Goal: Transaction & Acquisition: Book appointment/travel/reservation

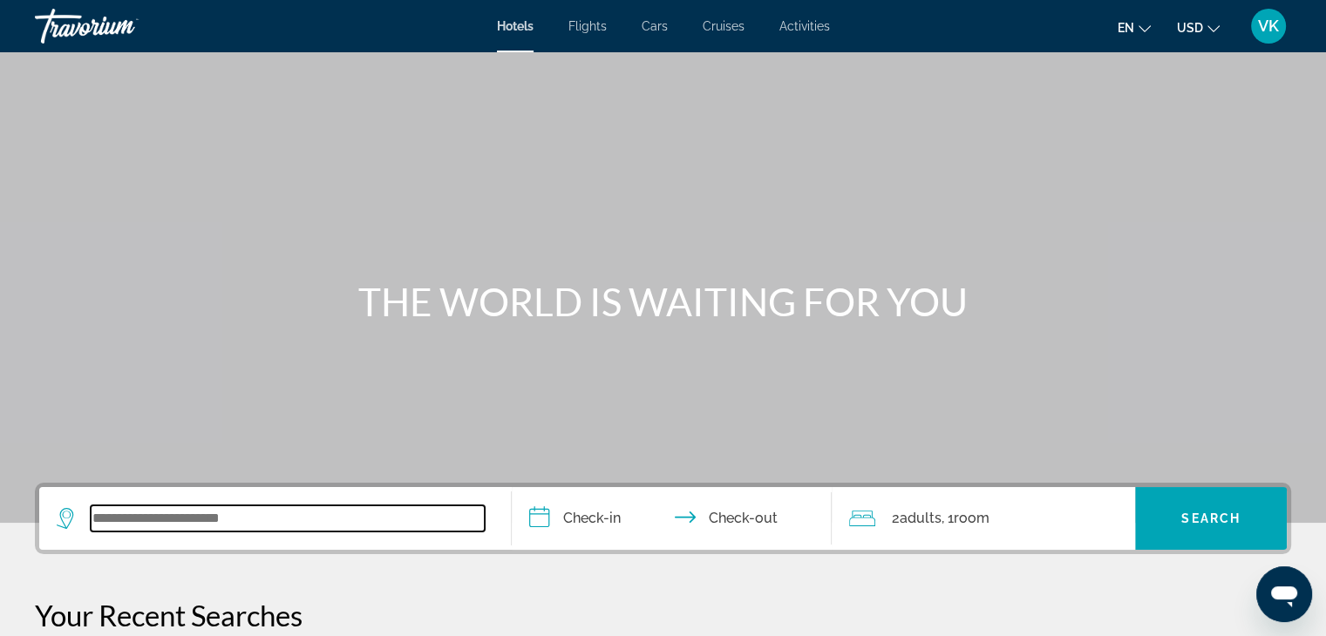
click at [153, 515] on input "Search widget" at bounding box center [288, 519] width 394 height 26
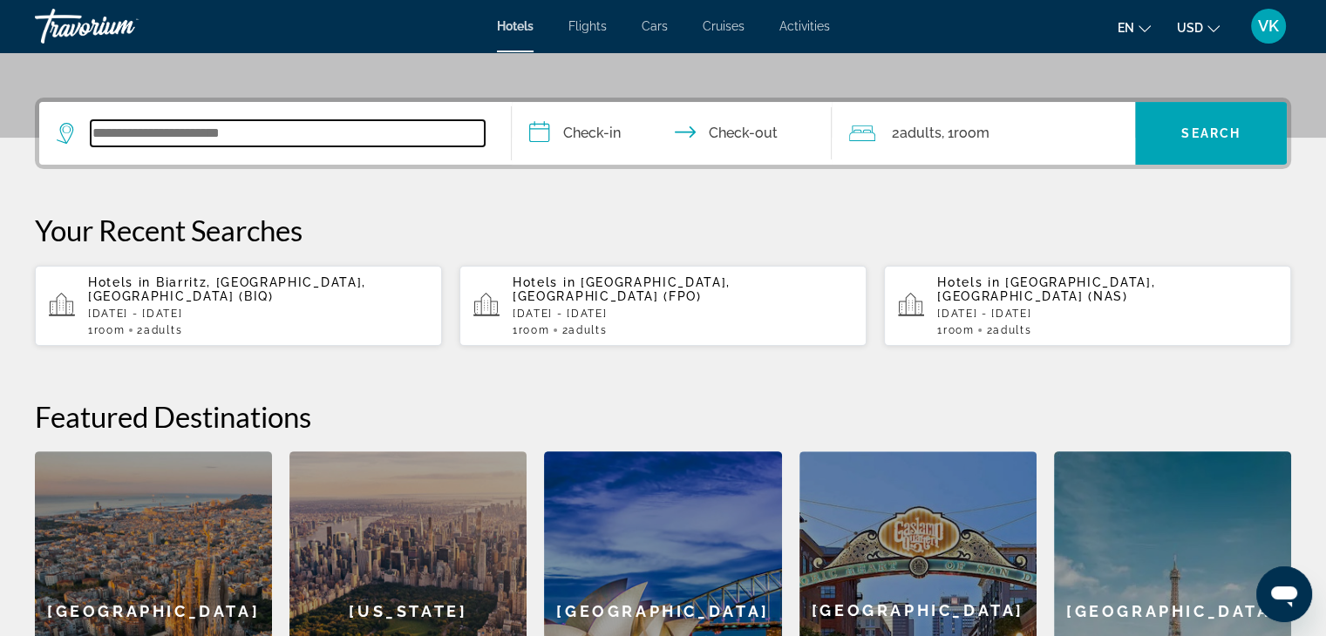
scroll to position [425, 0]
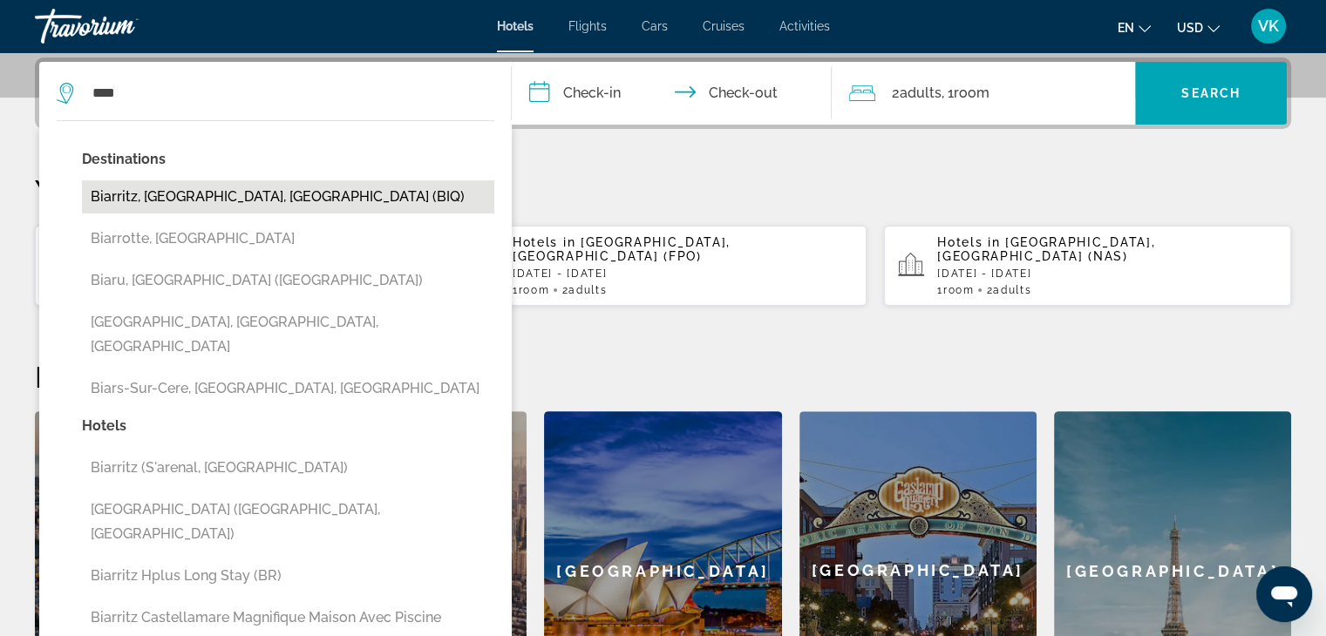
click at [241, 183] on button "Biarritz, [GEOGRAPHIC_DATA], [GEOGRAPHIC_DATA] (BIQ)" at bounding box center [288, 196] width 412 height 33
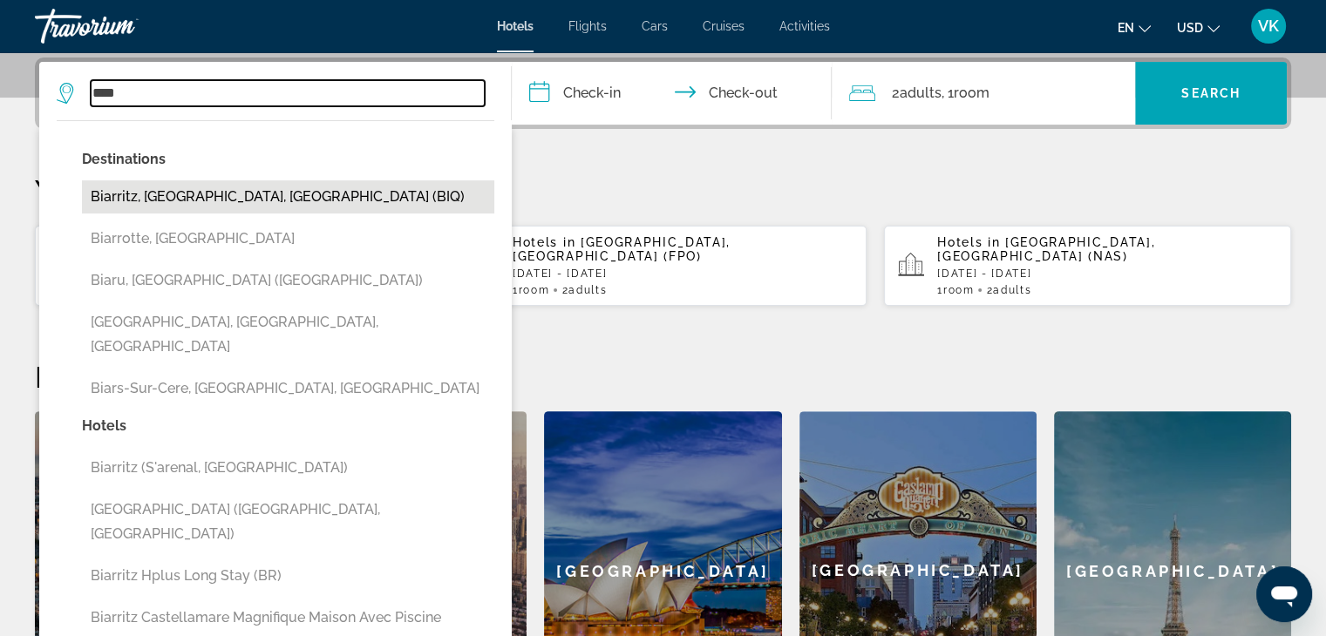
type input "**********"
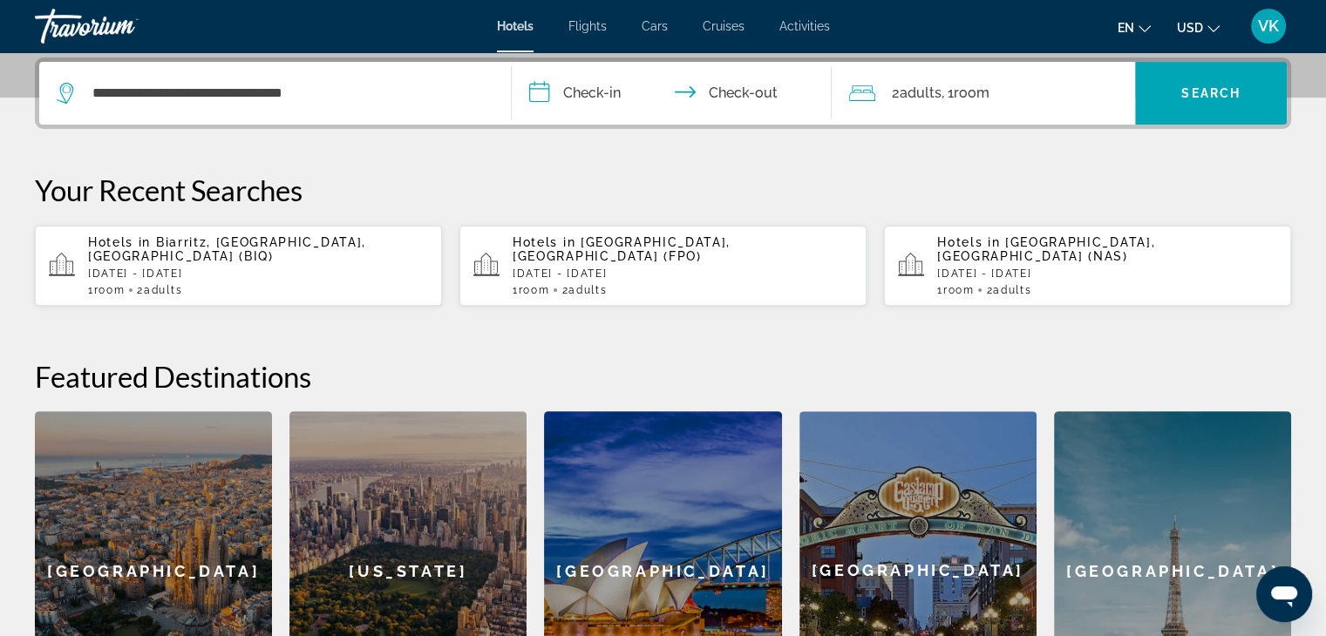
click at [603, 93] on input "**********" at bounding box center [676, 96] width 328 height 68
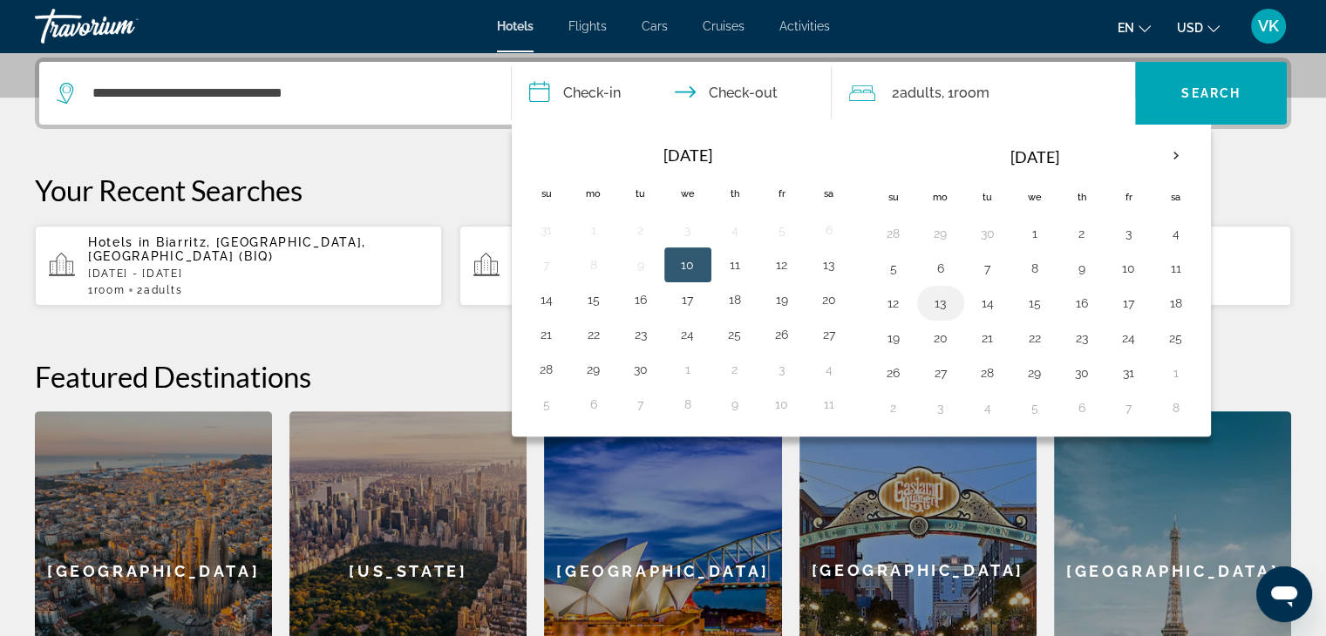
click at [942, 298] on button "13" at bounding box center [941, 303] width 28 height 24
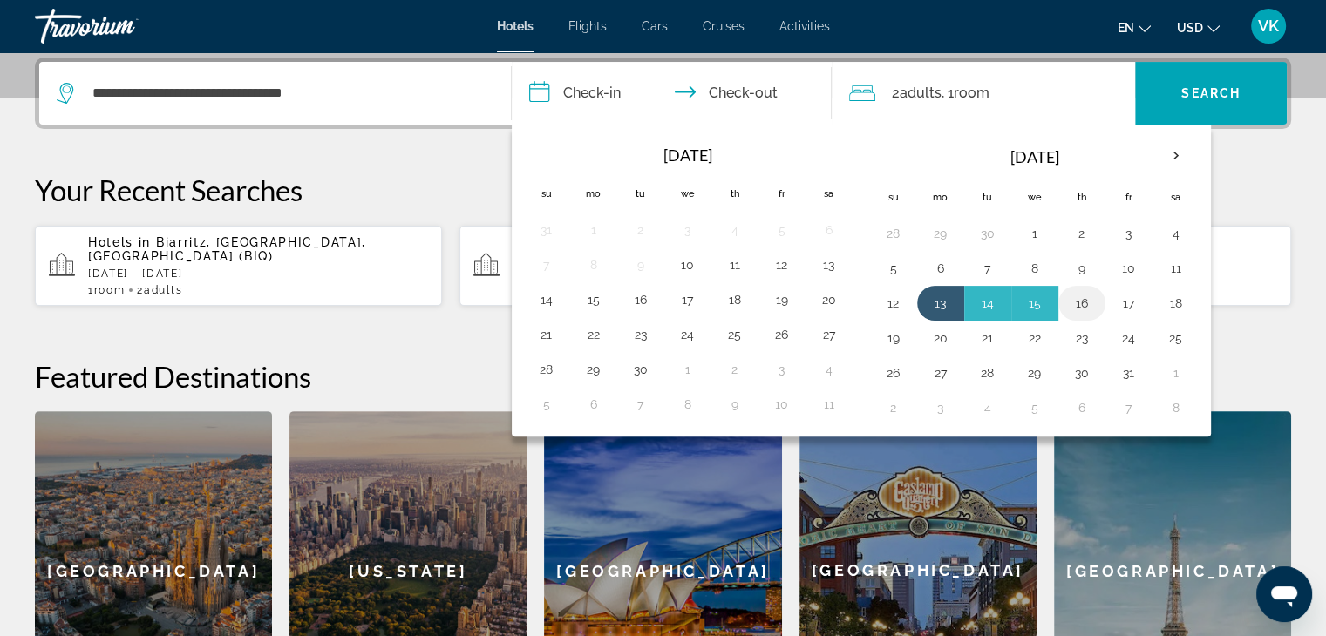
click at [1078, 307] on button "16" at bounding box center [1082, 303] width 28 height 24
type input "**********"
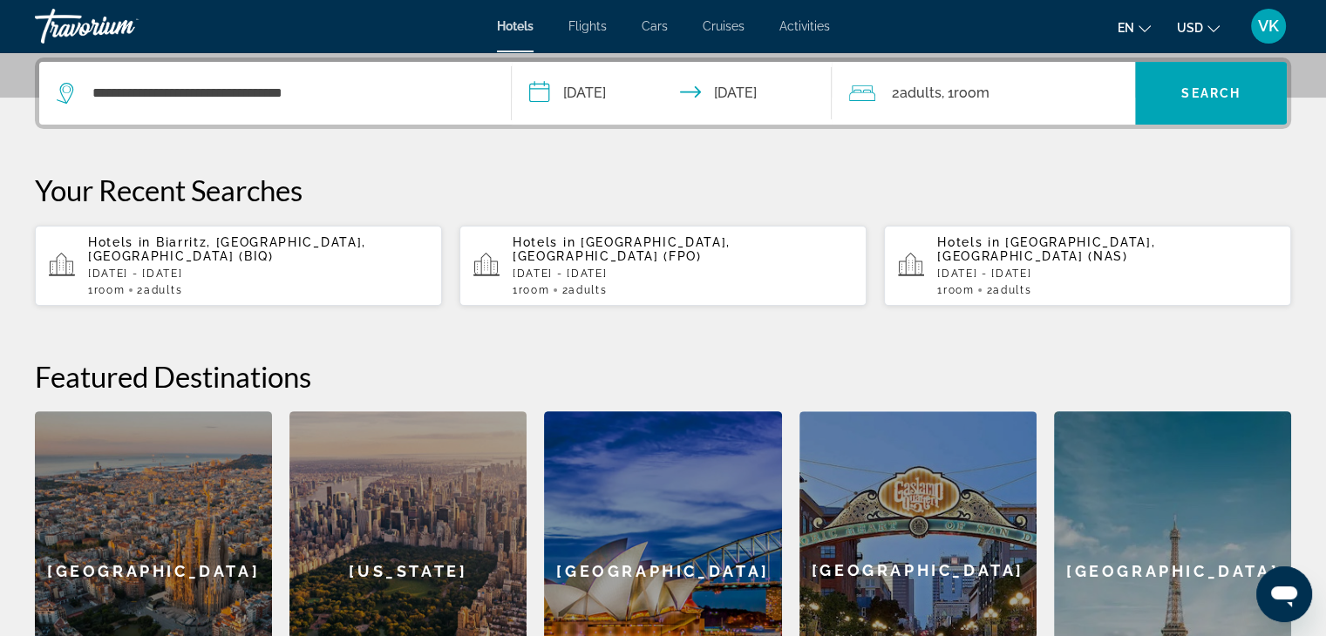
click at [1193, 23] on span "USD" at bounding box center [1190, 28] width 26 height 14
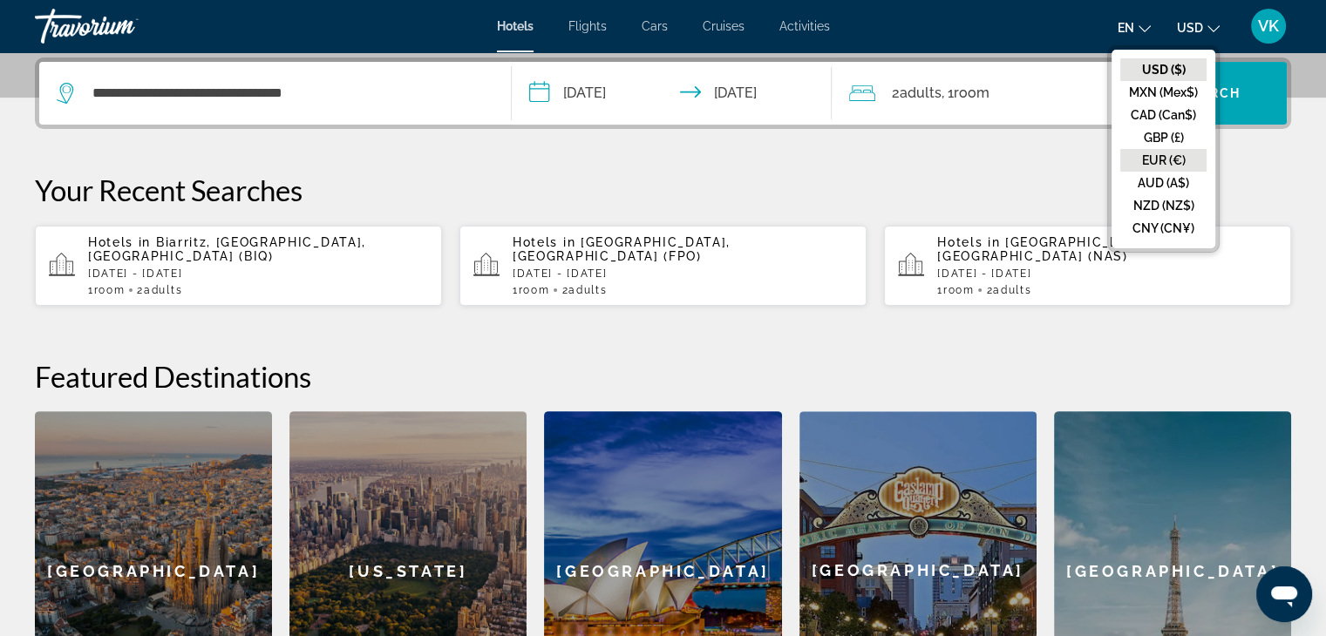
click at [1186, 154] on button "EUR (€)" at bounding box center [1163, 160] width 86 height 23
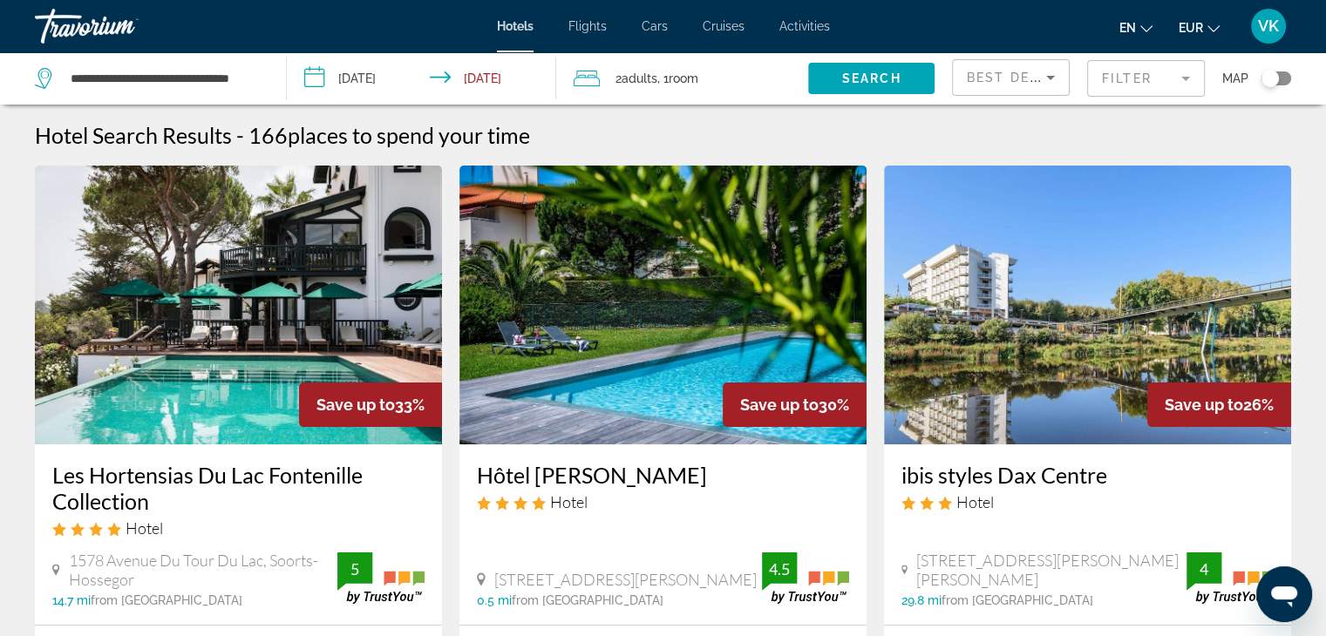
click at [1061, 67] on div "Best Deals" at bounding box center [1011, 77] width 116 height 35
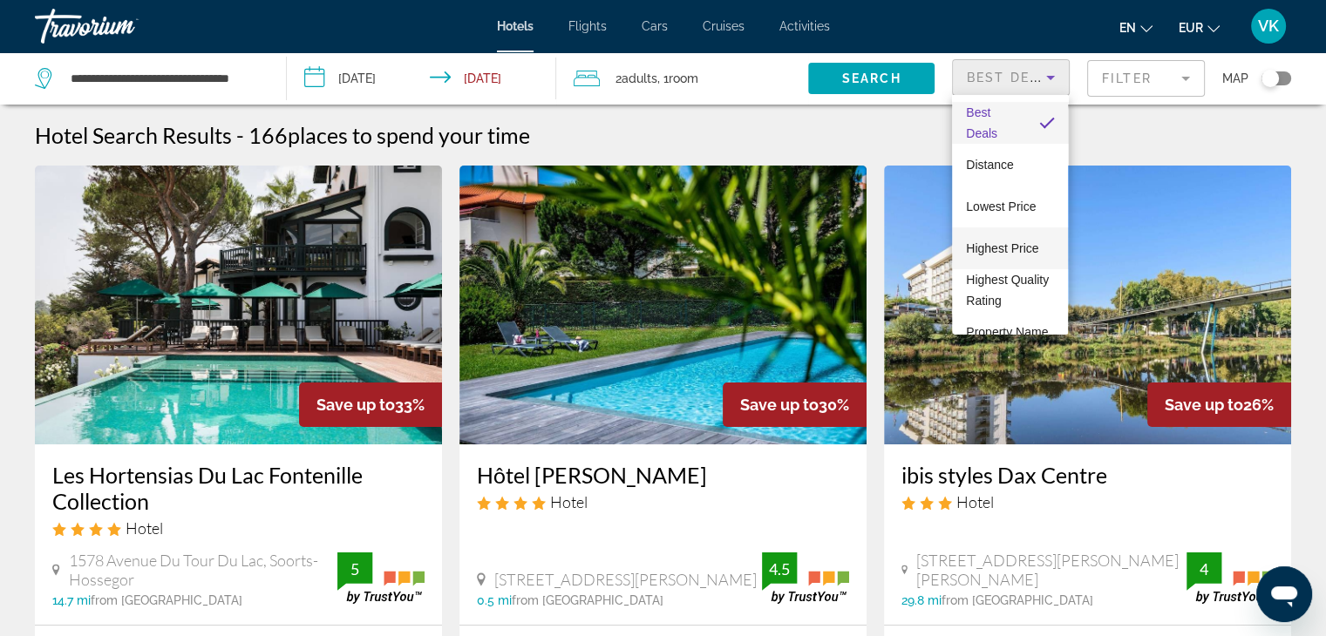
click at [1023, 245] on span "Highest Price" at bounding box center [1002, 248] width 72 height 14
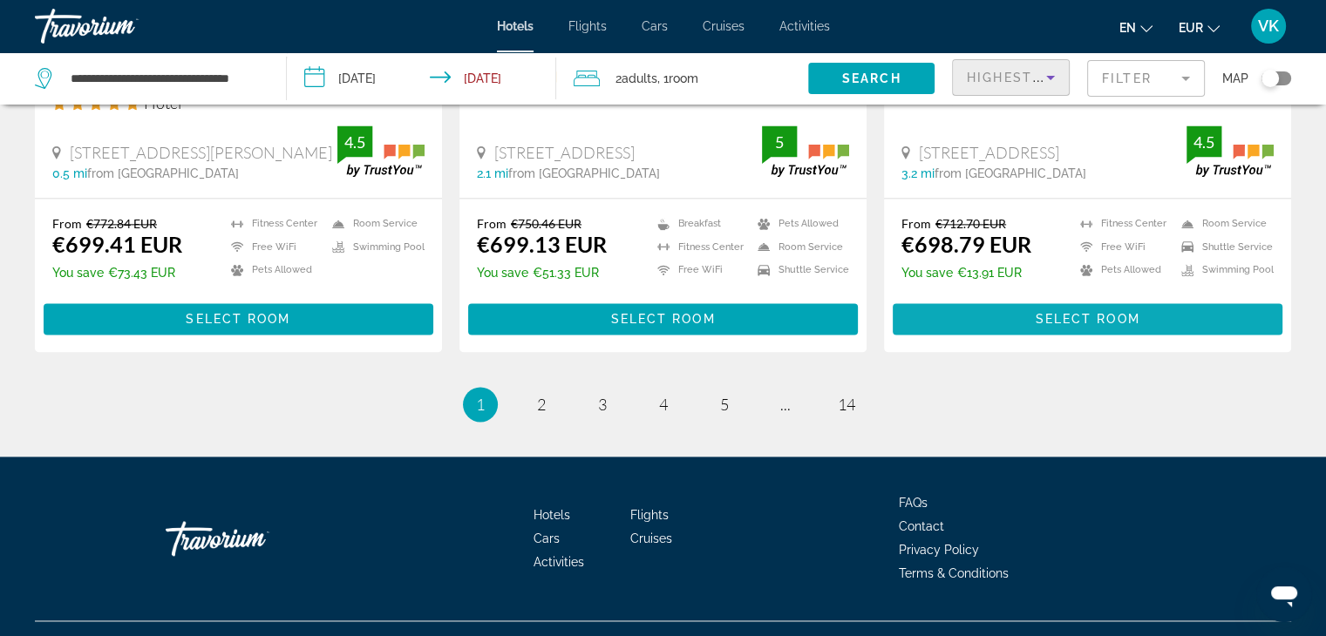
scroll to position [2377, 0]
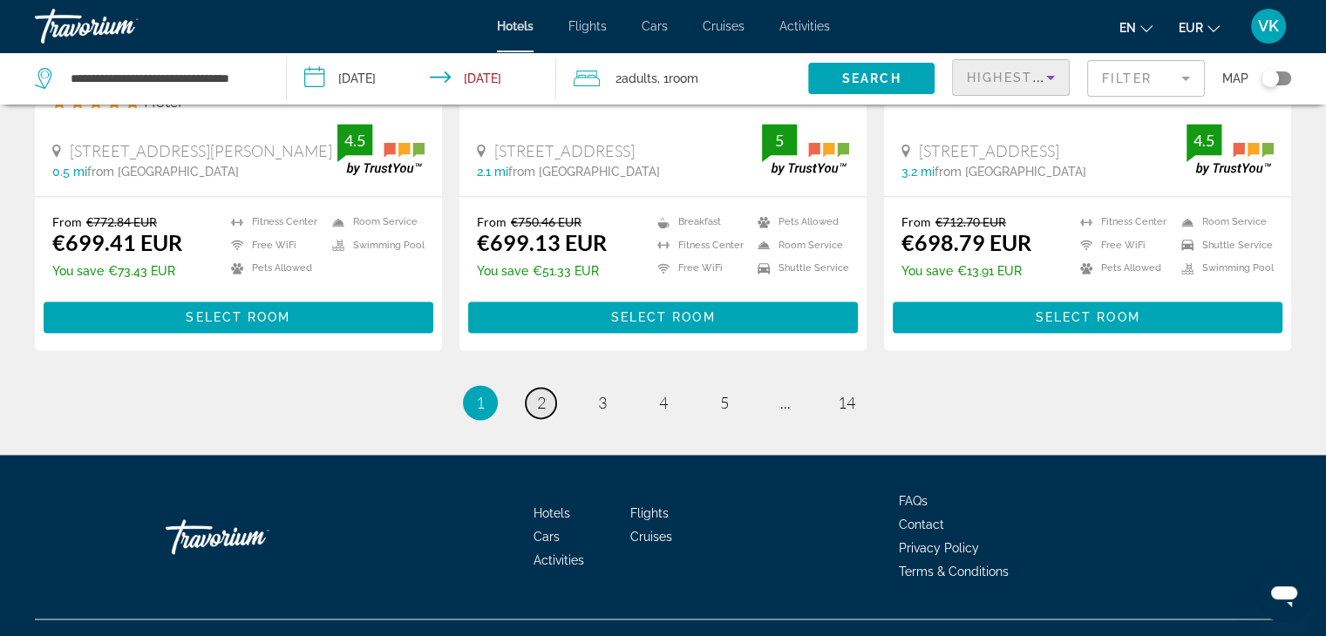
click at [547, 388] on link "page 2" at bounding box center [541, 403] width 31 height 31
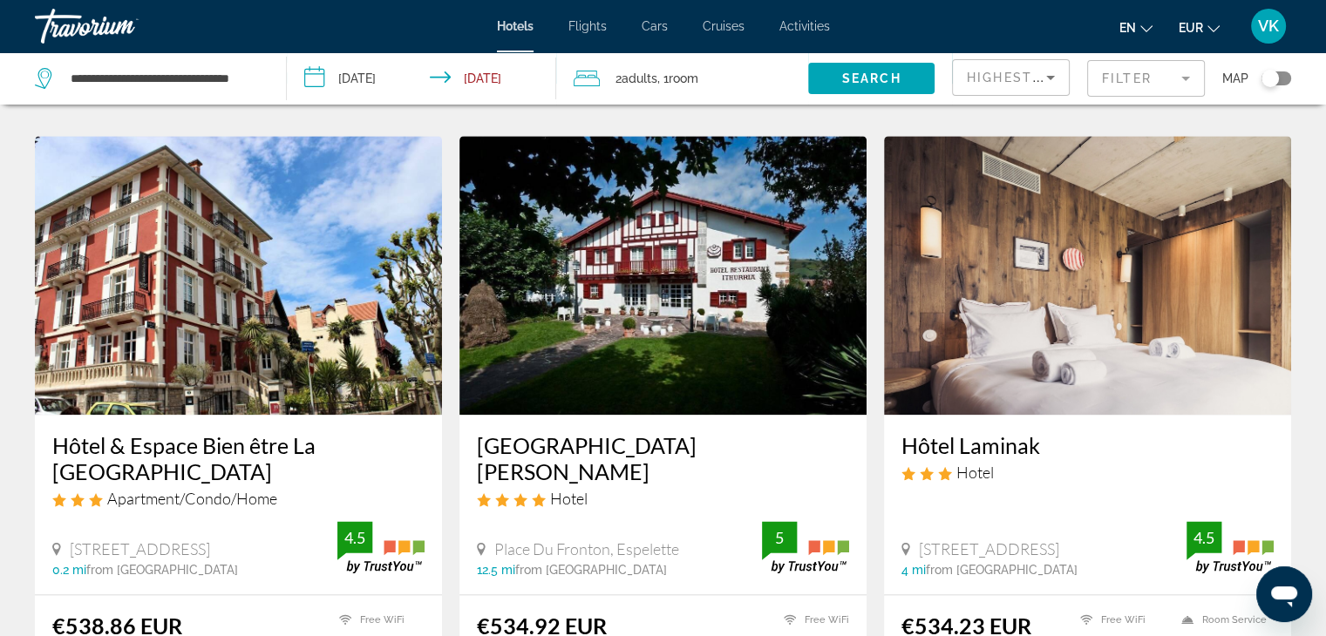
scroll to position [2267, 0]
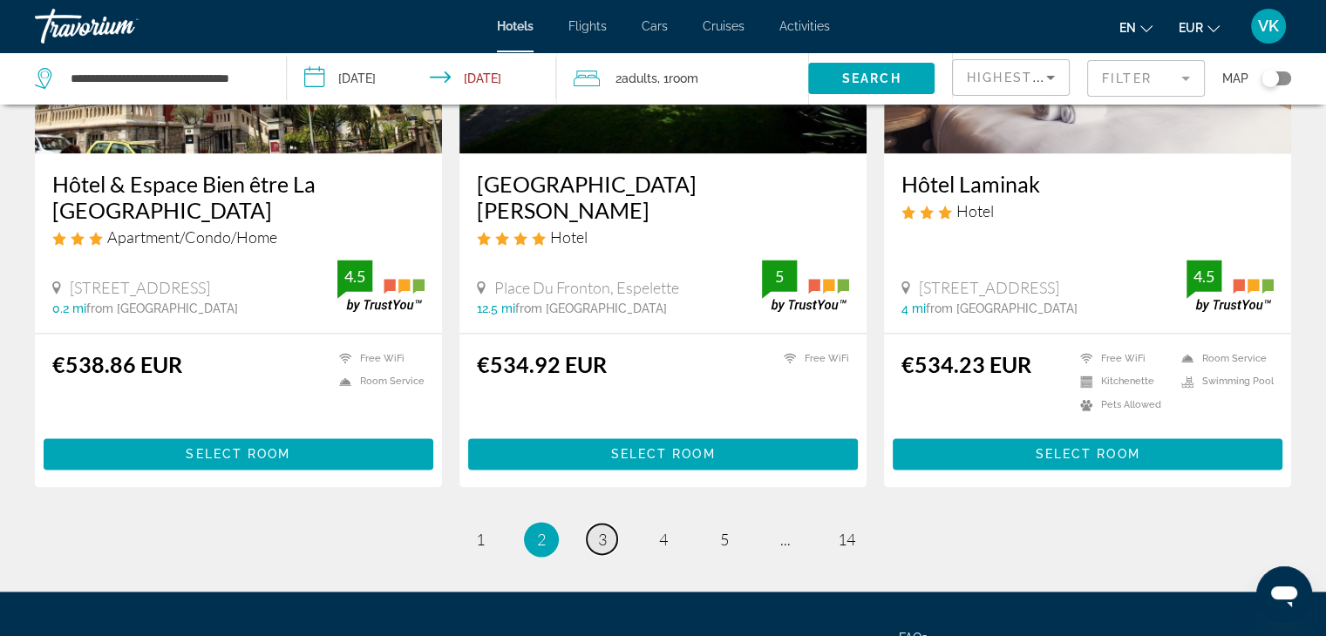
click at [602, 530] on span "3" at bounding box center [602, 539] width 9 height 19
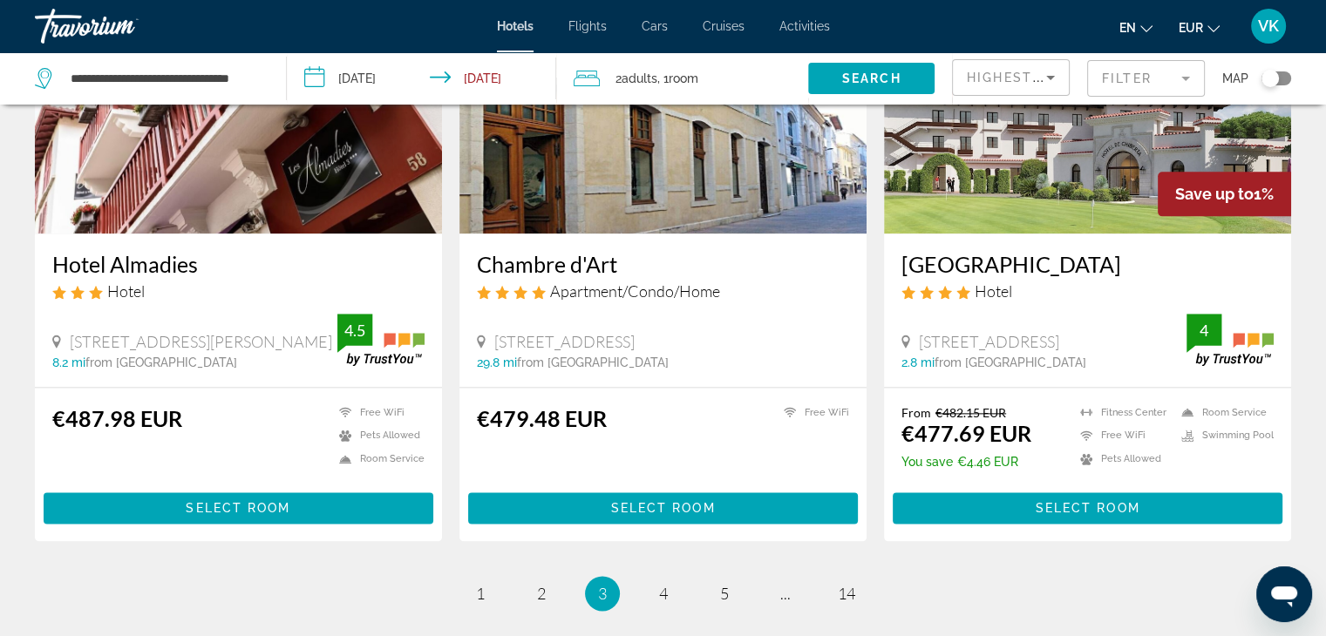
scroll to position [2267, 0]
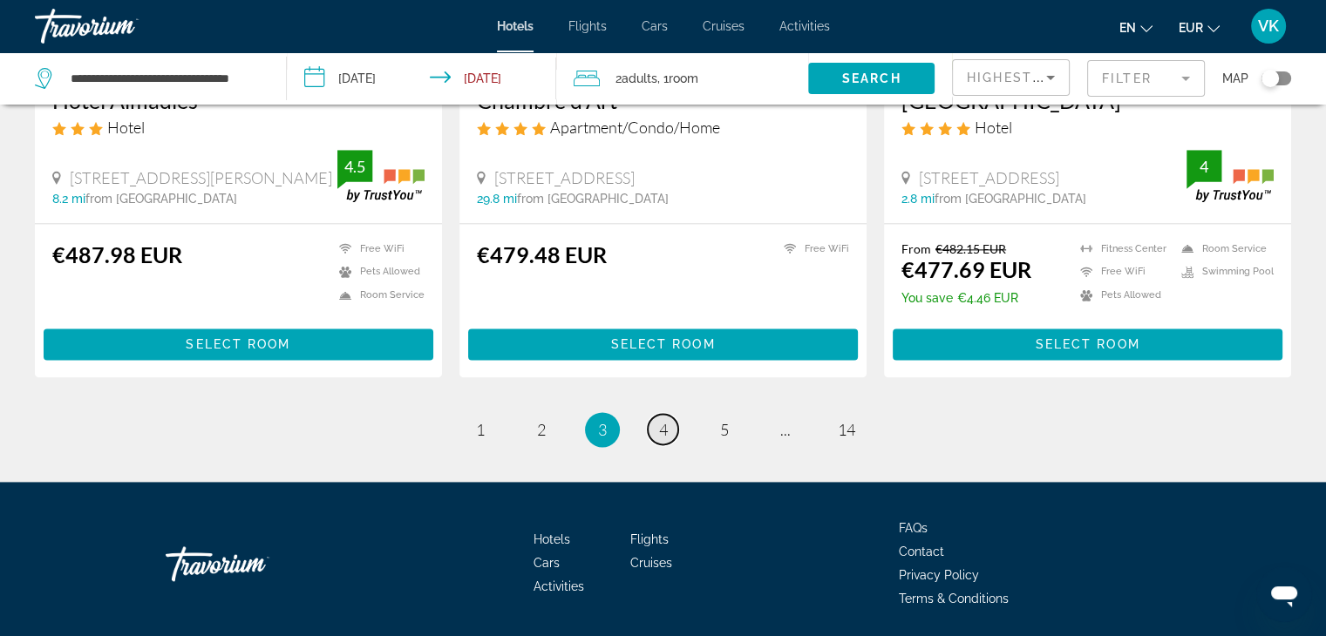
click at [668, 414] on link "page 4" at bounding box center [663, 429] width 31 height 31
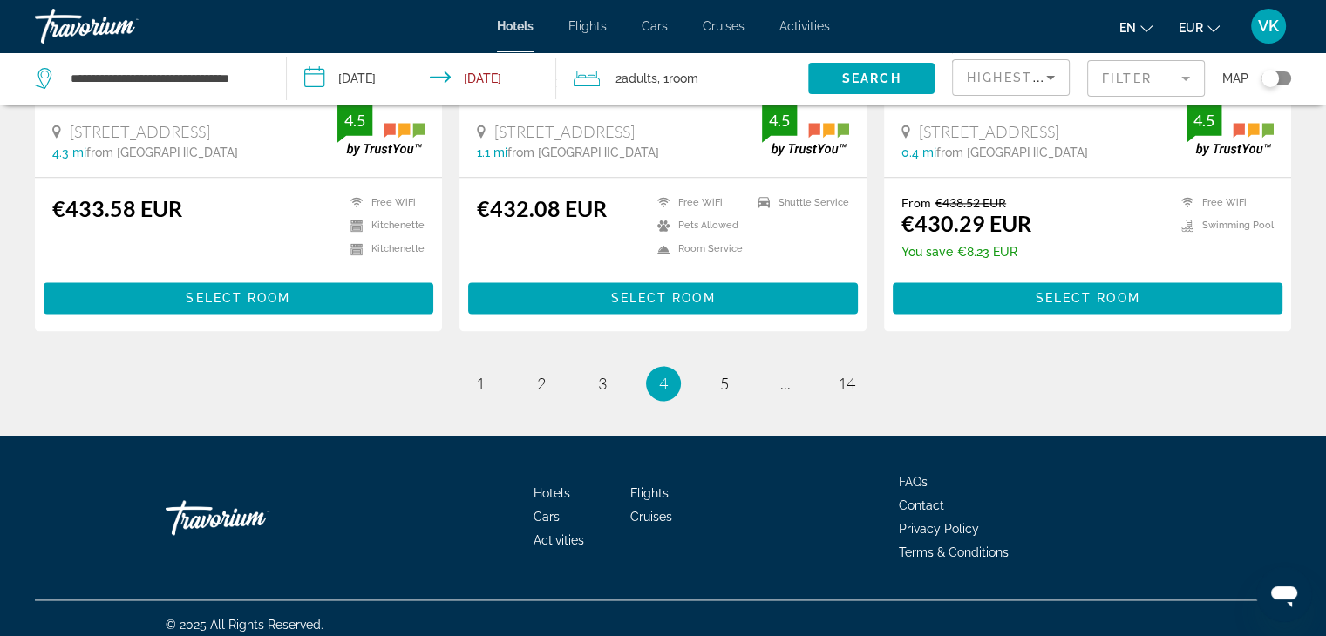
scroll to position [2307, 0]
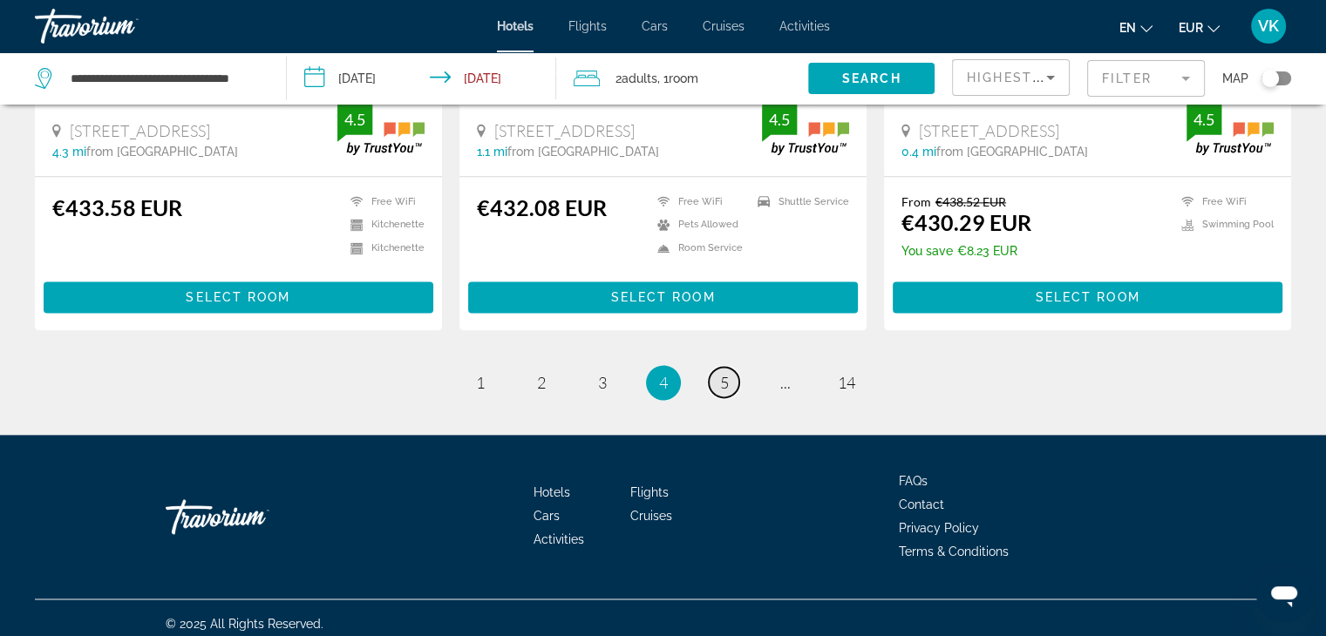
click at [724, 373] on span "5" at bounding box center [724, 382] width 9 height 19
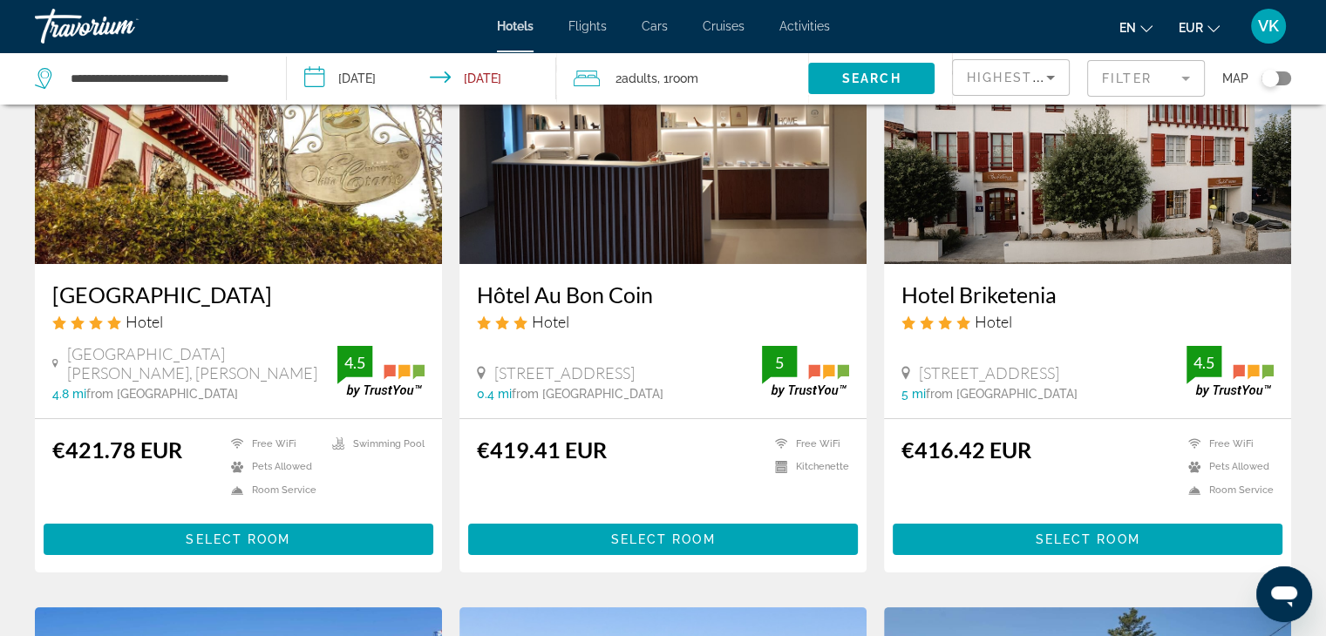
scroll to position [87, 0]
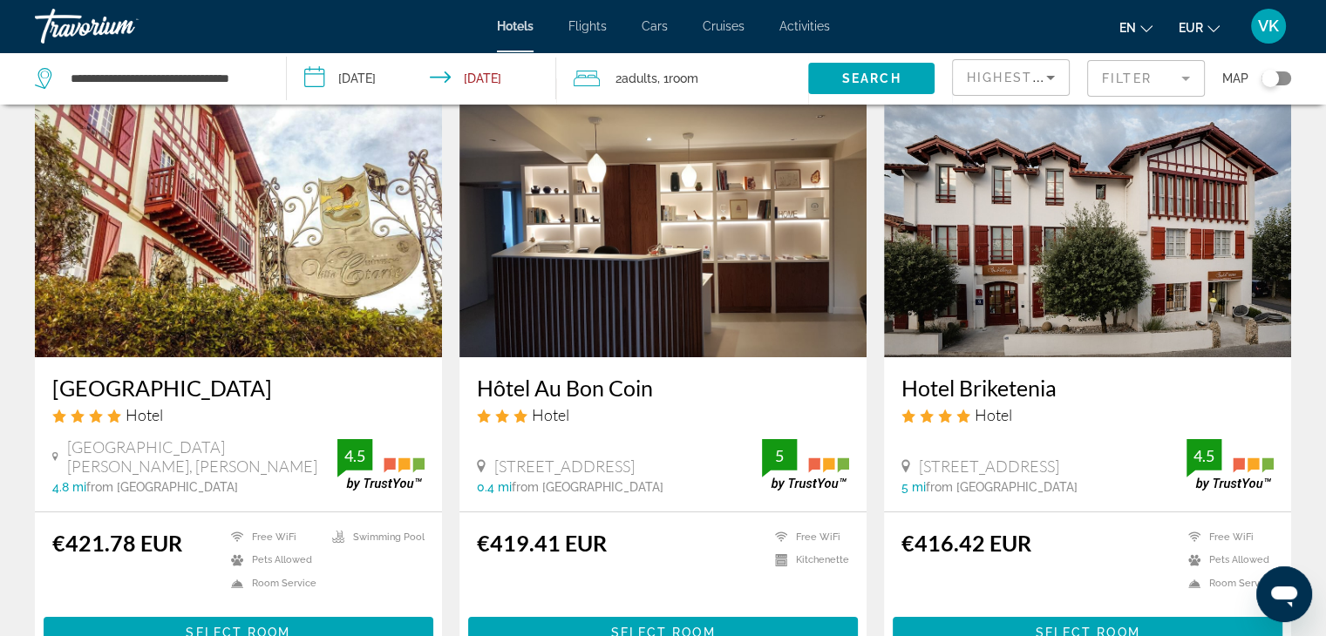
click at [329, 274] on img "Main content" at bounding box center [238, 217] width 407 height 279
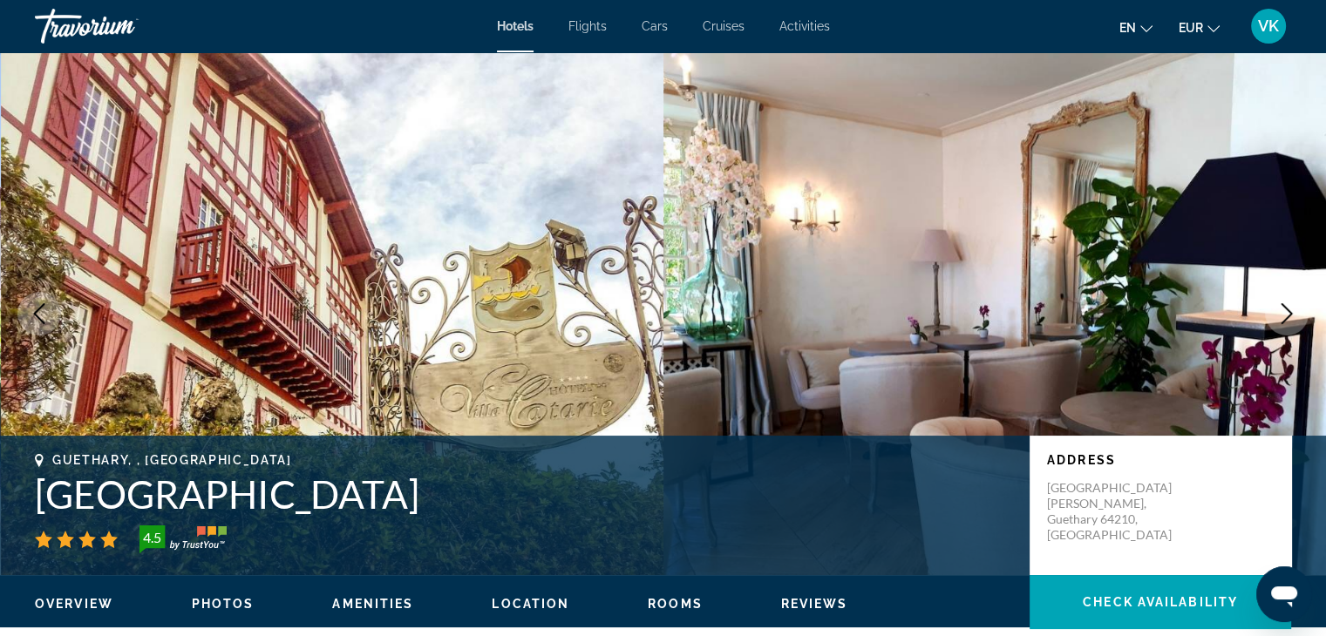
click at [1283, 312] on icon "Next image" at bounding box center [1286, 313] width 21 height 21
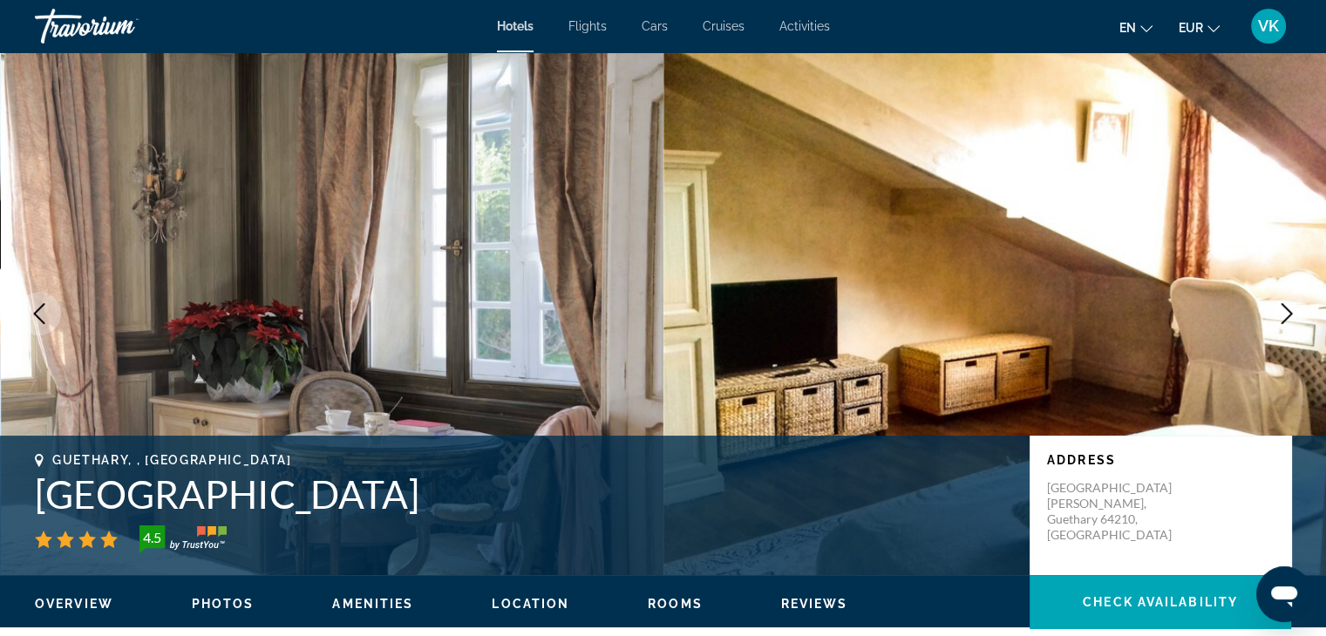
click at [1301, 309] on button "Next image" at bounding box center [1287, 314] width 44 height 44
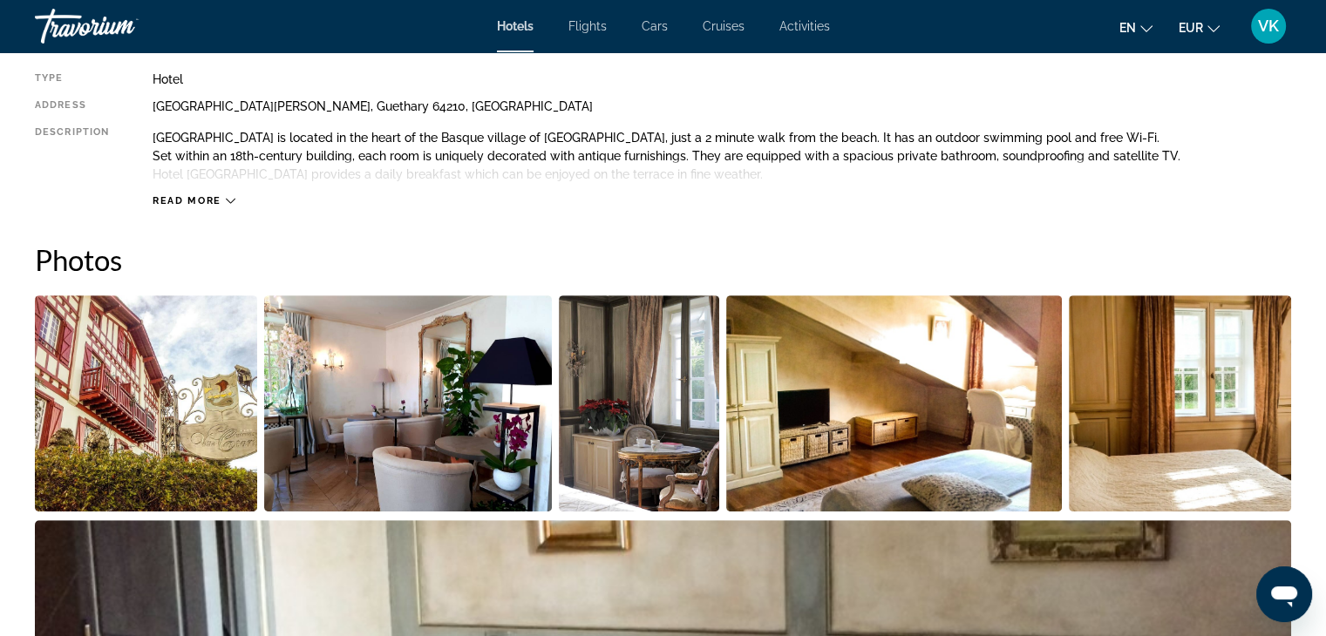
scroll to position [785, 0]
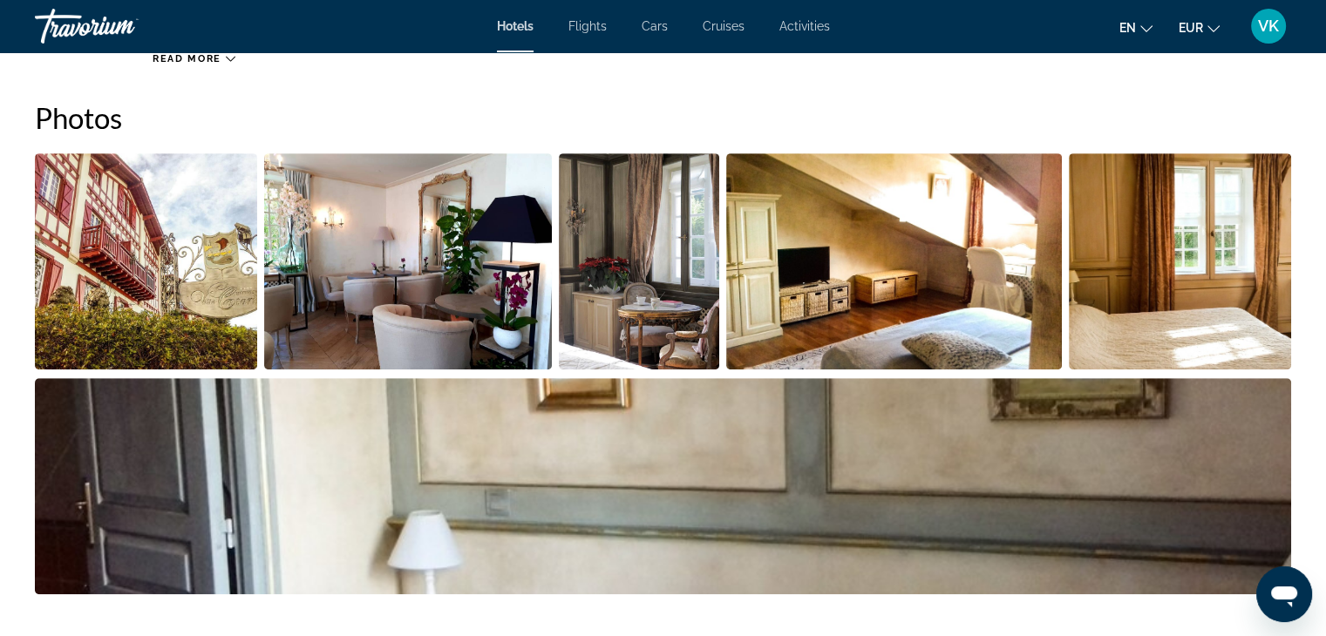
click at [434, 289] on img "Open full-screen image slider" at bounding box center [408, 261] width 288 height 216
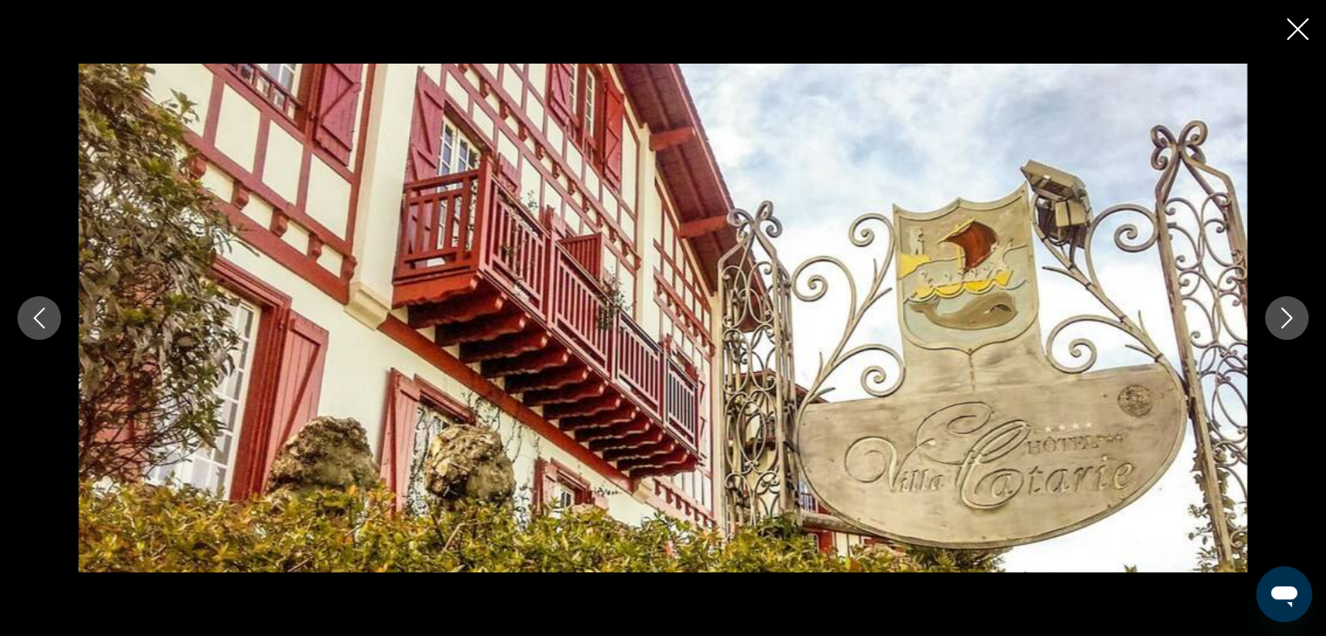
click at [1288, 314] on icon "Next image" at bounding box center [1287, 318] width 11 height 21
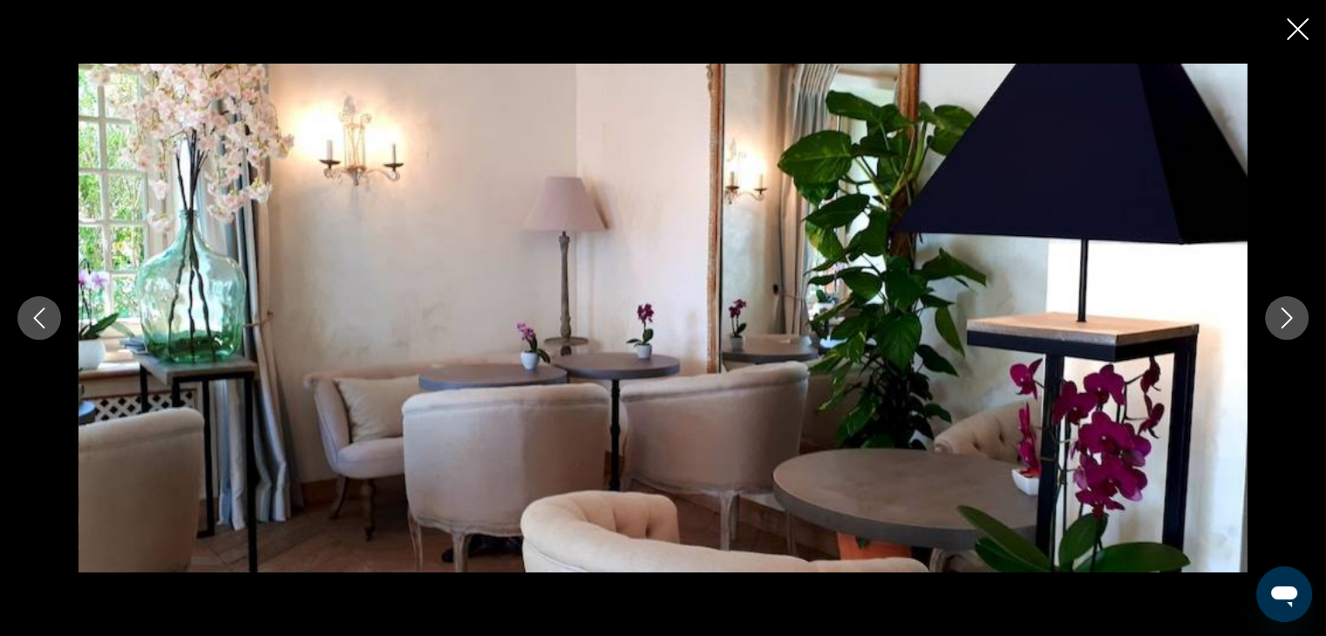
click at [1288, 314] on icon "Next image" at bounding box center [1287, 318] width 11 height 21
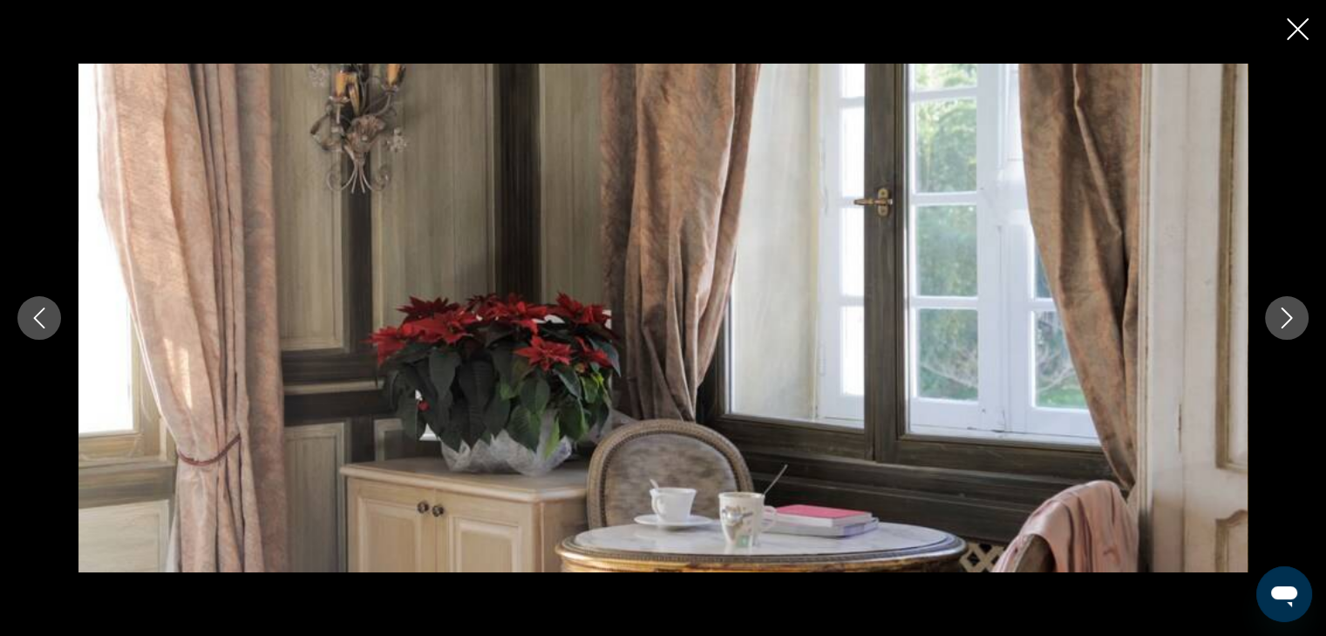
click at [1288, 314] on icon "Next image" at bounding box center [1287, 318] width 11 height 21
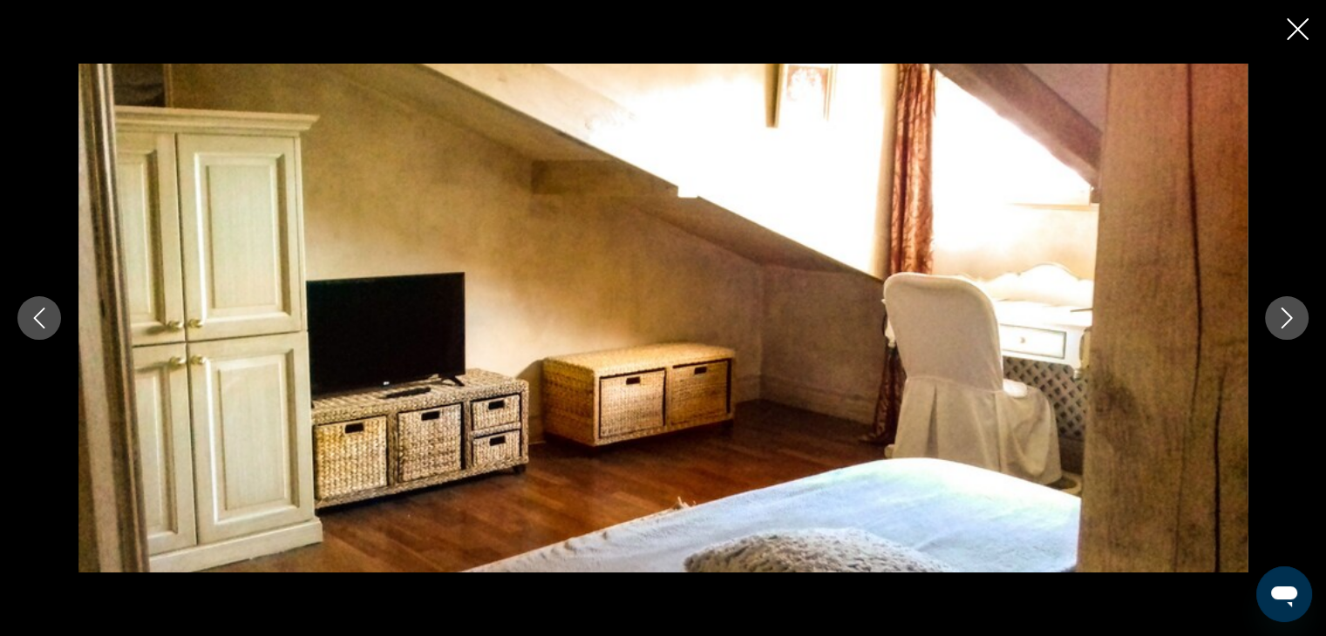
click at [1288, 313] on icon "Next image" at bounding box center [1286, 318] width 21 height 21
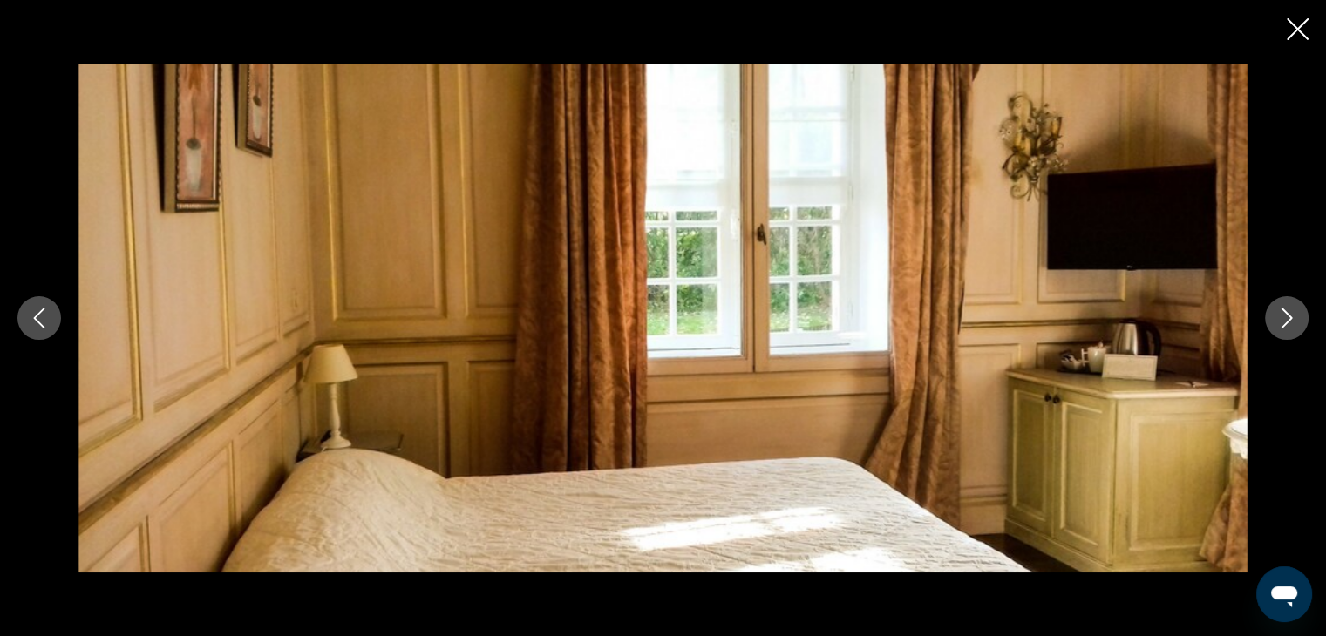
click at [1288, 313] on icon "Next image" at bounding box center [1286, 318] width 21 height 21
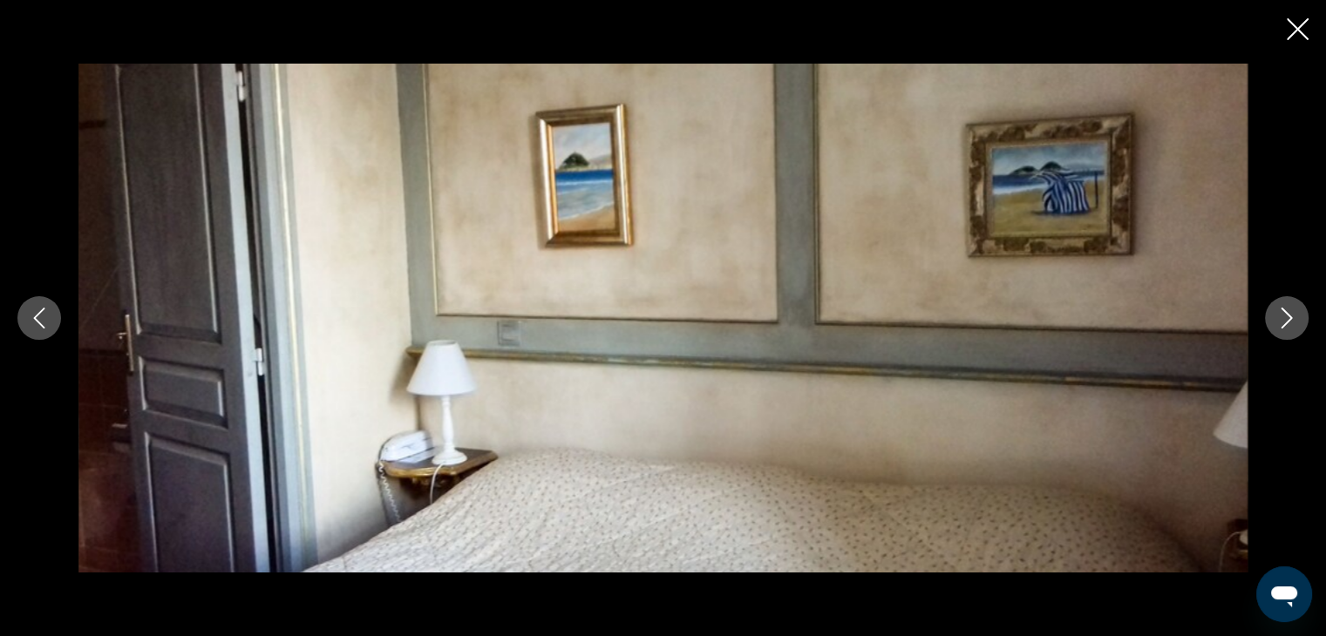
click at [1288, 312] on icon "Next image" at bounding box center [1286, 318] width 21 height 21
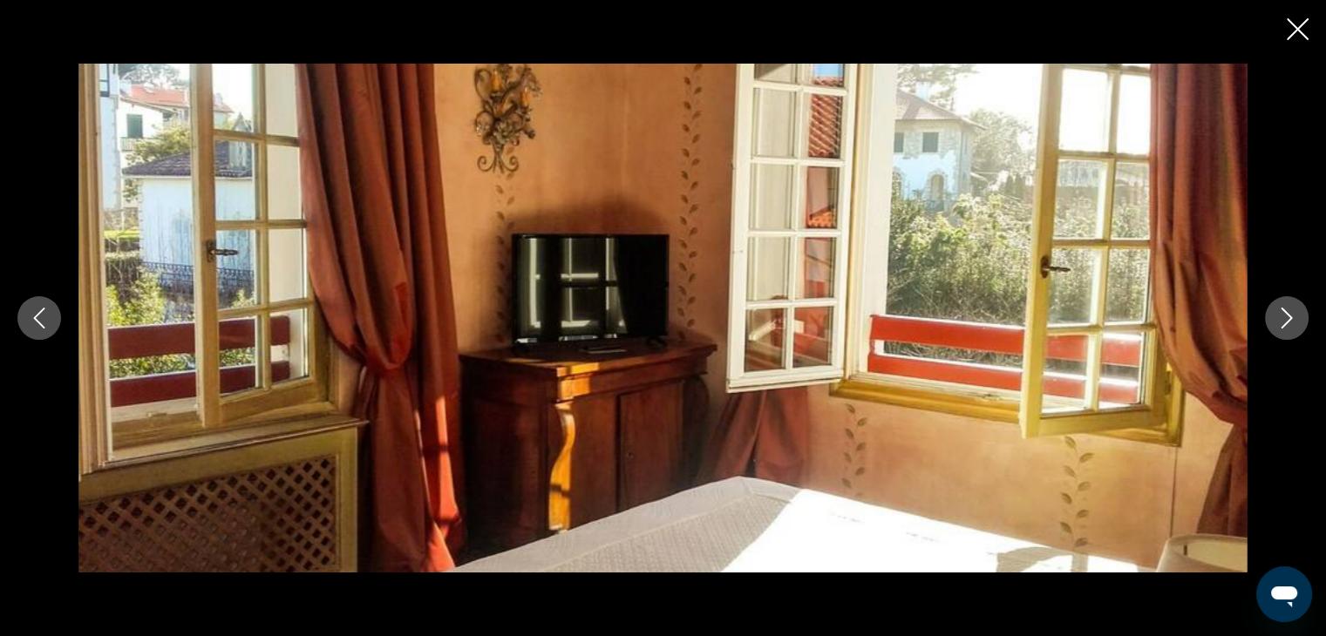
click at [1288, 312] on icon "Next image" at bounding box center [1286, 318] width 21 height 21
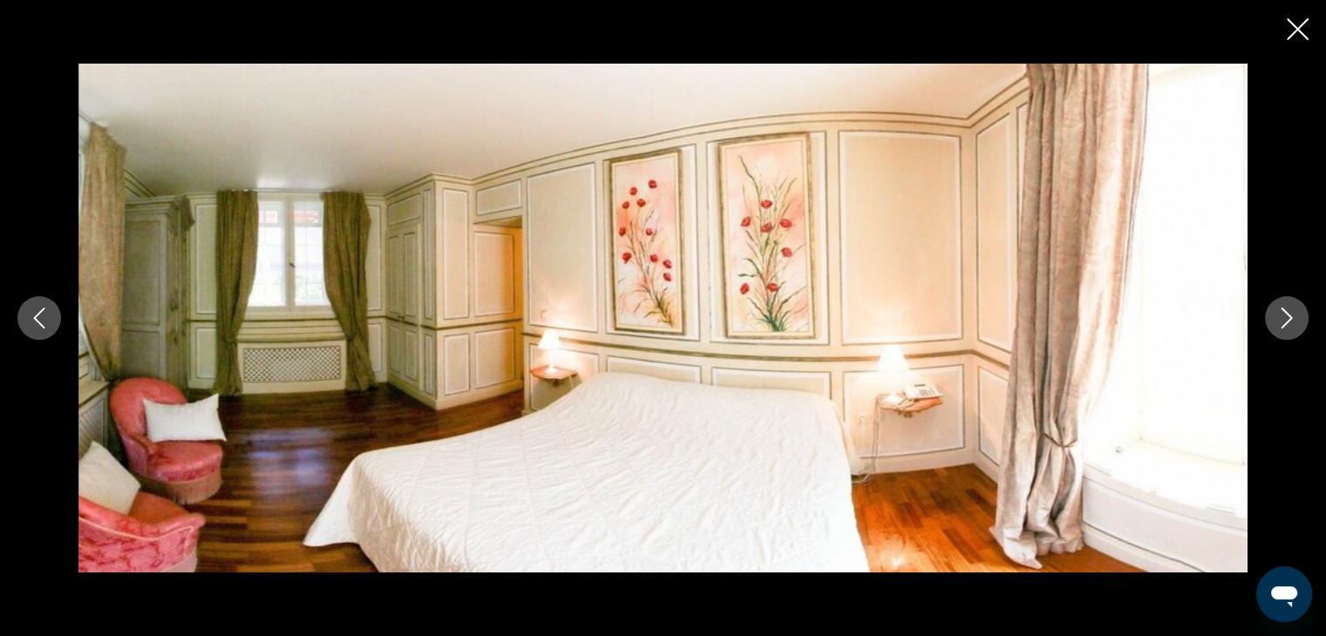
click at [1288, 312] on icon "Next image" at bounding box center [1286, 318] width 21 height 21
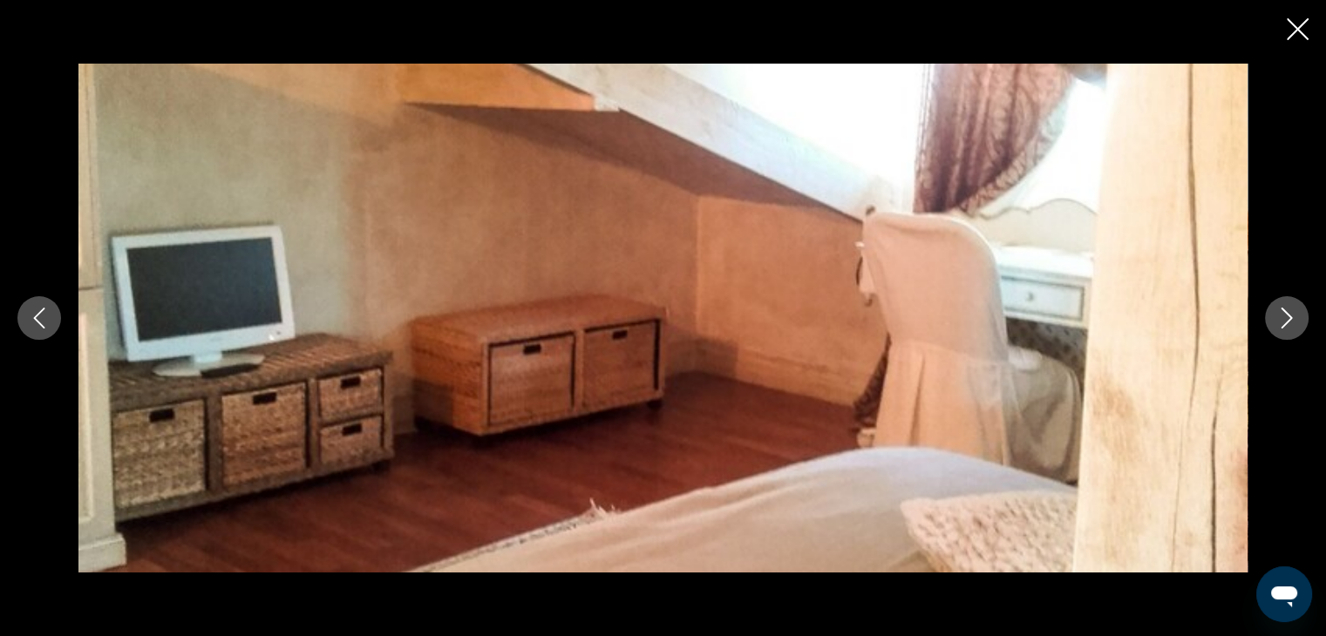
click at [1288, 312] on icon "Next image" at bounding box center [1286, 318] width 21 height 21
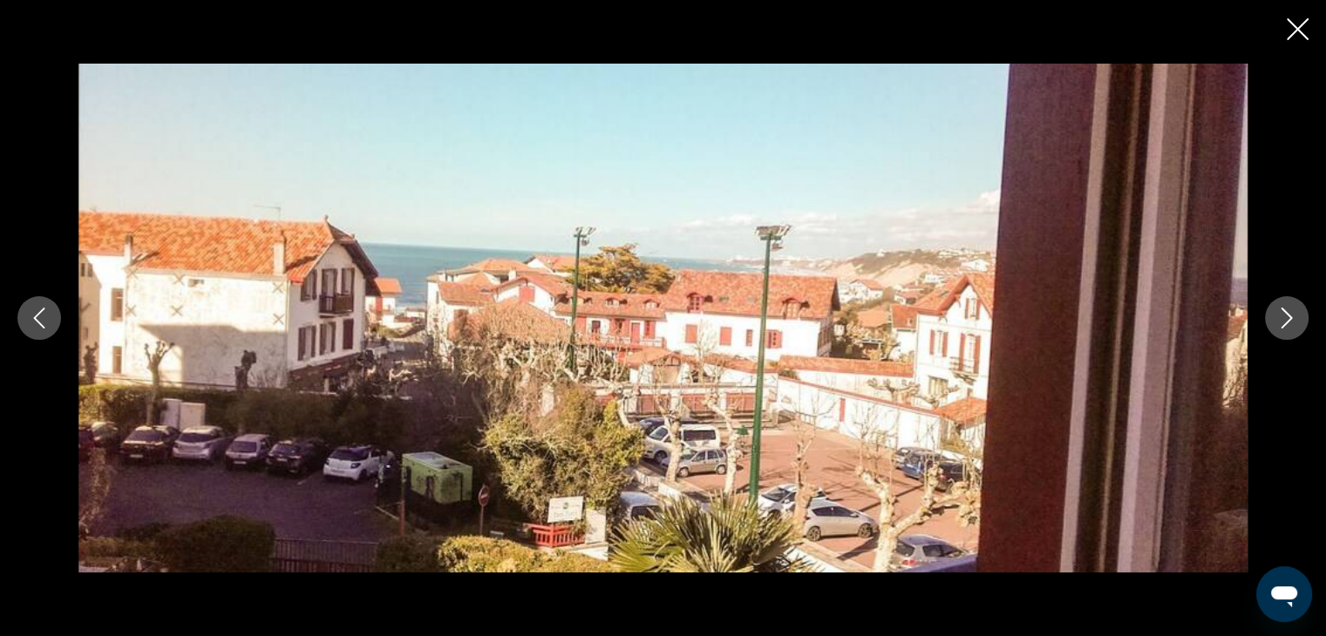
click at [1288, 312] on icon "Next image" at bounding box center [1286, 318] width 21 height 21
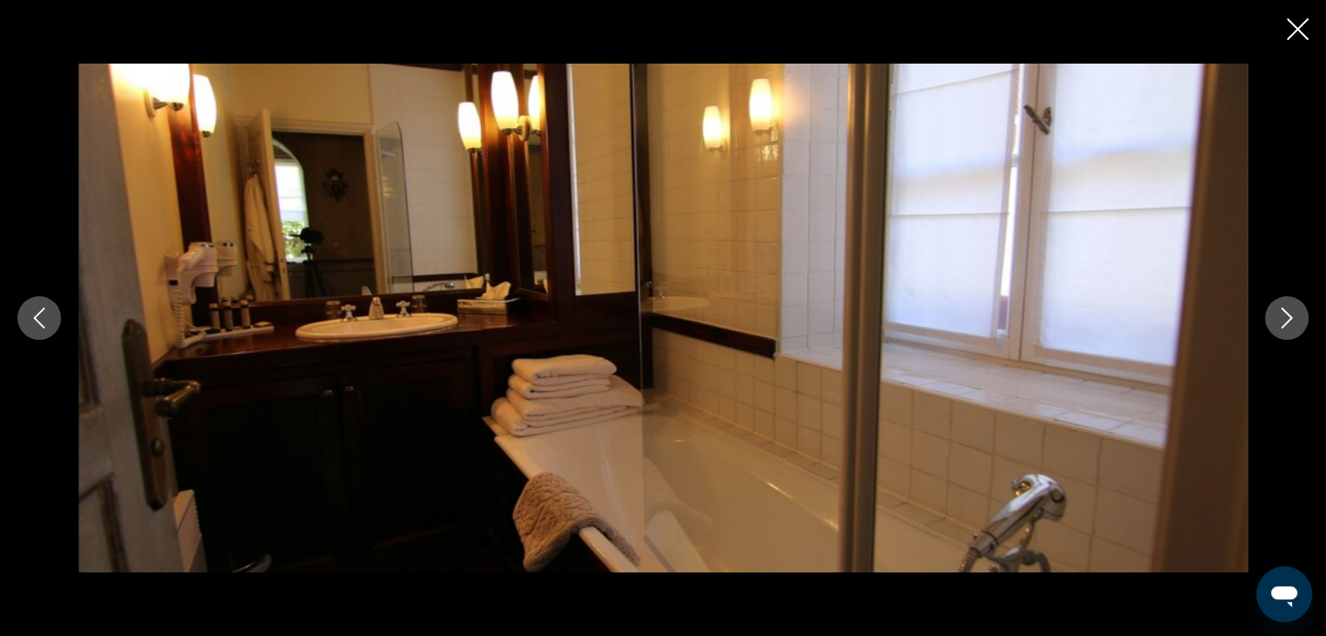
click at [1288, 312] on icon "Next image" at bounding box center [1286, 318] width 21 height 21
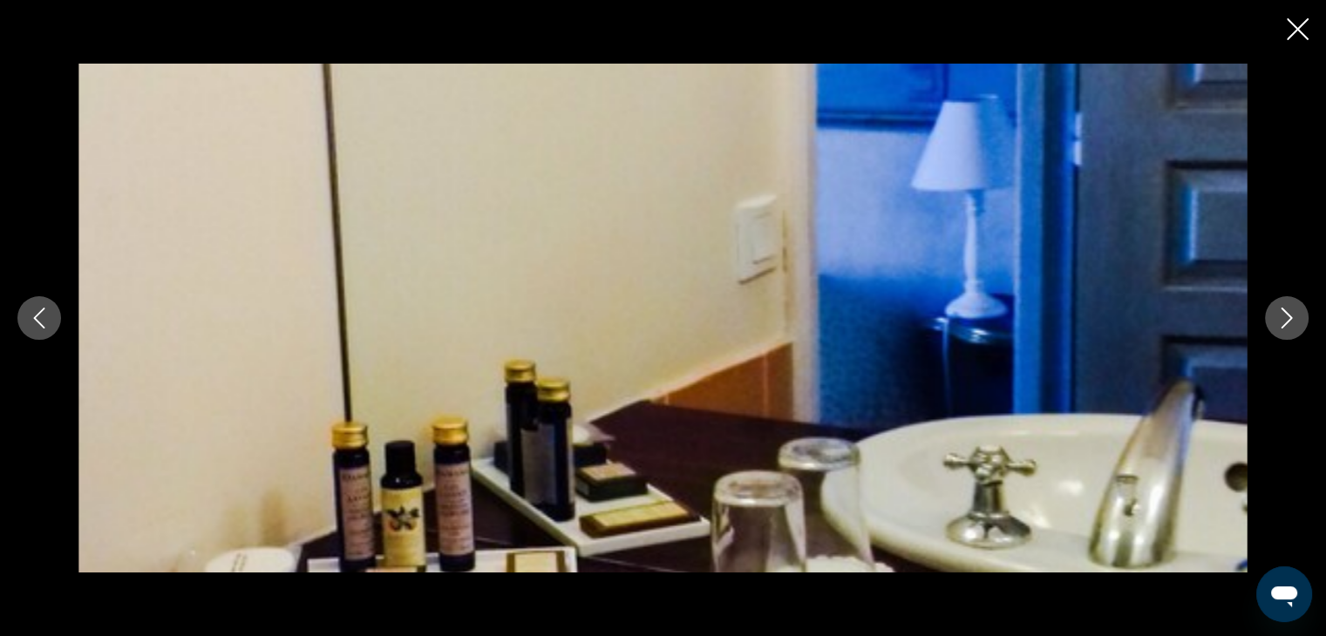
click at [1288, 312] on icon "Next image" at bounding box center [1286, 318] width 21 height 21
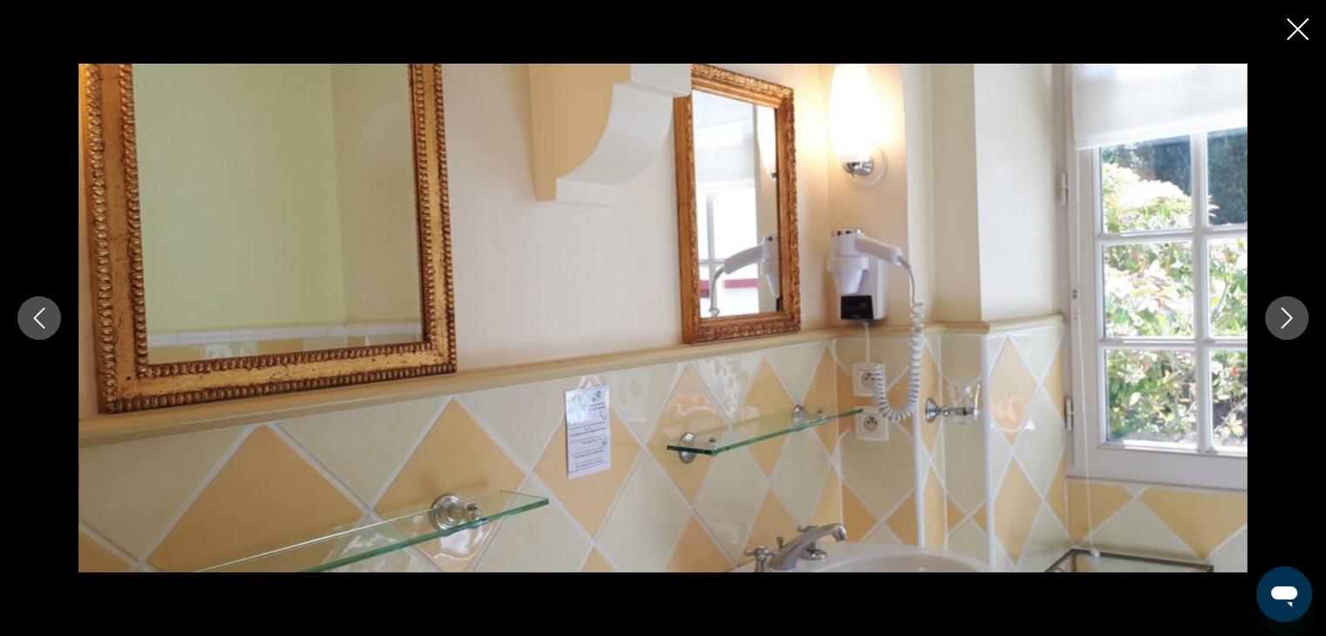
click at [1288, 312] on icon "Next image" at bounding box center [1286, 318] width 21 height 21
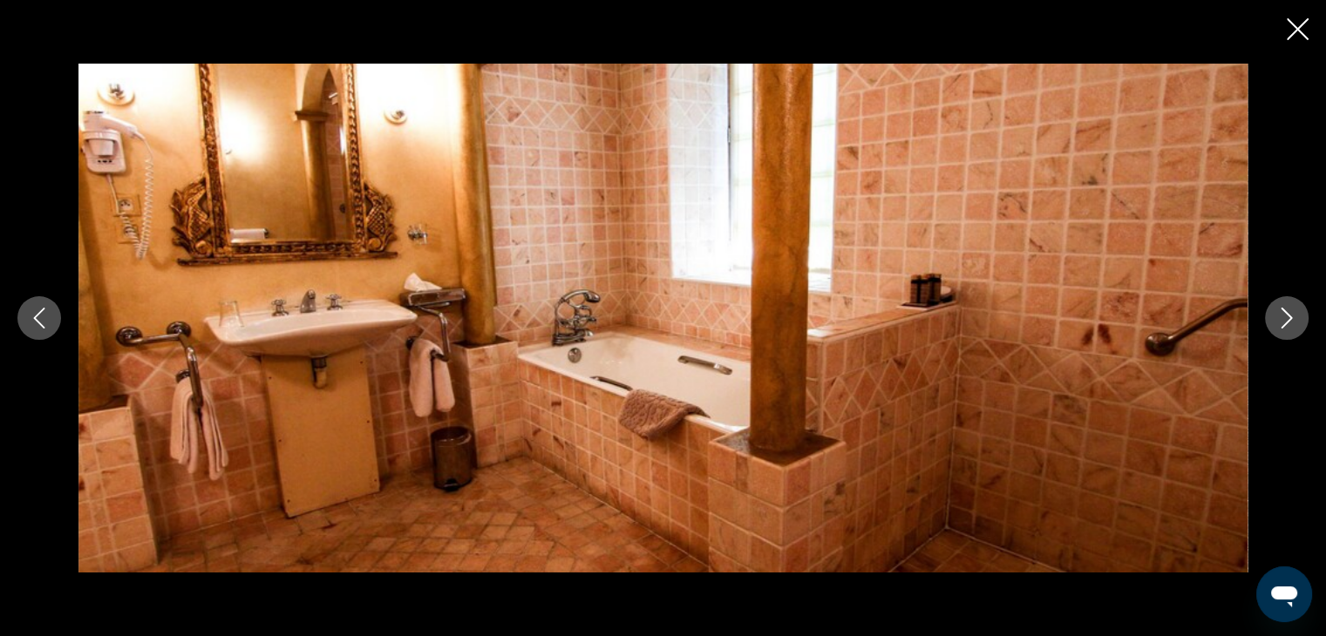
click at [1288, 312] on icon "Next image" at bounding box center [1286, 318] width 21 height 21
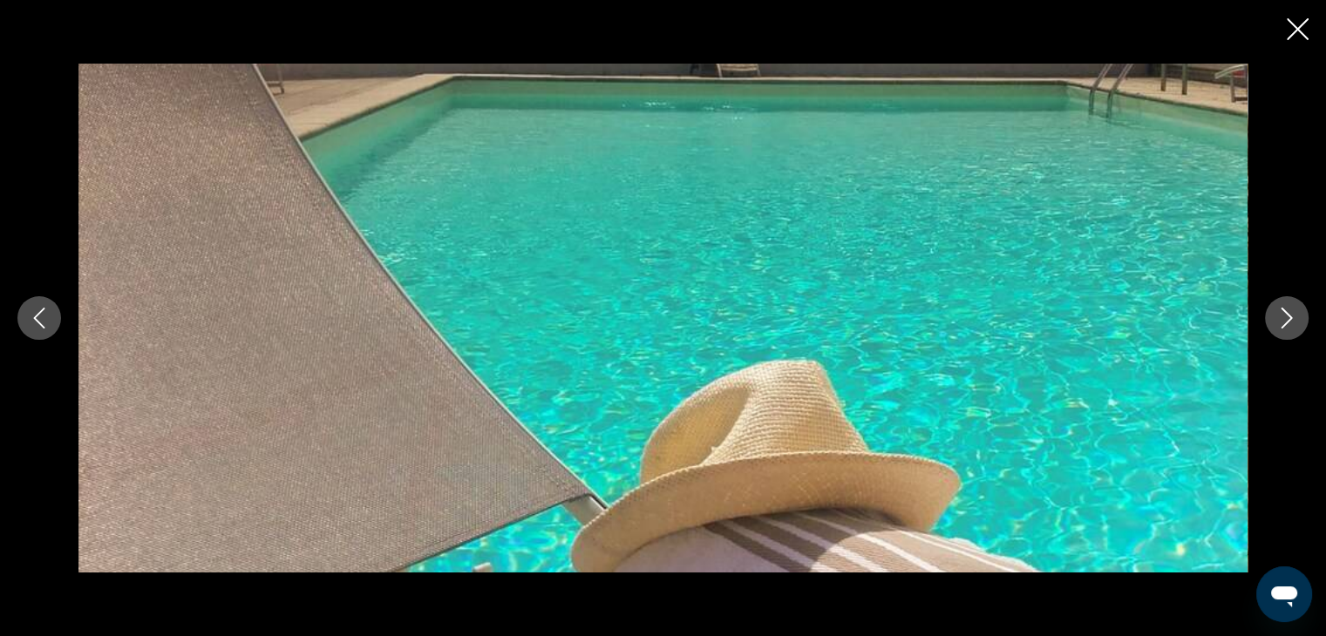
click at [1288, 312] on icon "Next image" at bounding box center [1286, 318] width 21 height 21
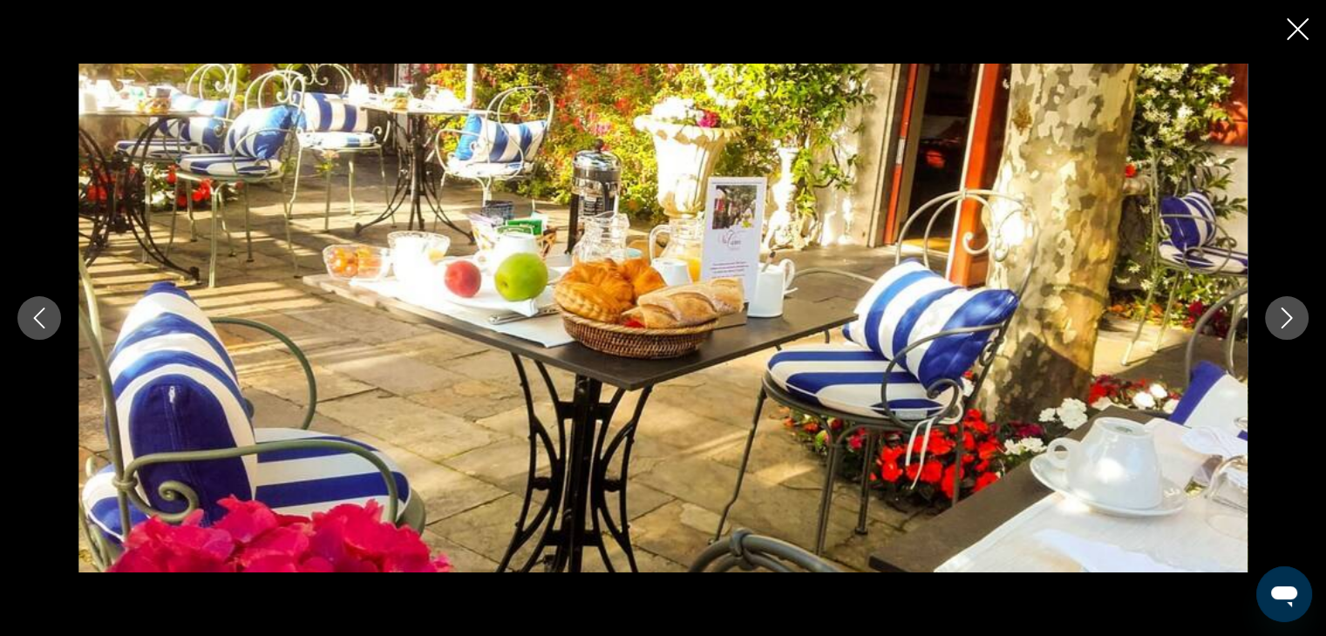
click at [1288, 312] on icon "Next image" at bounding box center [1286, 318] width 21 height 21
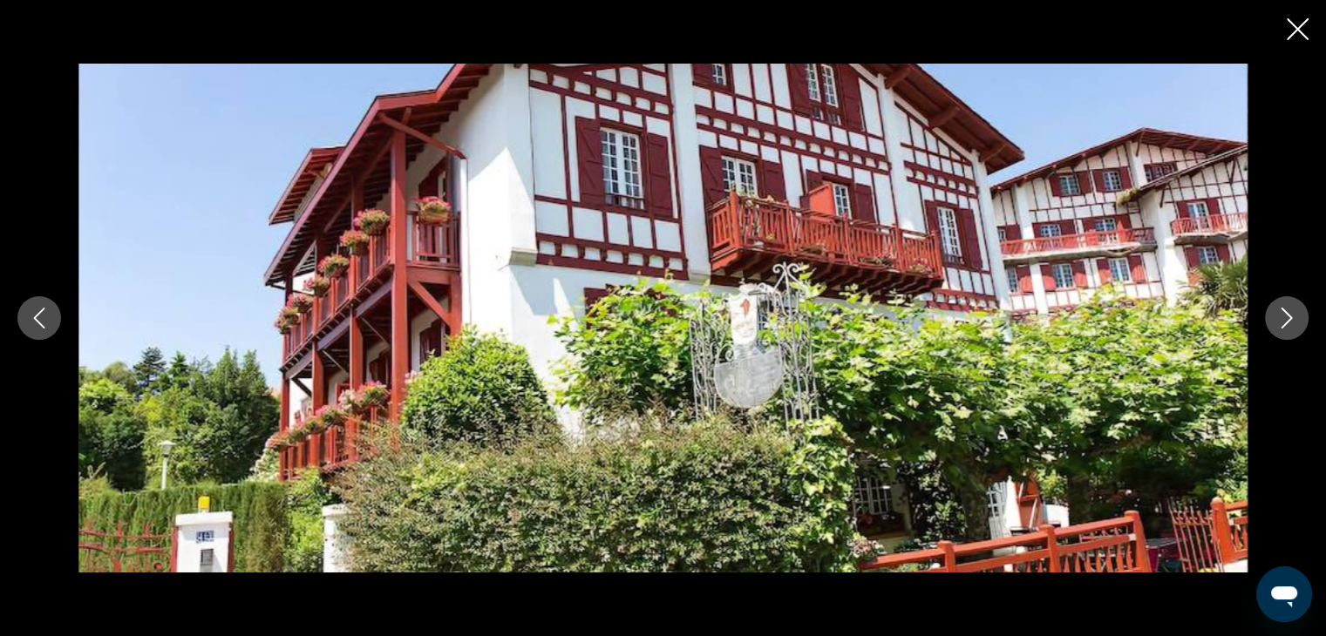
click at [1288, 312] on icon "Next image" at bounding box center [1286, 318] width 21 height 21
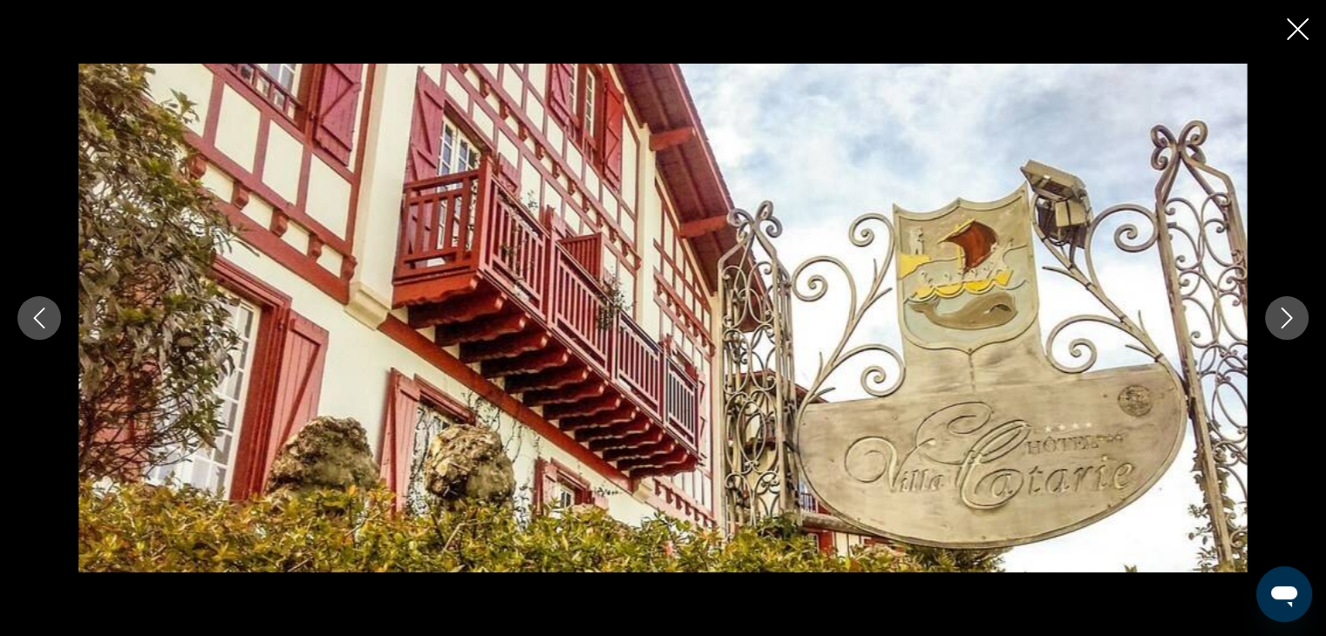
click at [1288, 312] on icon "Next image" at bounding box center [1286, 318] width 21 height 21
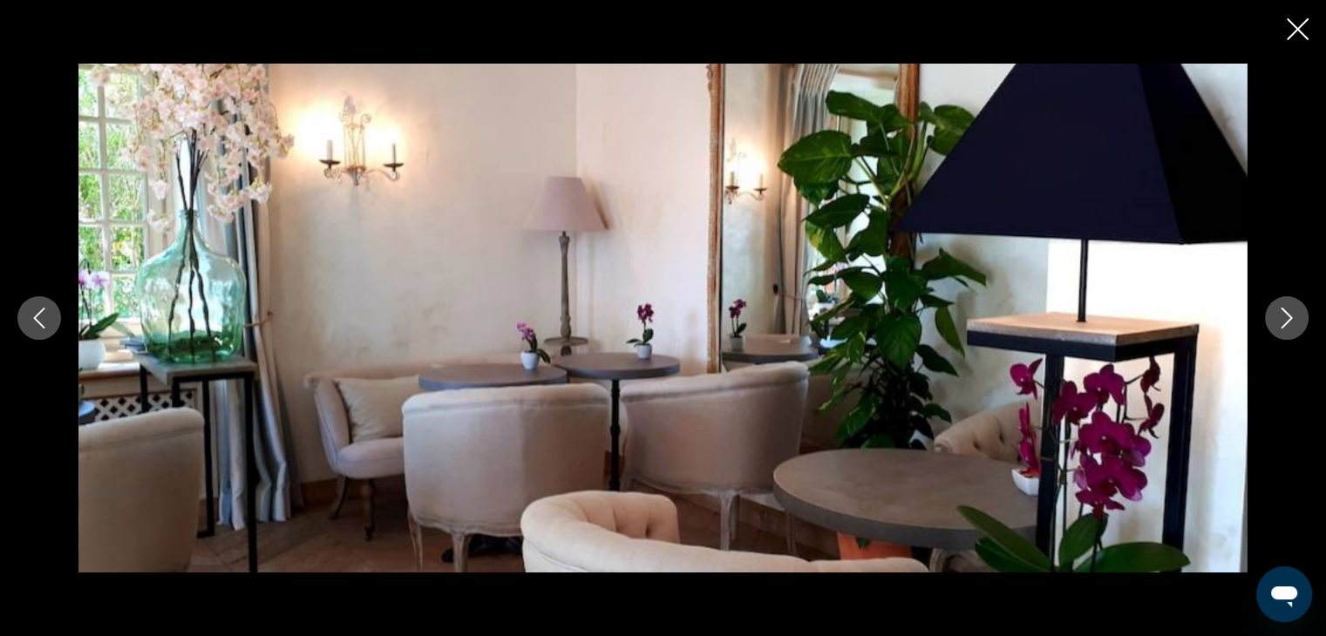
click at [1288, 312] on icon "Next image" at bounding box center [1286, 318] width 21 height 21
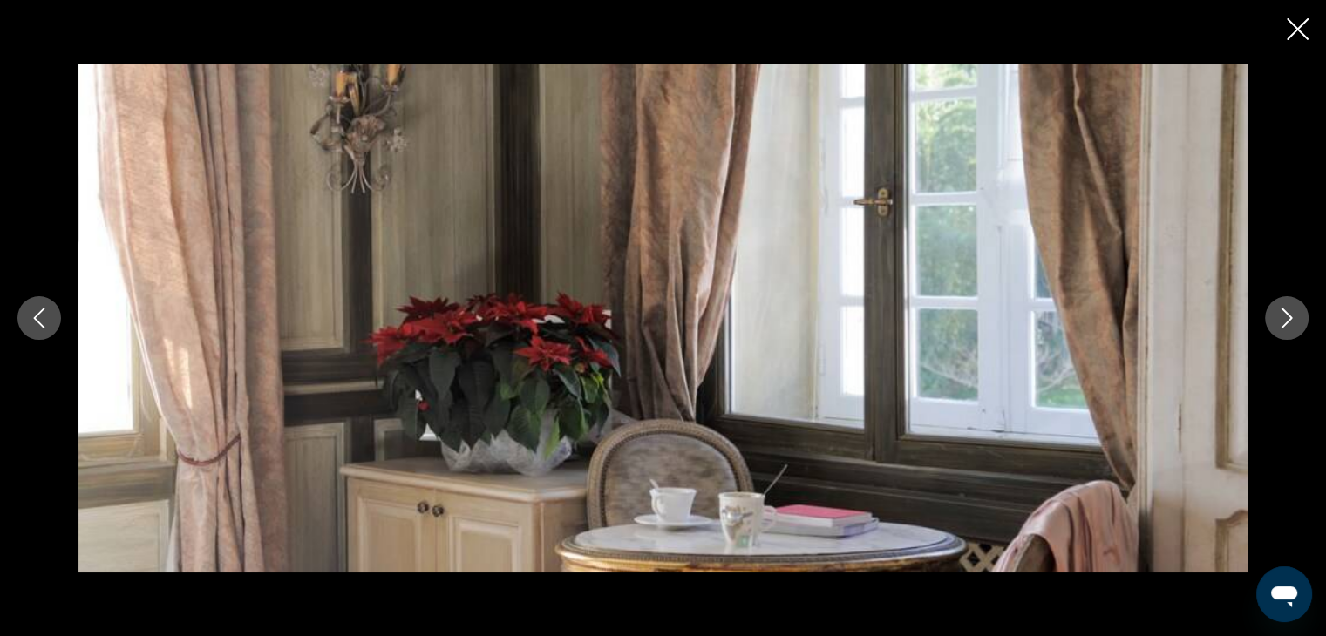
click at [1297, 26] on icon "Close slideshow" at bounding box center [1298, 29] width 22 height 22
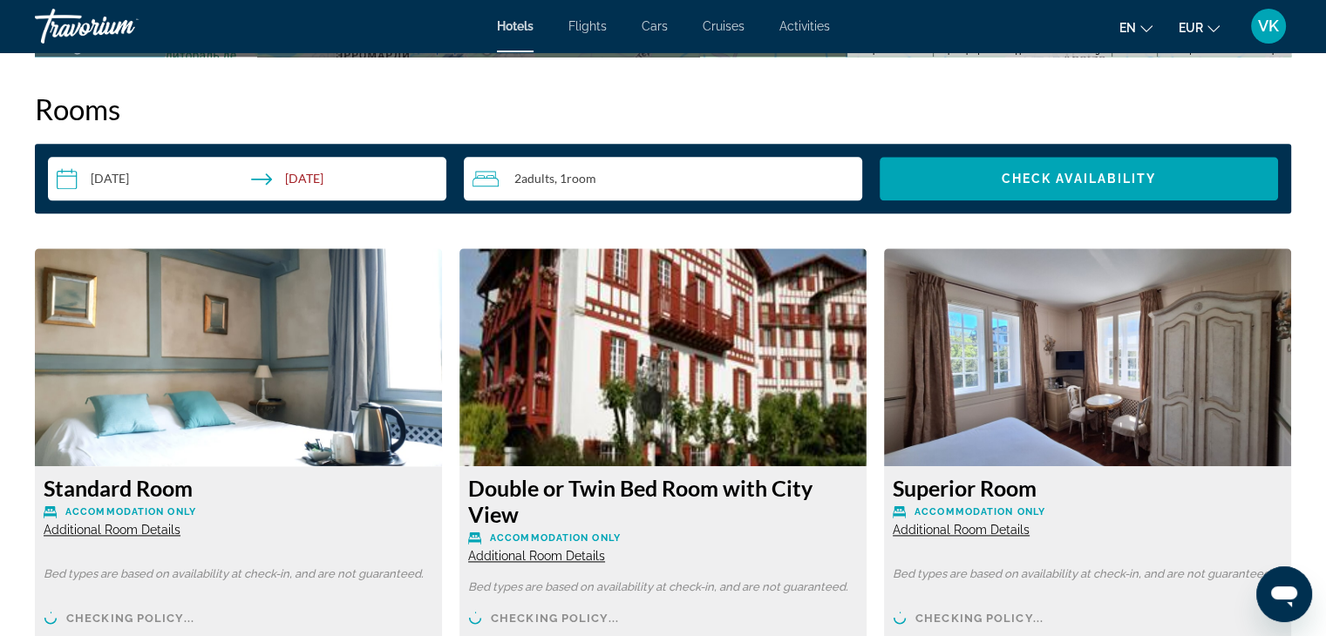
scroll to position [2179, 0]
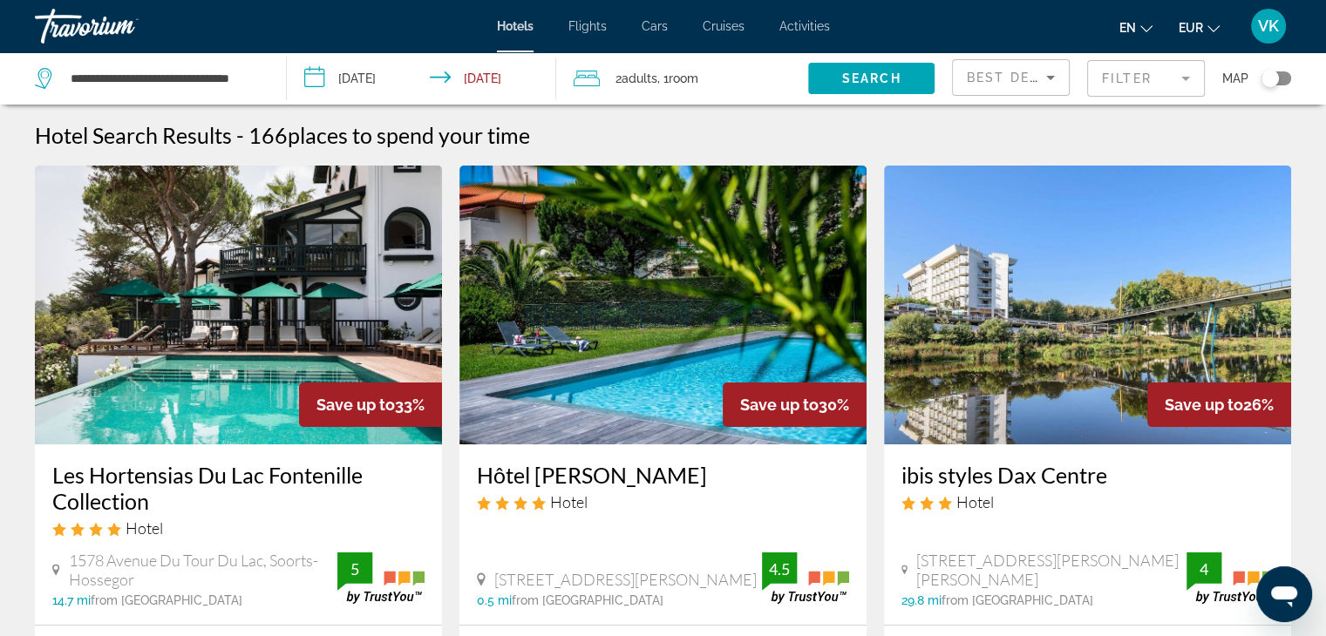
click at [994, 78] on span "Best Deals" at bounding box center [1012, 78] width 91 height 14
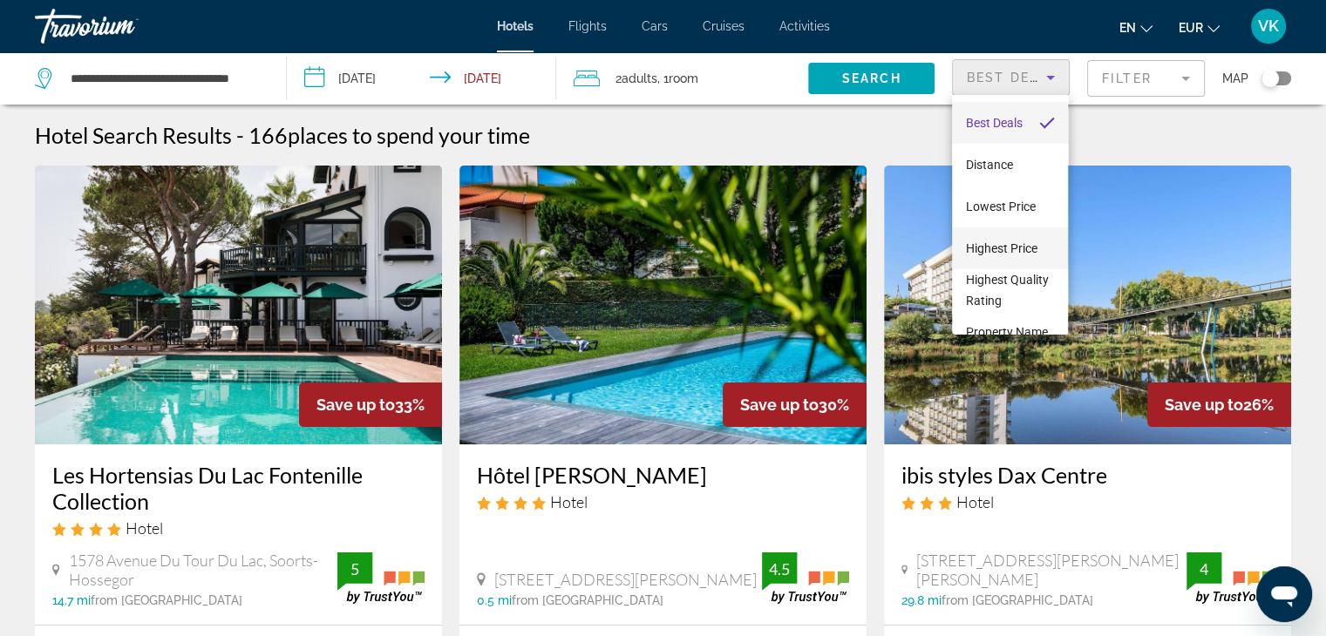
click at [1019, 247] on span "Highest Price" at bounding box center [1001, 248] width 71 height 14
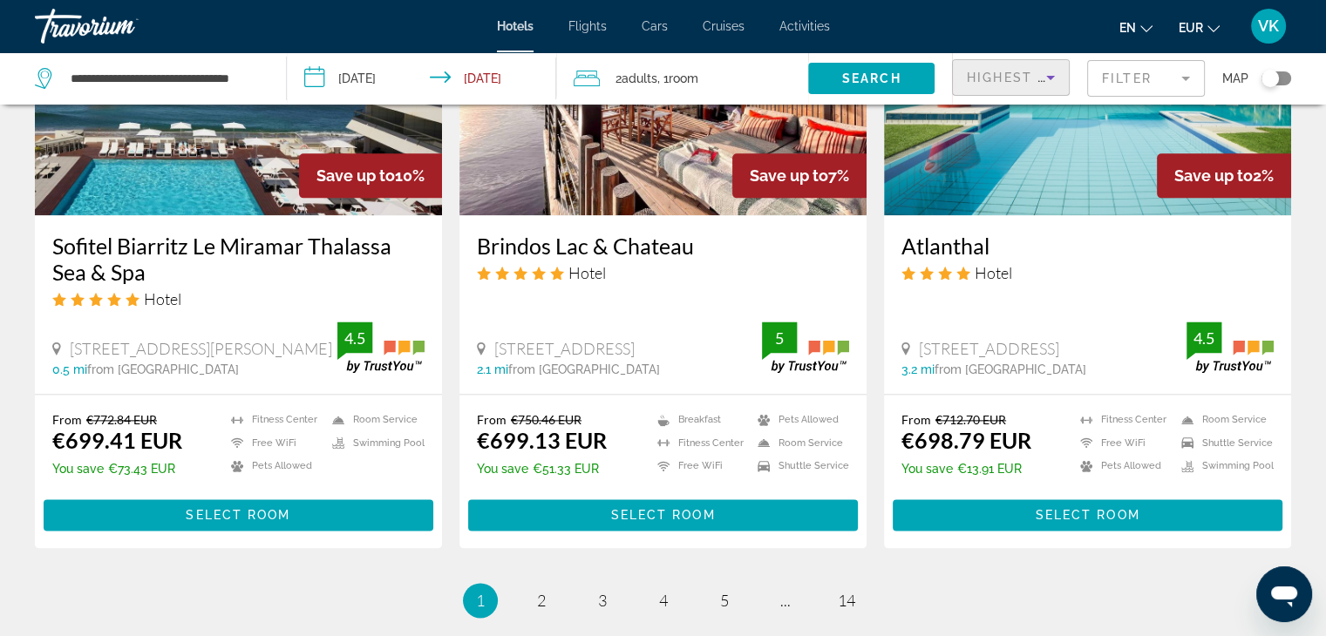
scroll to position [2377, 0]
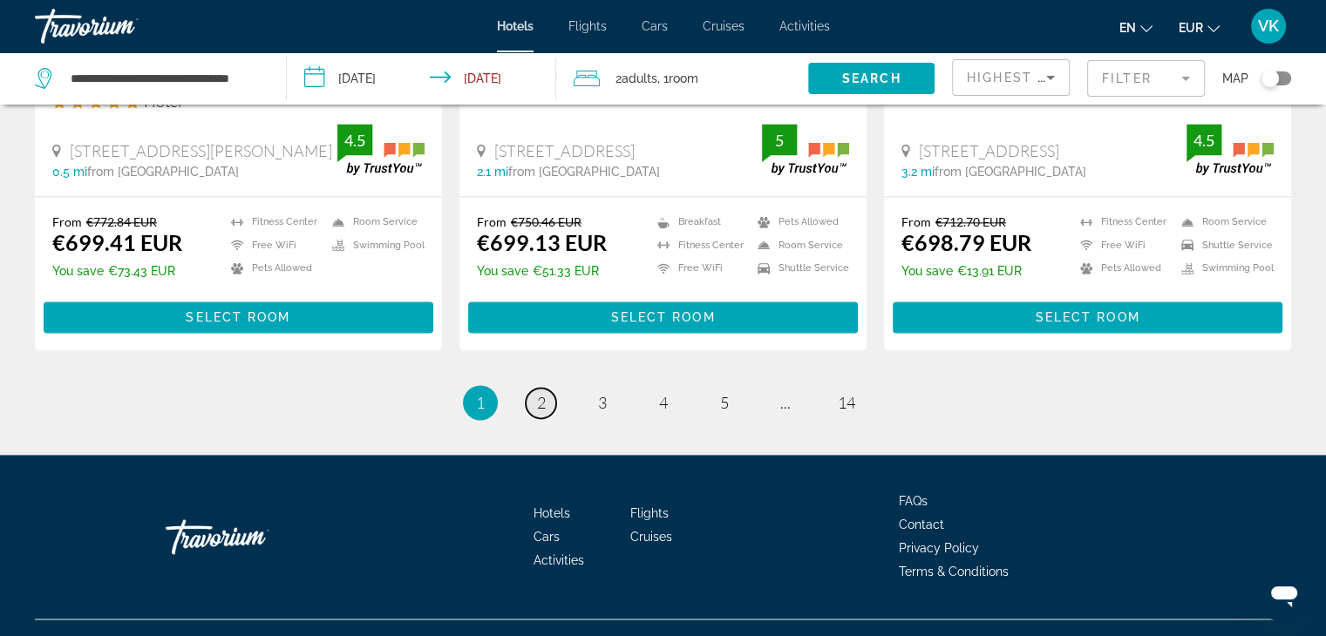
click at [538, 393] on span "2" at bounding box center [541, 402] width 9 height 19
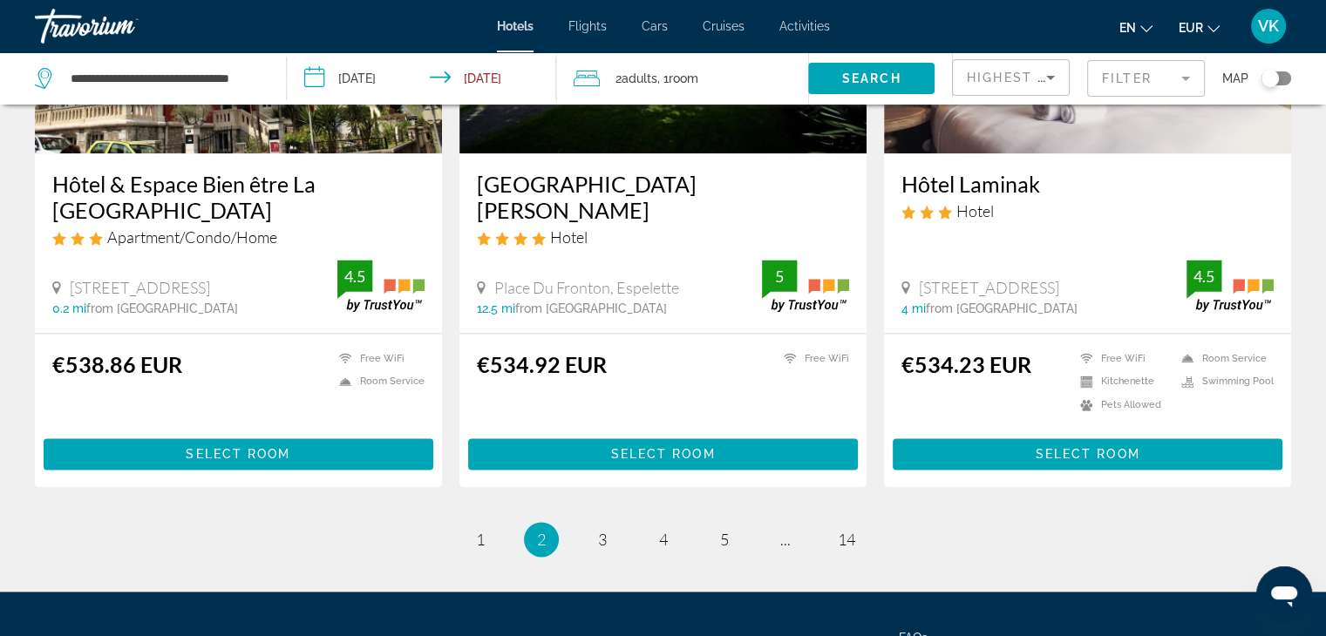
scroll to position [2377, 0]
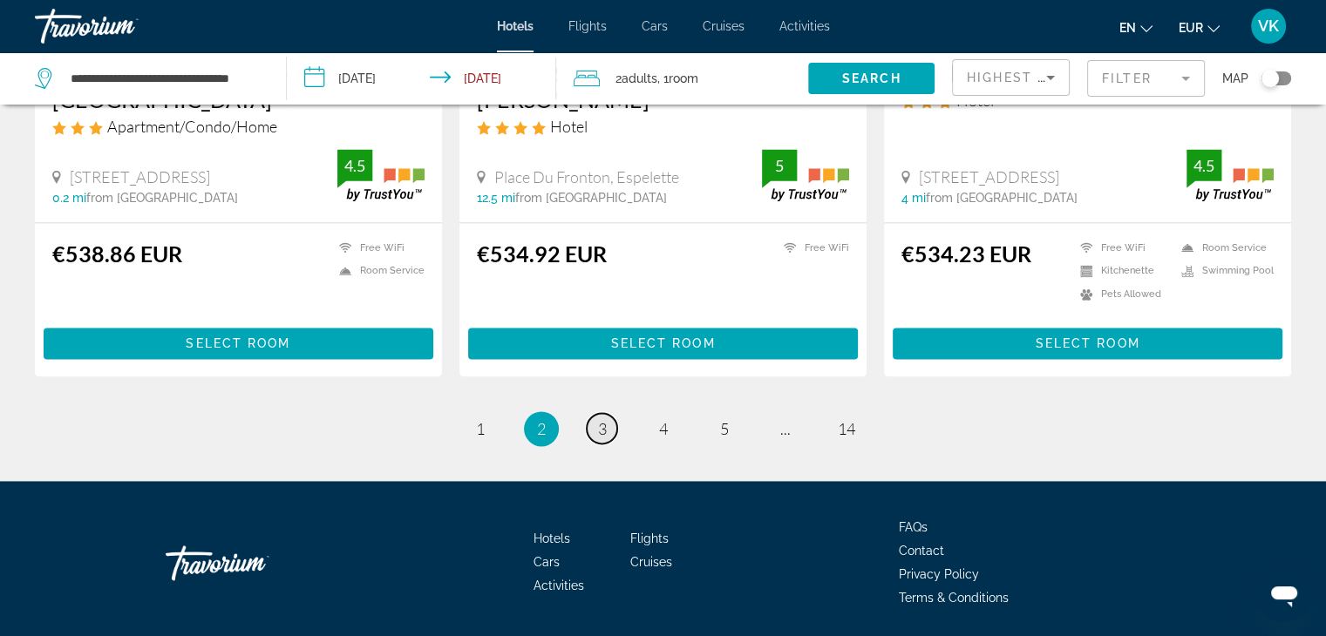
click at [612, 413] on link "page 3" at bounding box center [602, 428] width 31 height 31
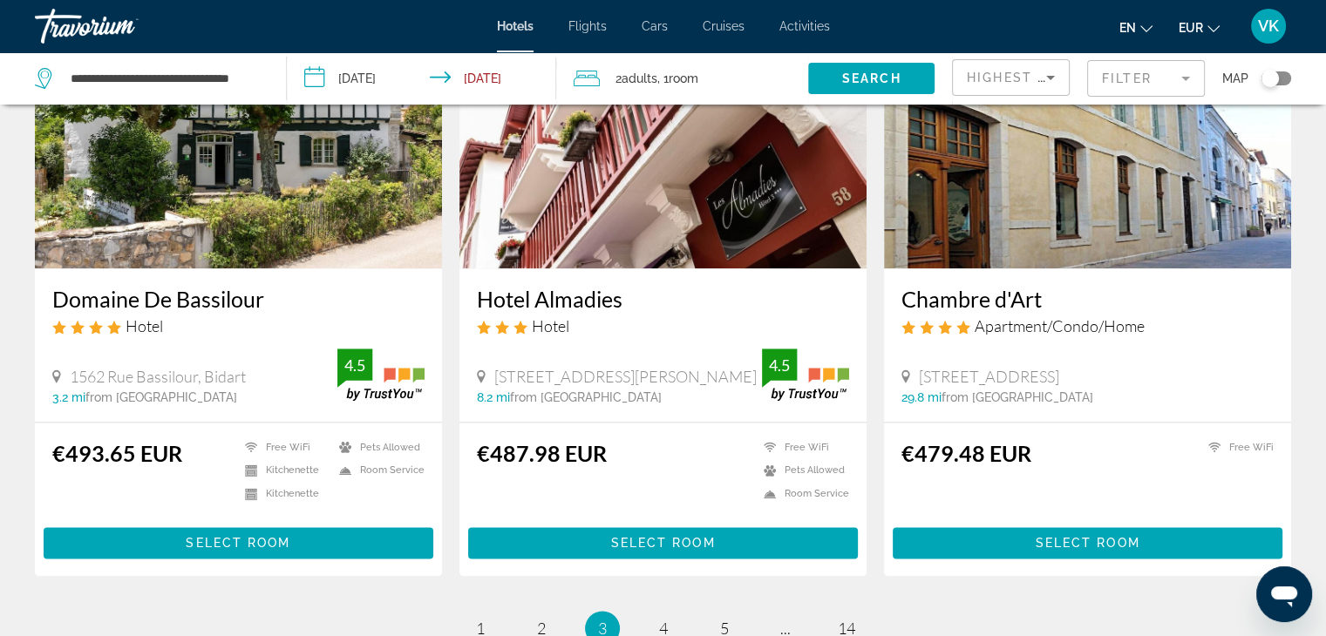
scroll to position [2267, 0]
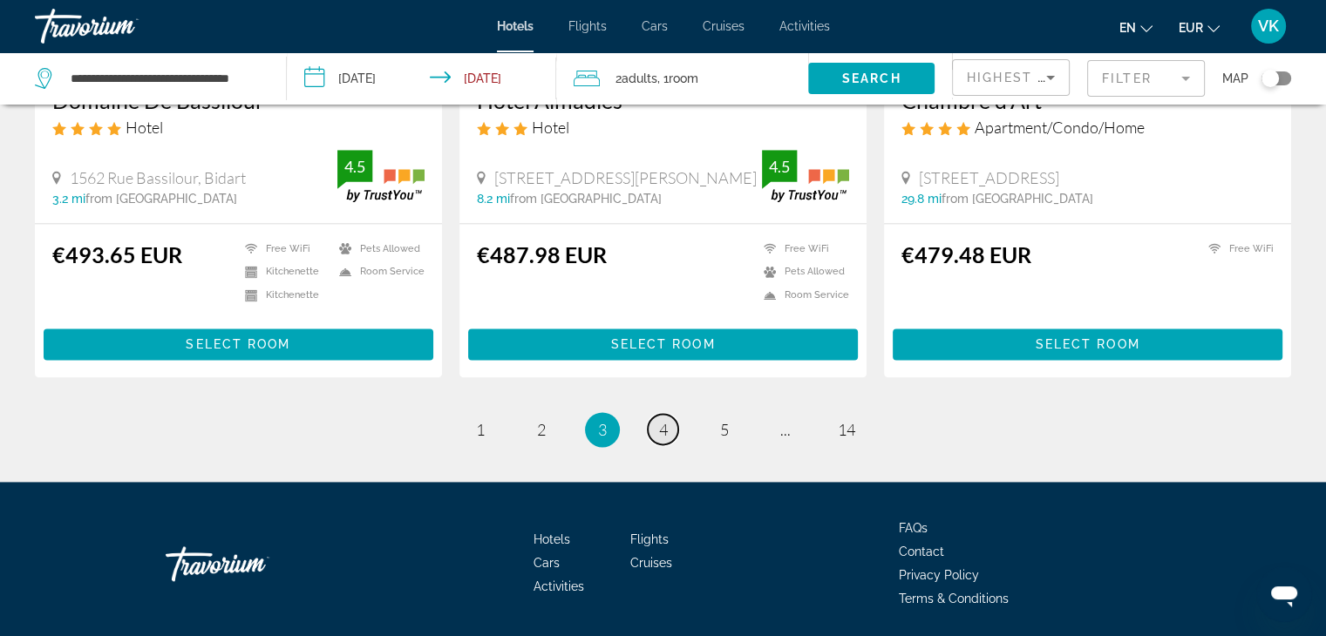
click at [663, 420] on span "4" at bounding box center [663, 429] width 9 height 19
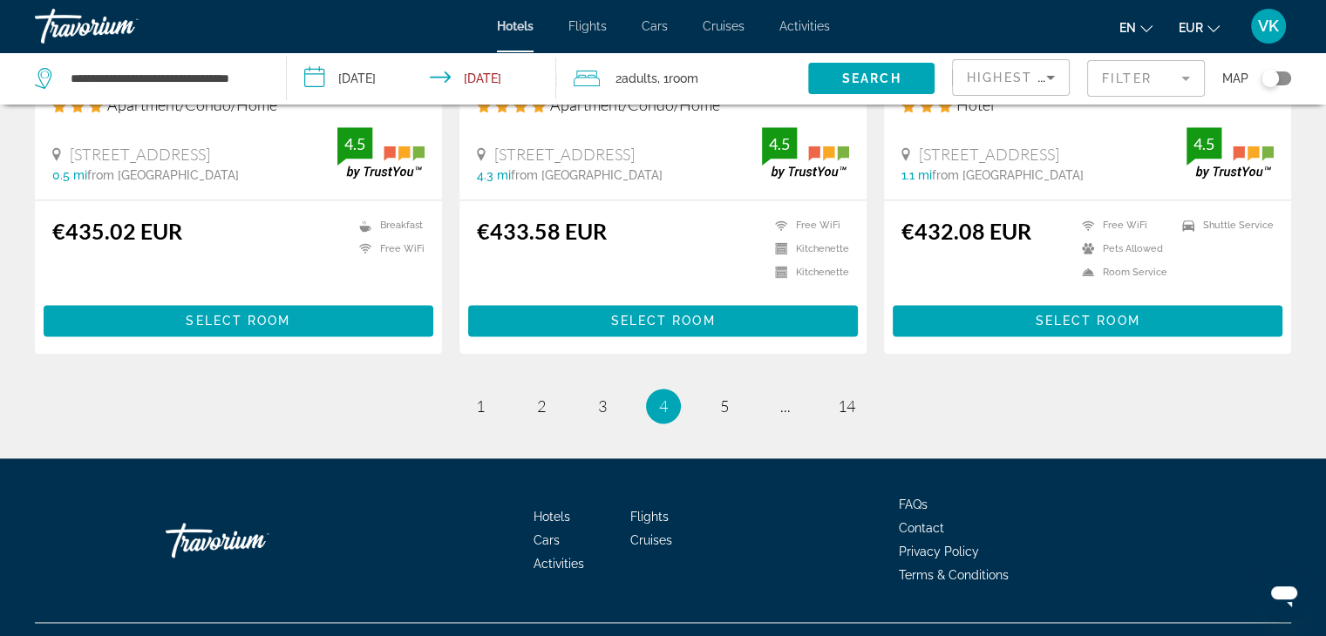
scroll to position [2308, 0]
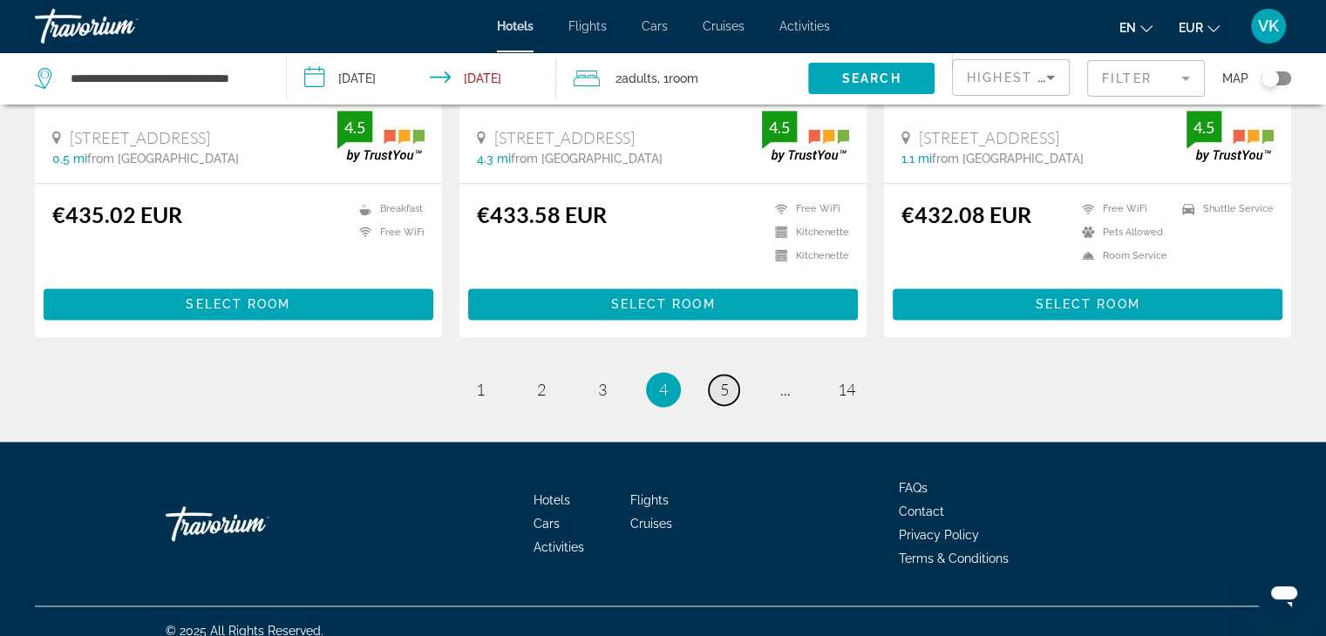
click at [725, 380] on span "5" at bounding box center [724, 389] width 9 height 19
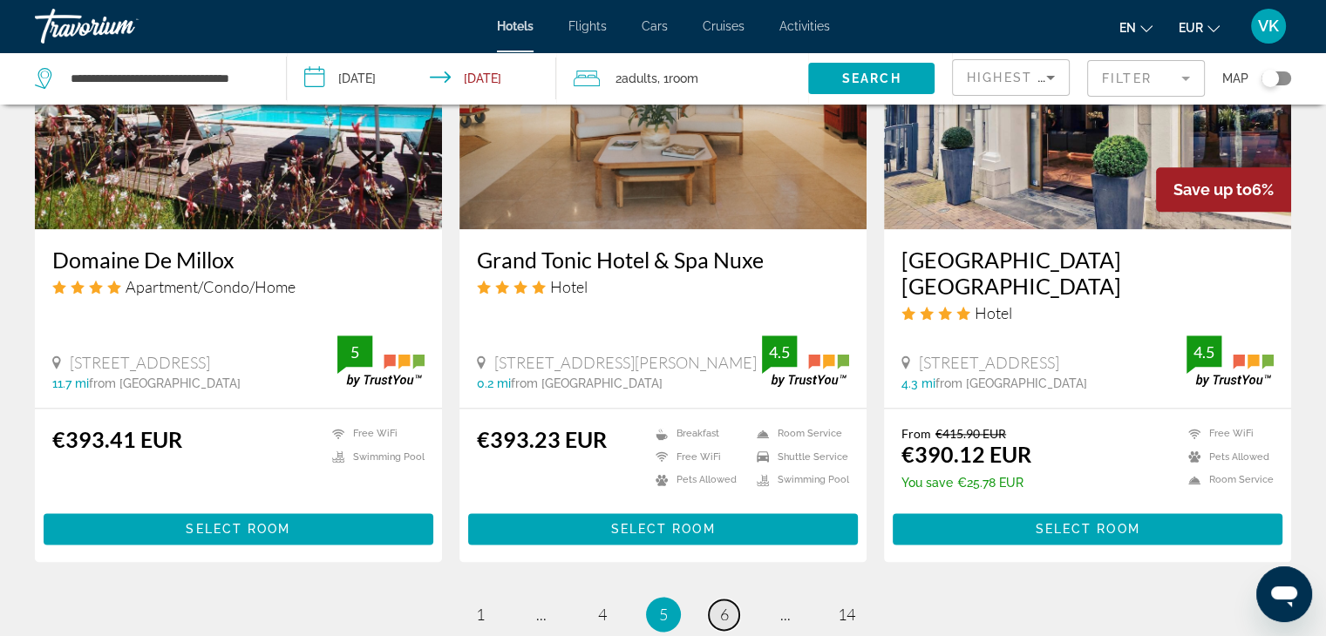
scroll to position [2179, 0]
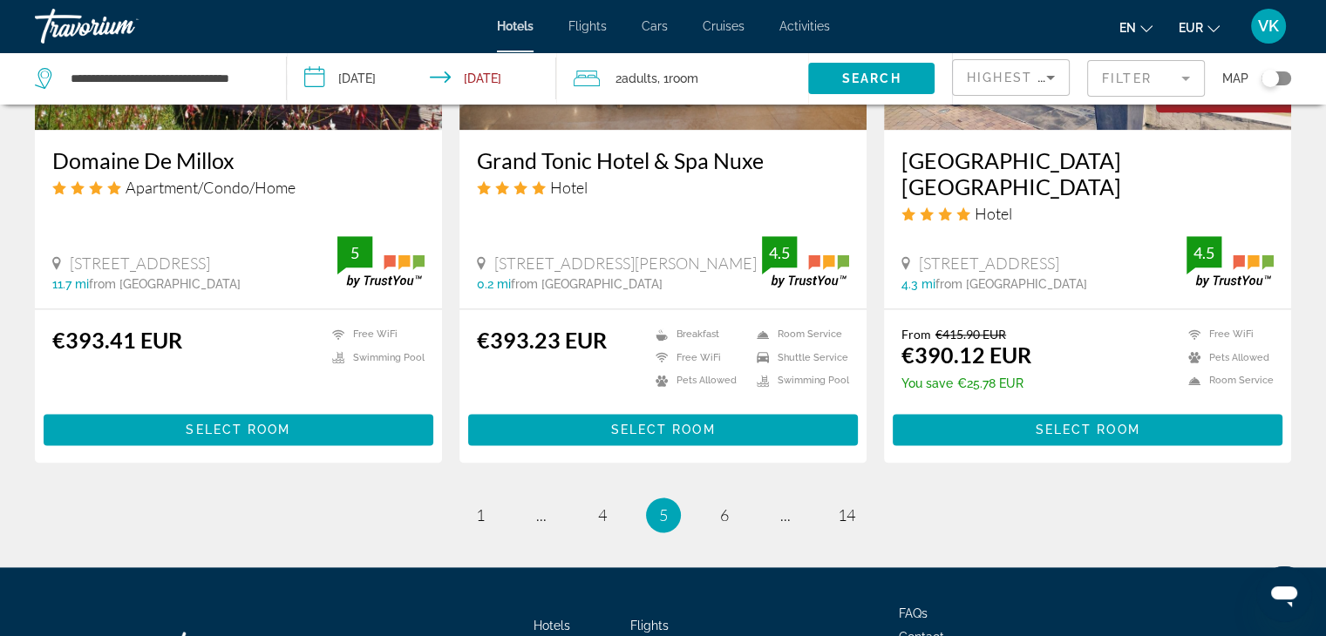
click at [620, 162] on h3 "Grand Tonic Hotel & Spa Nuxe" at bounding box center [663, 160] width 372 height 26
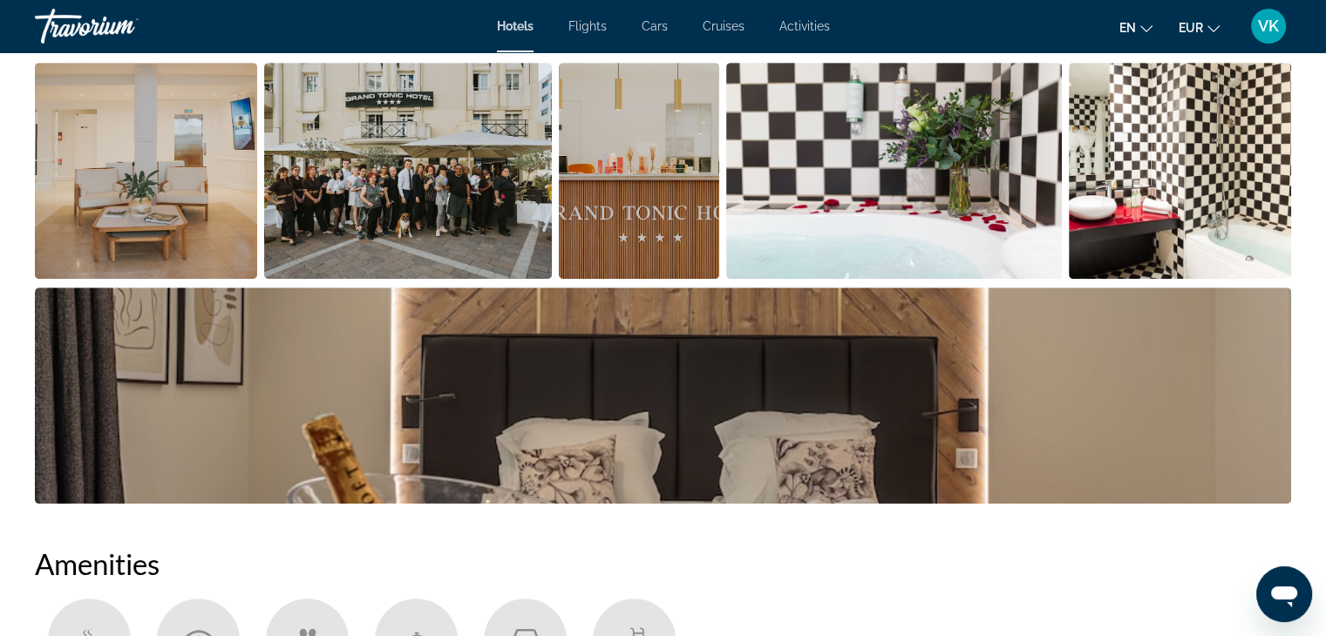
scroll to position [872, 0]
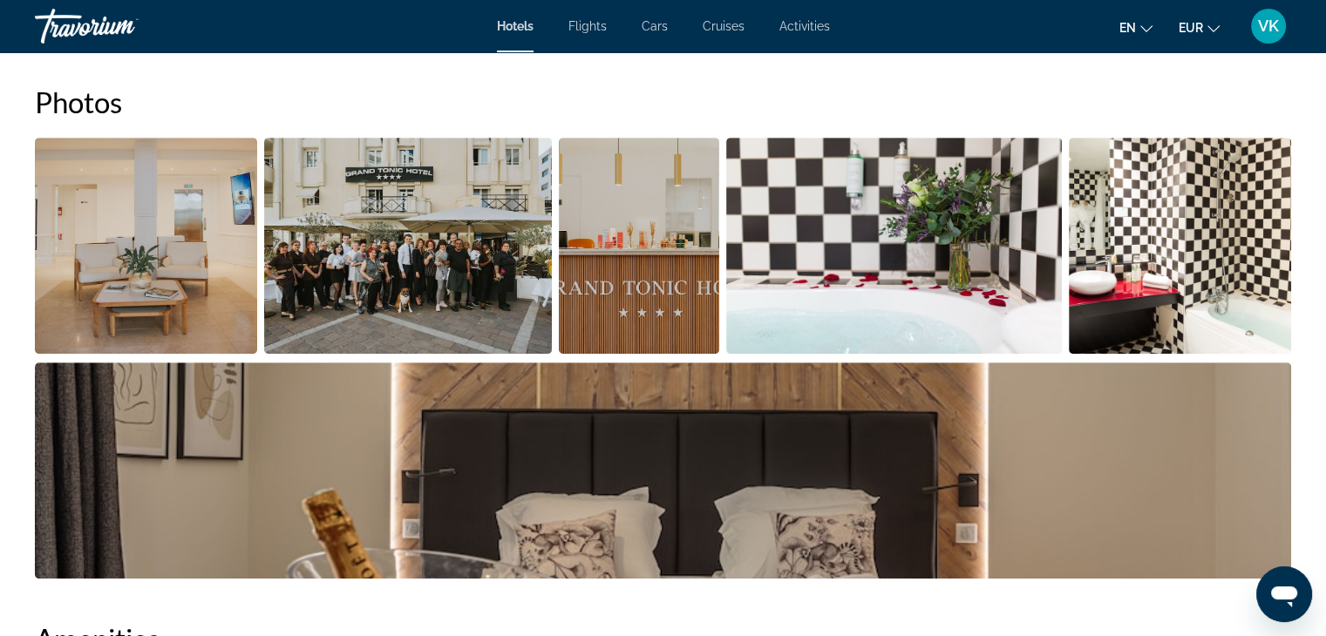
click at [617, 260] on img "Open full-screen image slider" at bounding box center [639, 246] width 161 height 216
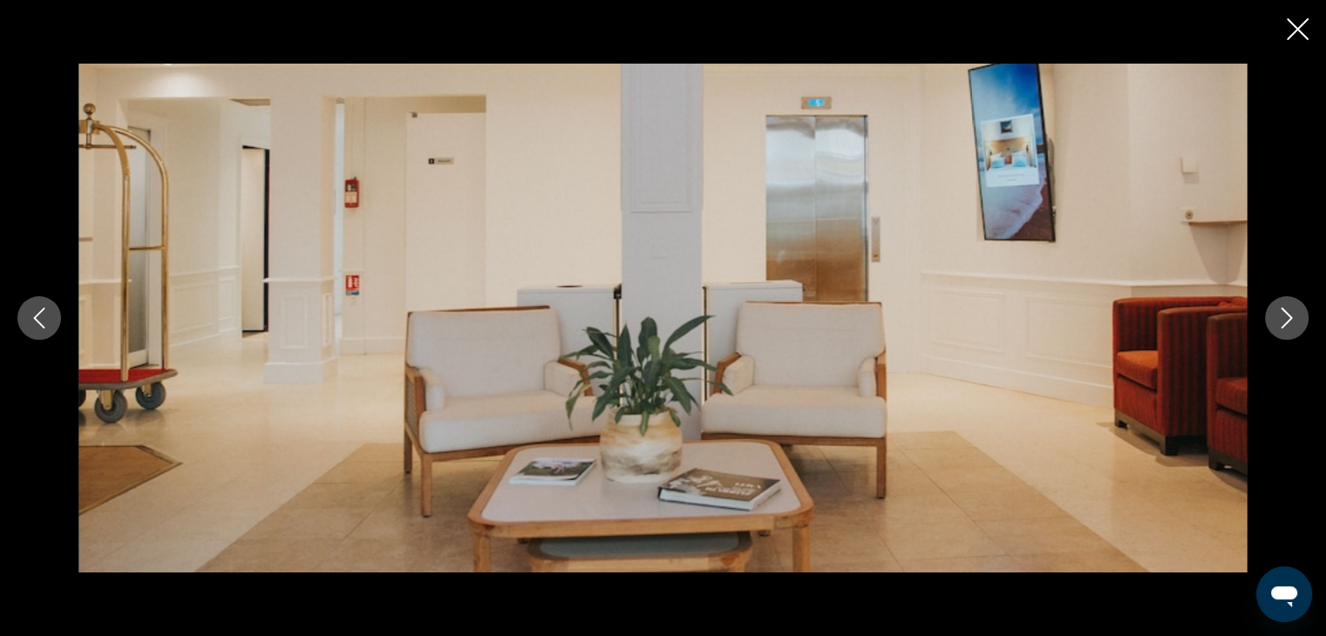
click at [1285, 318] on icon "Next image" at bounding box center [1286, 318] width 21 height 21
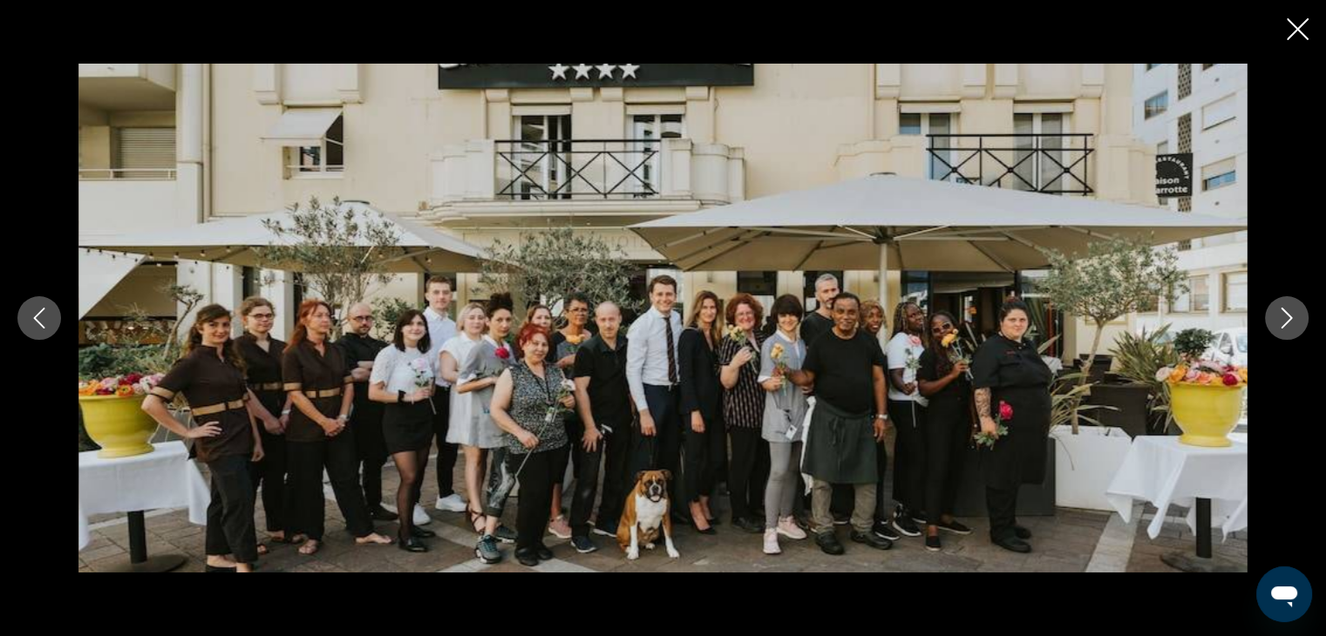
click at [1285, 317] on icon "Next image" at bounding box center [1286, 318] width 21 height 21
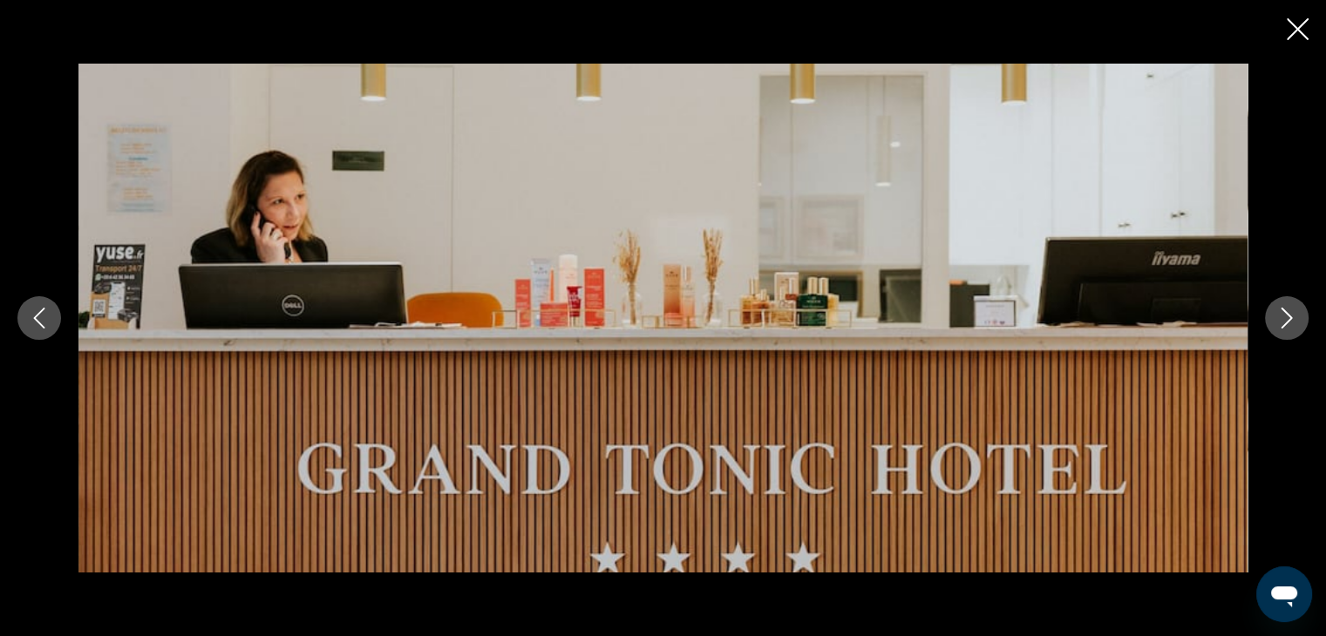
click at [1285, 317] on icon "Next image" at bounding box center [1286, 318] width 21 height 21
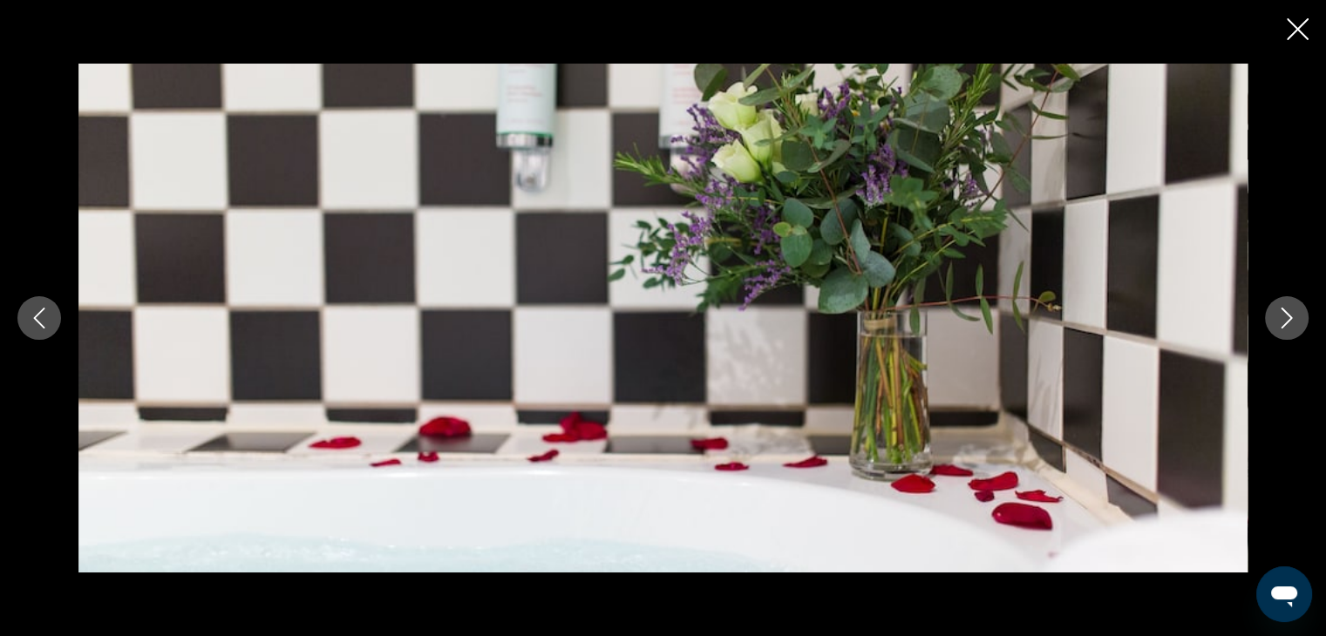
click at [1285, 317] on icon "Next image" at bounding box center [1286, 318] width 21 height 21
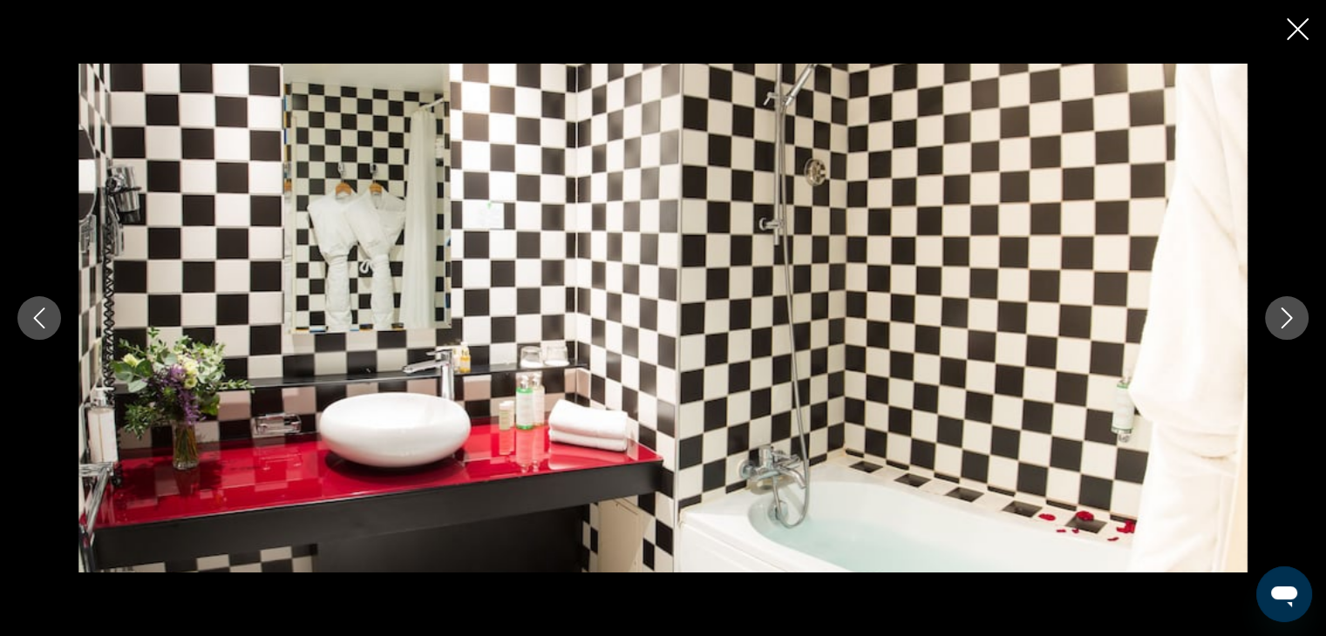
click at [1285, 317] on icon "Next image" at bounding box center [1286, 318] width 21 height 21
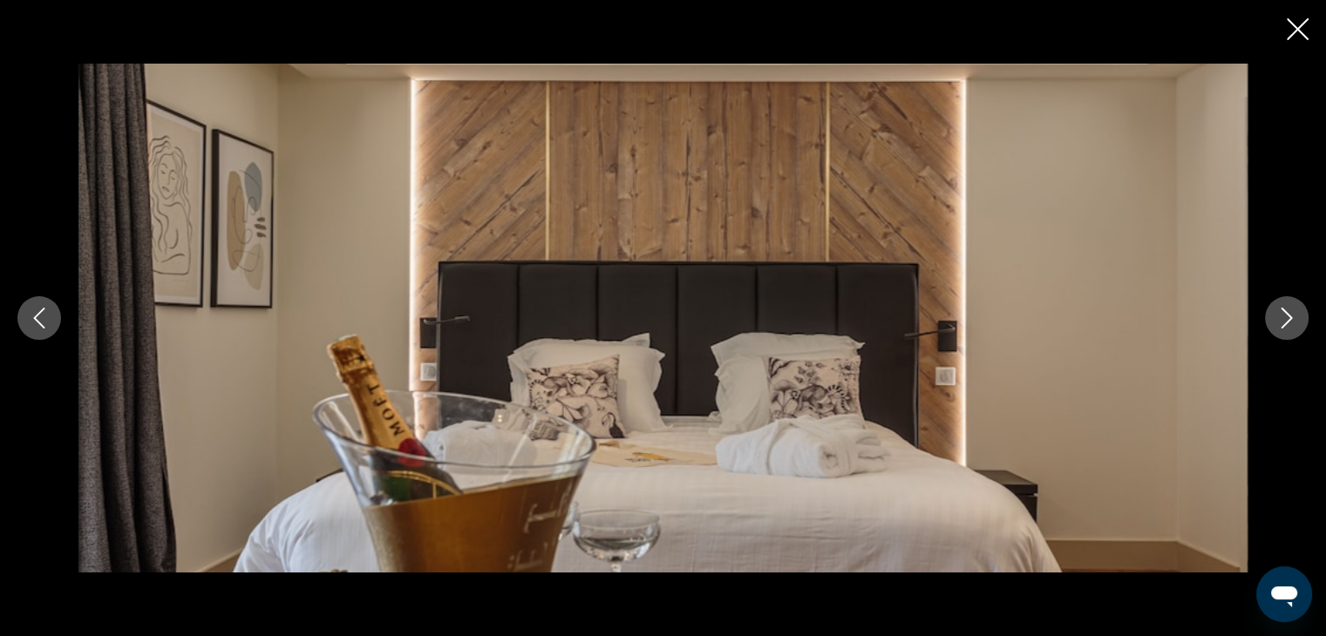
click at [1285, 317] on icon "Next image" at bounding box center [1286, 318] width 21 height 21
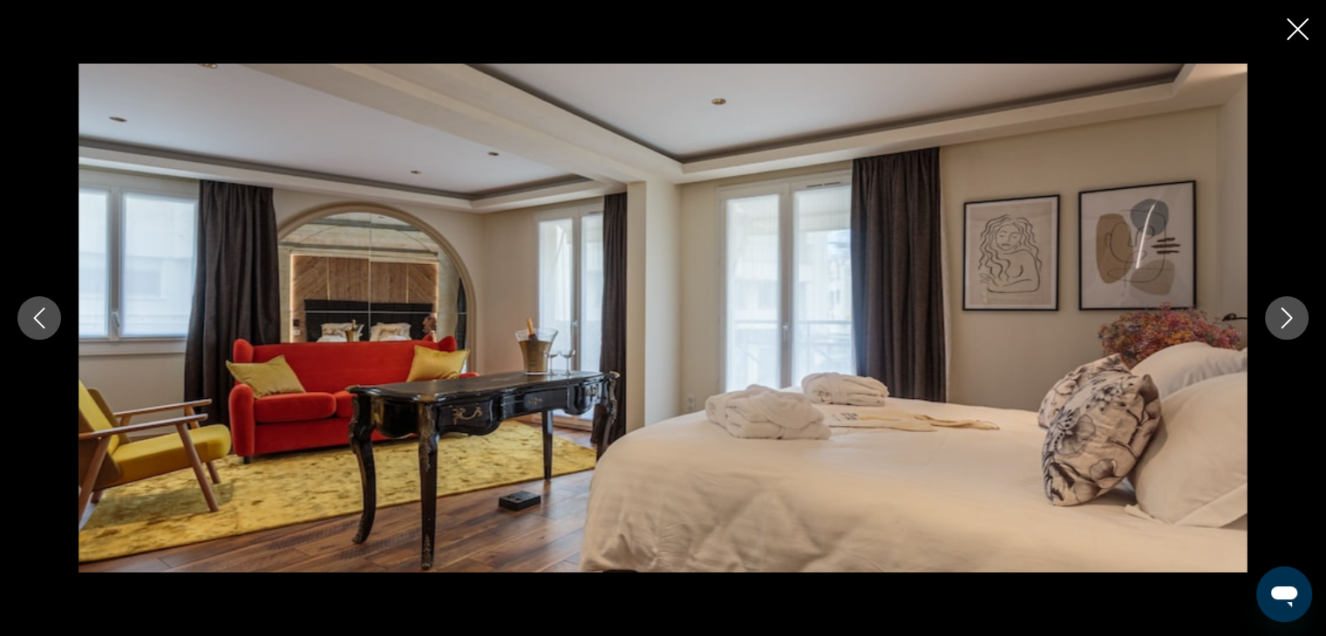
click at [1285, 317] on icon "Next image" at bounding box center [1286, 318] width 21 height 21
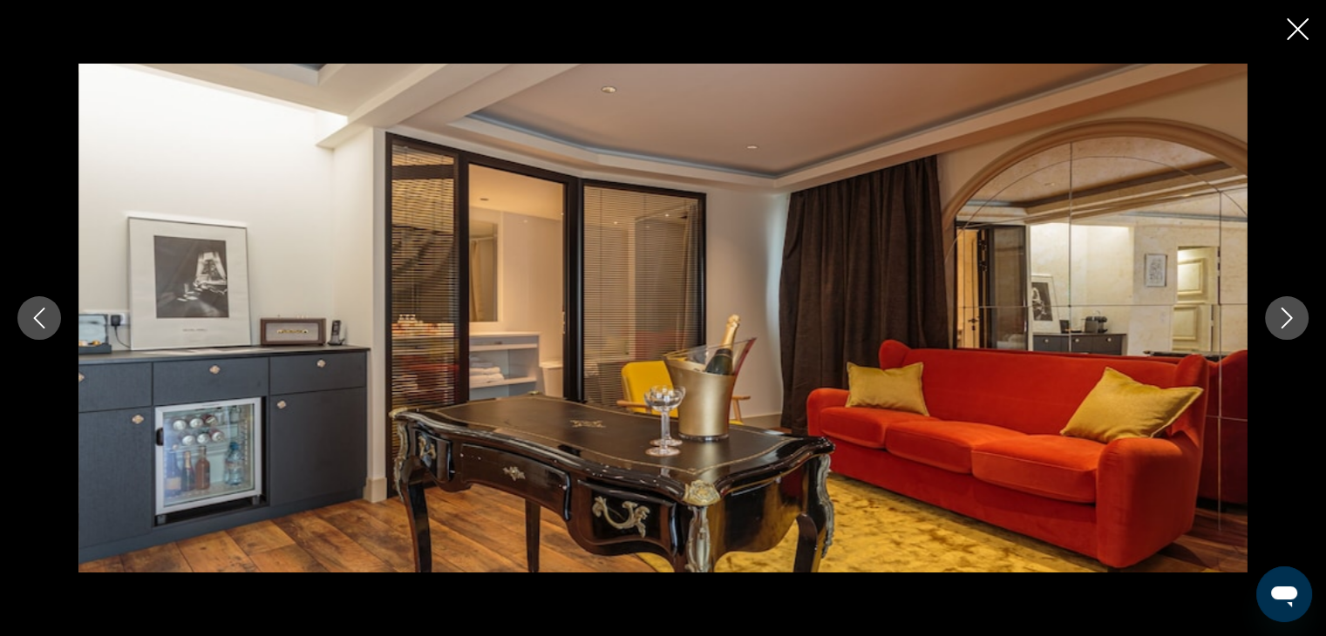
click at [1285, 317] on icon "Next image" at bounding box center [1286, 318] width 21 height 21
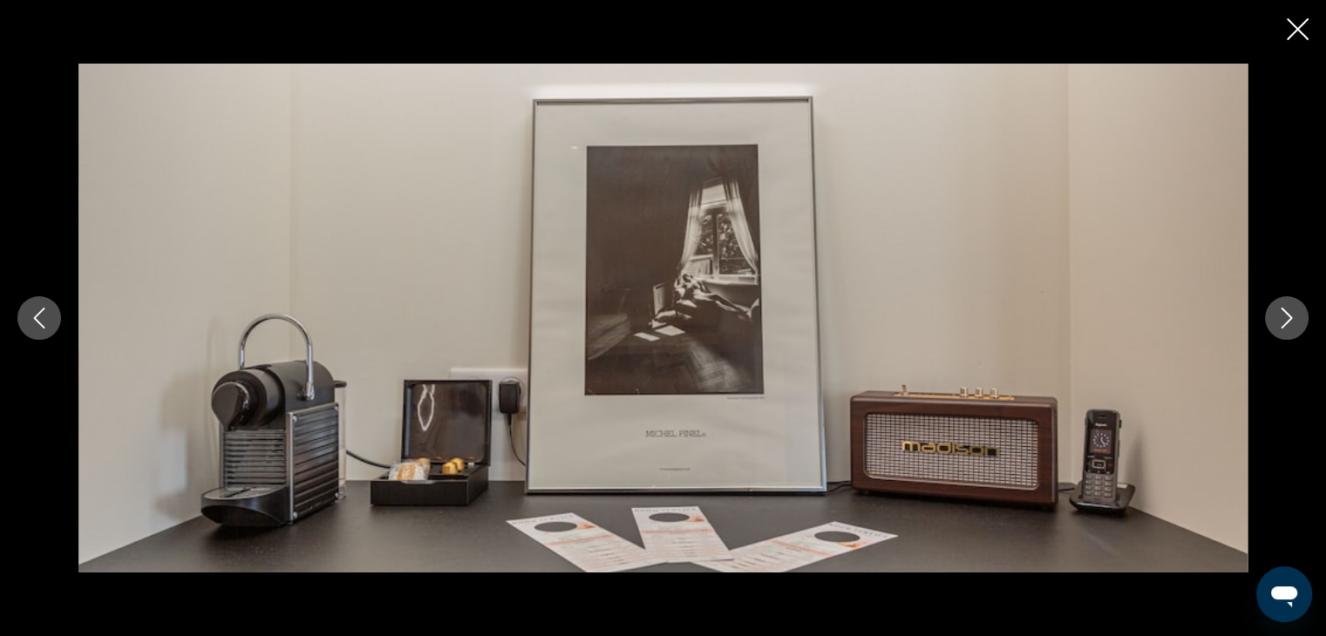
click at [1285, 317] on icon "Next image" at bounding box center [1286, 318] width 21 height 21
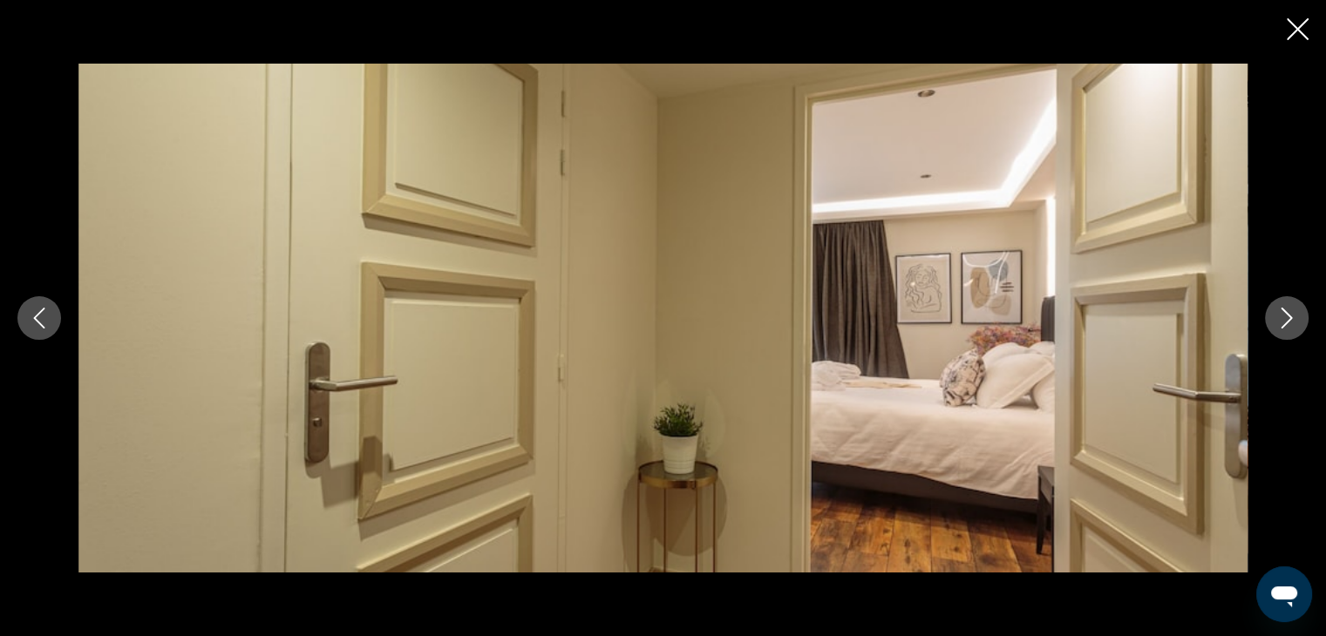
click at [1285, 316] on icon "Next image" at bounding box center [1286, 318] width 21 height 21
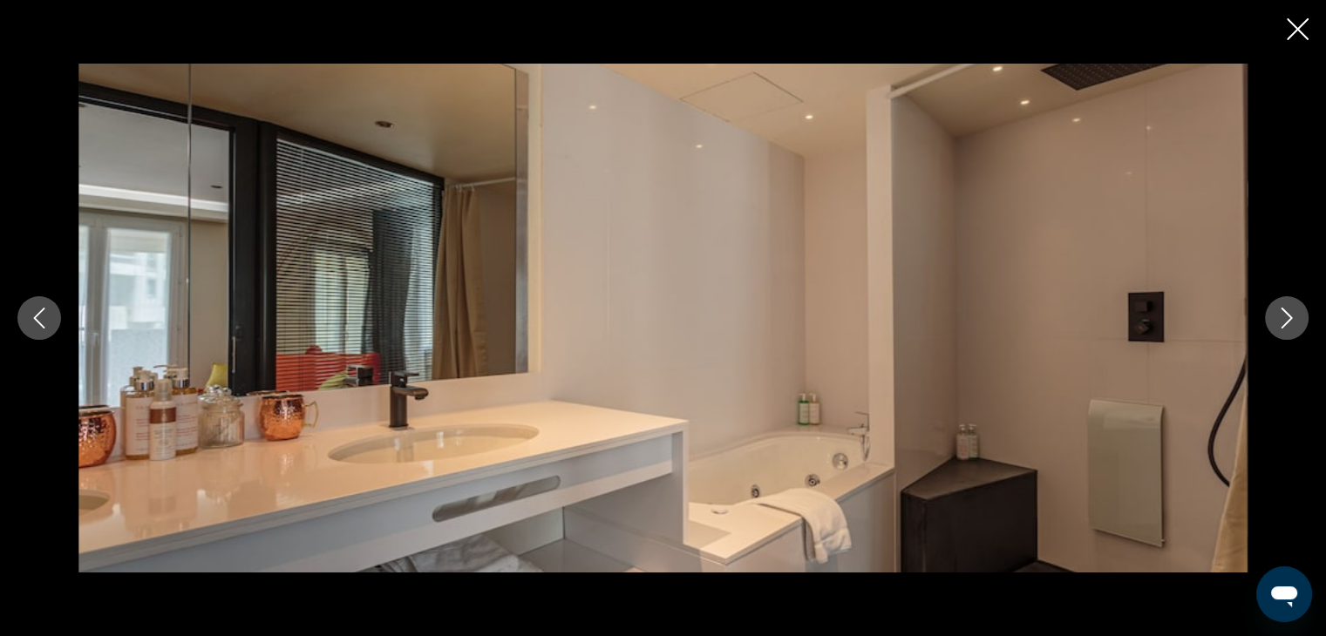
click at [1285, 316] on icon "Next image" at bounding box center [1286, 318] width 21 height 21
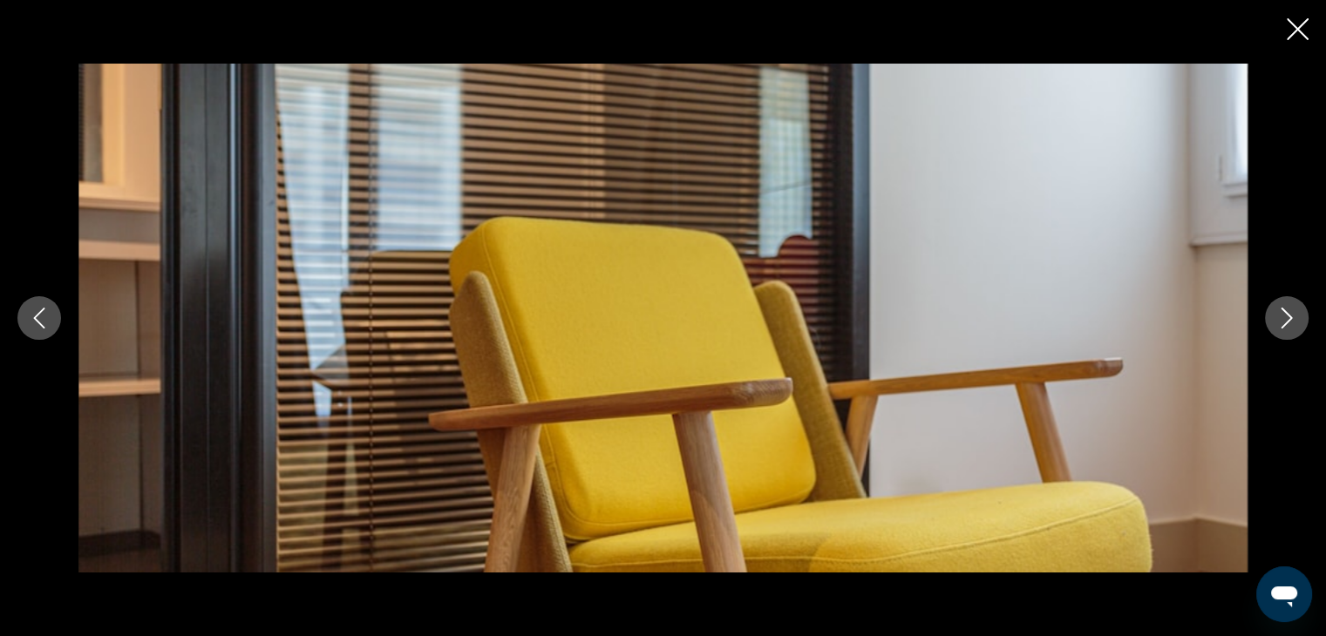
click at [1285, 316] on icon "Next image" at bounding box center [1286, 318] width 21 height 21
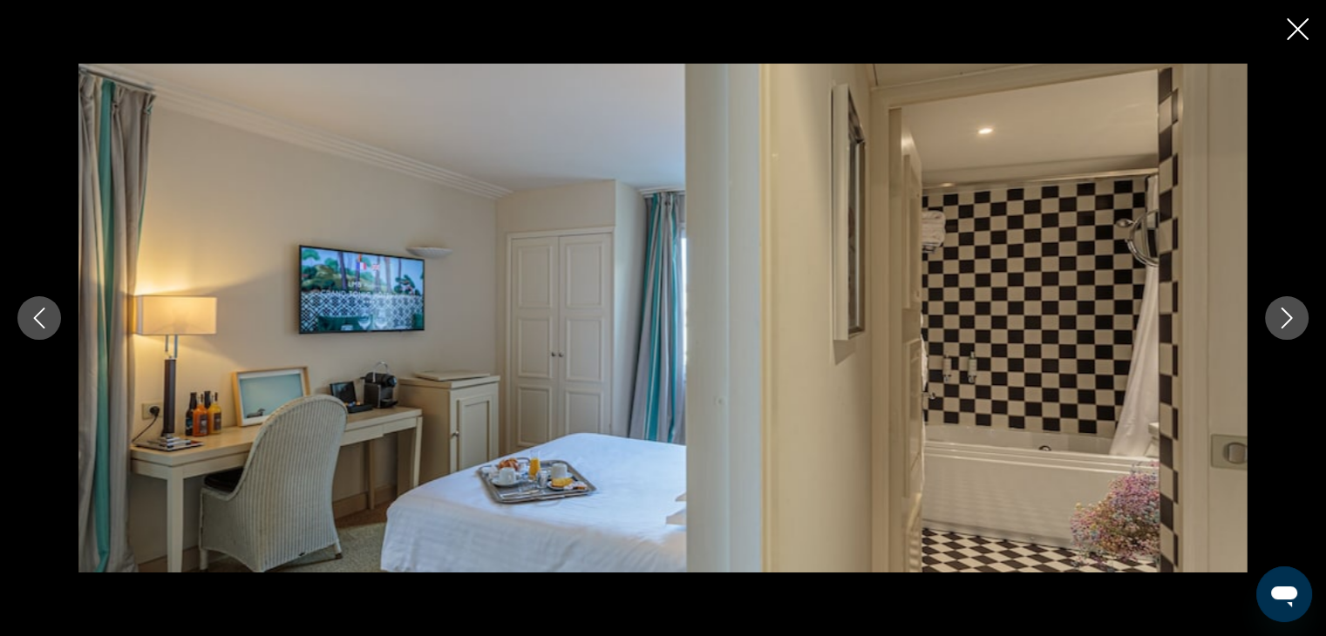
click at [1285, 316] on icon "Next image" at bounding box center [1286, 318] width 21 height 21
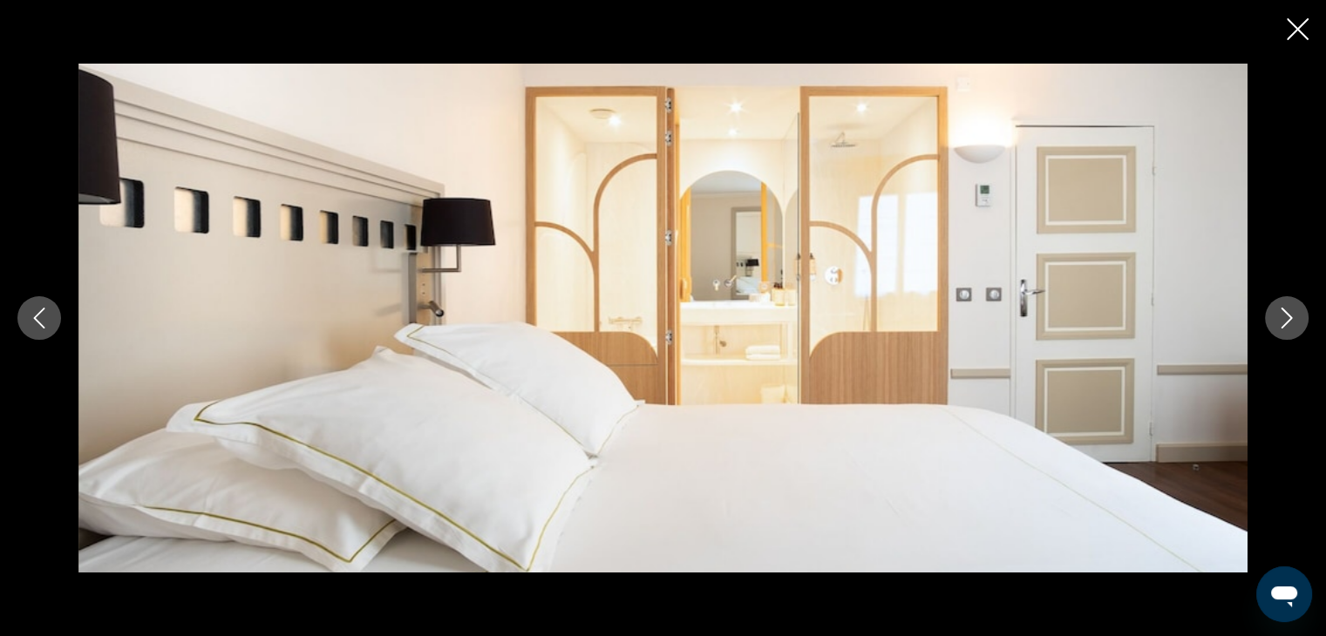
click at [1285, 316] on icon "Next image" at bounding box center [1286, 318] width 21 height 21
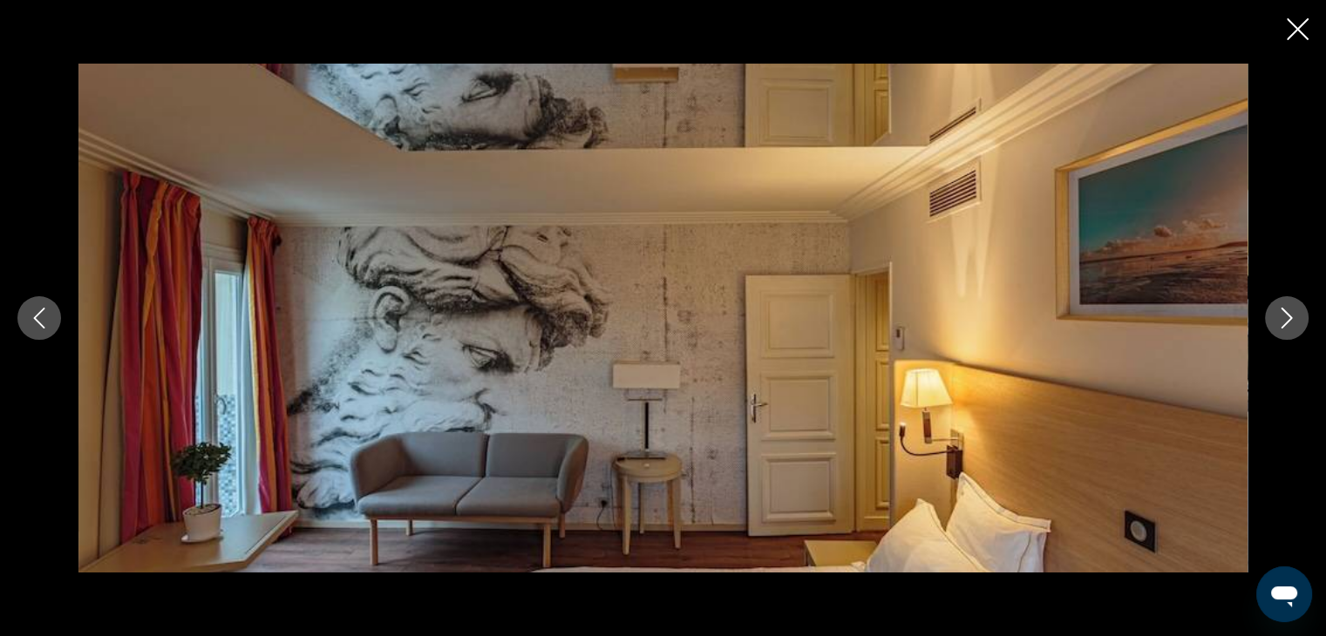
click at [1285, 316] on icon "Next image" at bounding box center [1286, 318] width 21 height 21
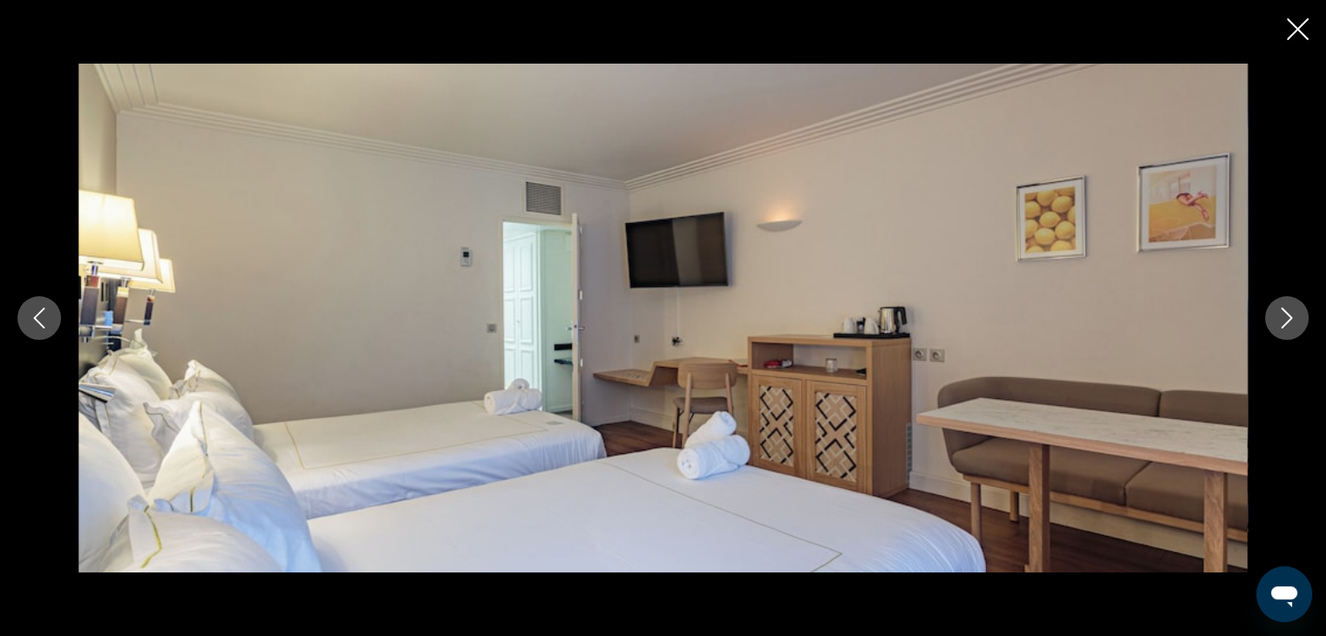
click at [1285, 316] on icon "Next image" at bounding box center [1286, 318] width 21 height 21
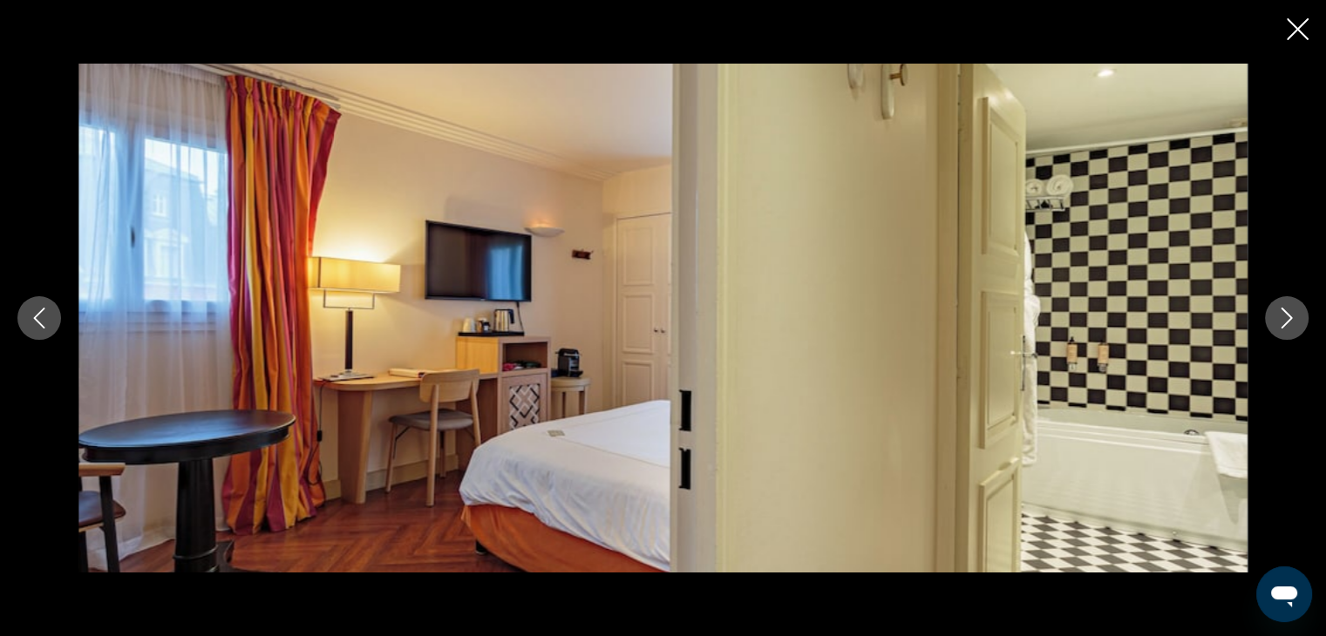
click at [1285, 316] on icon "Next image" at bounding box center [1286, 318] width 21 height 21
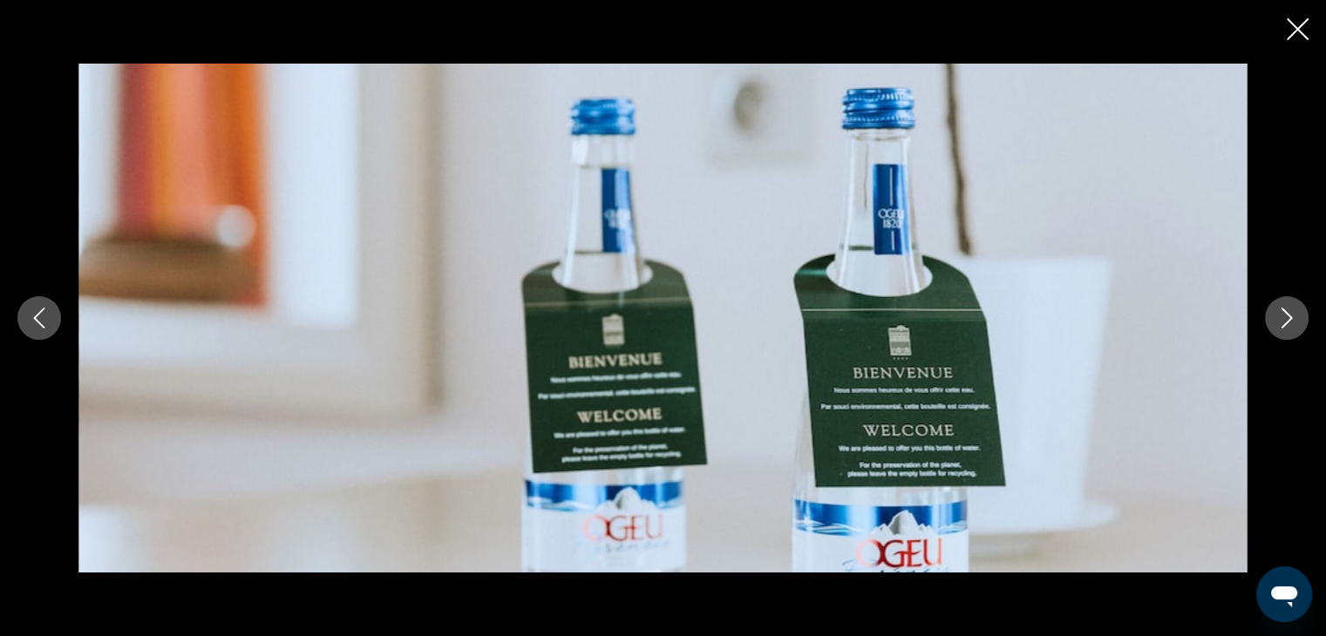
click at [1285, 316] on icon "Next image" at bounding box center [1286, 318] width 21 height 21
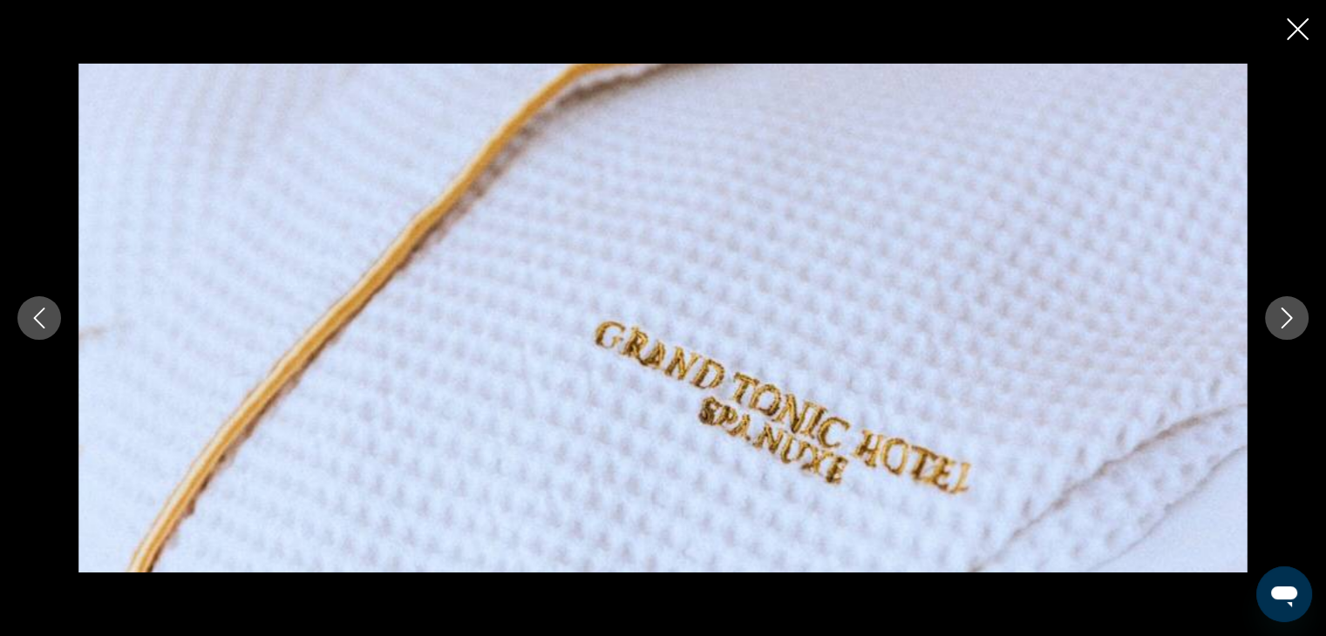
click at [1285, 316] on icon "Next image" at bounding box center [1286, 318] width 21 height 21
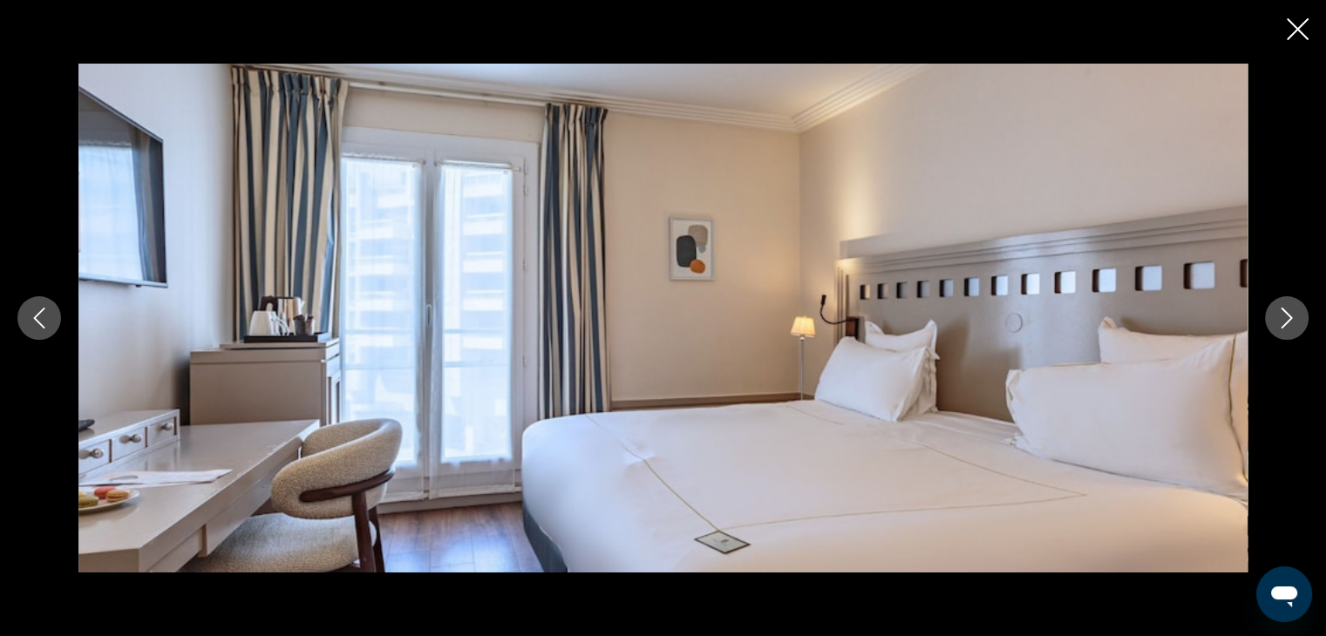
click at [1285, 316] on icon "Next image" at bounding box center [1286, 318] width 21 height 21
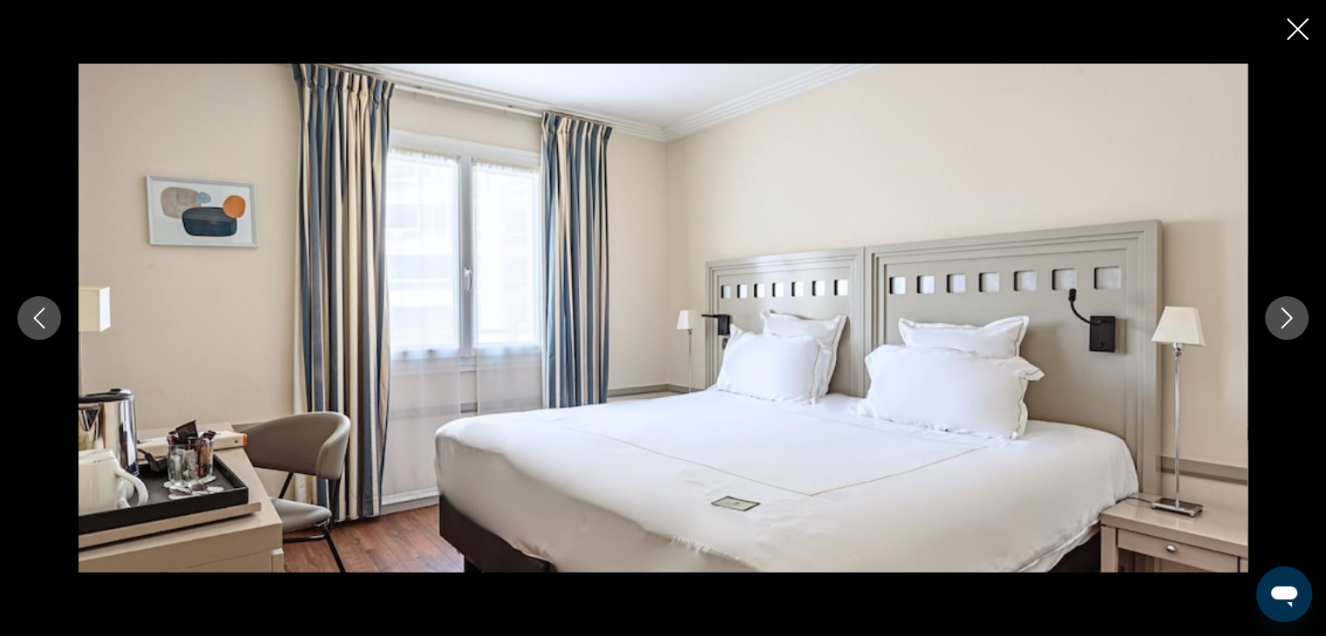
click at [1285, 316] on icon "Next image" at bounding box center [1286, 318] width 21 height 21
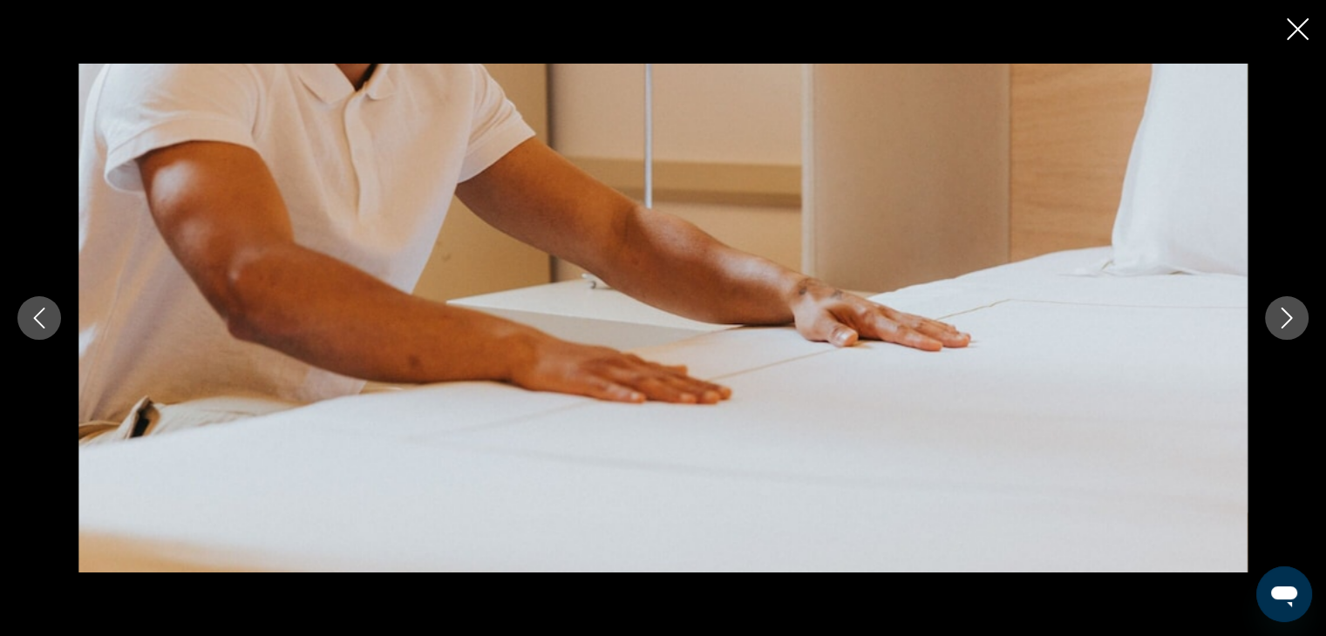
click at [1285, 316] on icon "Next image" at bounding box center [1286, 318] width 21 height 21
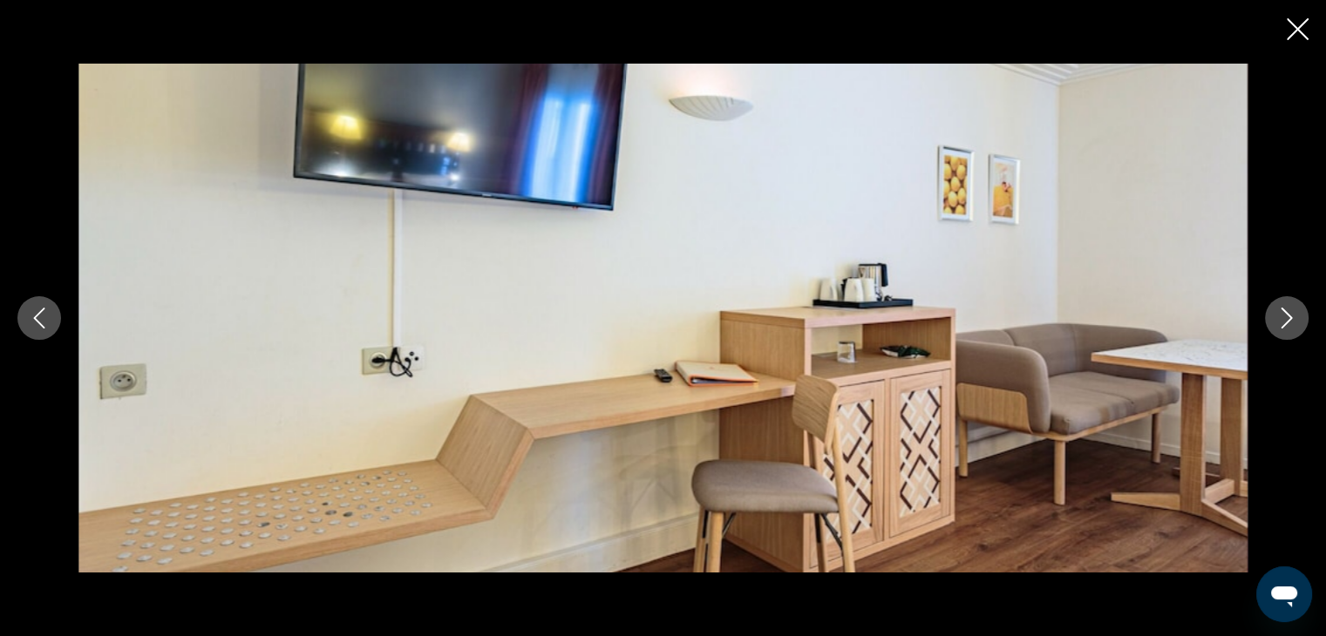
click at [1285, 316] on icon "Next image" at bounding box center [1286, 318] width 21 height 21
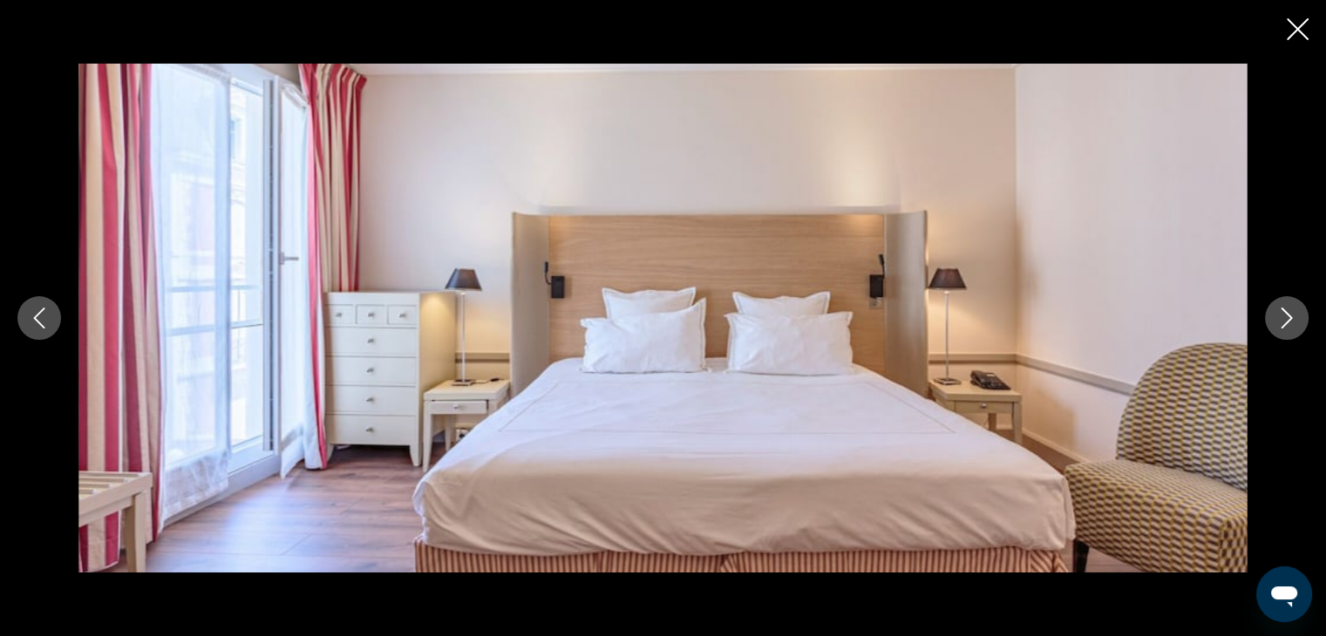
click at [1285, 316] on icon "Next image" at bounding box center [1286, 318] width 21 height 21
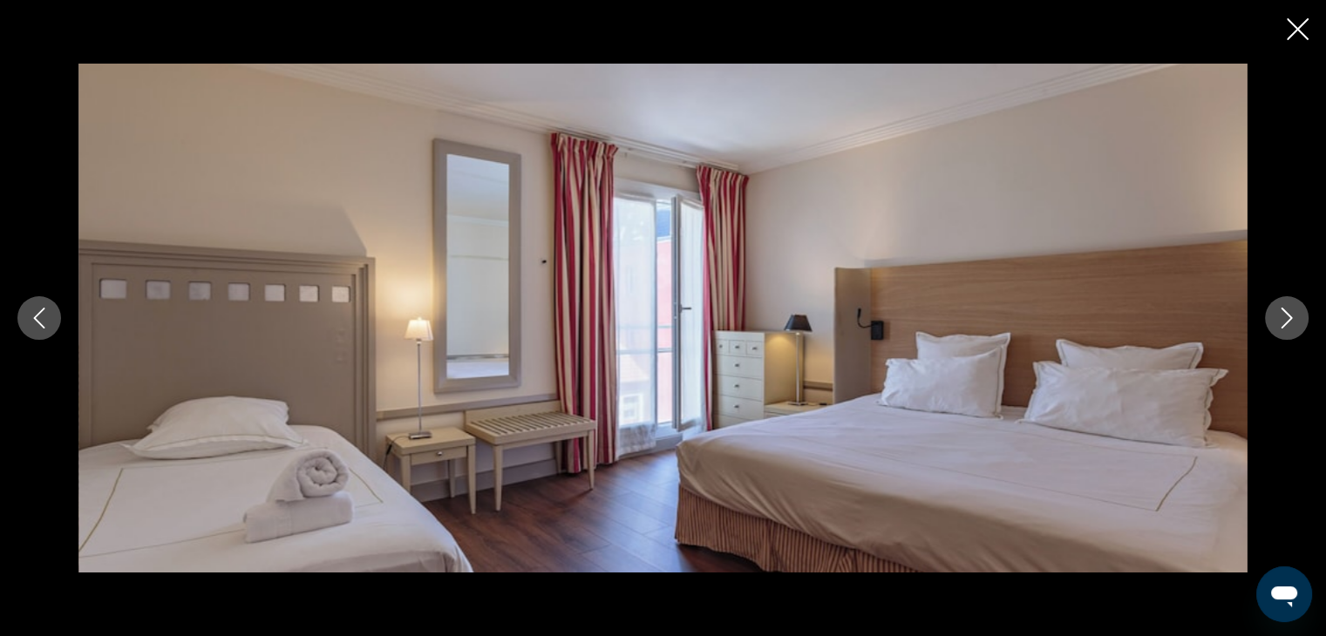
click at [1285, 316] on icon "Next image" at bounding box center [1286, 318] width 21 height 21
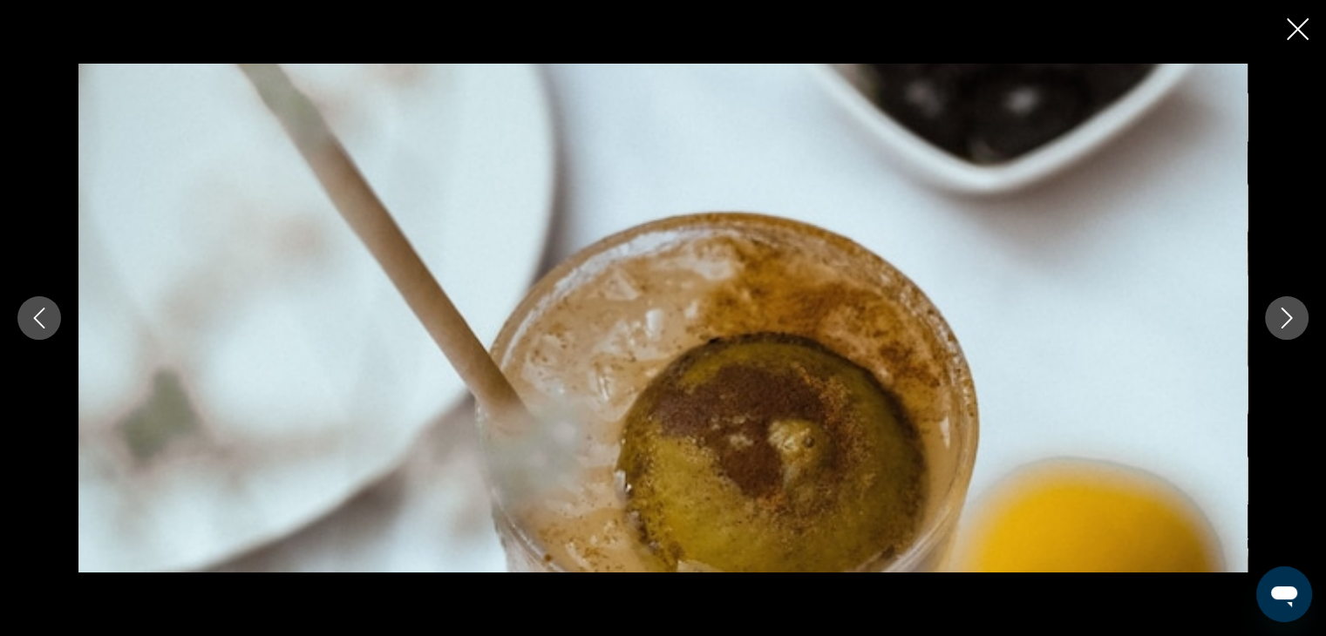
click at [1285, 316] on icon "Next image" at bounding box center [1286, 318] width 21 height 21
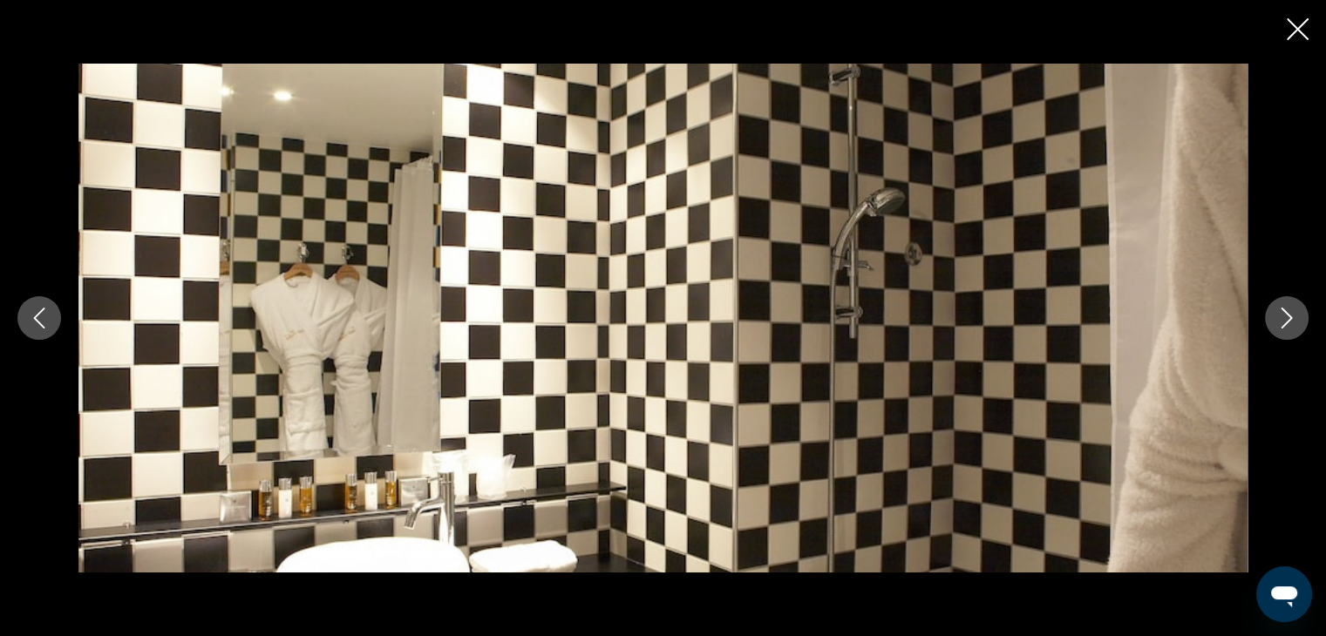
click at [1285, 316] on icon "Next image" at bounding box center [1286, 318] width 21 height 21
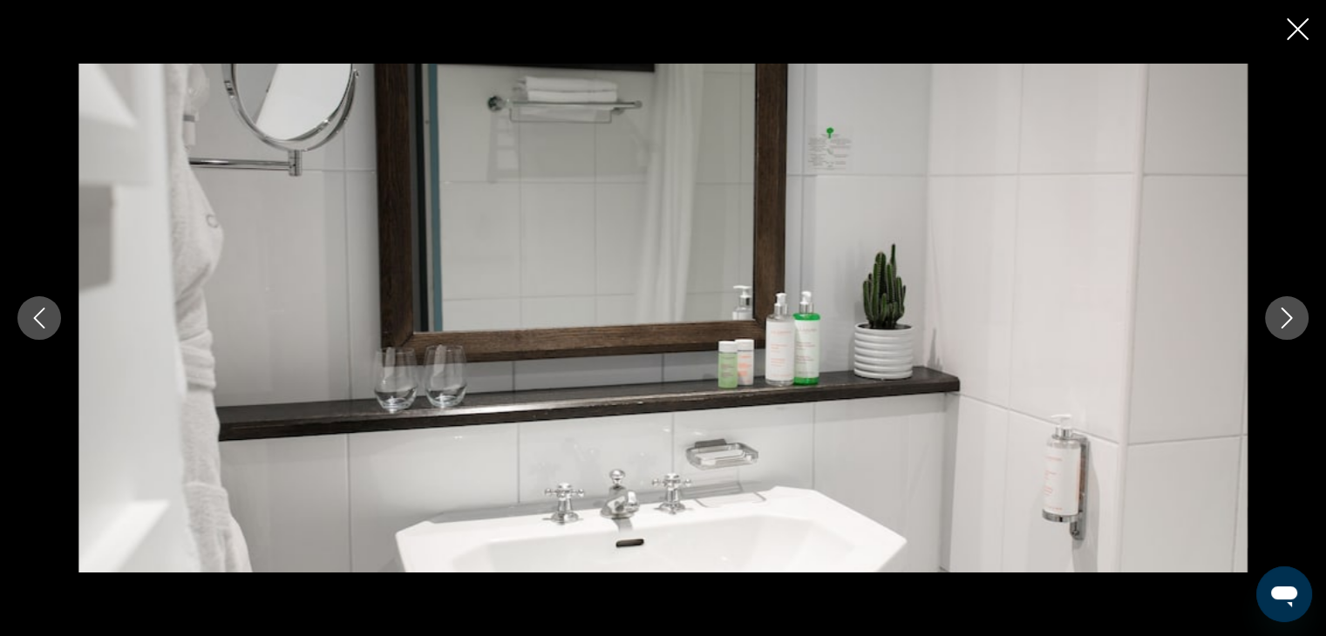
click at [1285, 316] on icon "Next image" at bounding box center [1286, 318] width 21 height 21
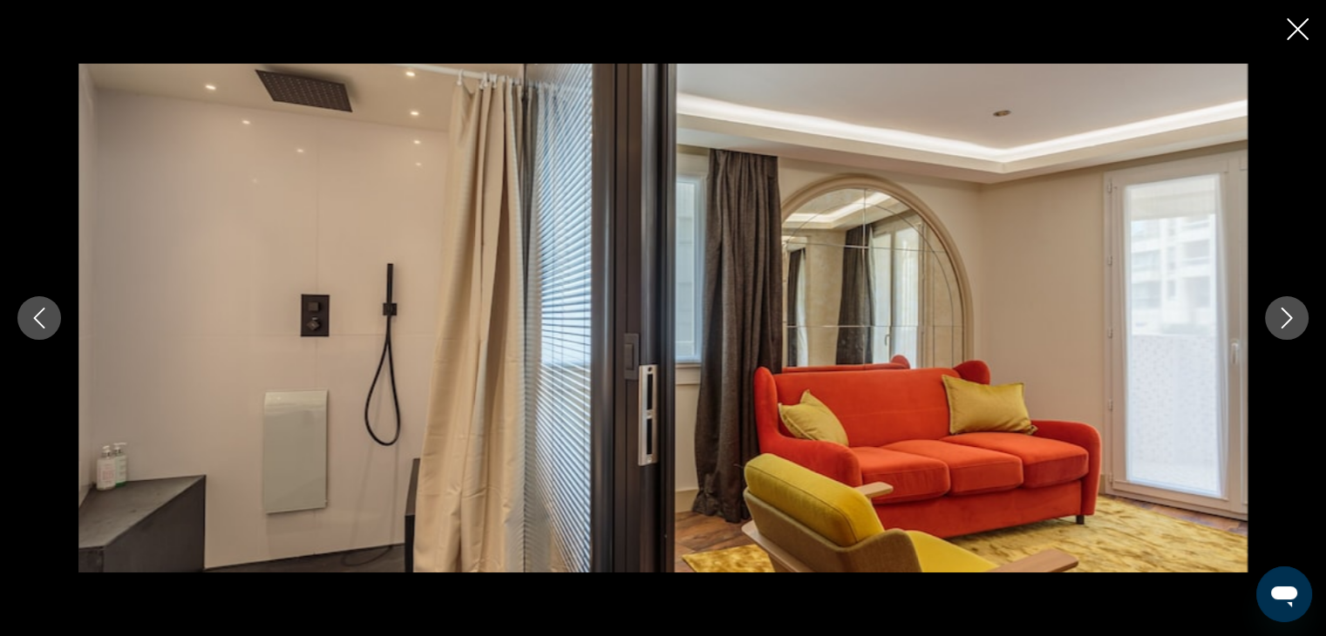
click at [1285, 316] on icon "Next image" at bounding box center [1286, 318] width 21 height 21
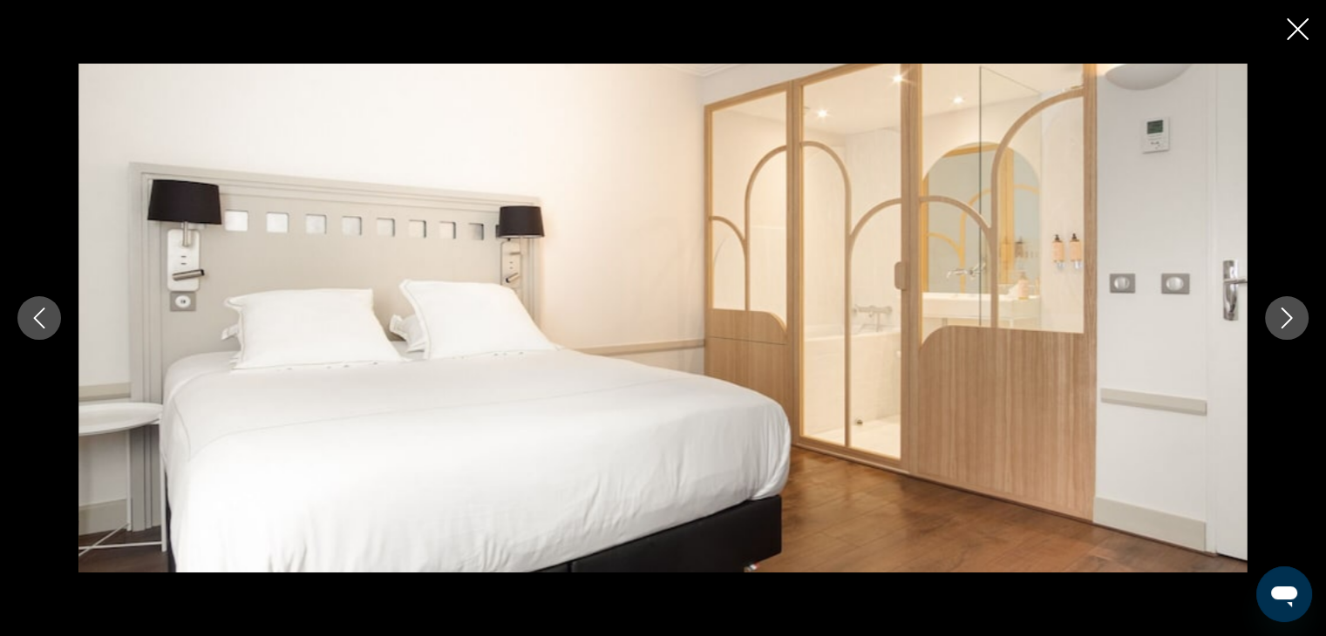
click at [1285, 316] on icon "Next image" at bounding box center [1286, 318] width 21 height 21
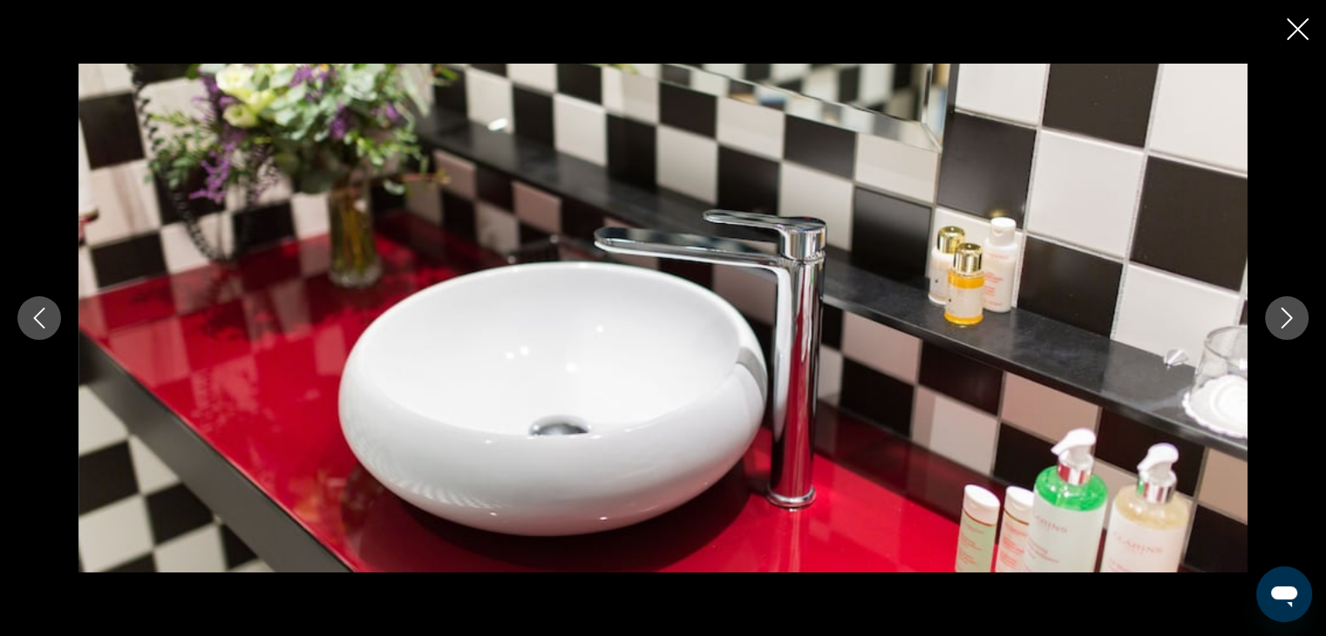
click at [1285, 316] on icon "Next image" at bounding box center [1286, 318] width 21 height 21
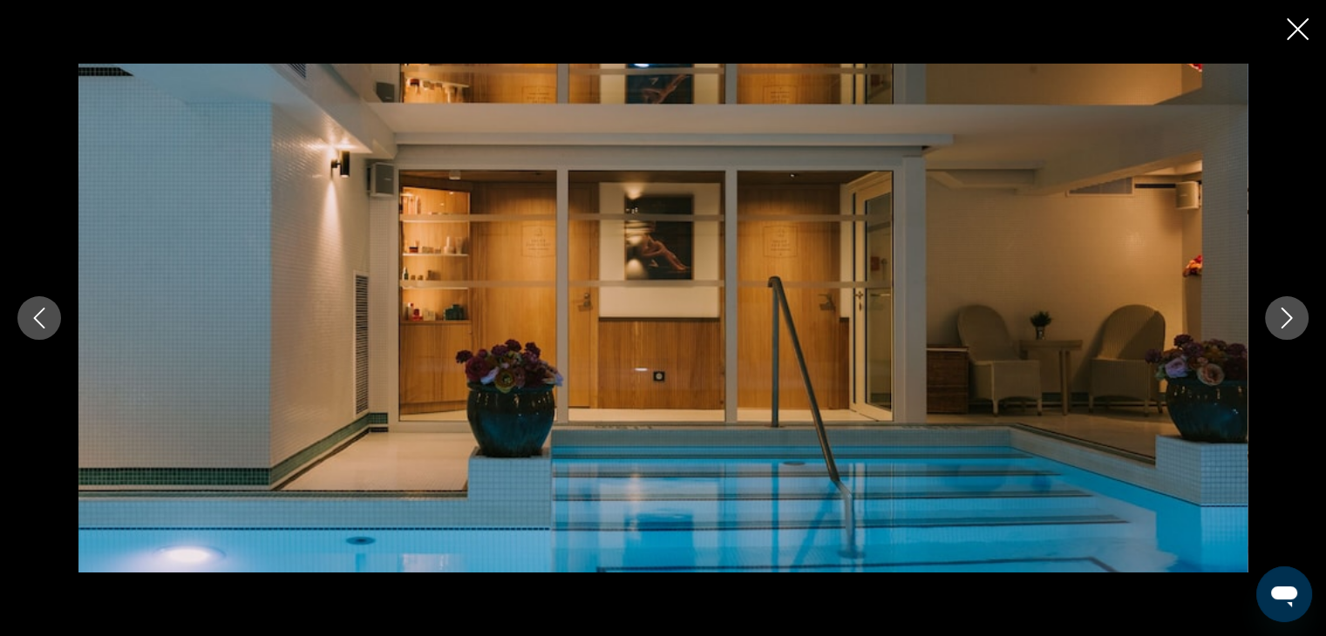
click at [1285, 316] on icon "Next image" at bounding box center [1286, 318] width 21 height 21
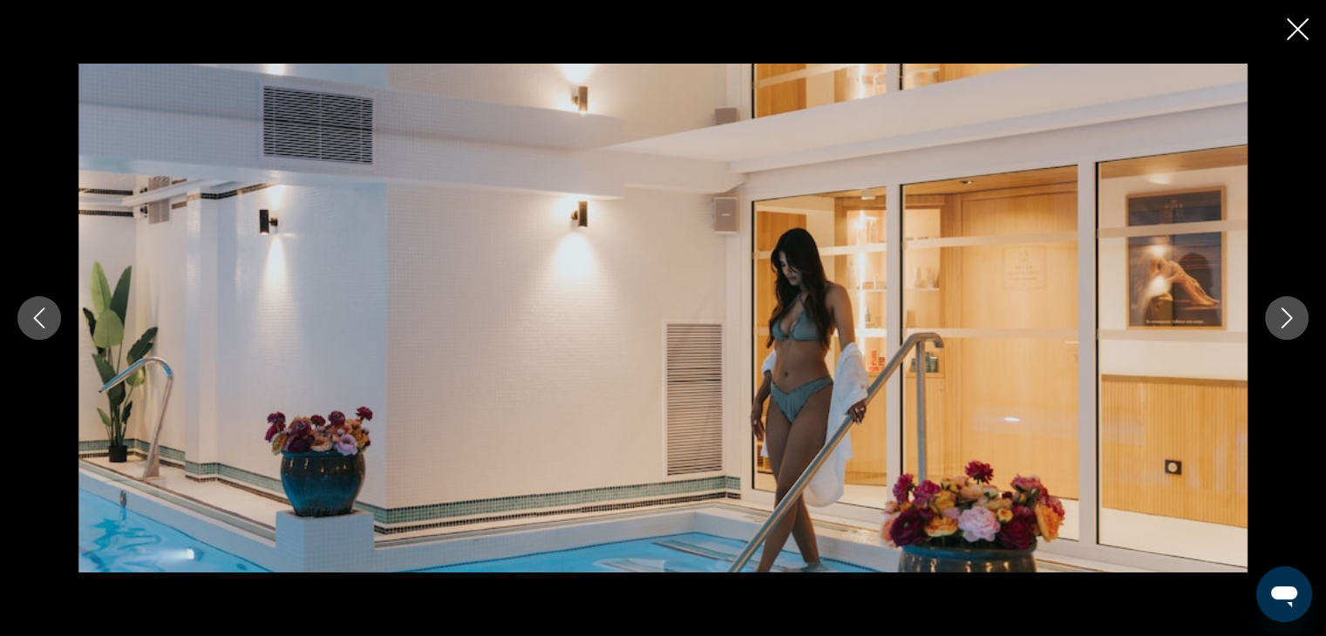
click at [1285, 316] on icon "Next image" at bounding box center [1286, 318] width 21 height 21
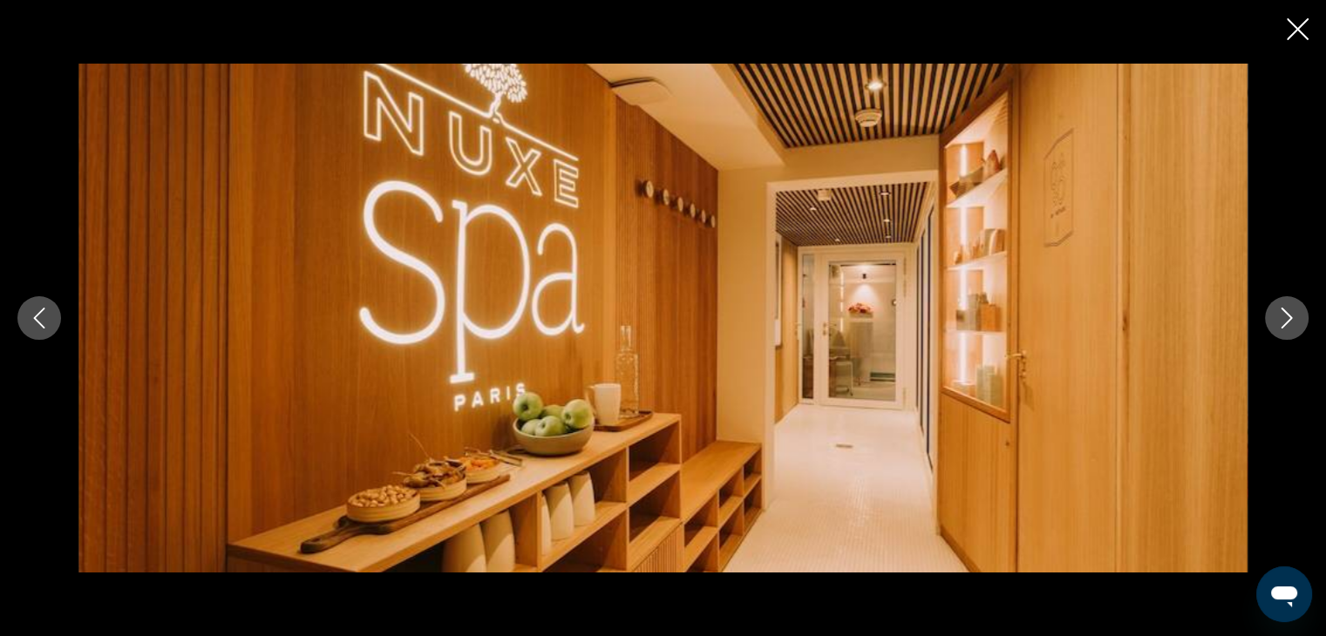
click at [1285, 316] on icon "Next image" at bounding box center [1286, 318] width 21 height 21
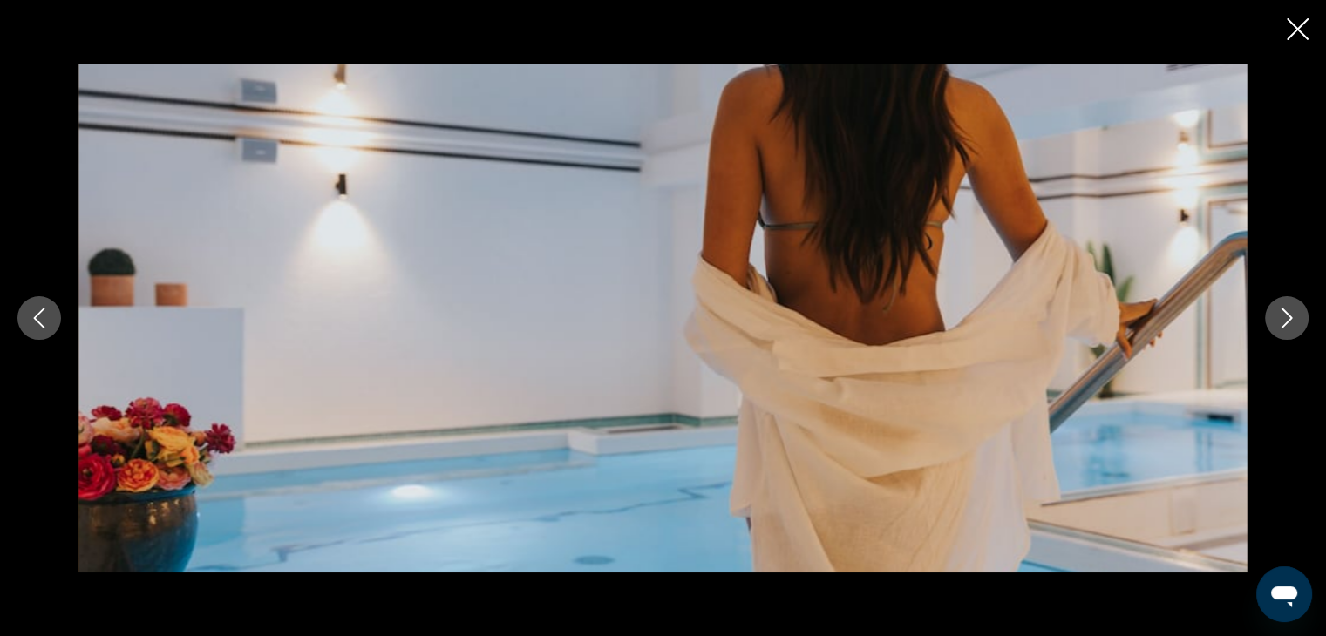
click at [1285, 316] on icon "Next image" at bounding box center [1286, 318] width 21 height 21
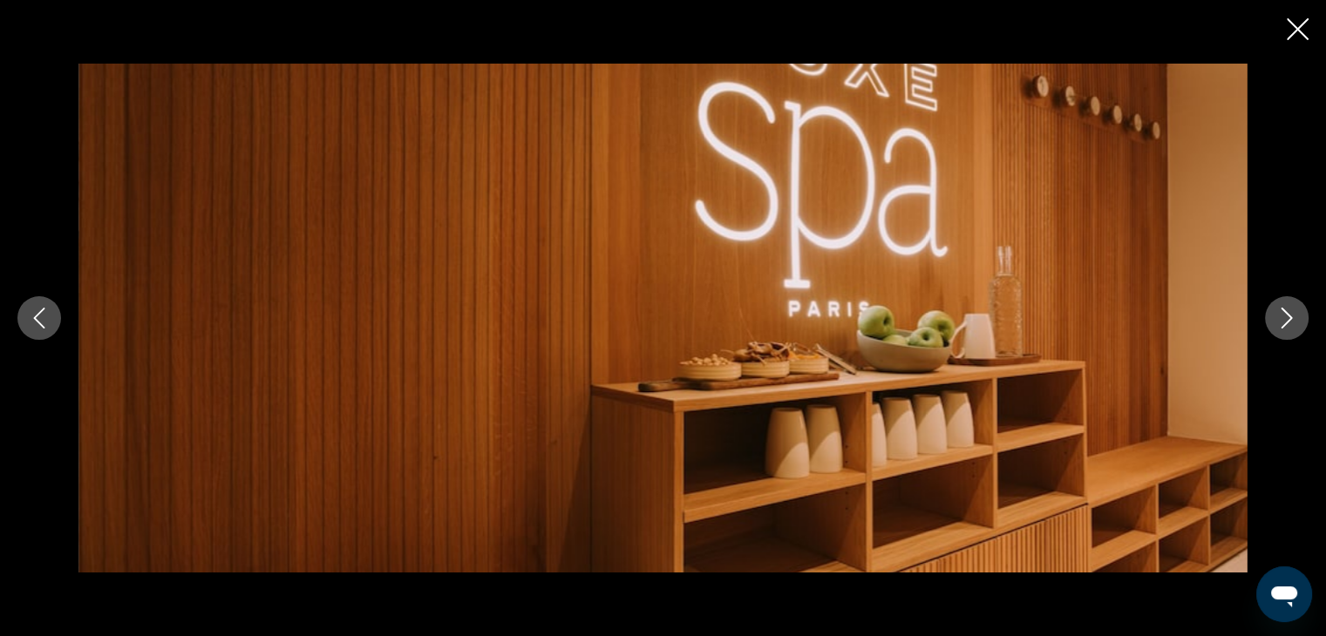
click at [1285, 316] on icon "Next image" at bounding box center [1286, 318] width 21 height 21
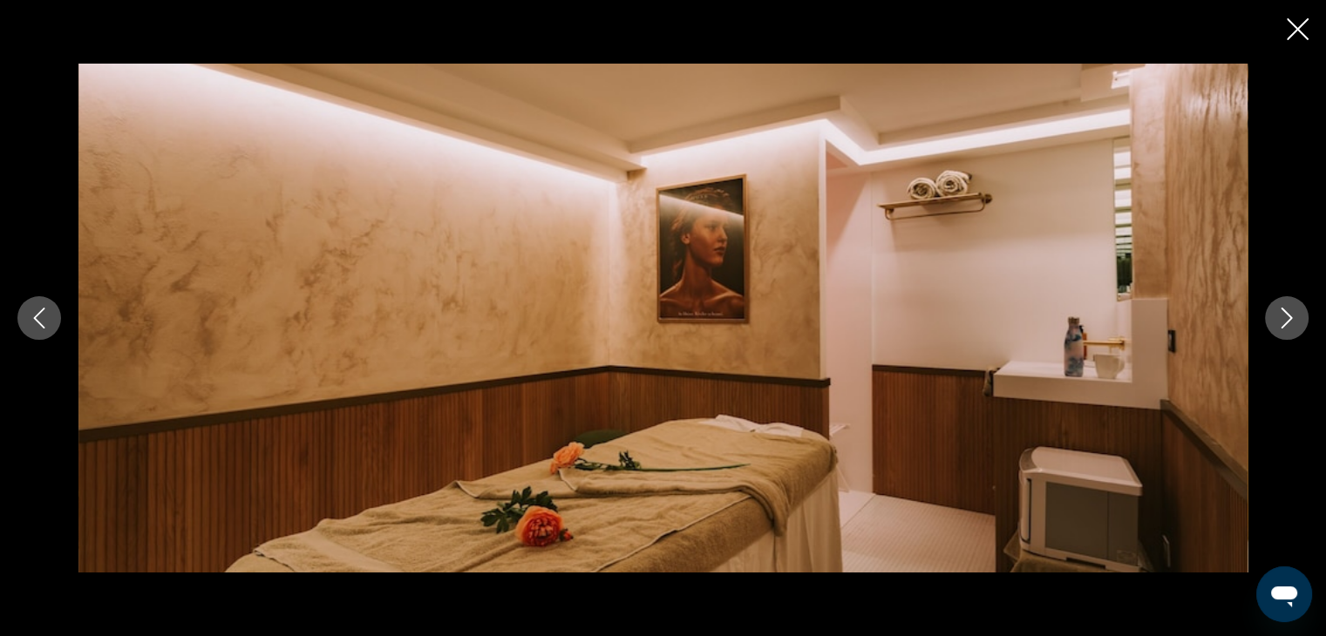
click at [1285, 316] on icon "Next image" at bounding box center [1286, 318] width 21 height 21
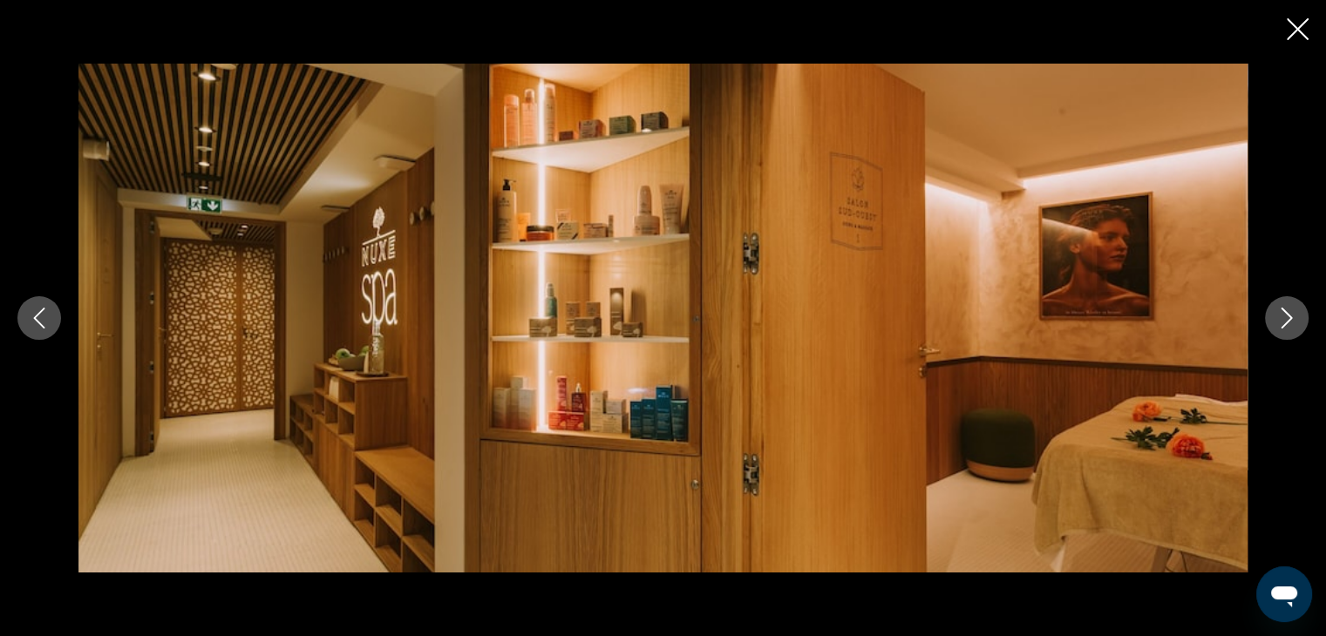
click at [1285, 316] on icon "Next image" at bounding box center [1286, 318] width 21 height 21
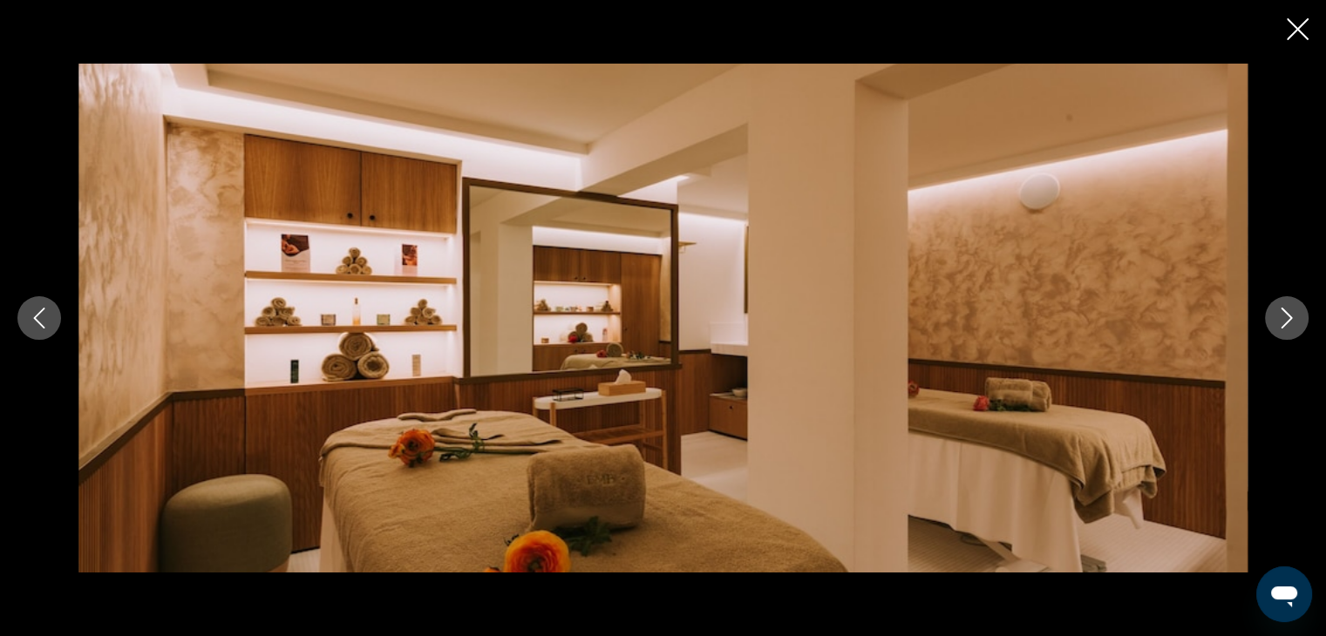
click at [1285, 316] on icon "Next image" at bounding box center [1286, 318] width 21 height 21
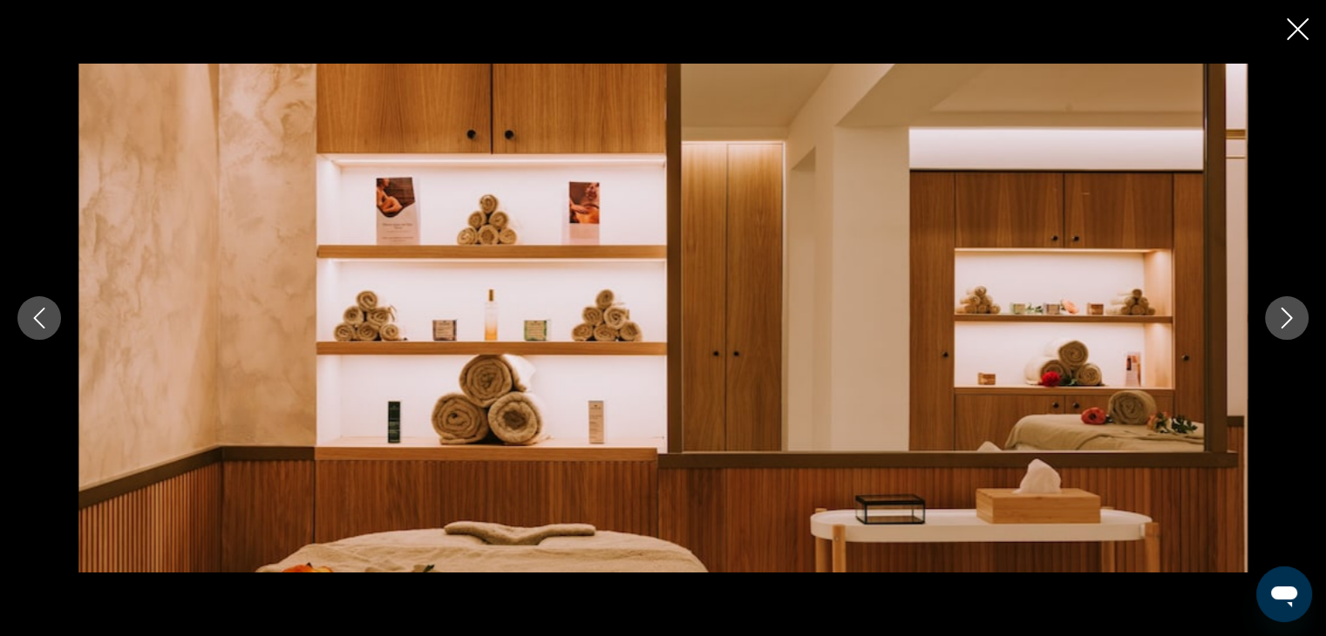
click at [1285, 316] on icon "Next image" at bounding box center [1286, 318] width 21 height 21
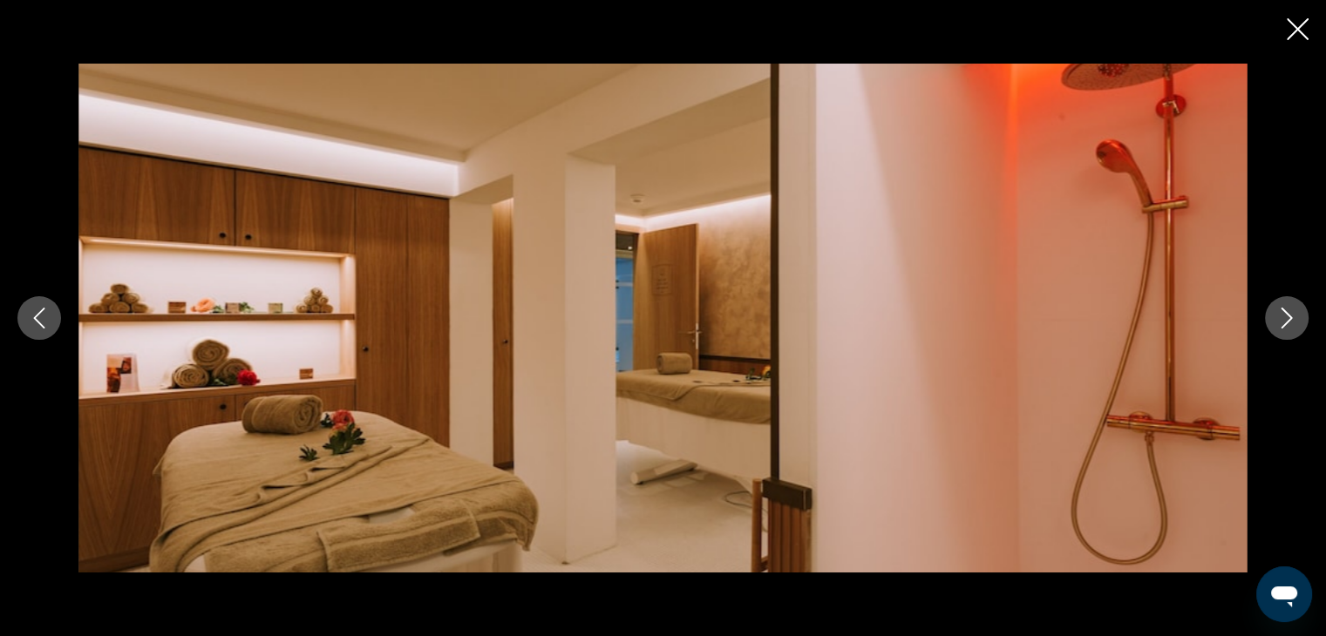
click at [1285, 316] on icon "Next image" at bounding box center [1286, 318] width 21 height 21
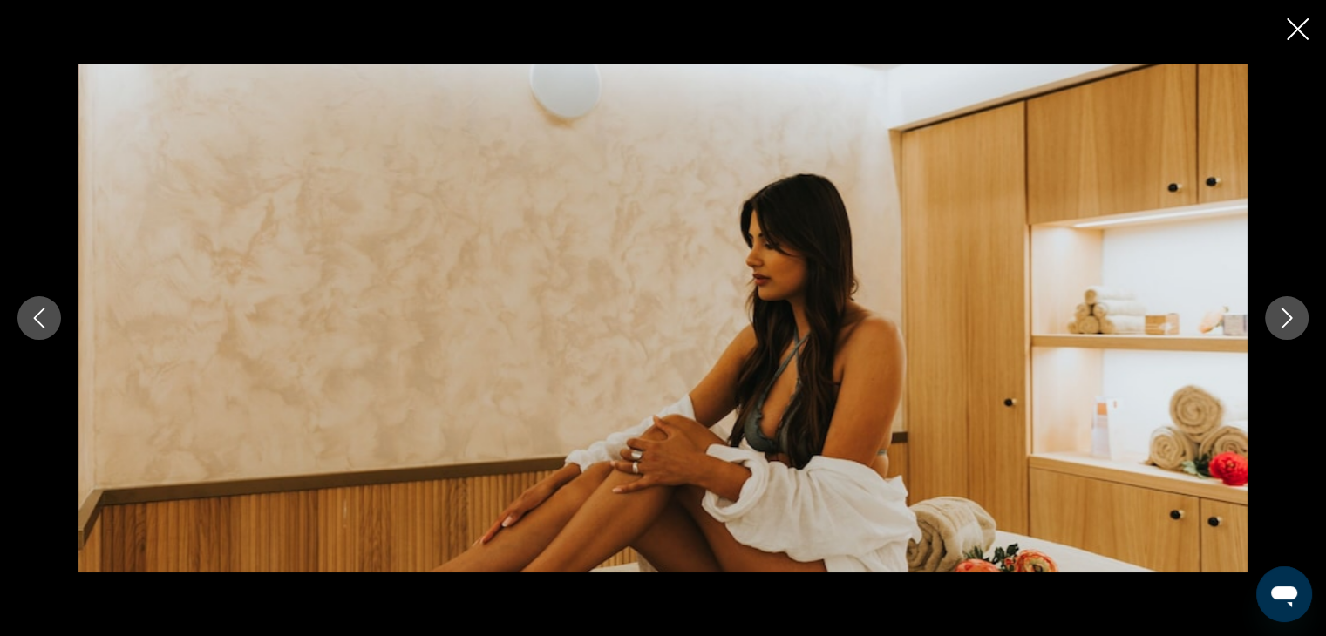
click at [1285, 316] on icon "Next image" at bounding box center [1286, 318] width 21 height 21
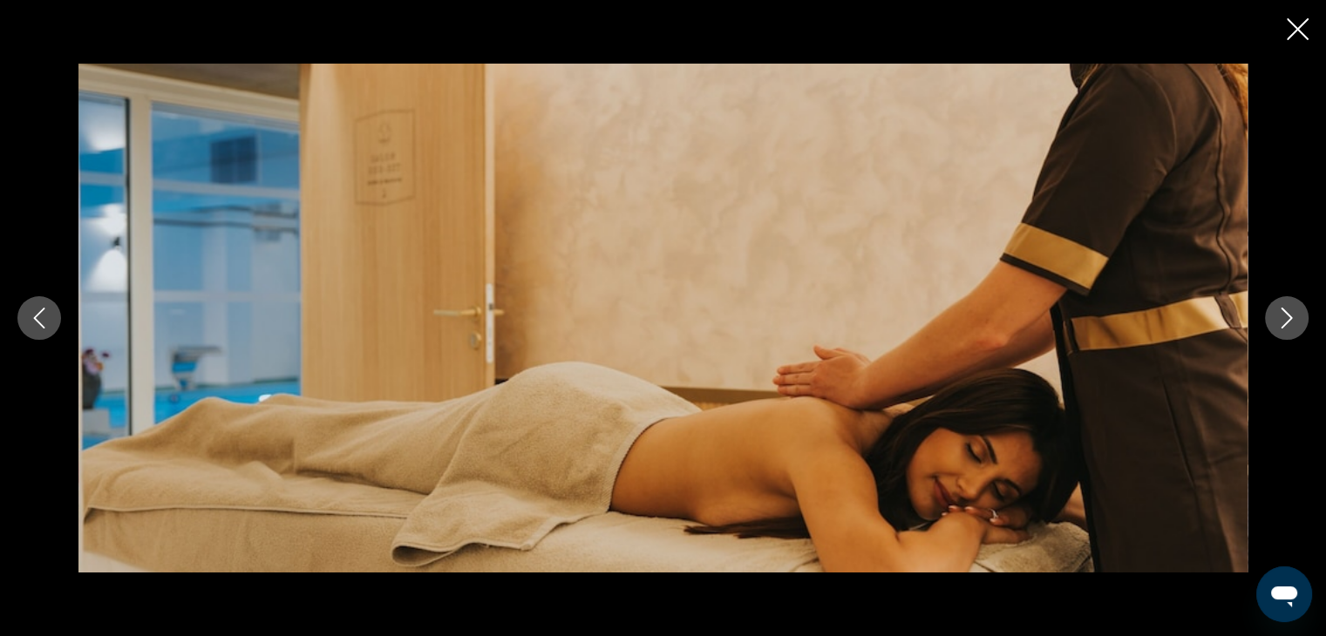
click at [1285, 316] on icon "Next image" at bounding box center [1286, 318] width 21 height 21
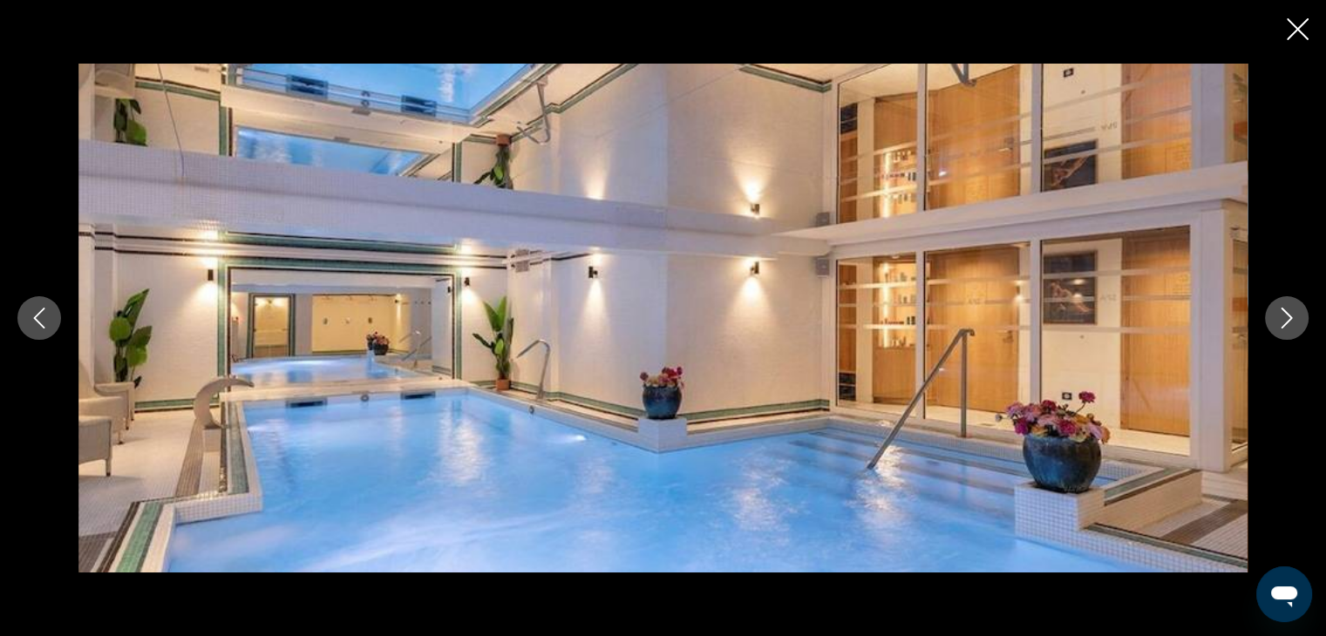
click at [1285, 316] on icon "Next image" at bounding box center [1286, 318] width 21 height 21
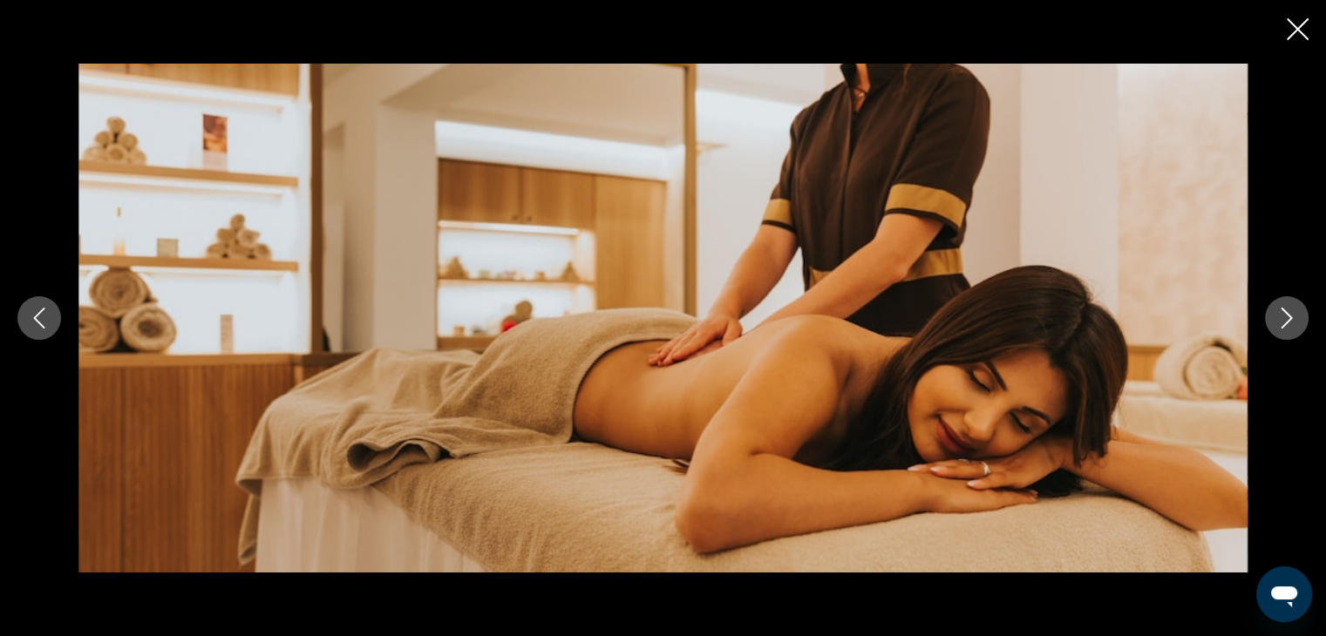
click at [1285, 316] on icon "Next image" at bounding box center [1286, 318] width 21 height 21
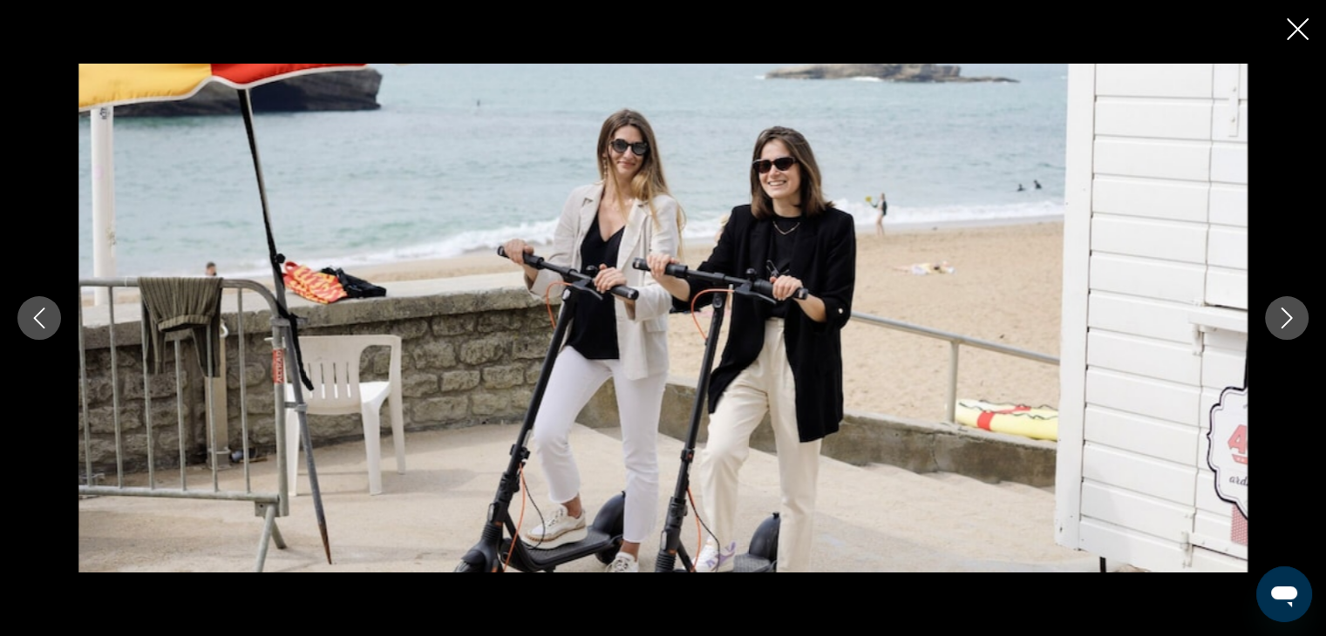
click at [1285, 316] on icon "Next image" at bounding box center [1286, 318] width 21 height 21
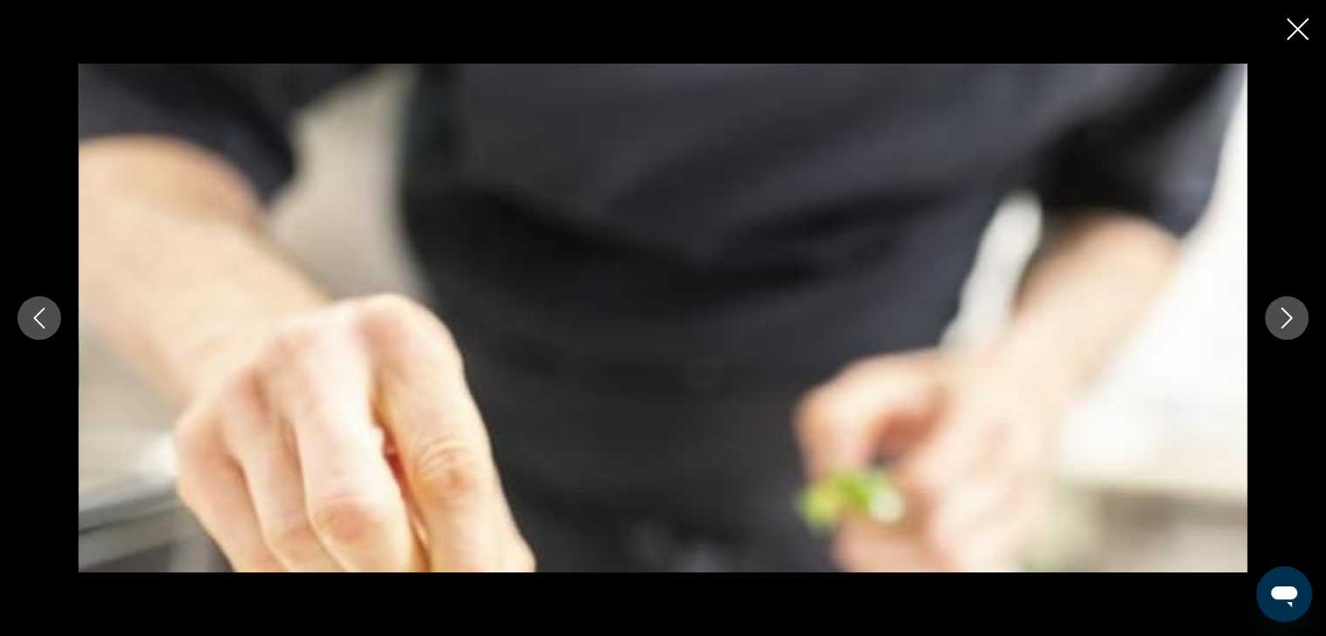
click at [1285, 316] on icon "Next image" at bounding box center [1286, 318] width 21 height 21
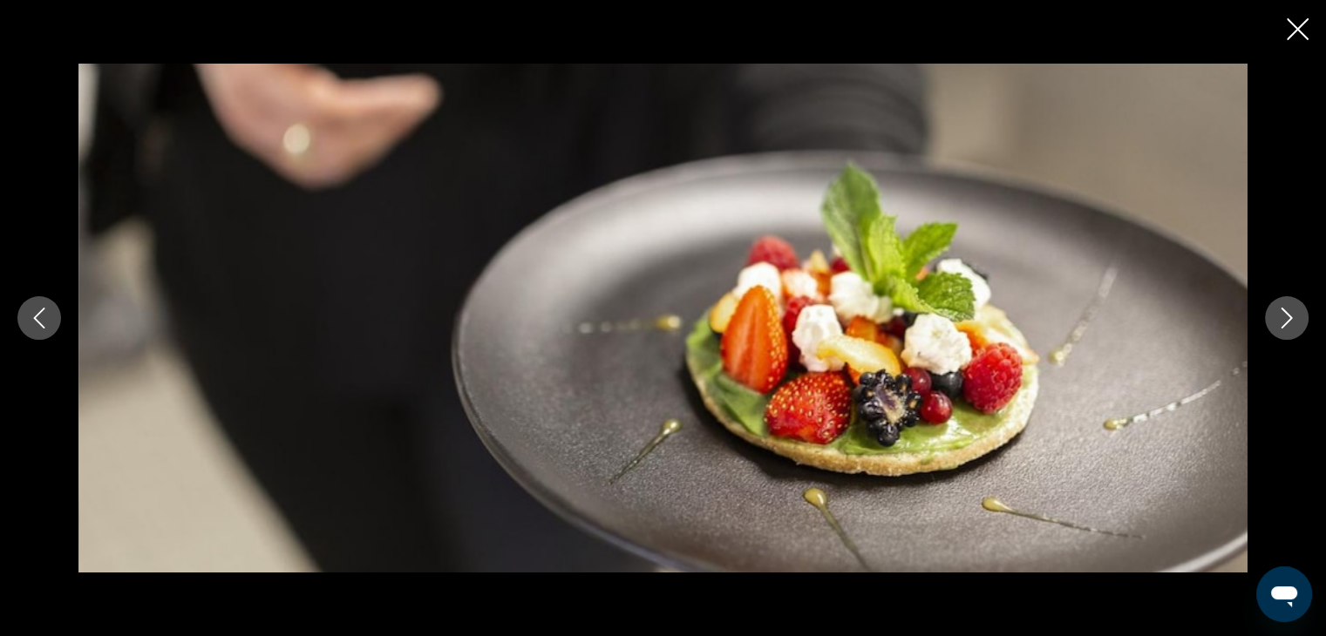
click at [1285, 316] on icon "Next image" at bounding box center [1286, 318] width 21 height 21
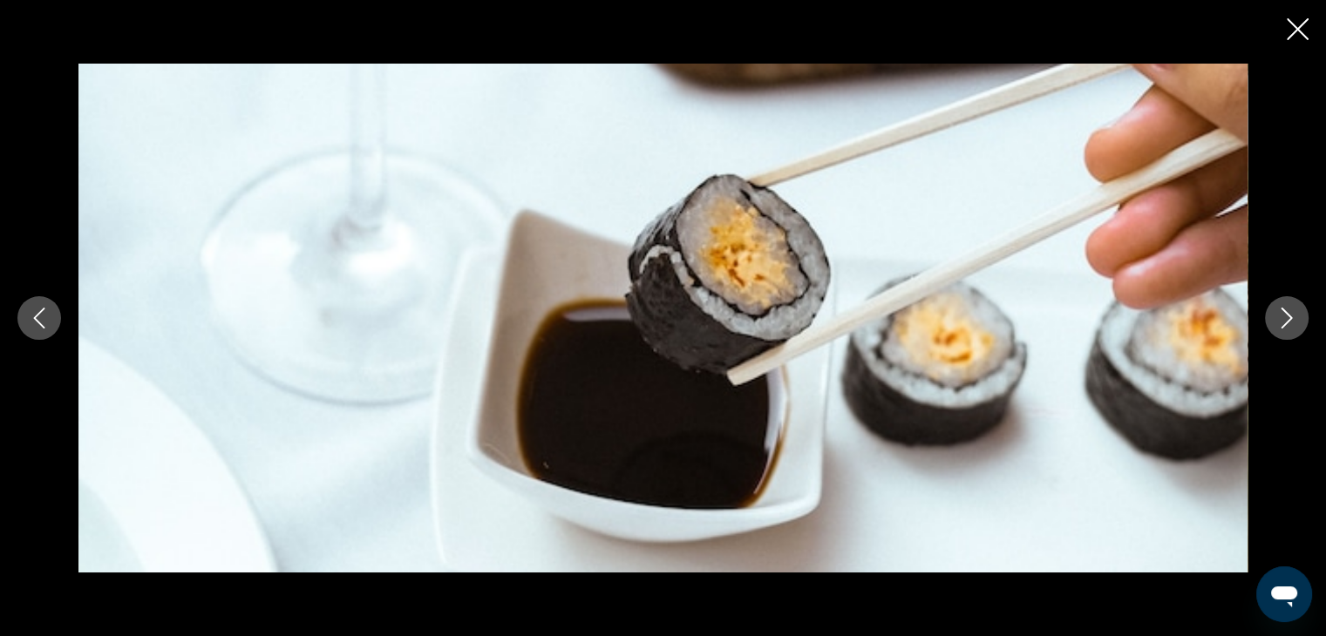
click at [1285, 316] on icon "Next image" at bounding box center [1286, 318] width 21 height 21
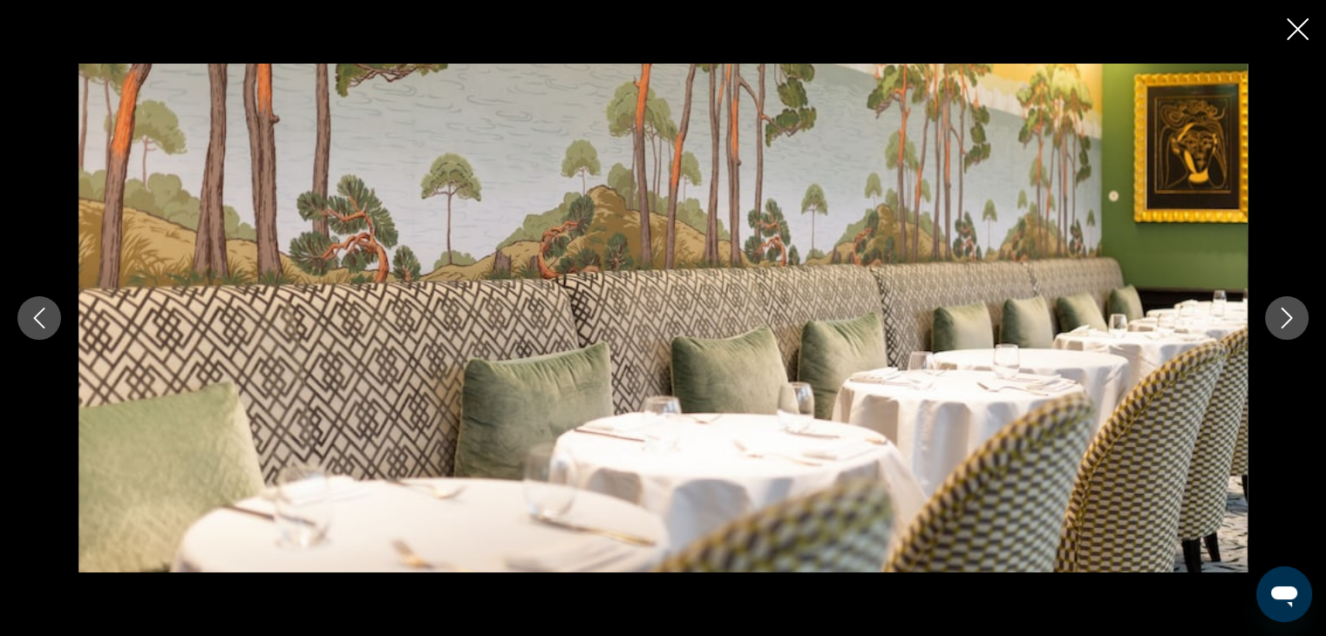
click at [1285, 316] on icon "Next image" at bounding box center [1286, 318] width 21 height 21
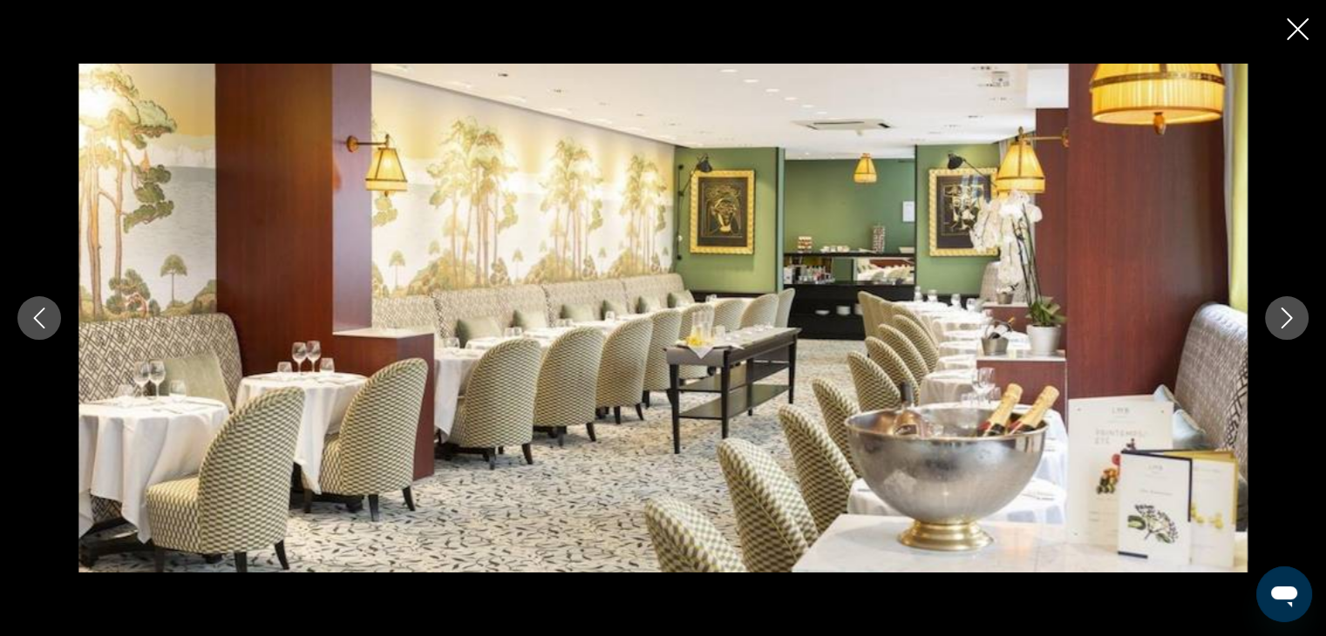
click at [1284, 316] on icon "Next image" at bounding box center [1286, 318] width 21 height 21
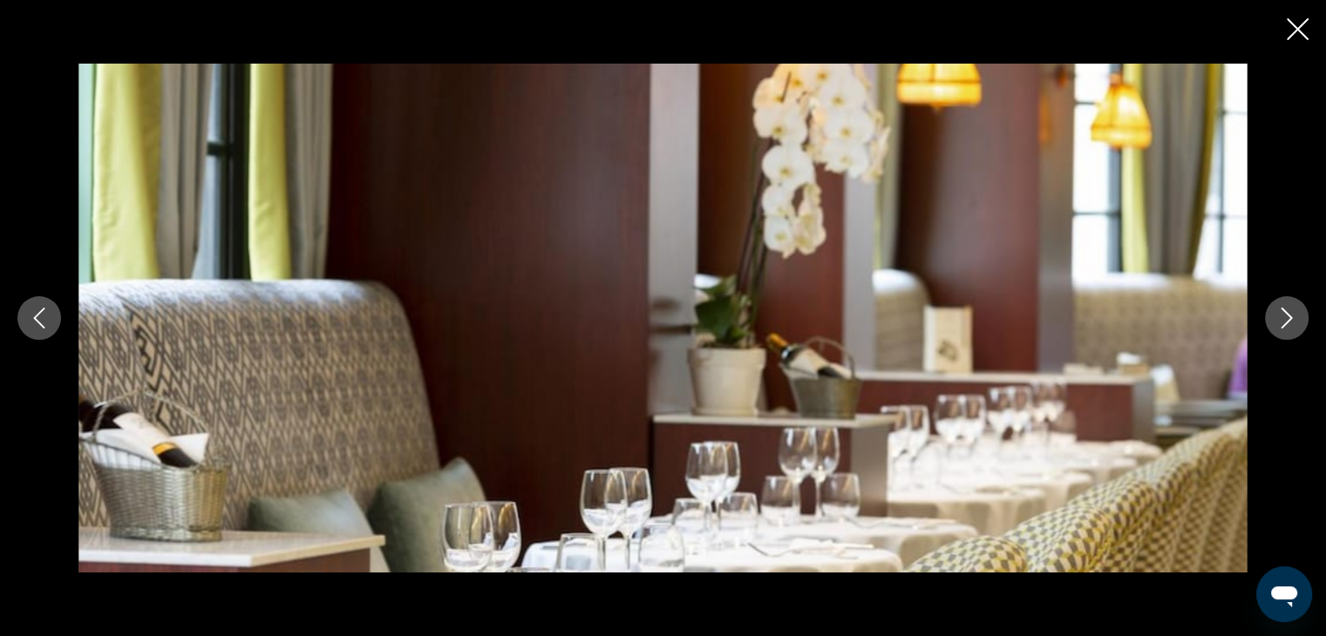
click at [1284, 316] on icon "Next image" at bounding box center [1286, 318] width 21 height 21
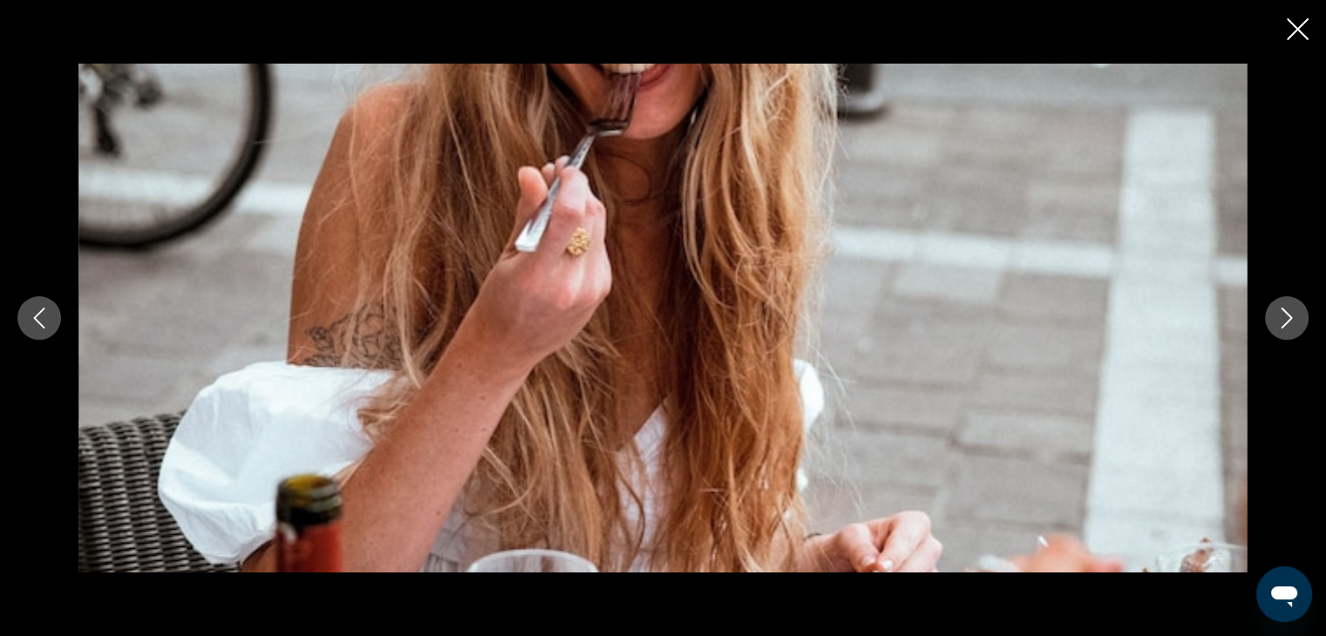
click at [1284, 316] on icon "Next image" at bounding box center [1286, 318] width 21 height 21
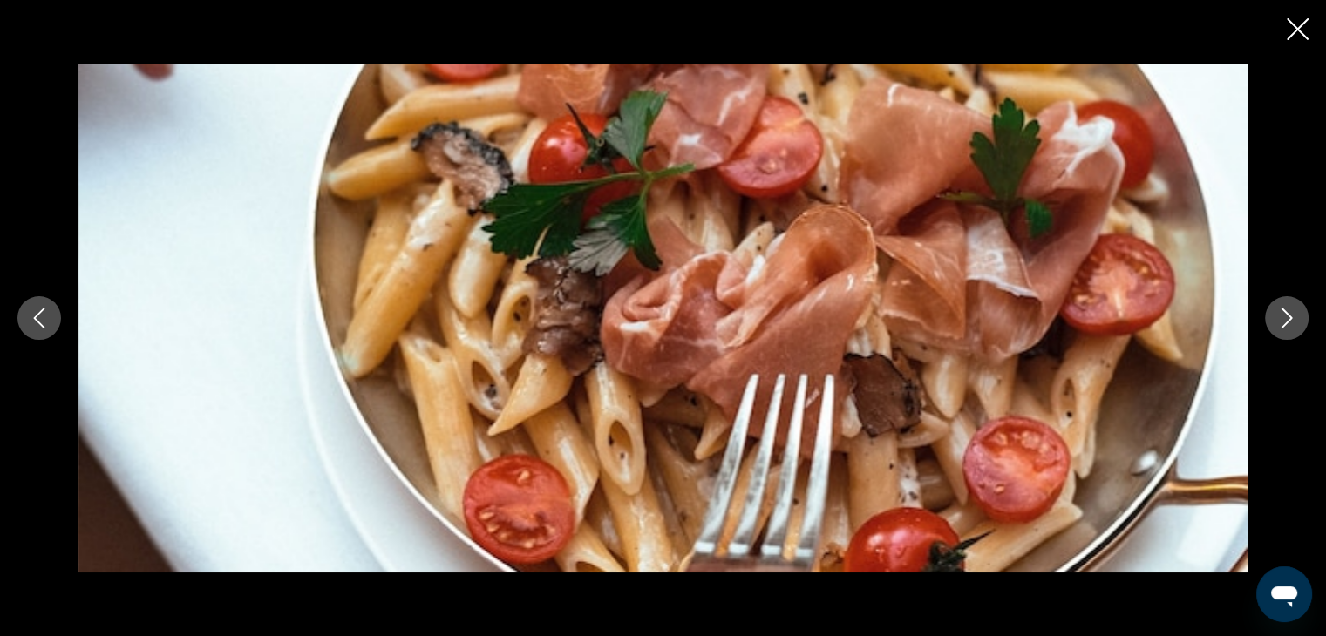
click at [1284, 316] on icon "Next image" at bounding box center [1286, 318] width 21 height 21
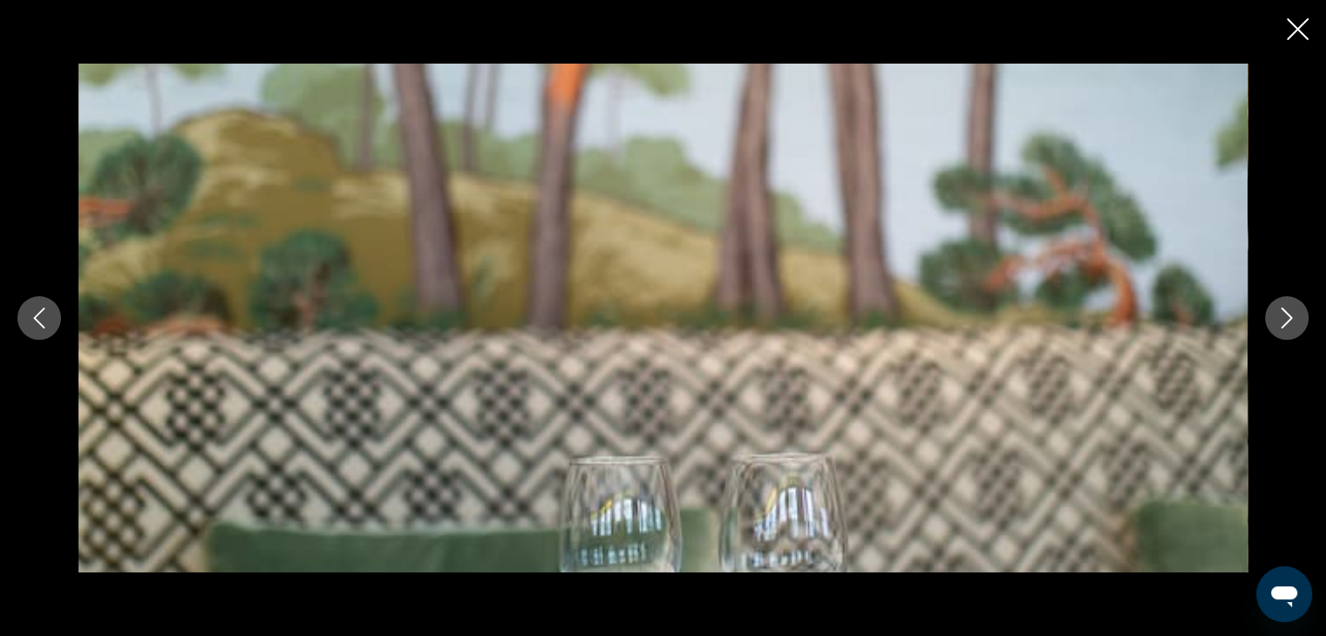
click at [1284, 316] on icon "Next image" at bounding box center [1286, 318] width 21 height 21
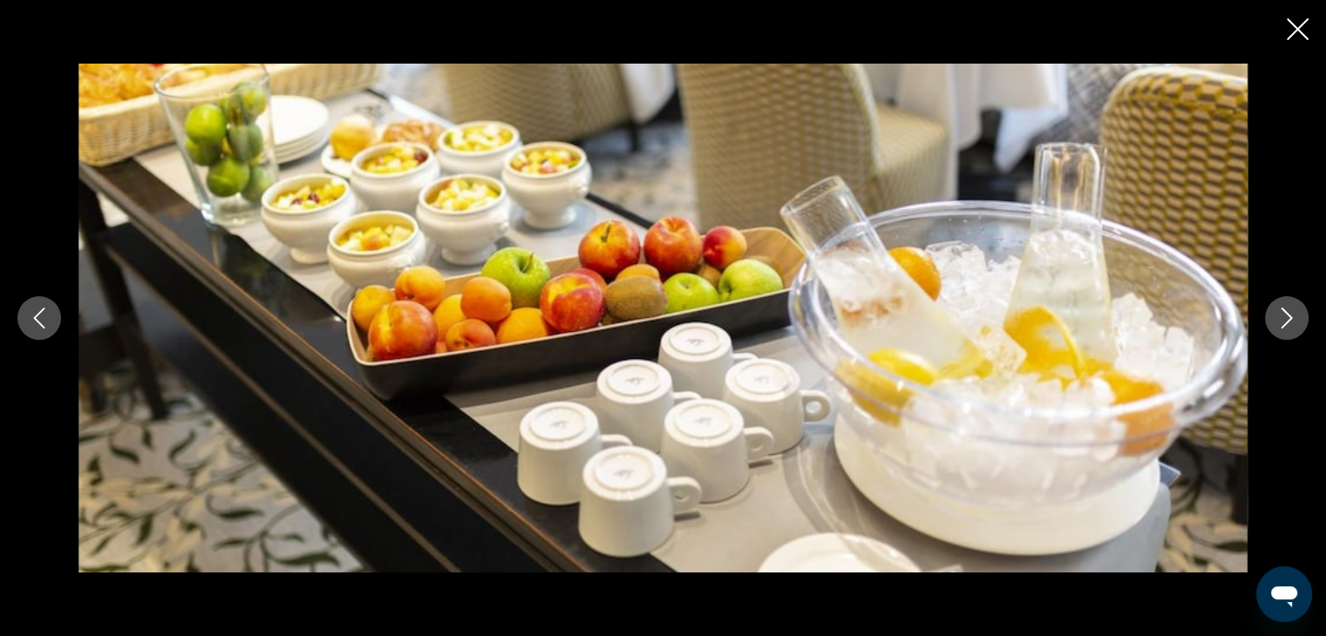
click at [1284, 316] on icon "Next image" at bounding box center [1286, 318] width 21 height 21
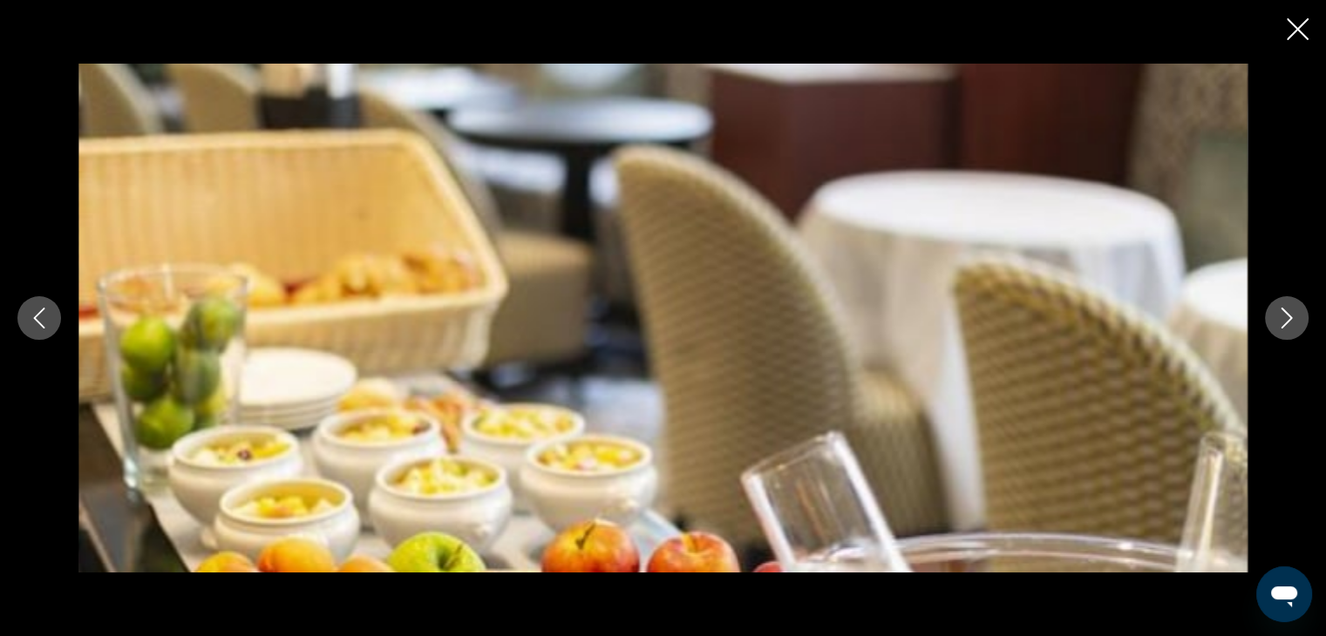
click at [1284, 316] on icon "Next image" at bounding box center [1286, 318] width 21 height 21
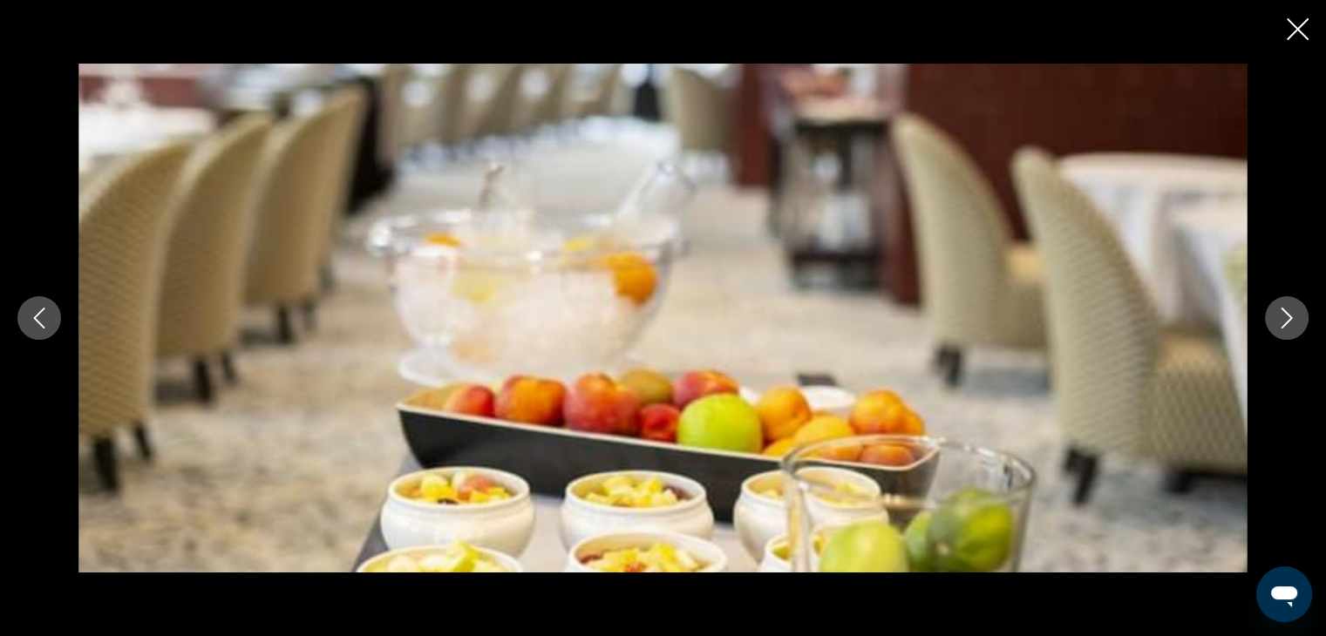
click at [1284, 316] on icon "Next image" at bounding box center [1286, 318] width 21 height 21
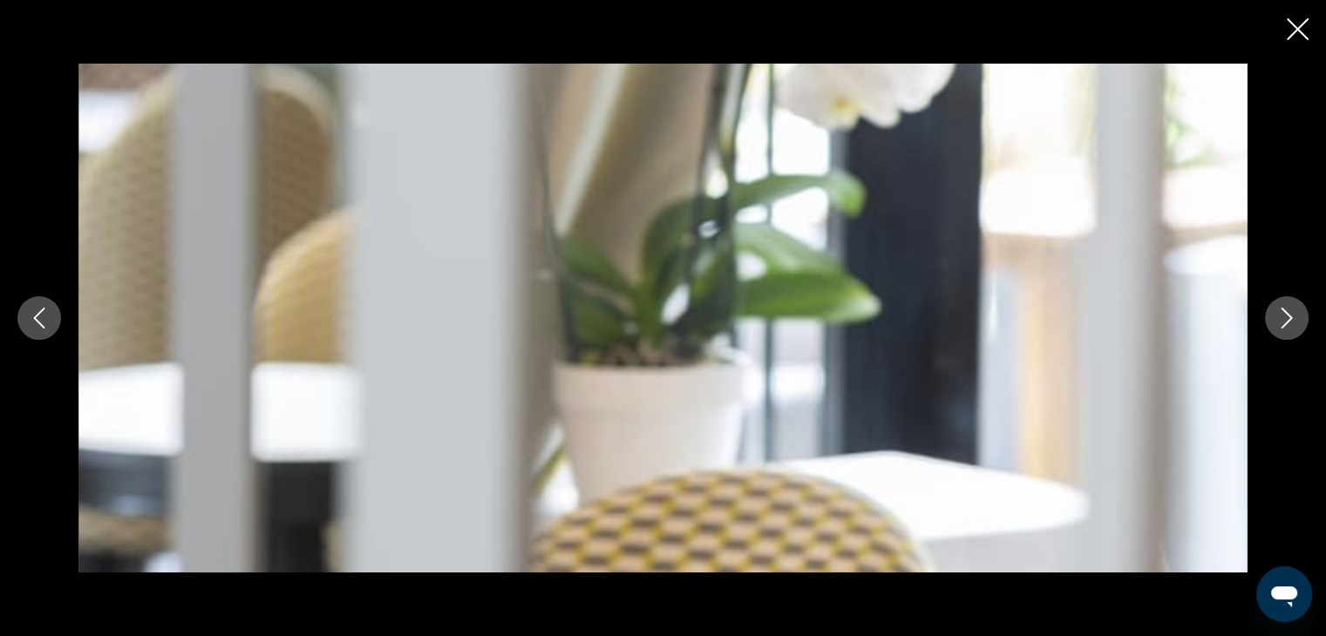
click at [1284, 316] on icon "Next image" at bounding box center [1286, 318] width 21 height 21
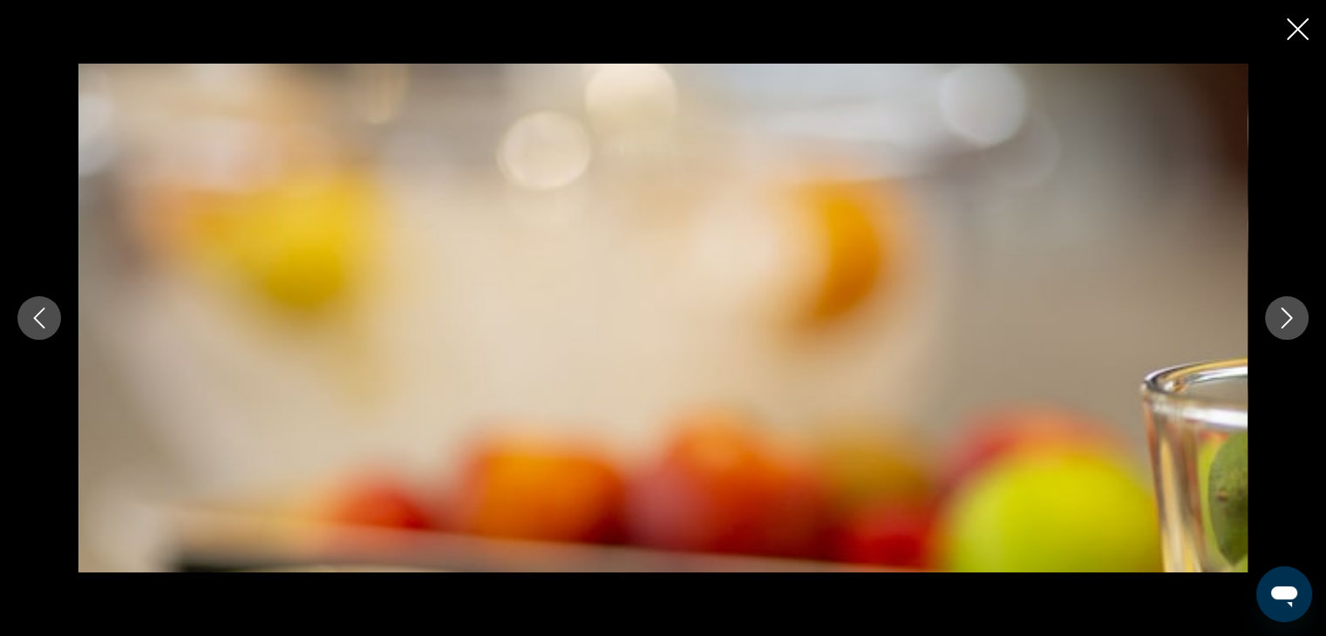
click at [1284, 316] on icon "Next image" at bounding box center [1286, 318] width 21 height 21
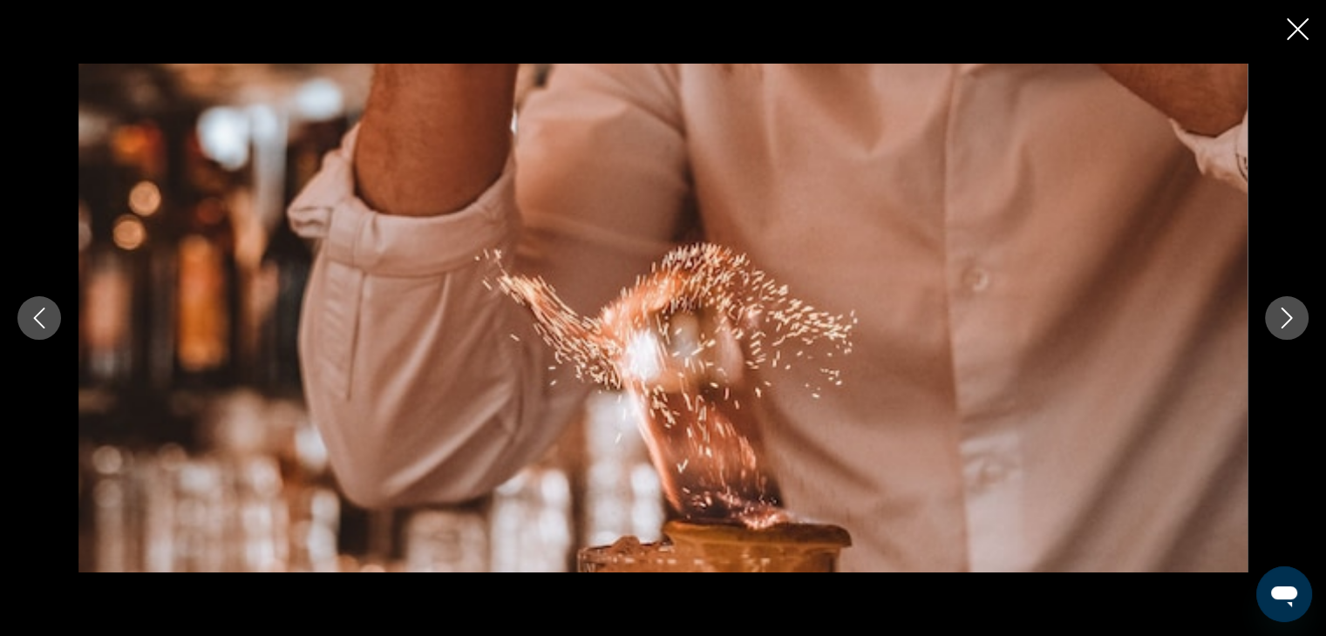
click at [1284, 316] on icon "Next image" at bounding box center [1286, 318] width 21 height 21
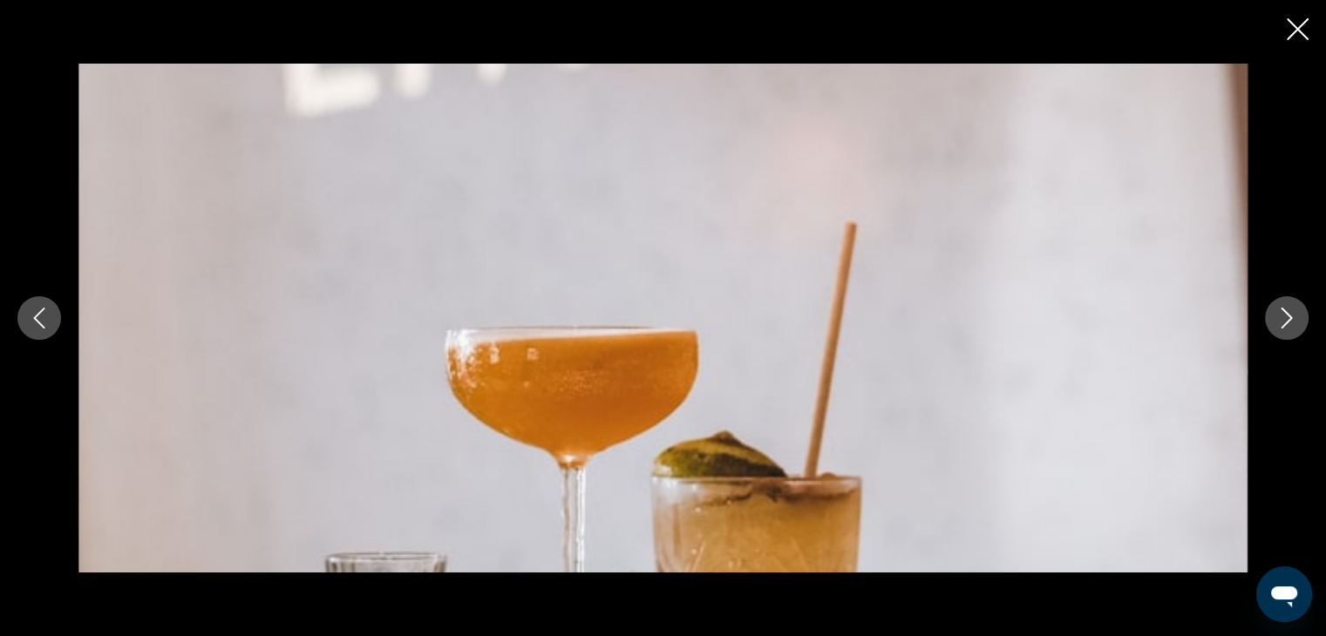
click at [1284, 316] on icon "Next image" at bounding box center [1286, 318] width 21 height 21
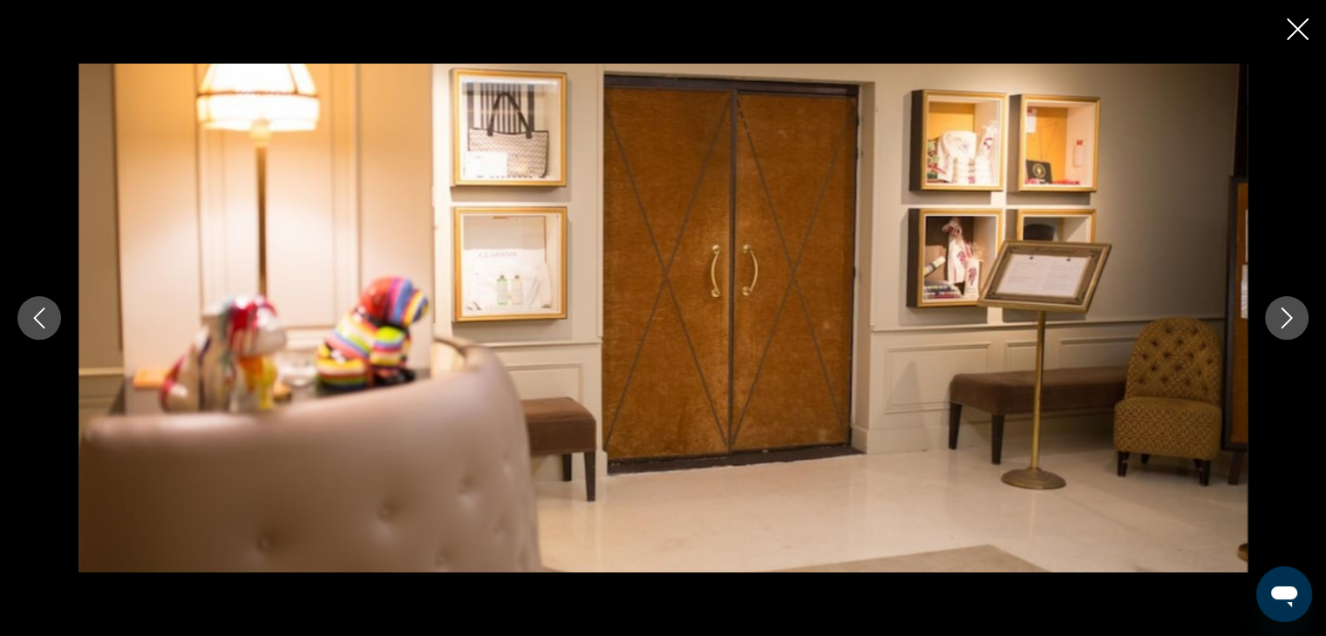
click at [1284, 316] on icon "Next image" at bounding box center [1286, 318] width 21 height 21
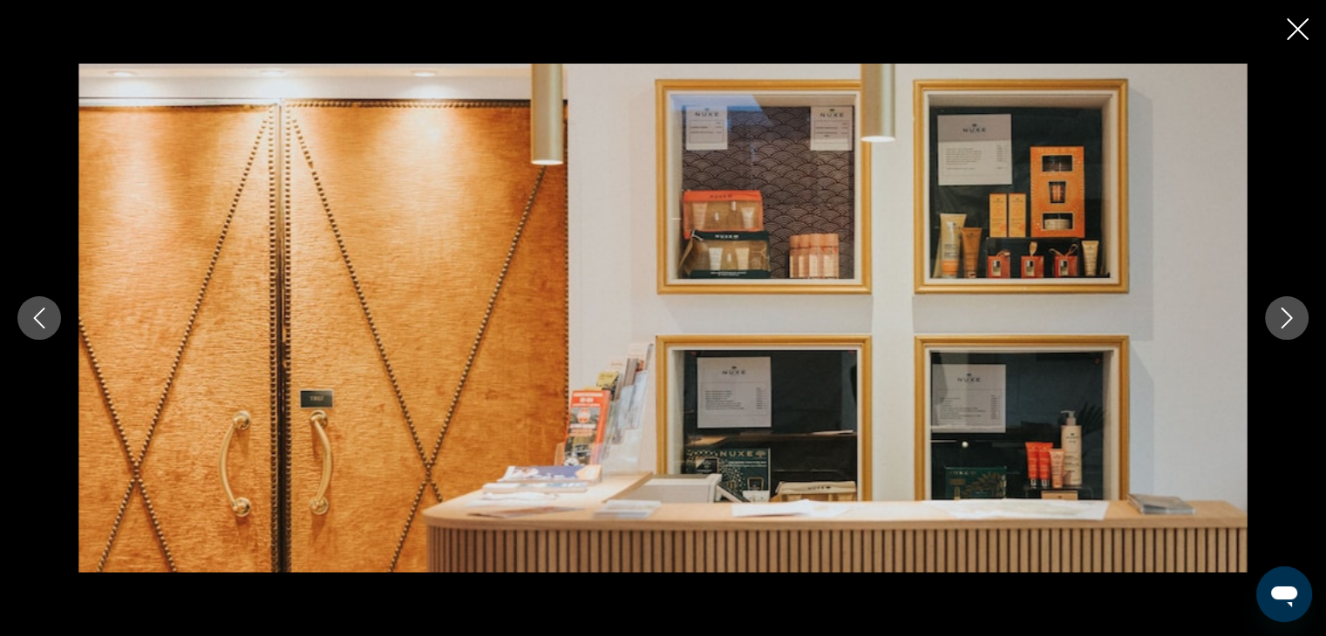
click at [1284, 316] on icon "Next image" at bounding box center [1286, 318] width 21 height 21
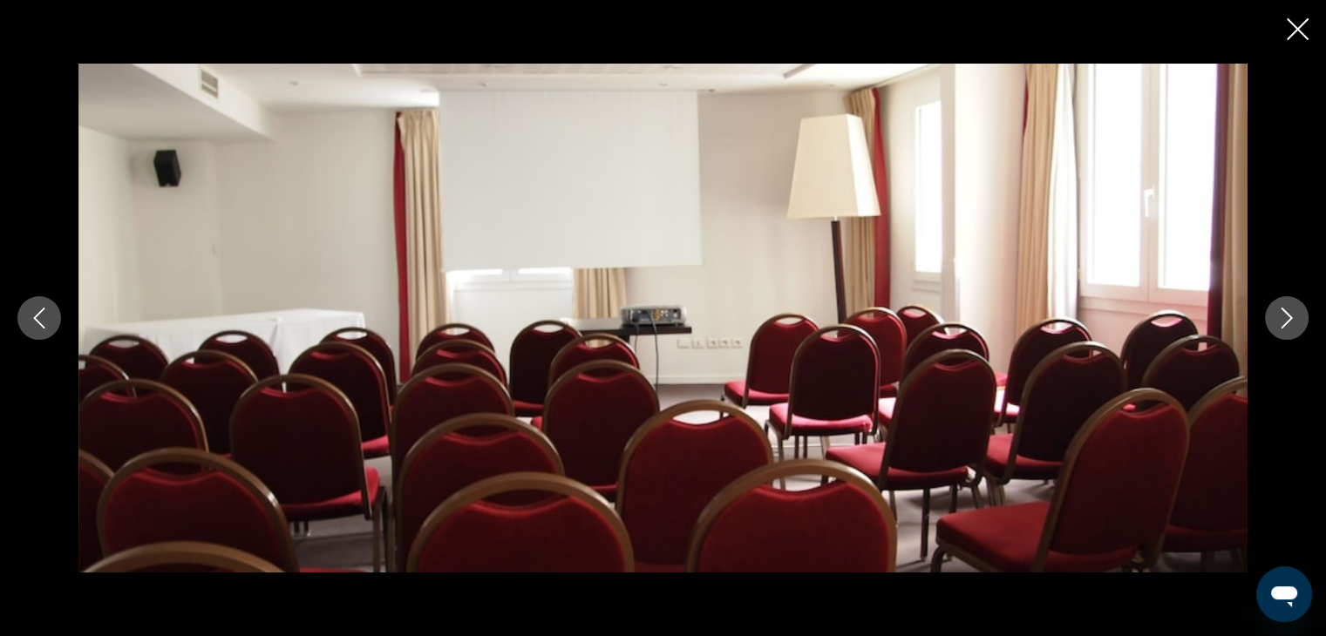
click at [1284, 316] on icon "Next image" at bounding box center [1286, 318] width 21 height 21
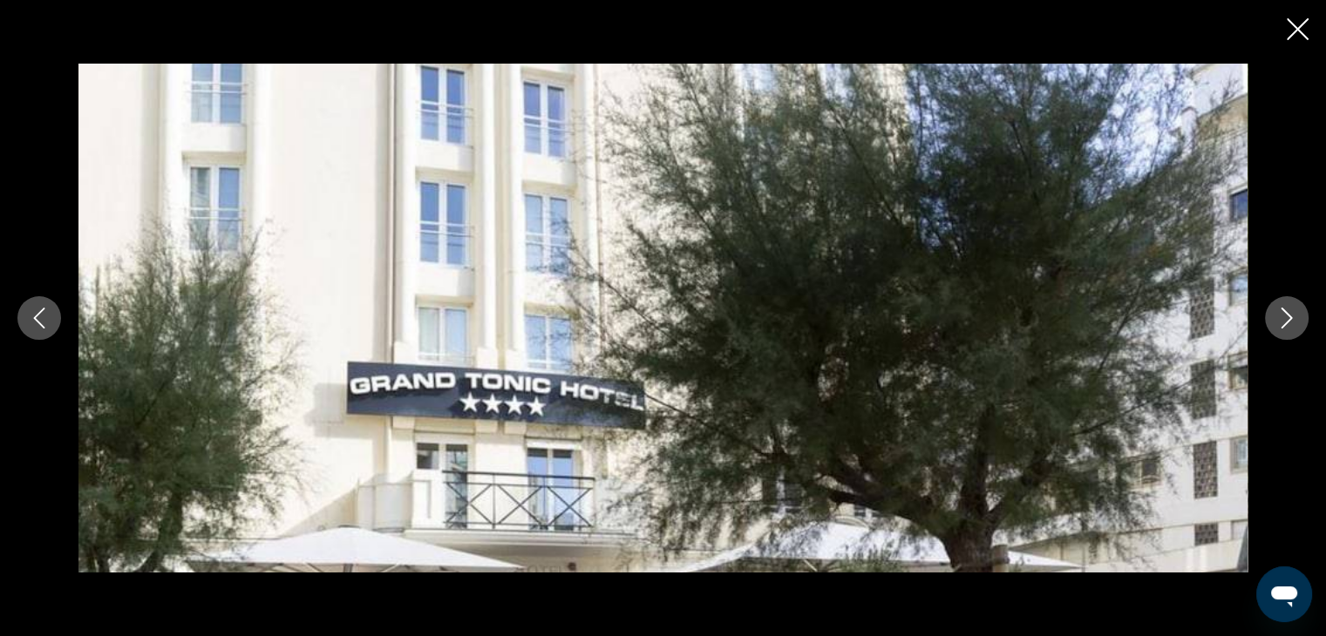
click at [1284, 316] on icon "Next image" at bounding box center [1286, 318] width 21 height 21
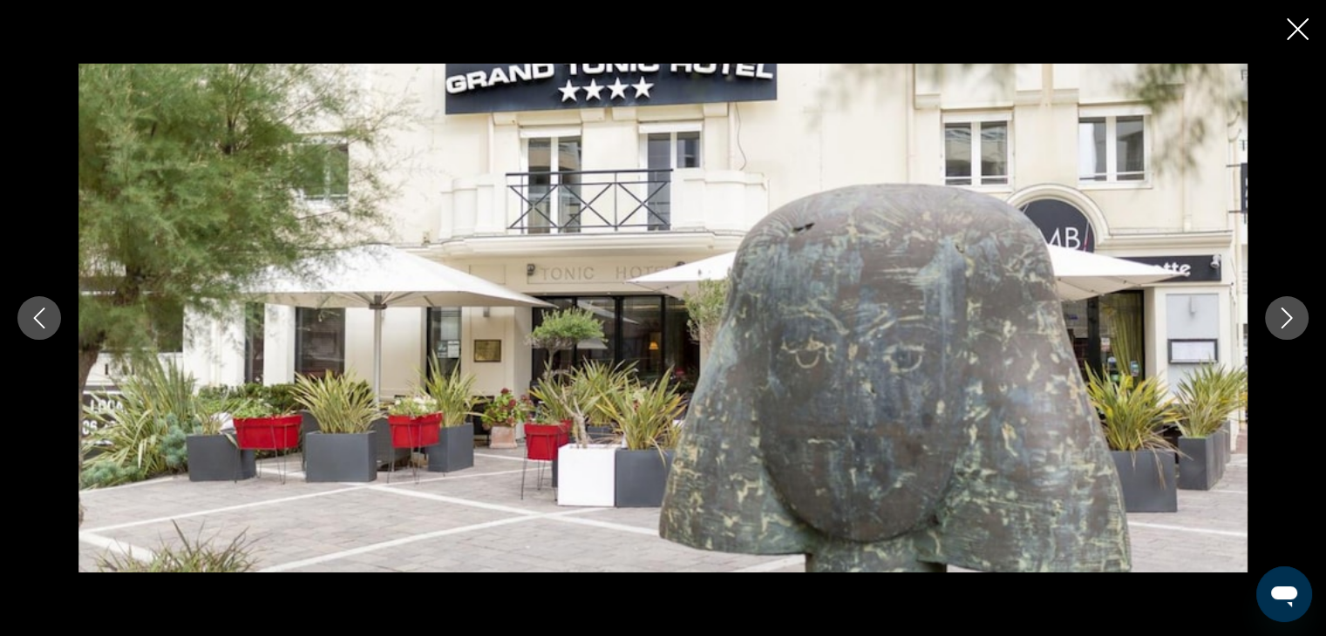
click at [1284, 316] on icon "Next image" at bounding box center [1286, 318] width 21 height 21
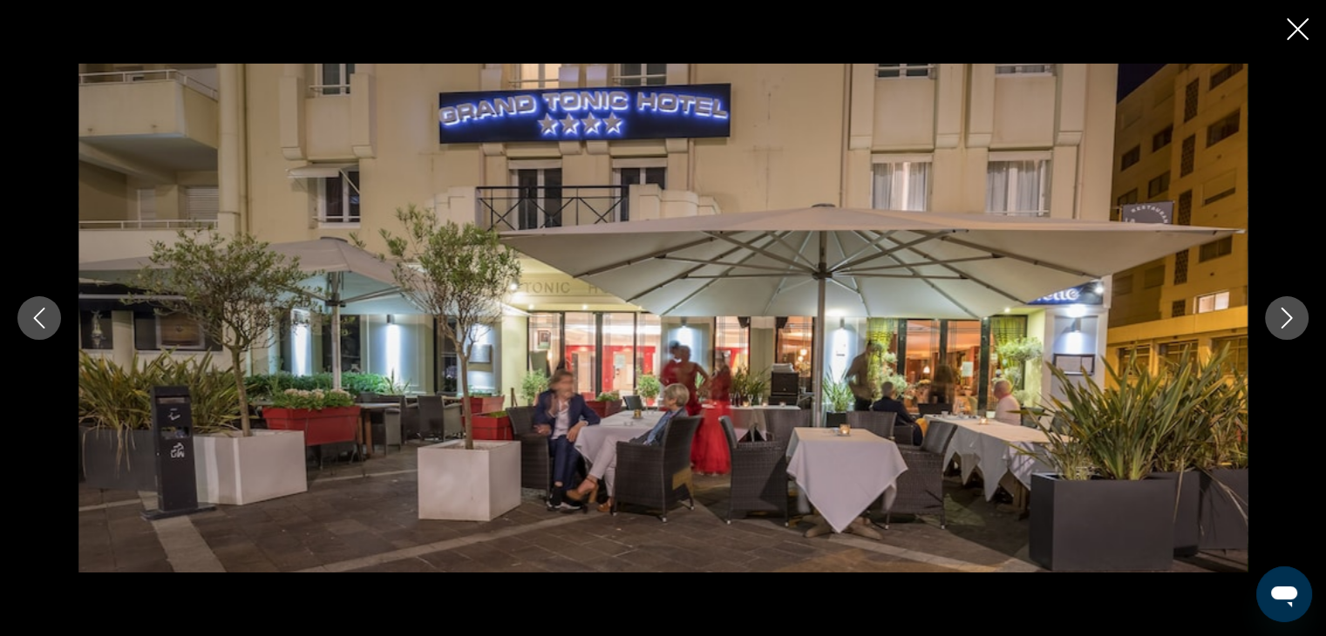
click at [1284, 316] on icon "Next image" at bounding box center [1286, 318] width 21 height 21
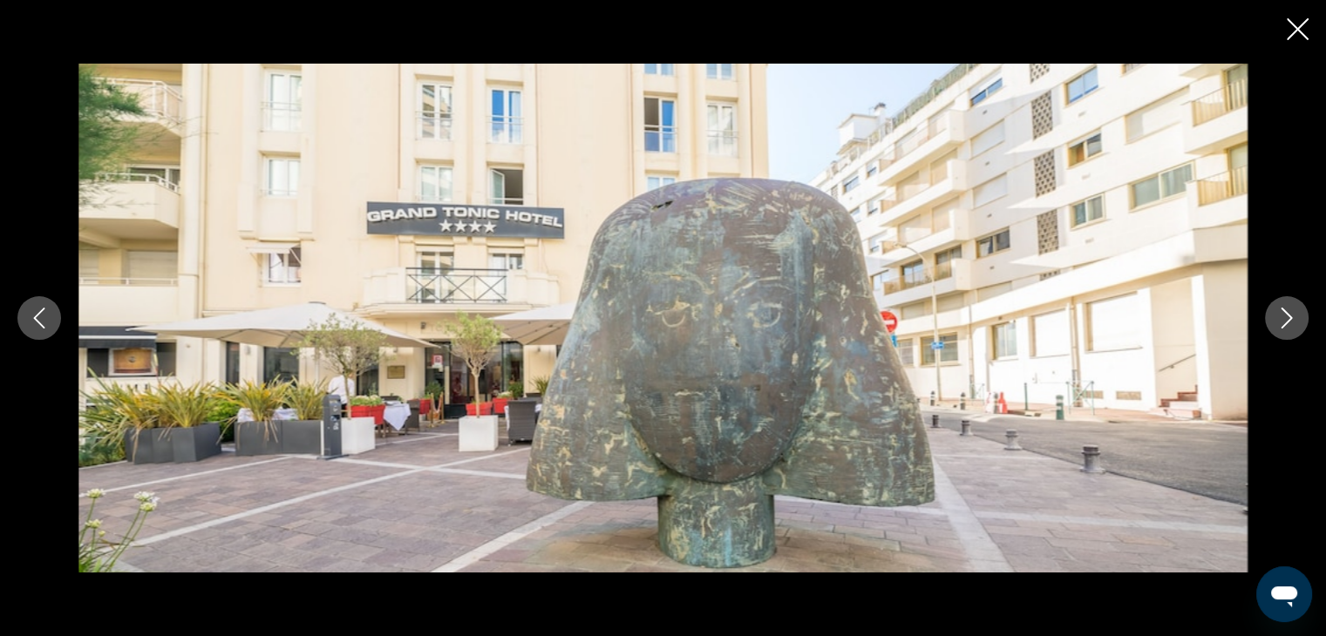
click at [1284, 316] on icon "Next image" at bounding box center [1286, 318] width 21 height 21
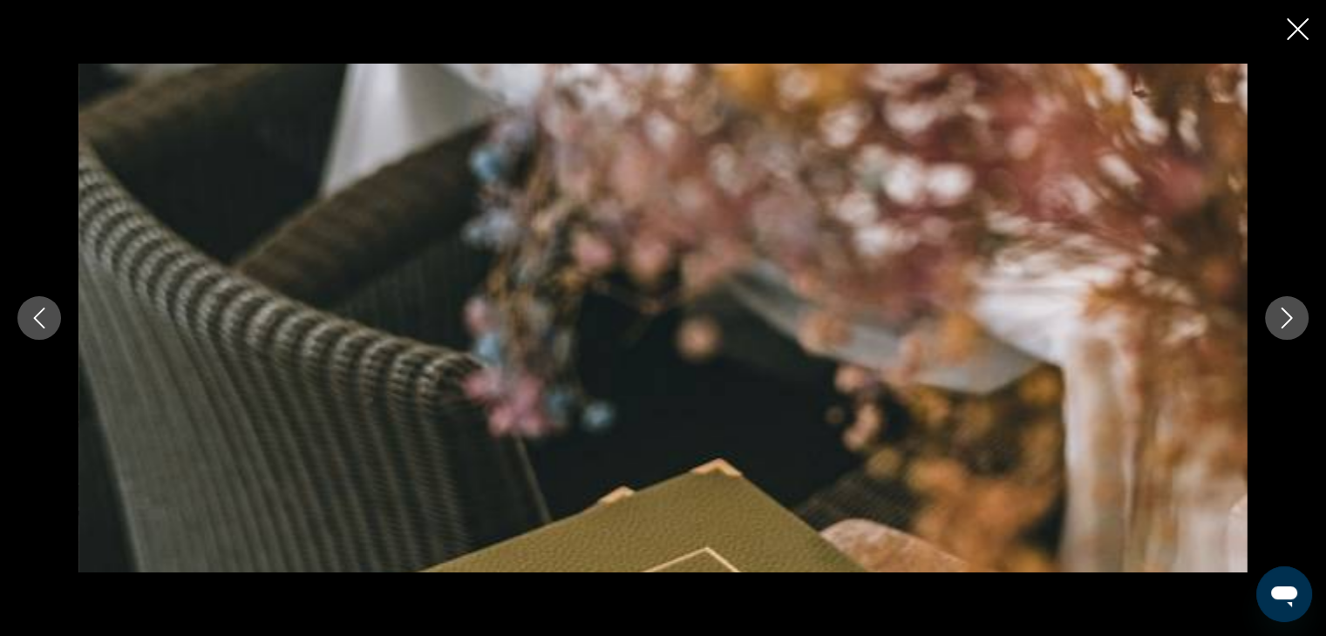
click at [1284, 316] on icon "Next image" at bounding box center [1286, 318] width 21 height 21
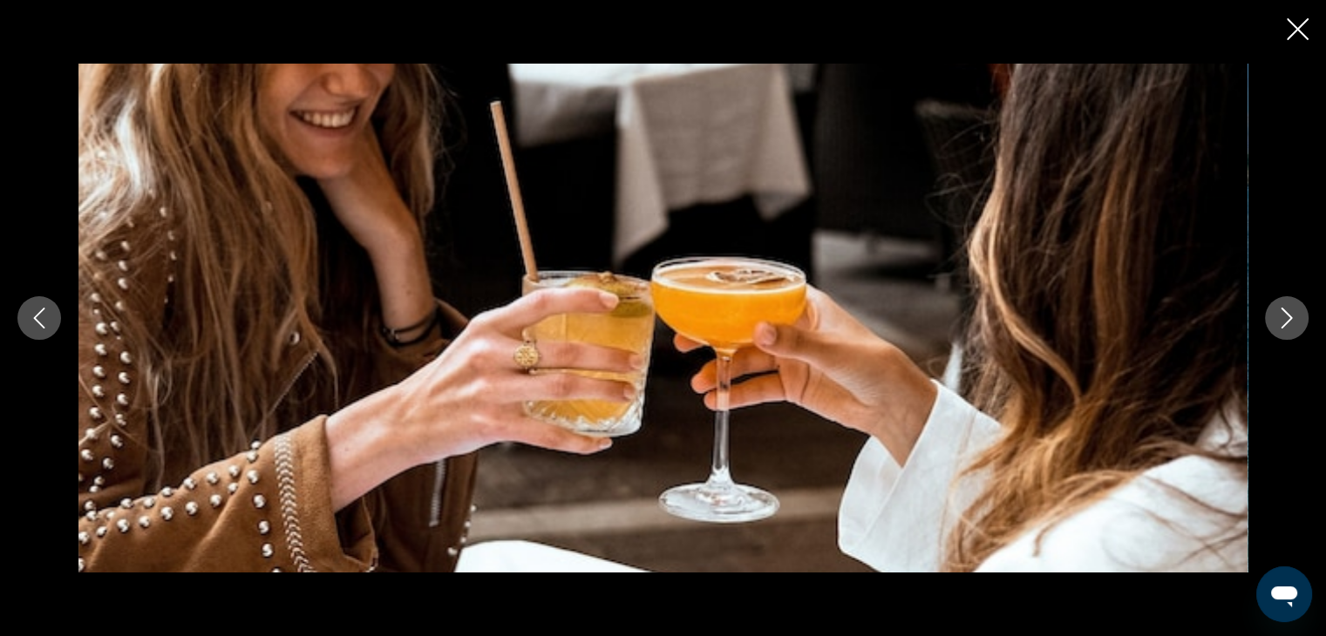
click at [1284, 316] on icon "Next image" at bounding box center [1286, 318] width 21 height 21
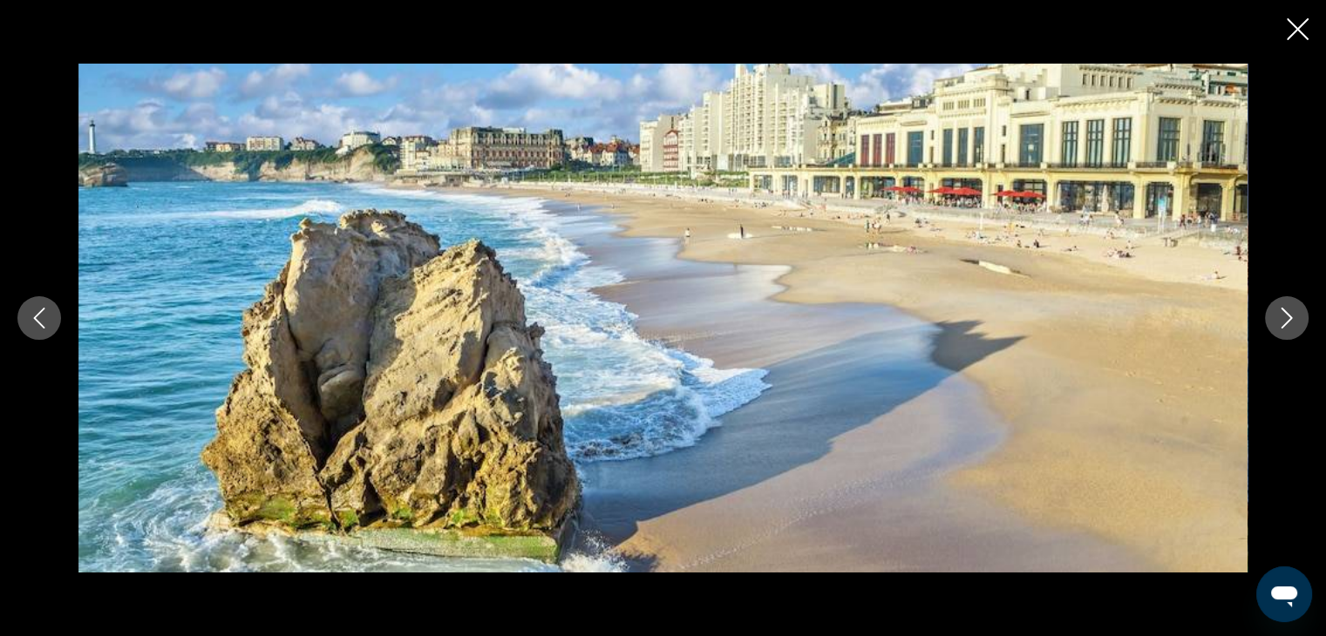
click at [1284, 316] on icon "Next image" at bounding box center [1286, 318] width 21 height 21
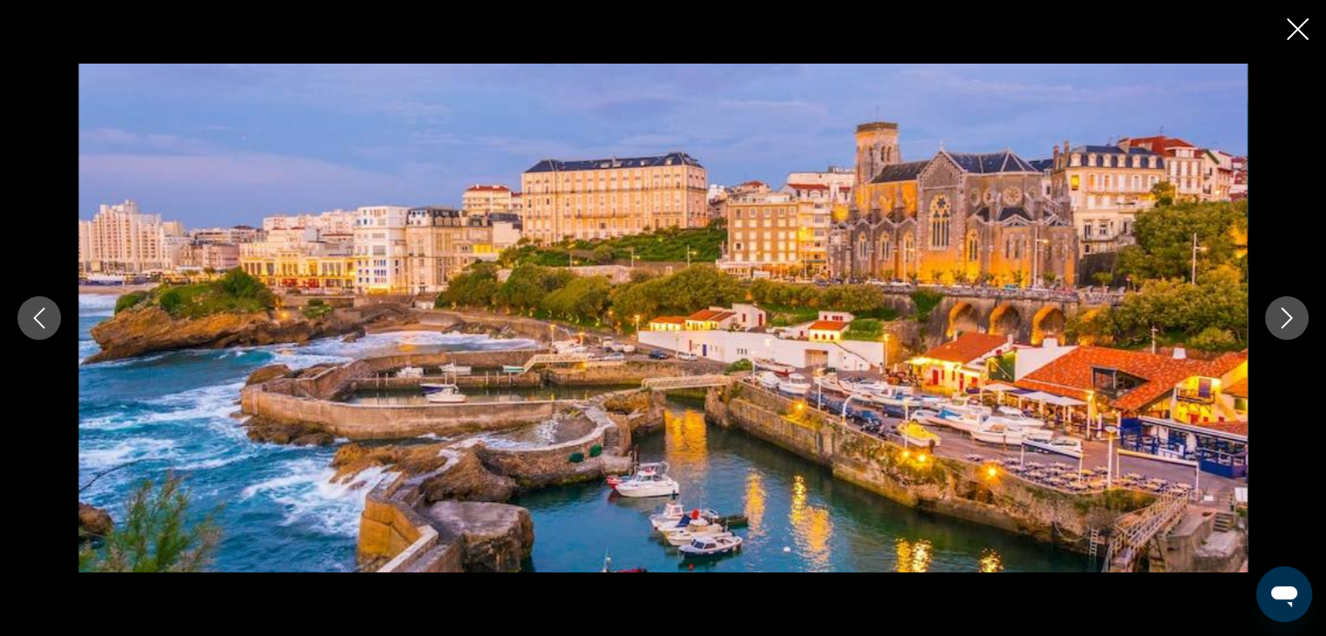
click at [1284, 315] on icon "Next image" at bounding box center [1286, 318] width 21 height 21
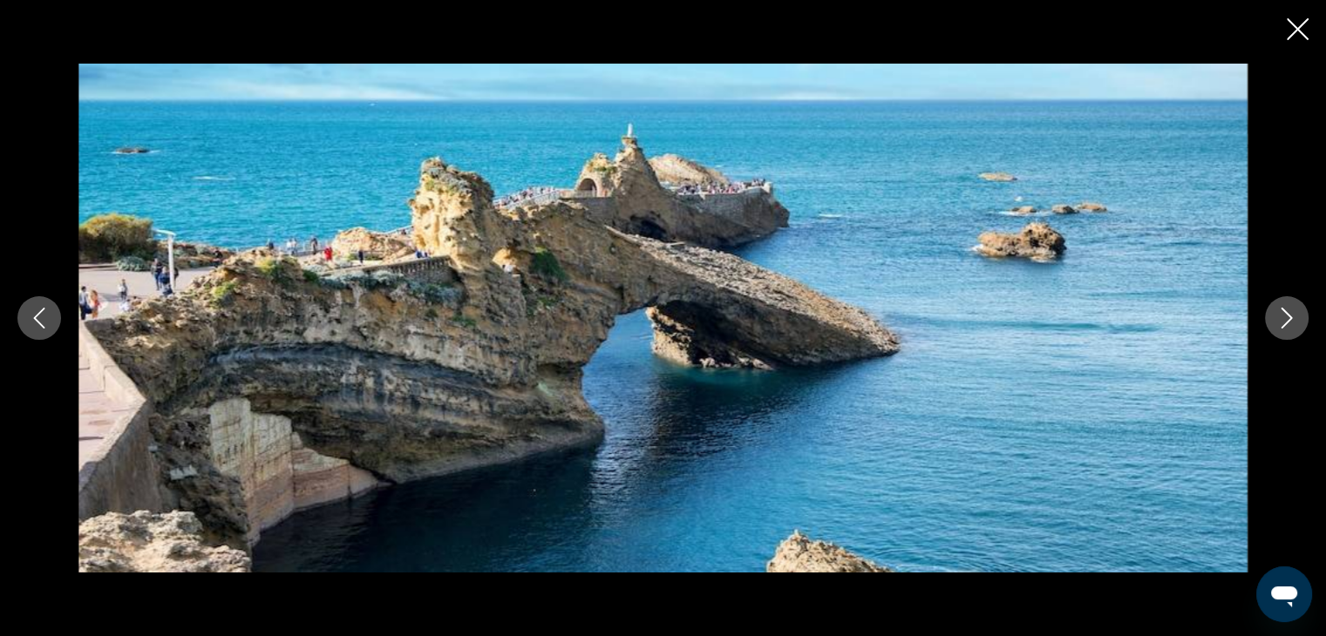
click at [1284, 315] on icon "Next image" at bounding box center [1286, 318] width 21 height 21
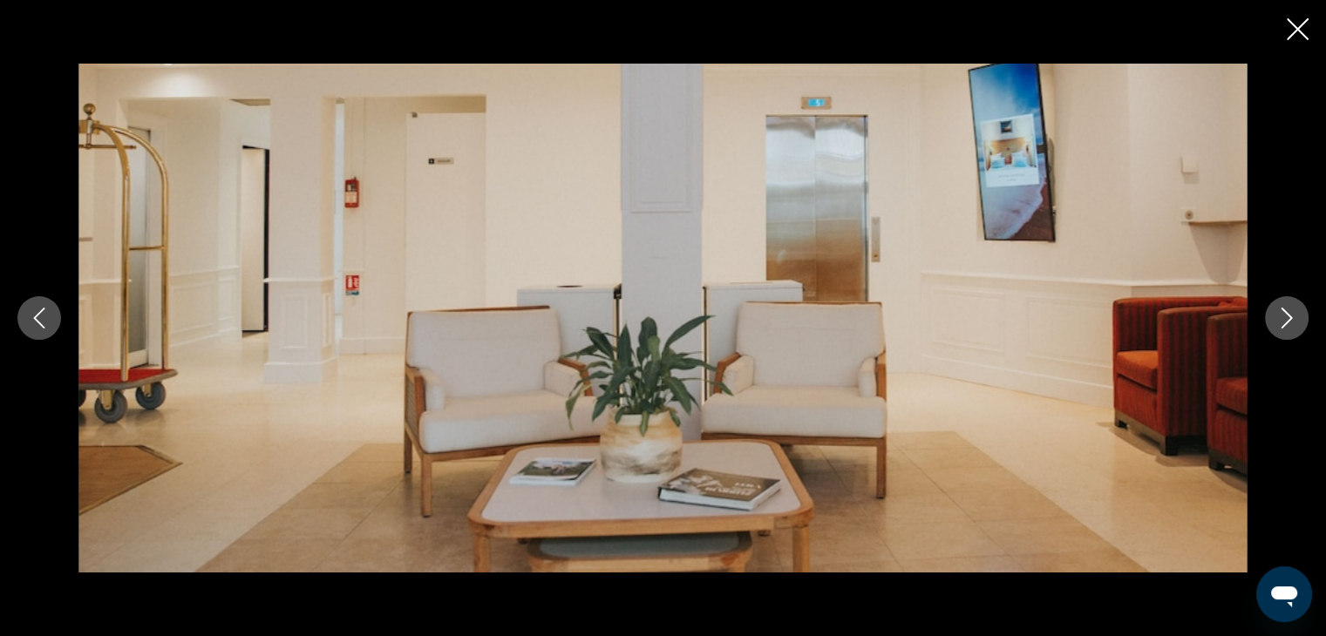
click at [1284, 315] on icon "Next image" at bounding box center [1286, 318] width 21 height 21
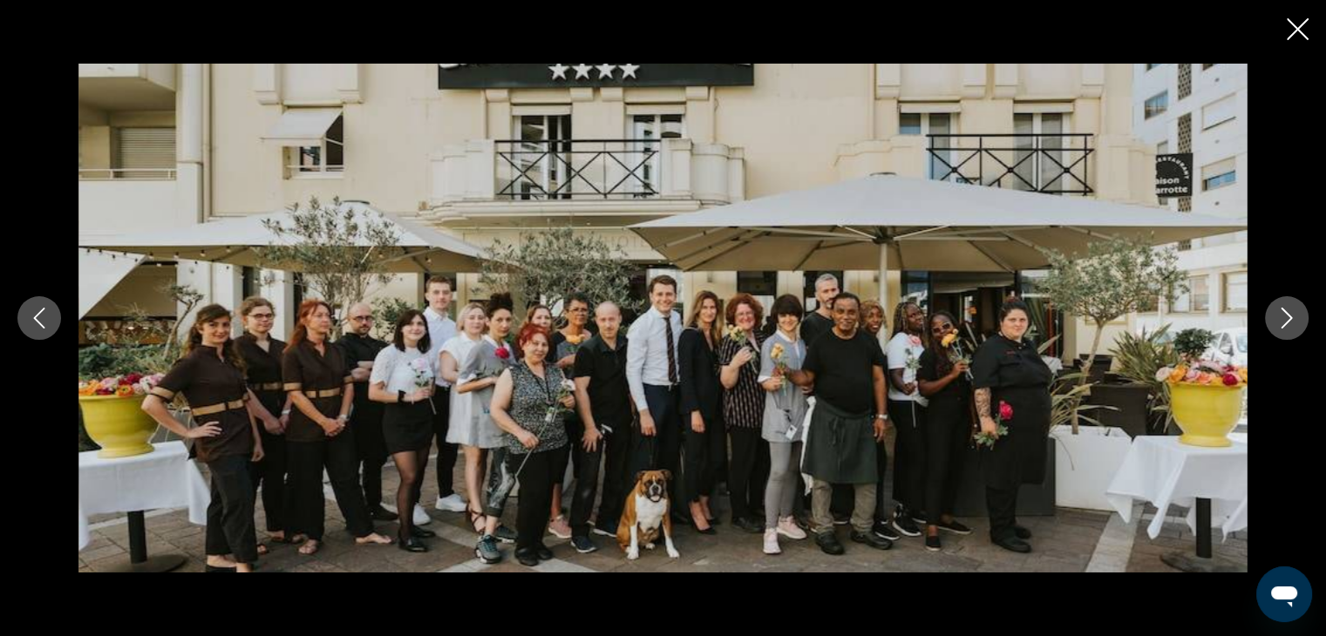
click at [1295, 24] on icon "Close slideshow" at bounding box center [1298, 29] width 22 height 22
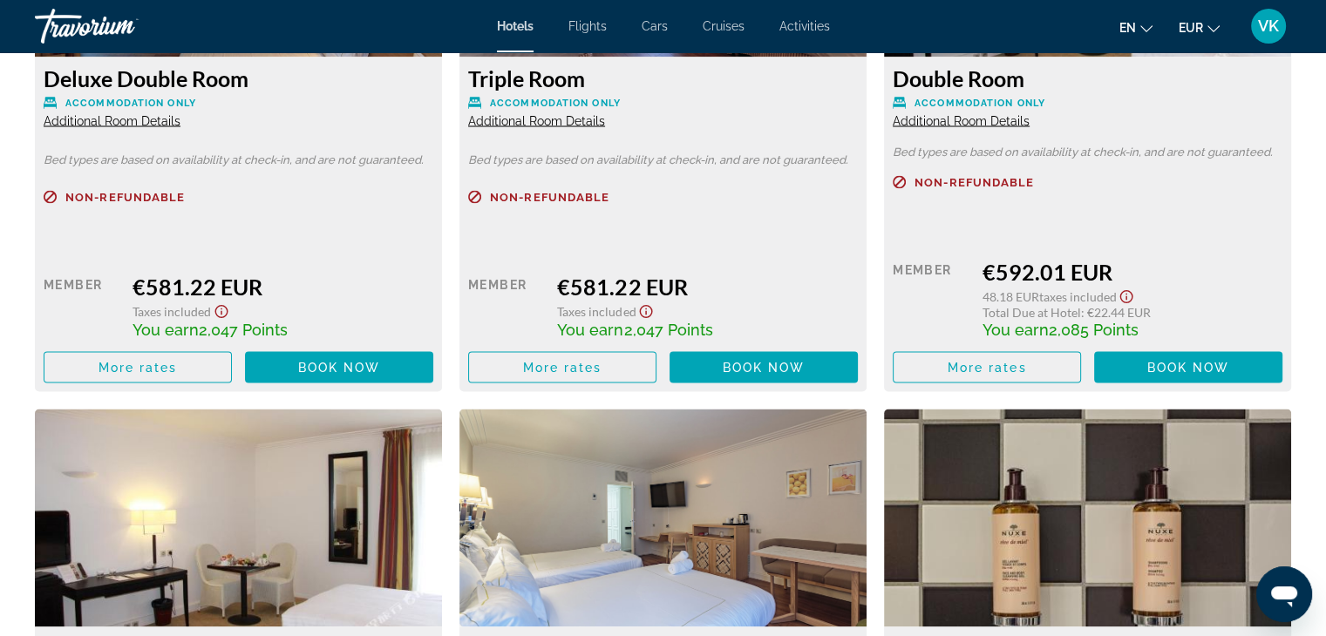
scroll to position [3400, 0]
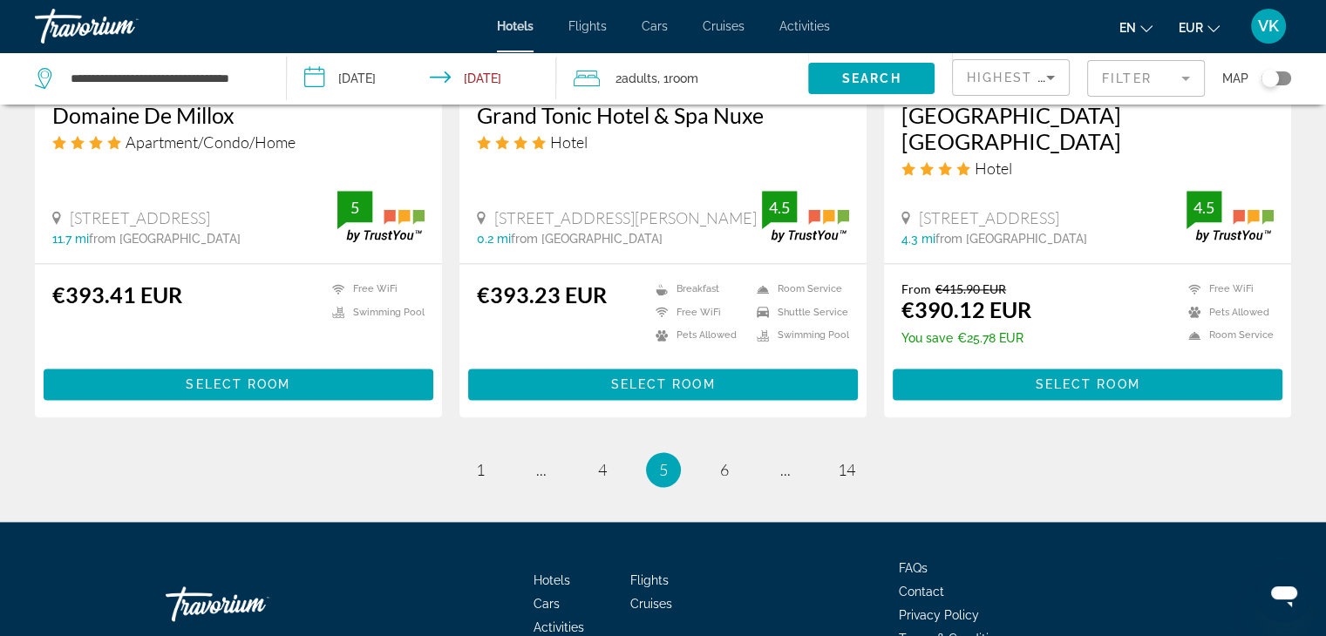
scroll to position [2267, 0]
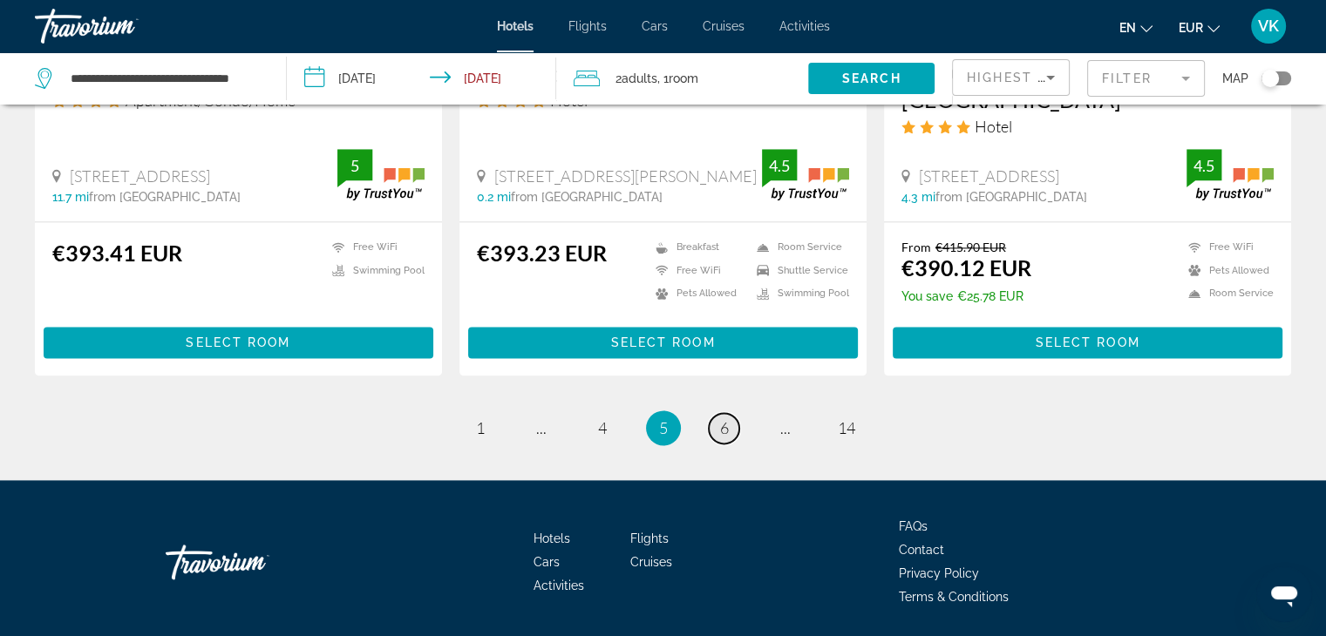
click at [724, 437] on link "page 6" at bounding box center [724, 428] width 31 height 31
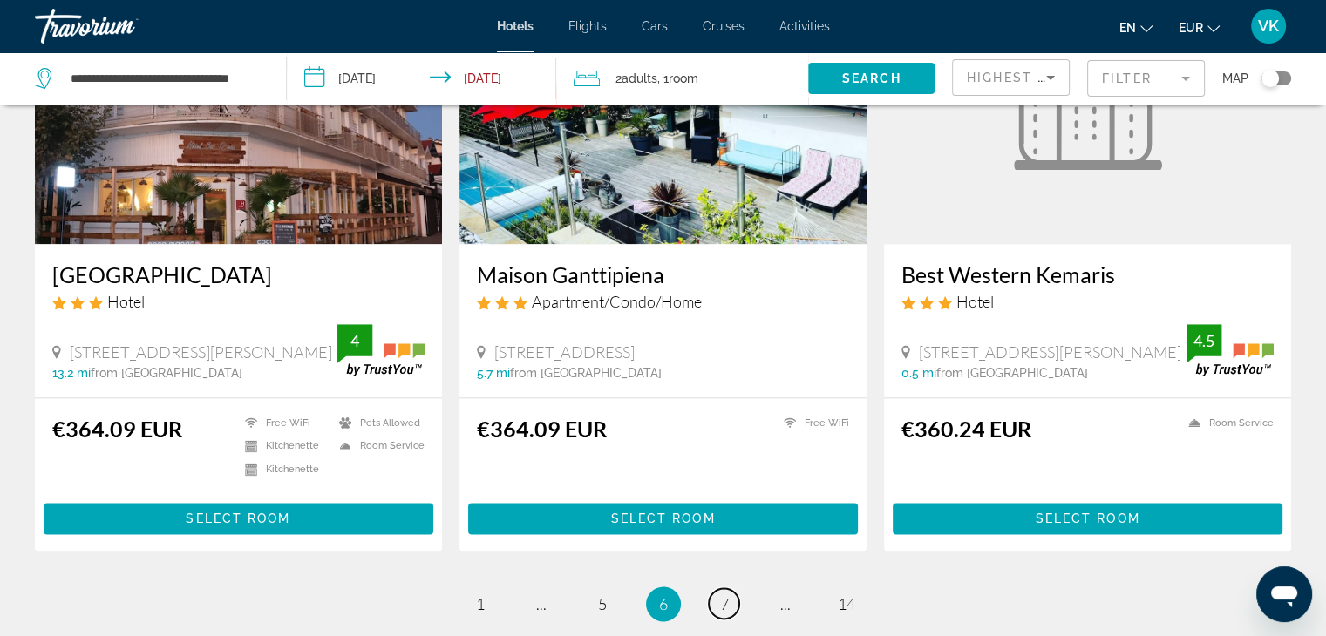
scroll to position [2300, 0]
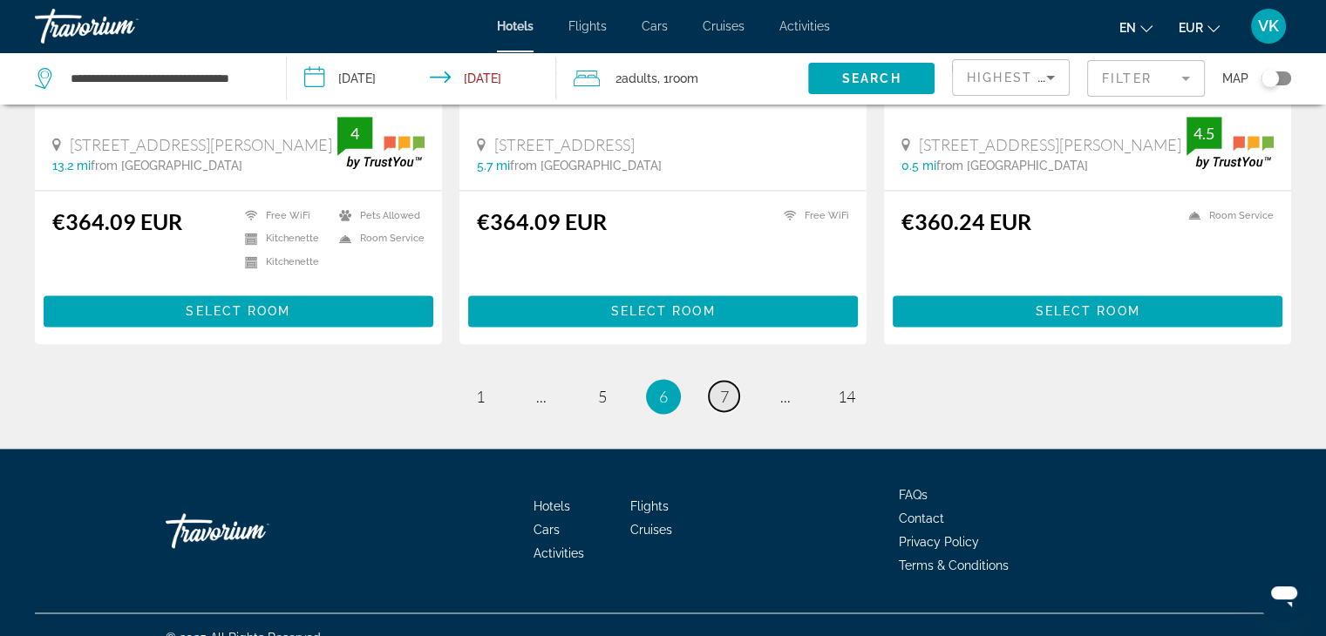
click at [727, 387] on span "7" at bounding box center [724, 396] width 9 height 19
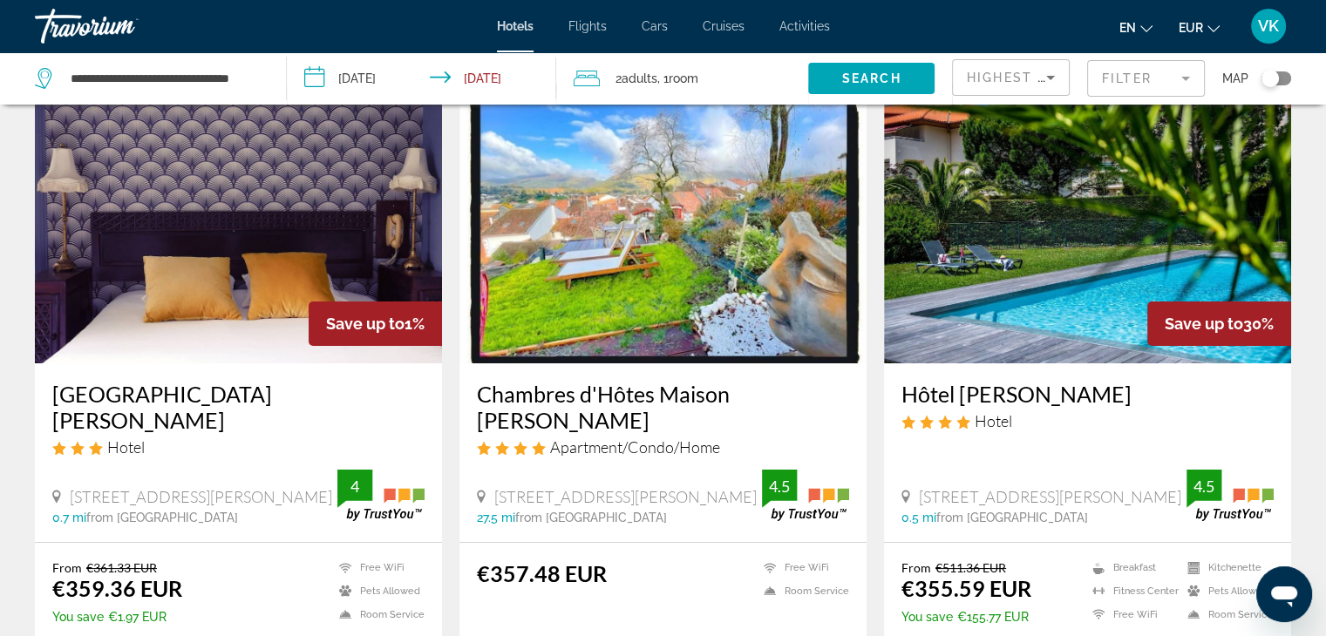
scroll to position [174, 0]
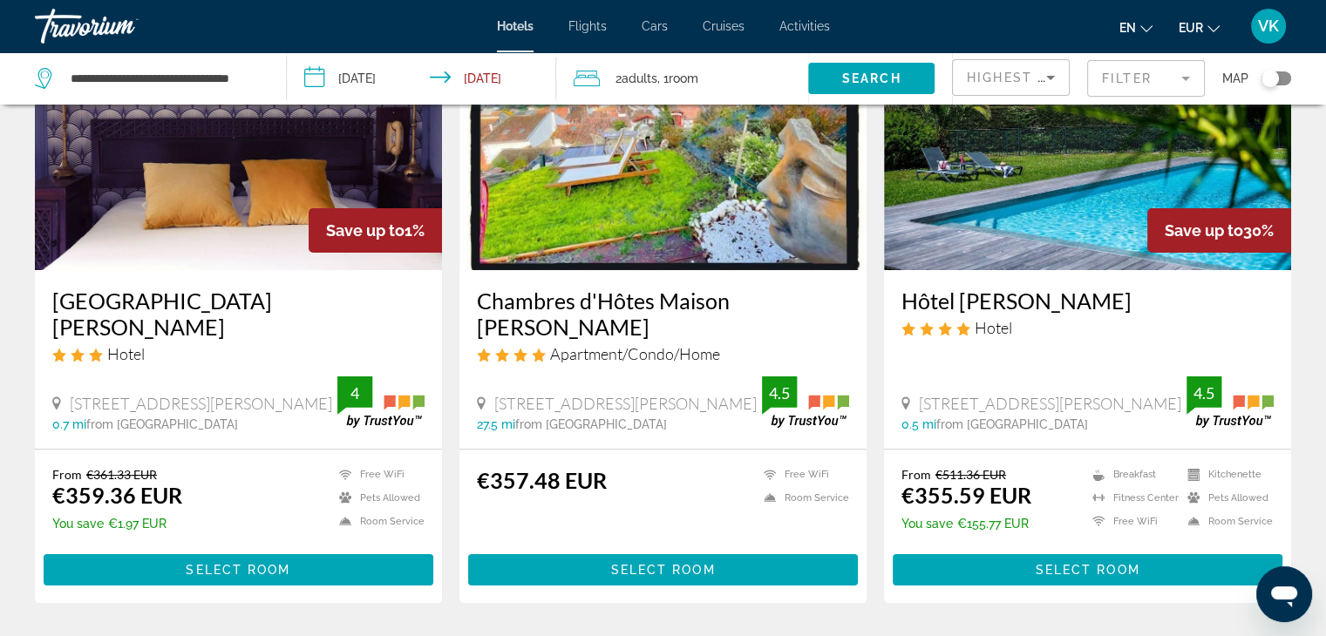
click at [1046, 229] on img "Main content" at bounding box center [1087, 130] width 407 height 279
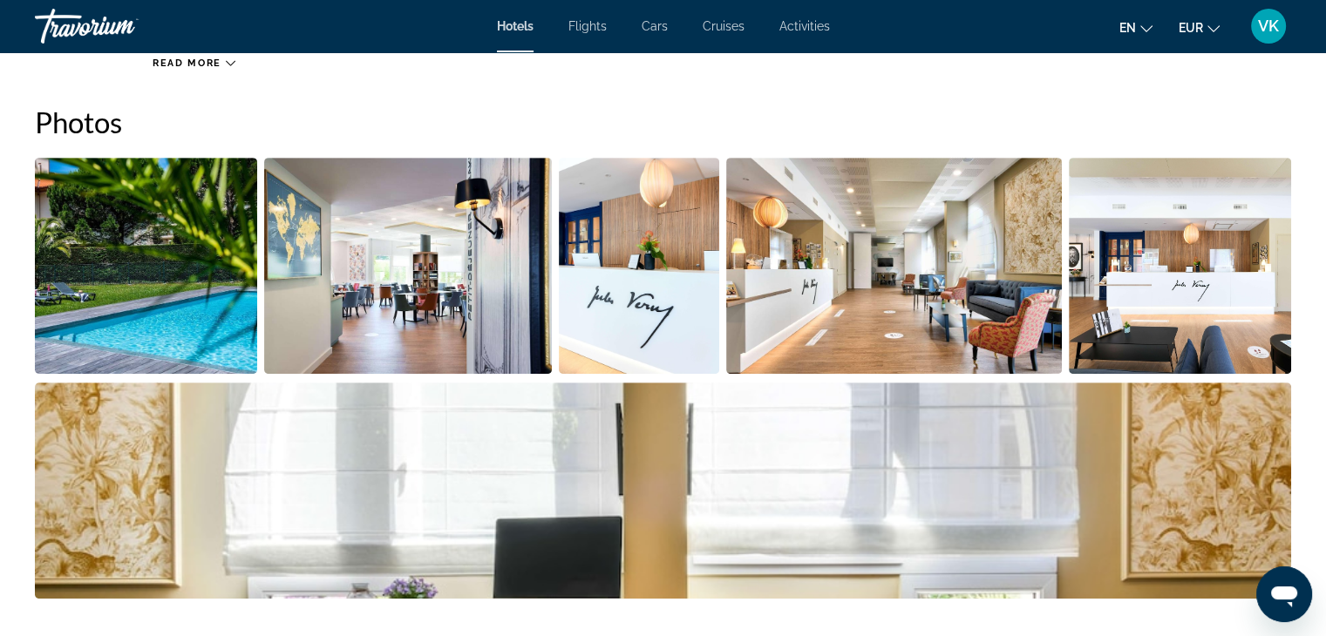
scroll to position [959, 0]
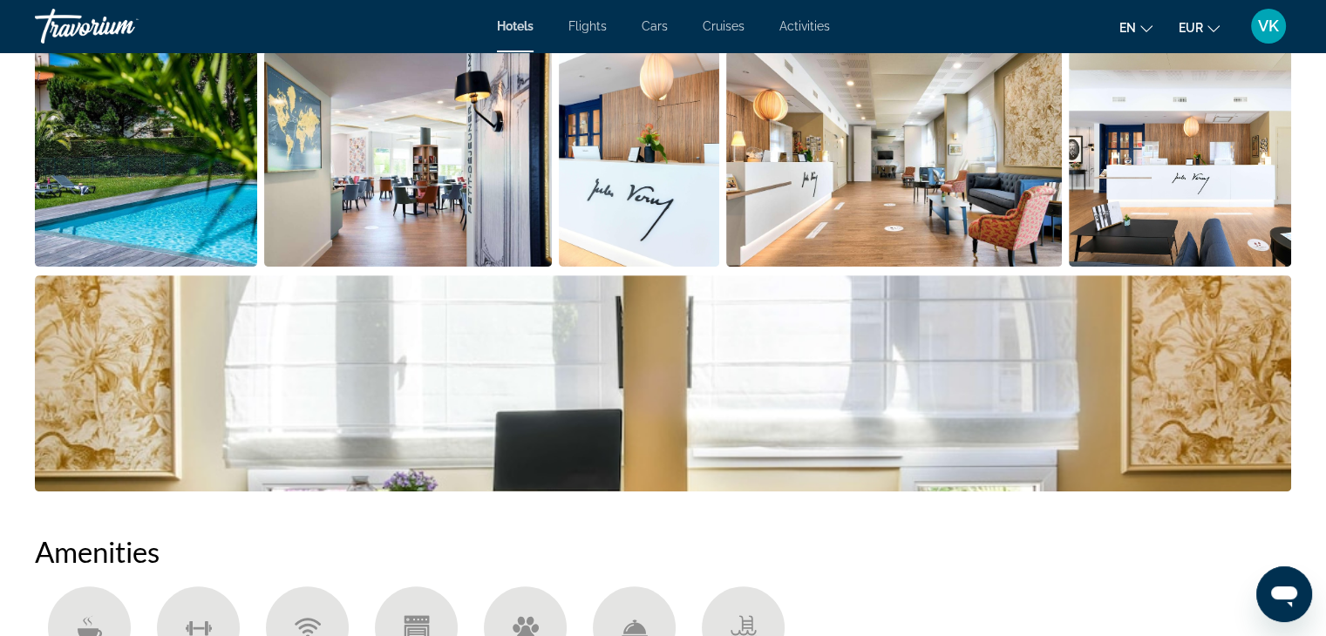
click at [439, 179] on img "Open full-screen image slider" at bounding box center [408, 159] width 288 height 216
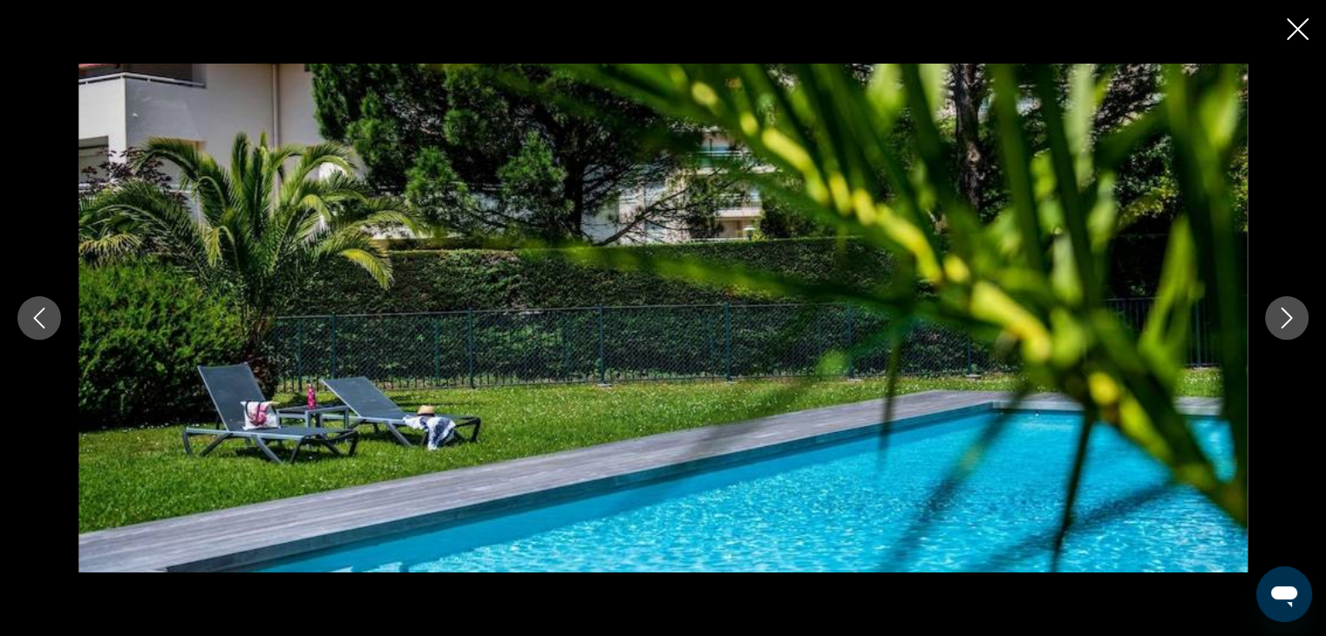
click at [1284, 300] on button "Next image" at bounding box center [1287, 318] width 44 height 44
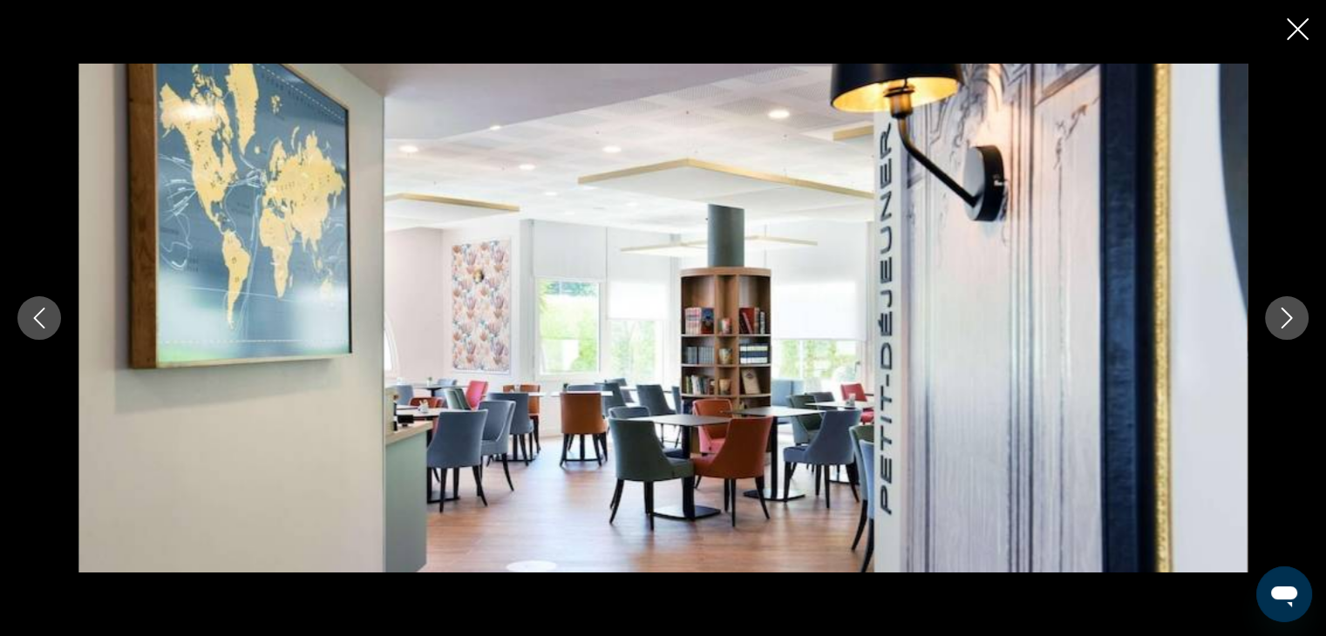
click at [1287, 310] on icon "Next image" at bounding box center [1286, 318] width 21 height 21
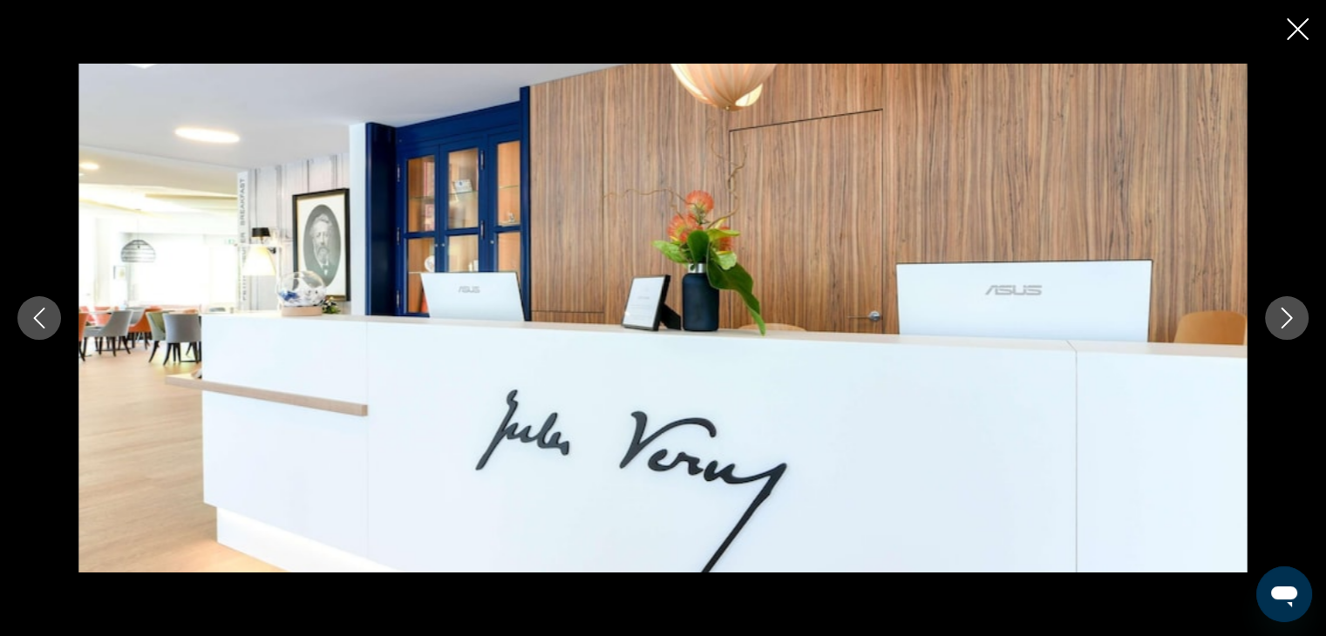
click at [1287, 310] on icon "Next image" at bounding box center [1286, 318] width 21 height 21
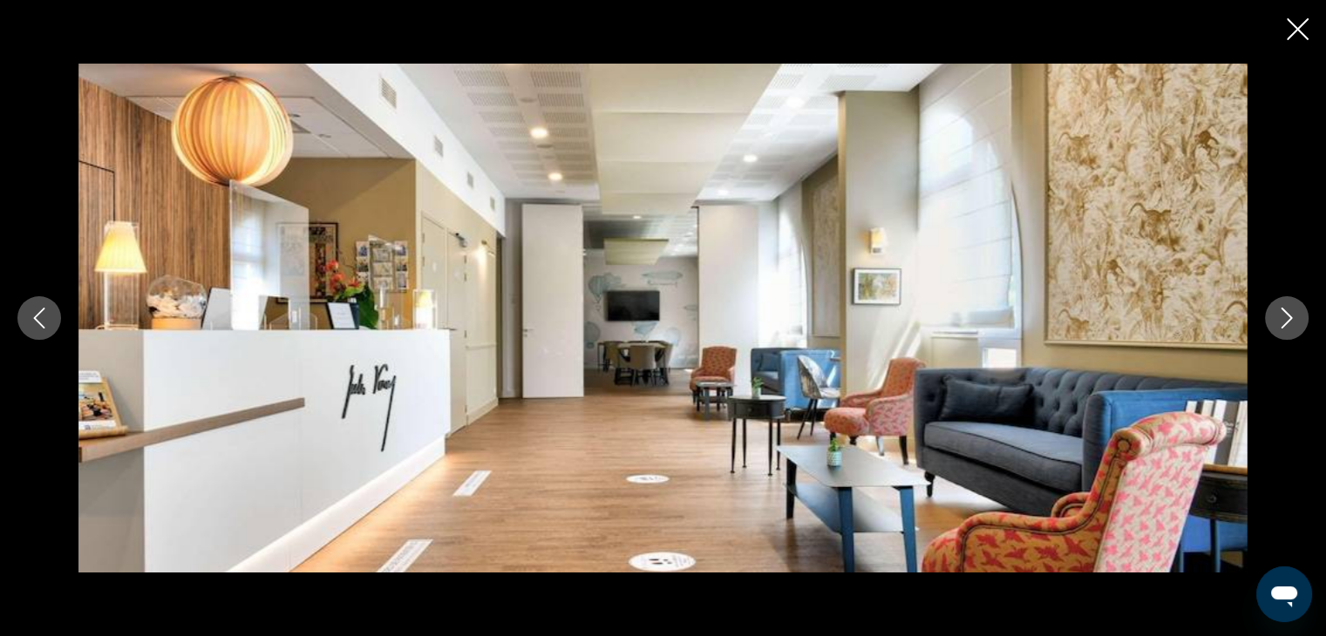
click at [1287, 310] on icon "Next image" at bounding box center [1286, 318] width 21 height 21
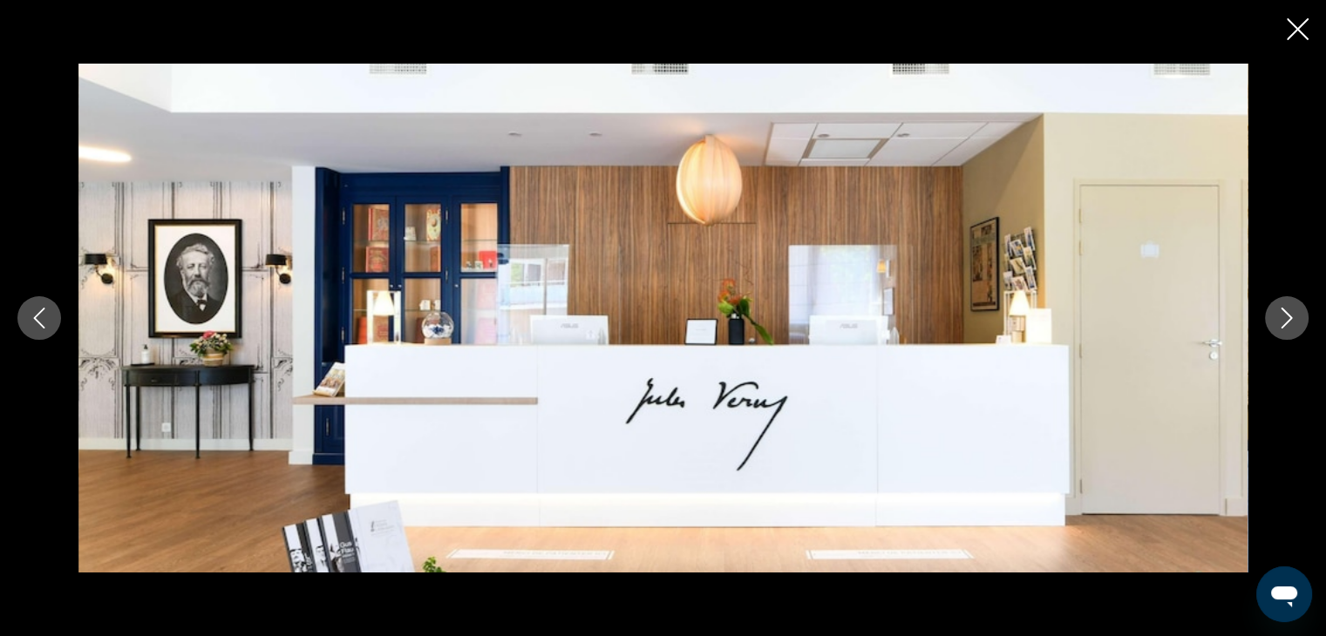
click at [1287, 310] on icon "Next image" at bounding box center [1286, 318] width 21 height 21
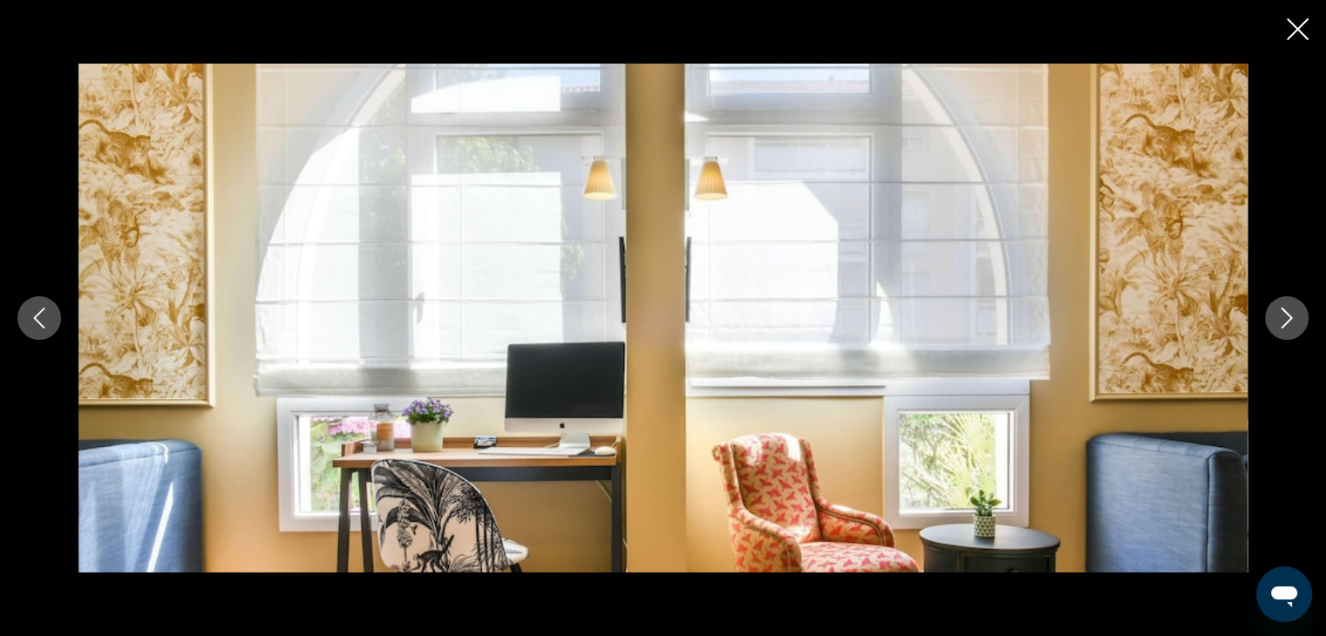
click at [1287, 310] on icon "Next image" at bounding box center [1286, 318] width 21 height 21
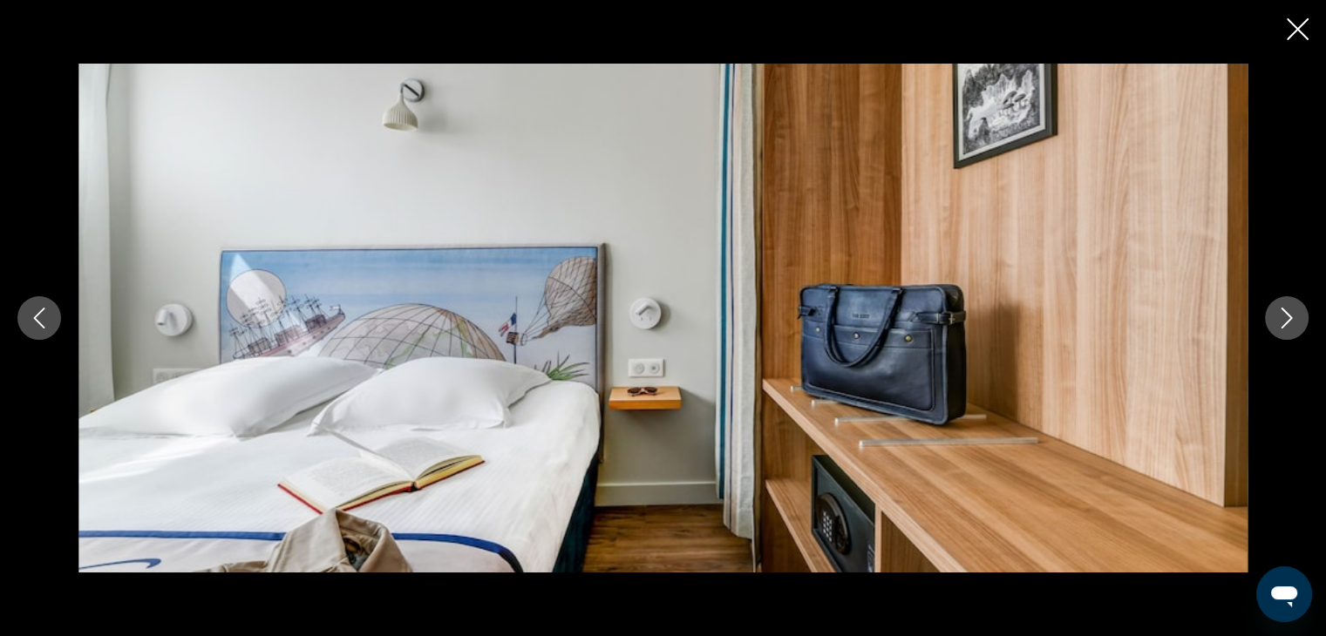
click at [1287, 310] on icon "Next image" at bounding box center [1286, 318] width 21 height 21
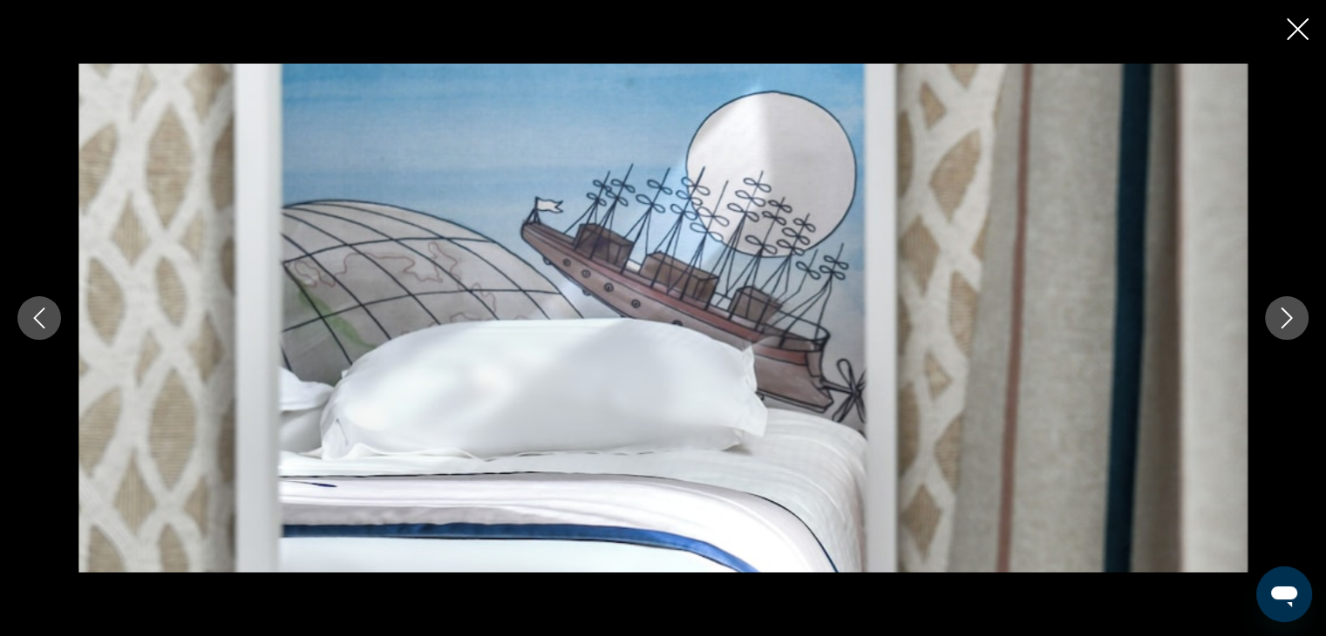
click at [1287, 310] on icon "Next image" at bounding box center [1286, 318] width 21 height 21
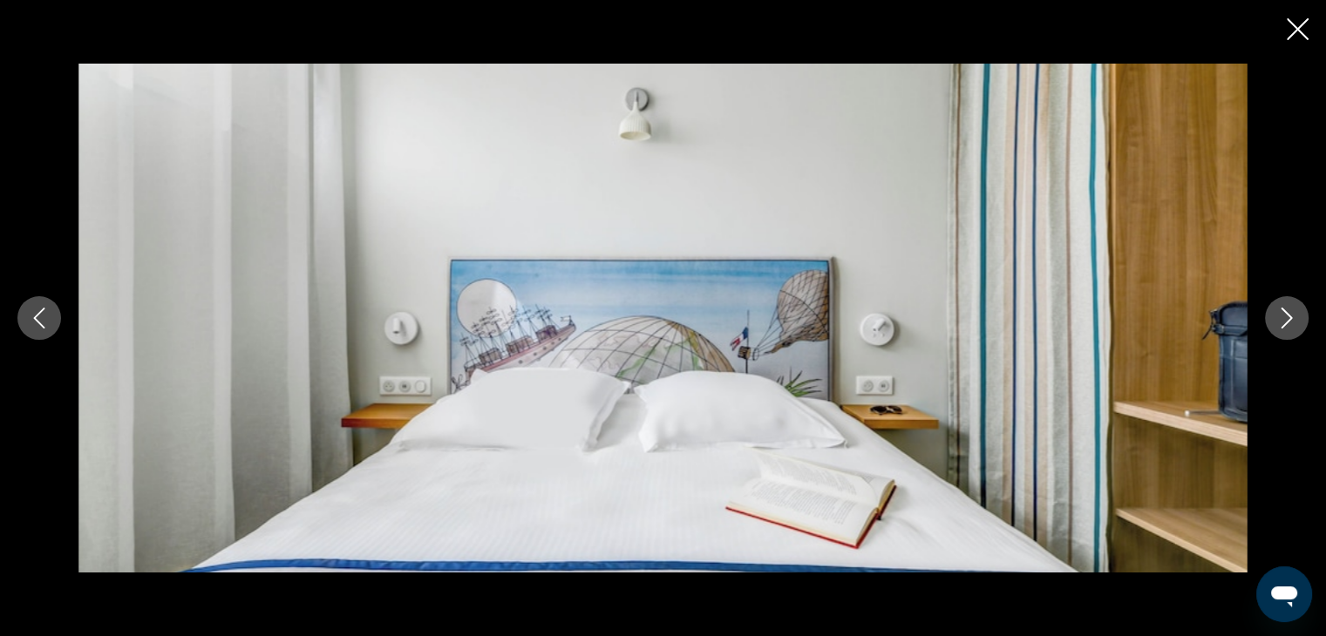
click at [1287, 310] on icon "Next image" at bounding box center [1286, 318] width 21 height 21
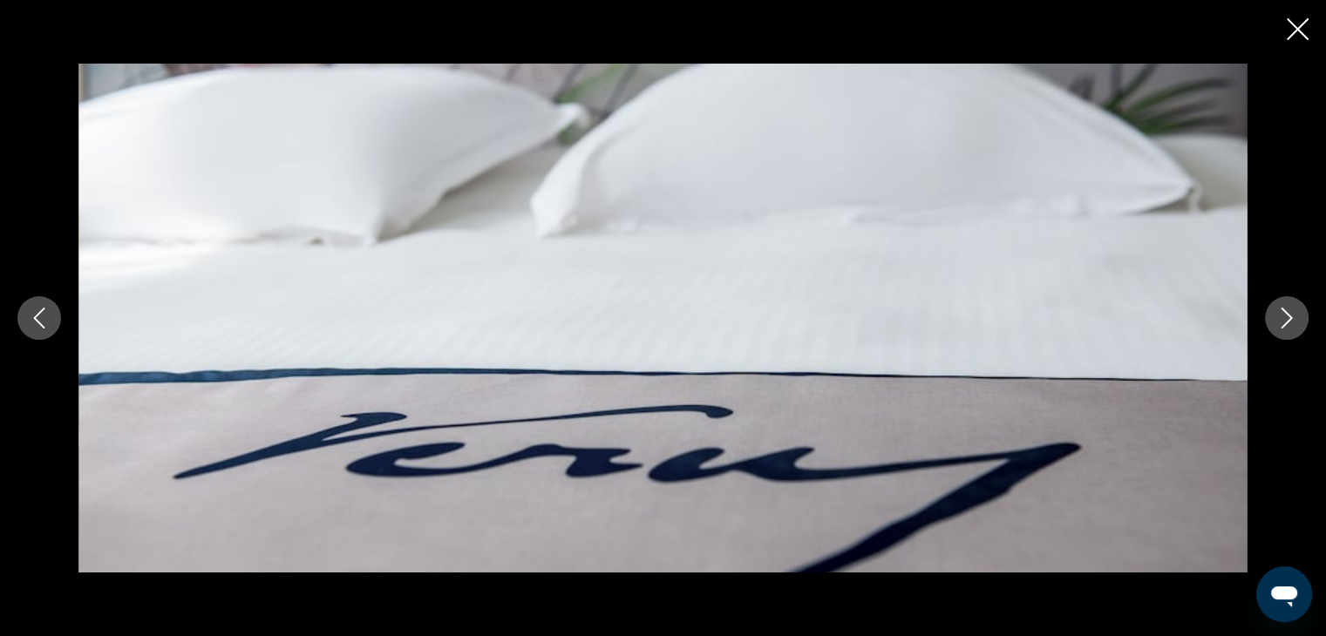
click at [1287, 310] on icon "Next image" at bounding box center [1286, 318] width 21 height 21
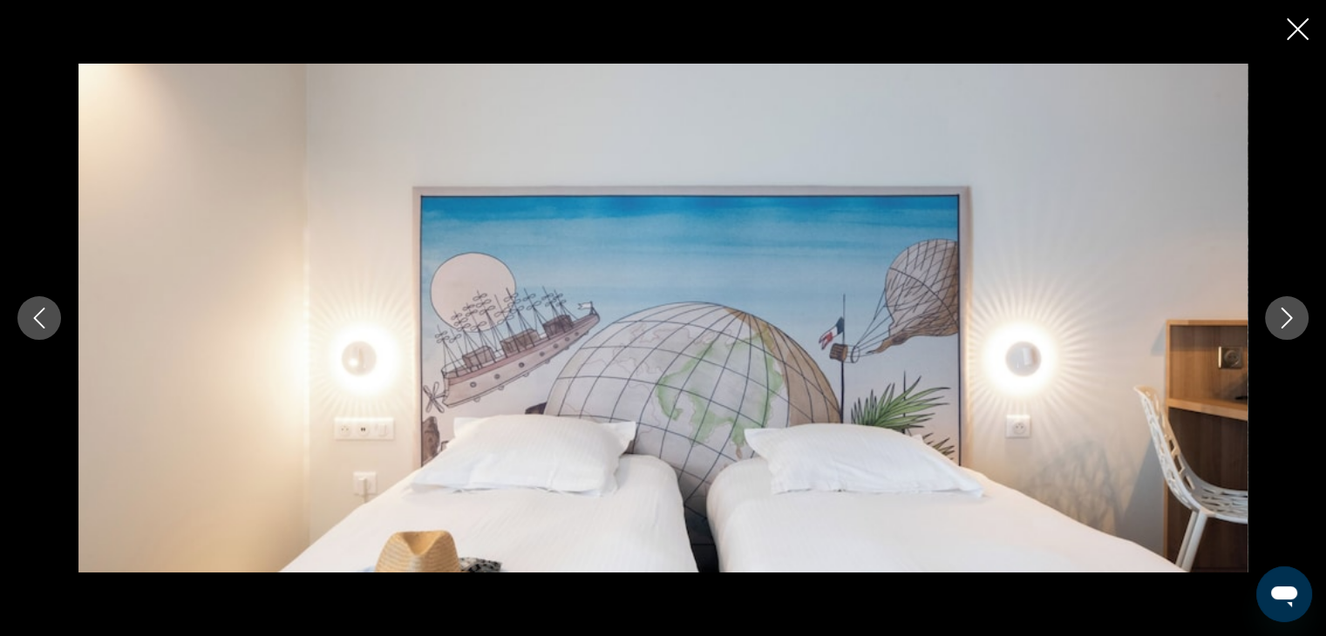
click at [1287, 310] on icon "Next image" at bounding box center [1286, 318] width 21 height 21
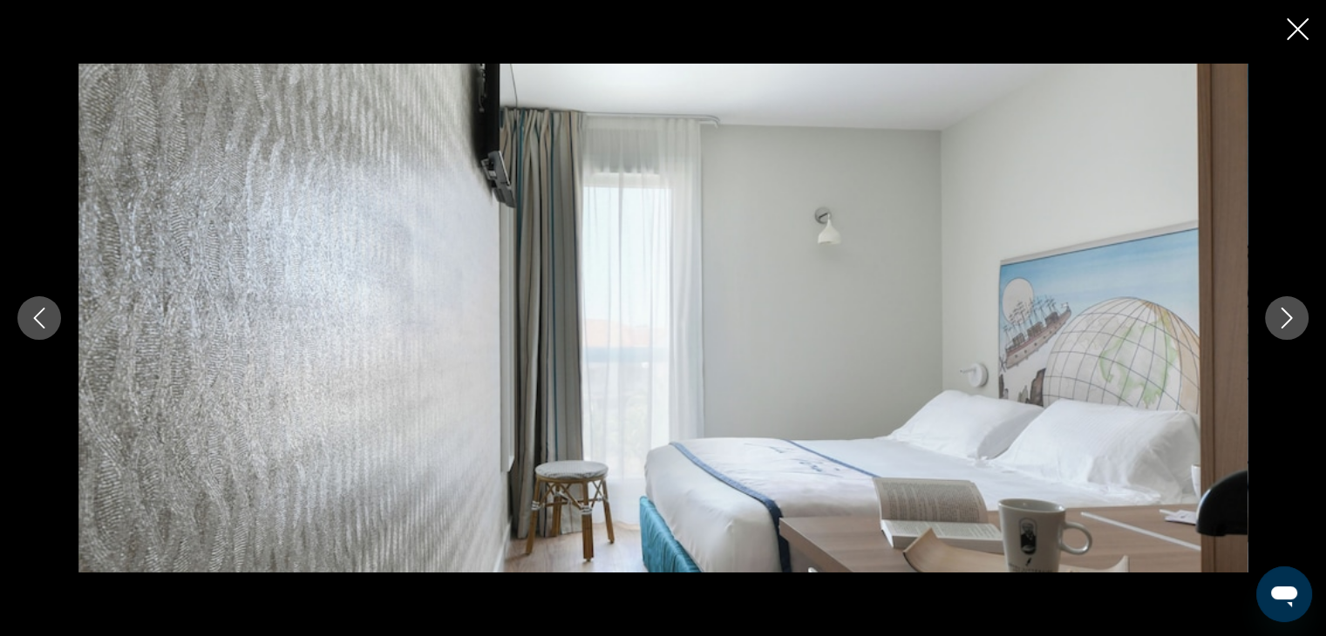
click at [1287, 310] on icon "Next image" at bounding box center [1286, 318] width 21 height 21
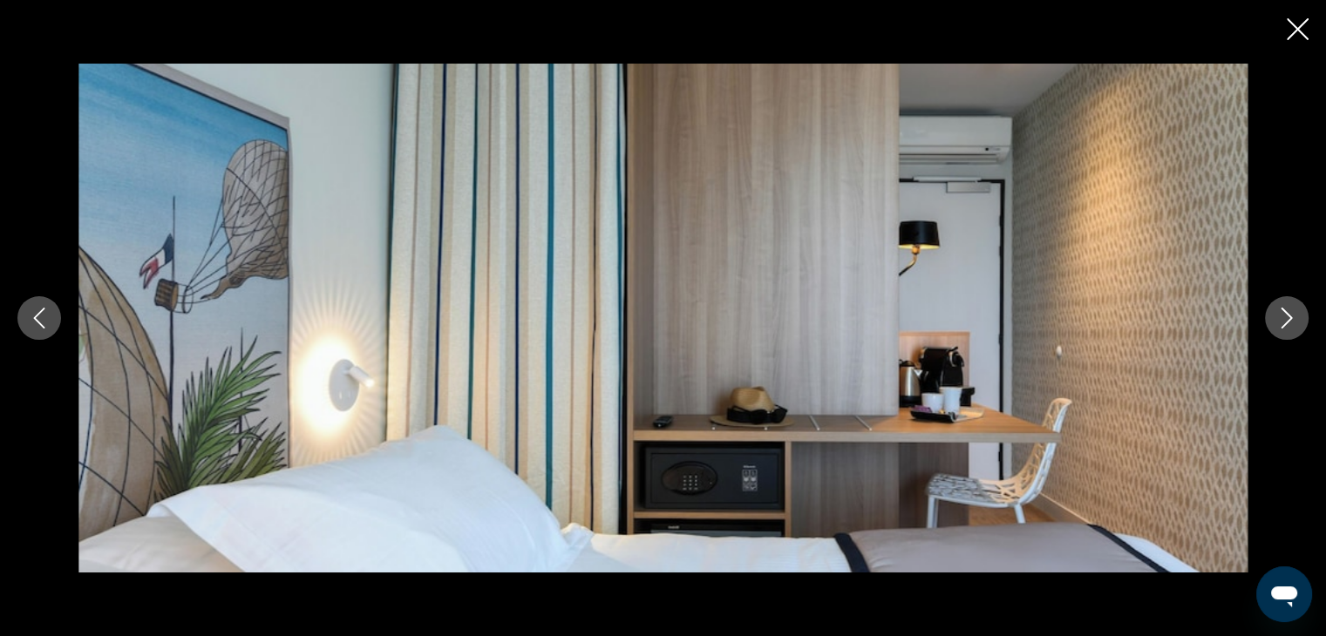
click at [1287, 310] on icon "Next image" at bounding box center [1286, 318] width 21 height 21
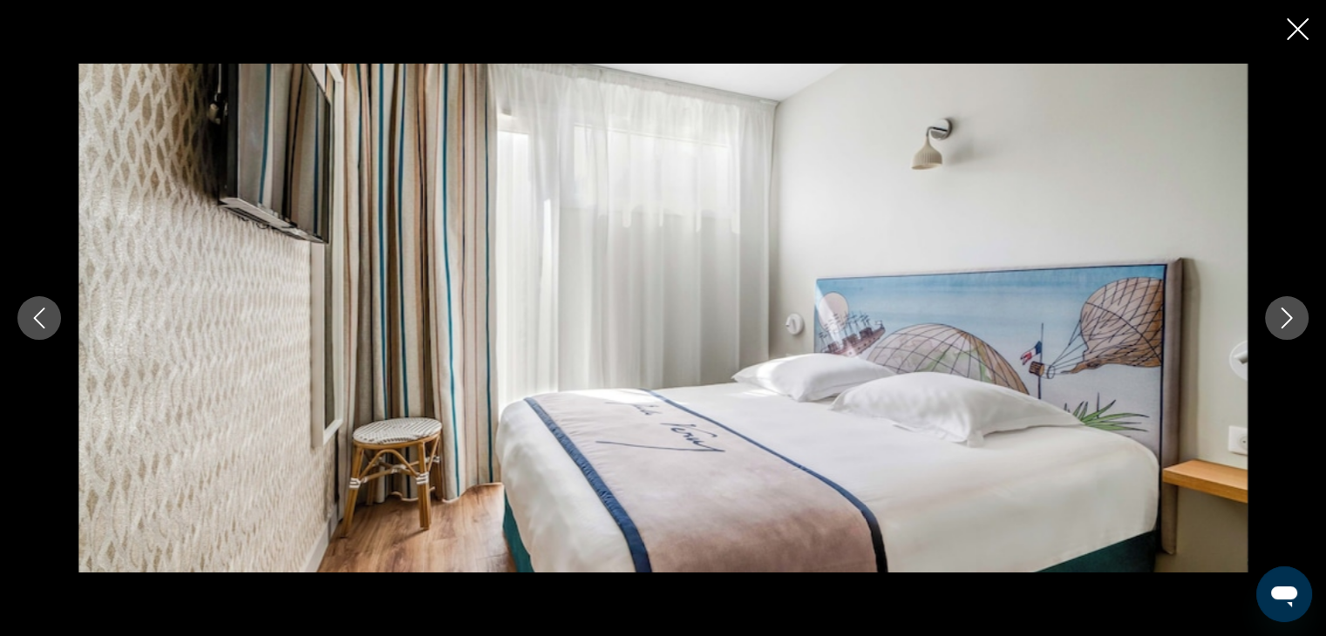
click at [1287, 310] on icon "Next image" at bounding box center [1286, 318] width 21 height 21
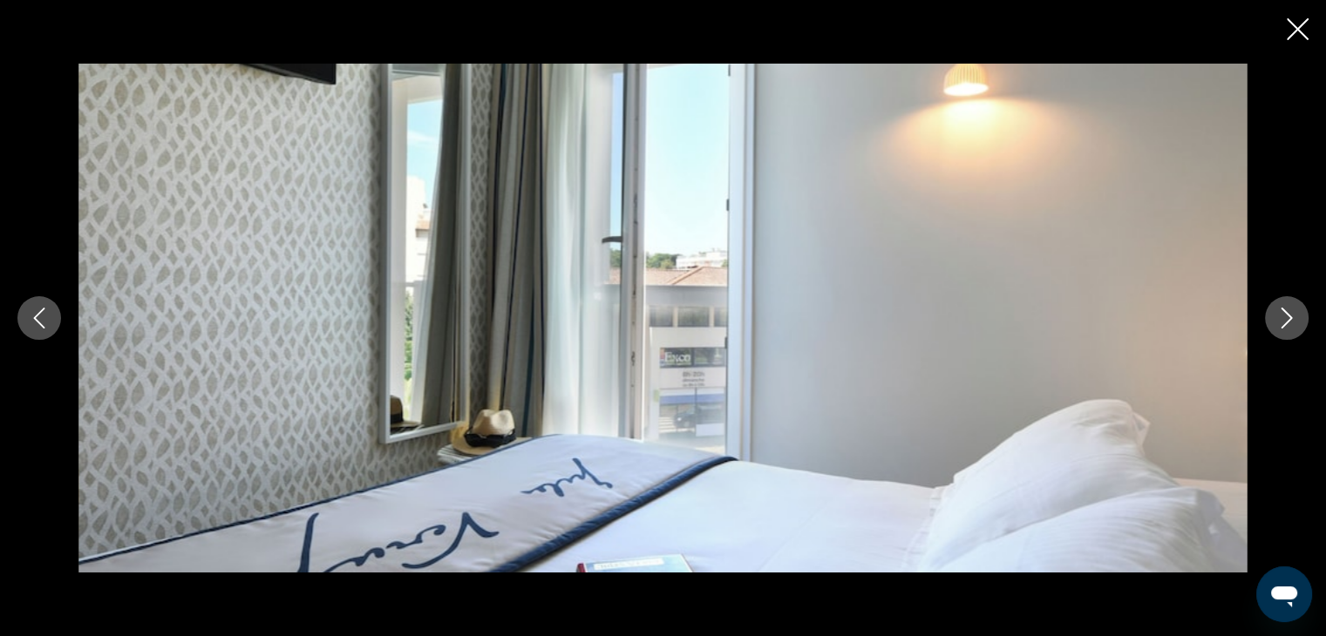
click at [1287, 310] on icon "Next image" at bounding box center [1286, 318] width 21 height 21
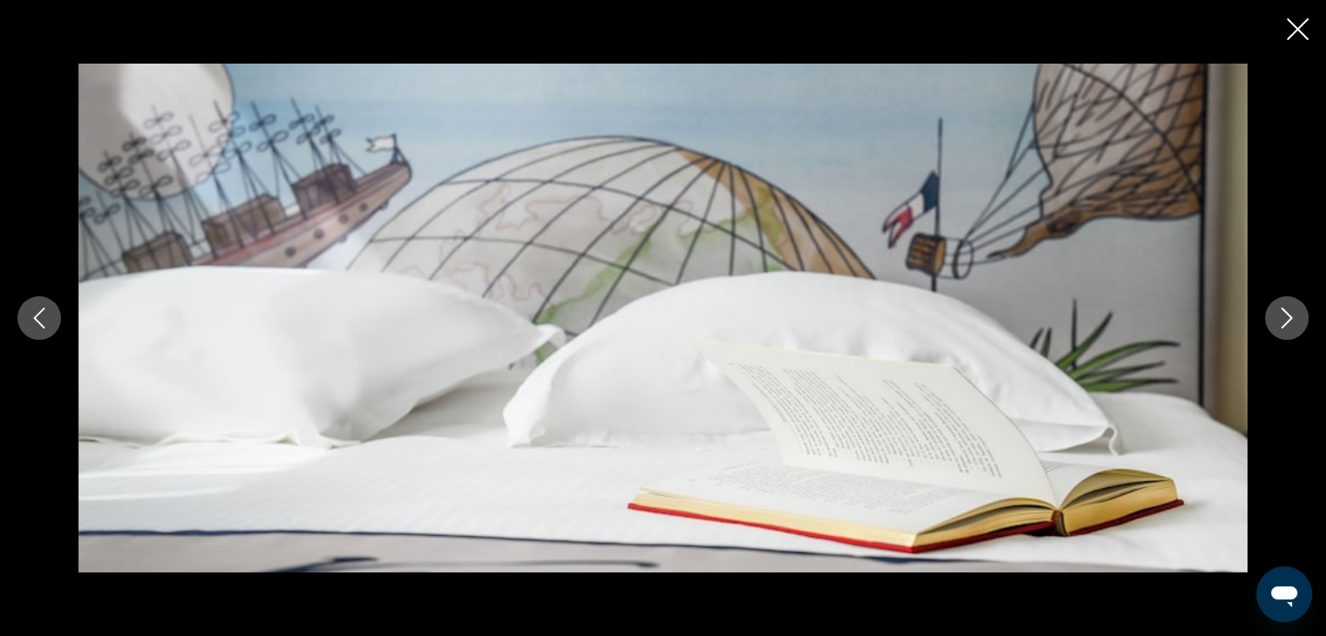
click at [1287, 310] on icon "Next image" at bounding box center [1286, 318] width 21 height 21
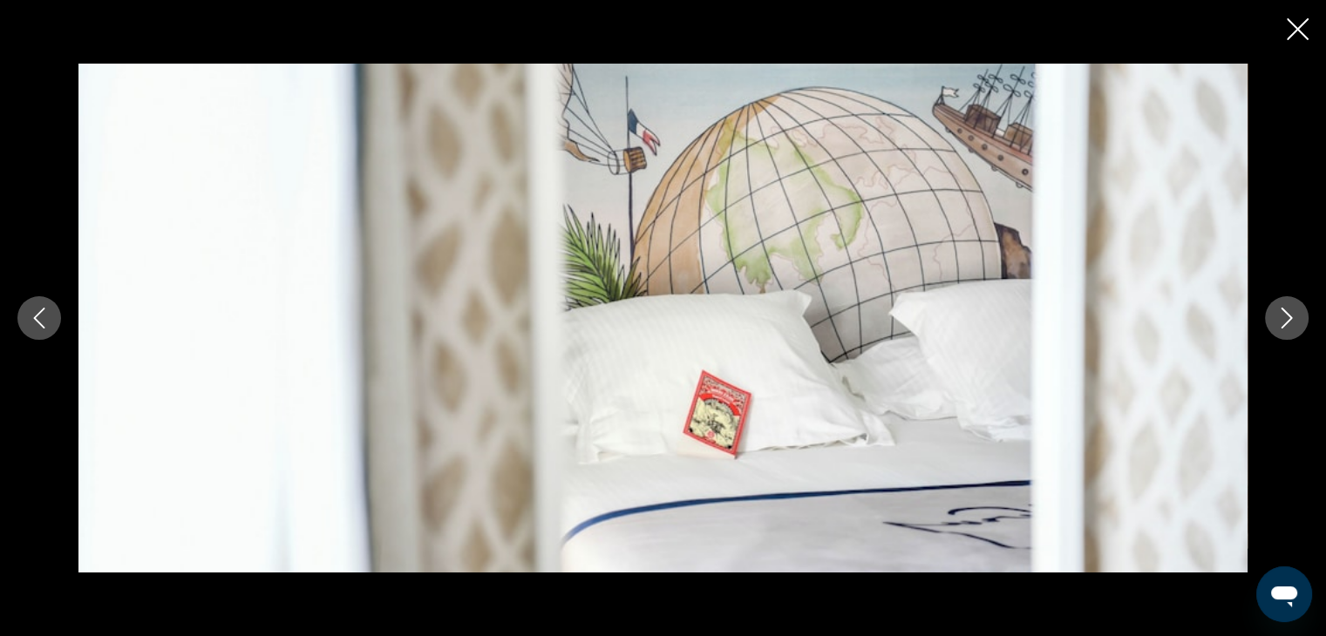
click at [1287, 310] on icon "Next image" at bounding box center [1286, 318] width 21 height 21
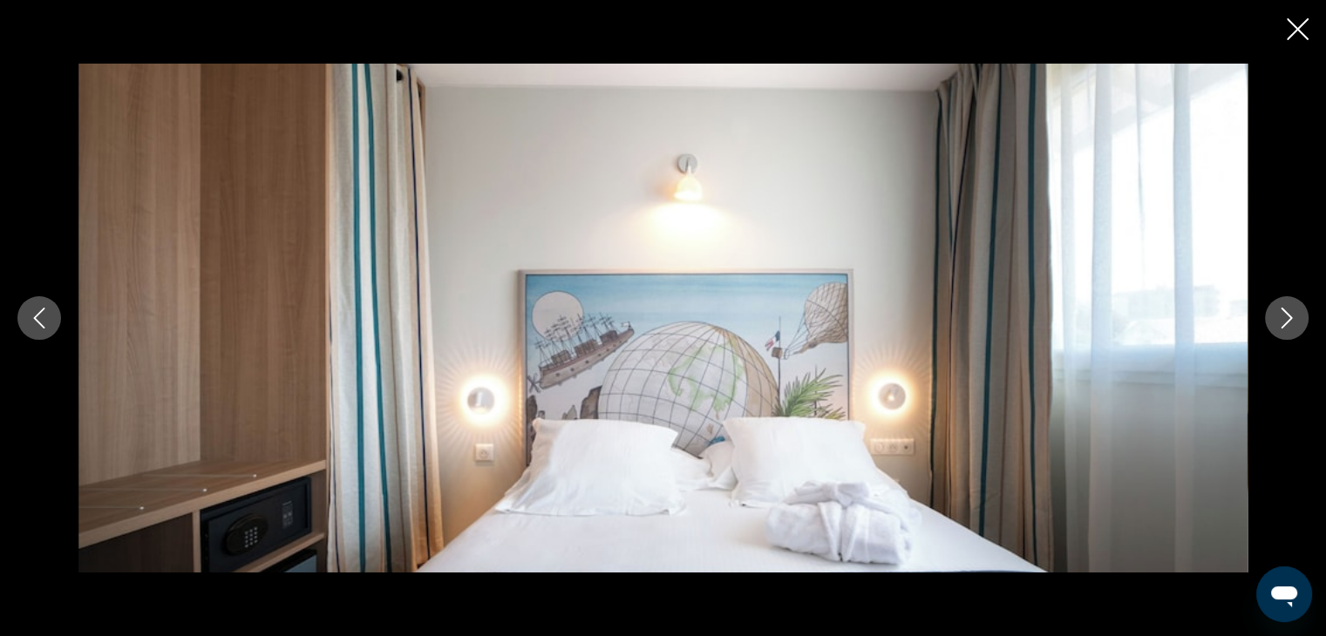
click at [1297, 23] on icon "Close slideshow" at bounding box center [1298, 29] width 22 height 22
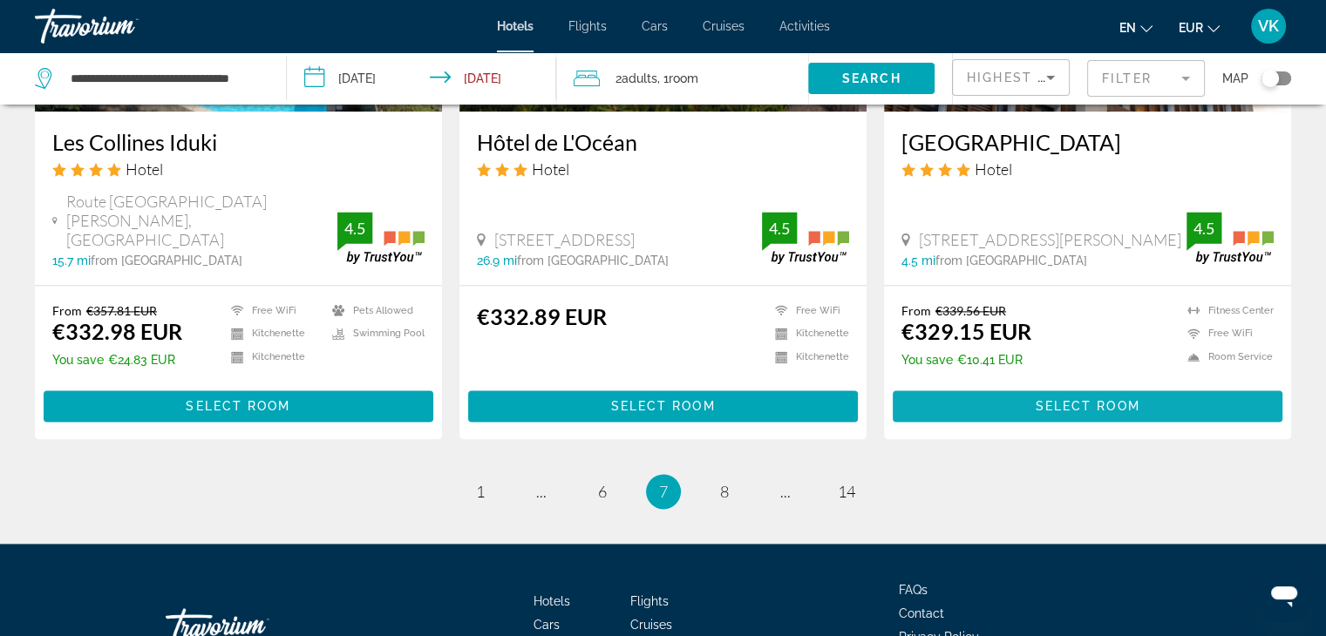
scroll to position [2326, 0]
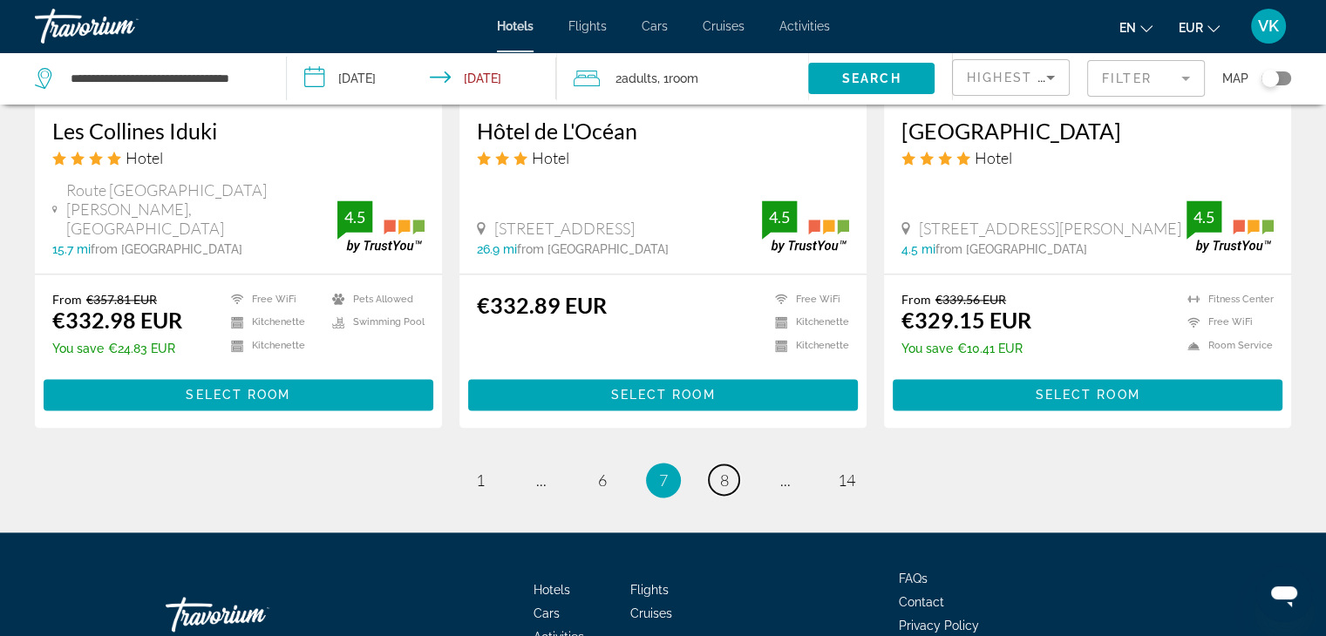
click at [721, 471] on span "8" at bounding box center [724, 480] width 9 height 19
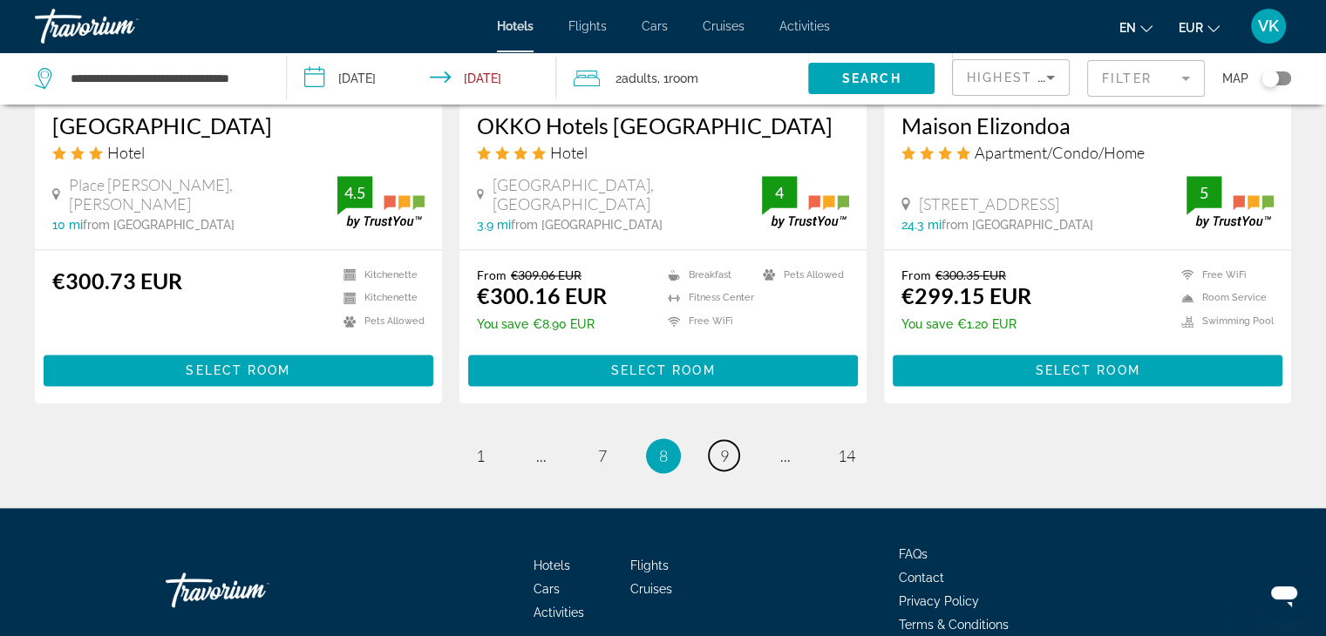
scroll to position [2352, 0]
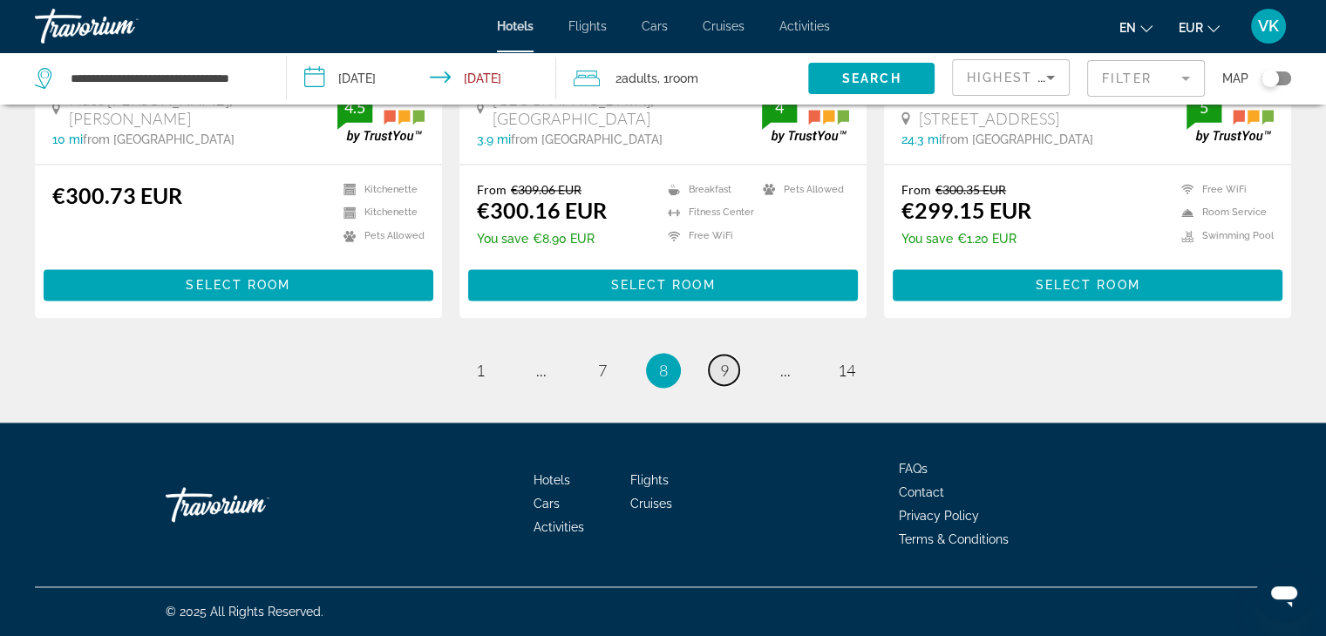
click at [727, 369] on span "9" at bounding box center [724, 370] width 9 height 19
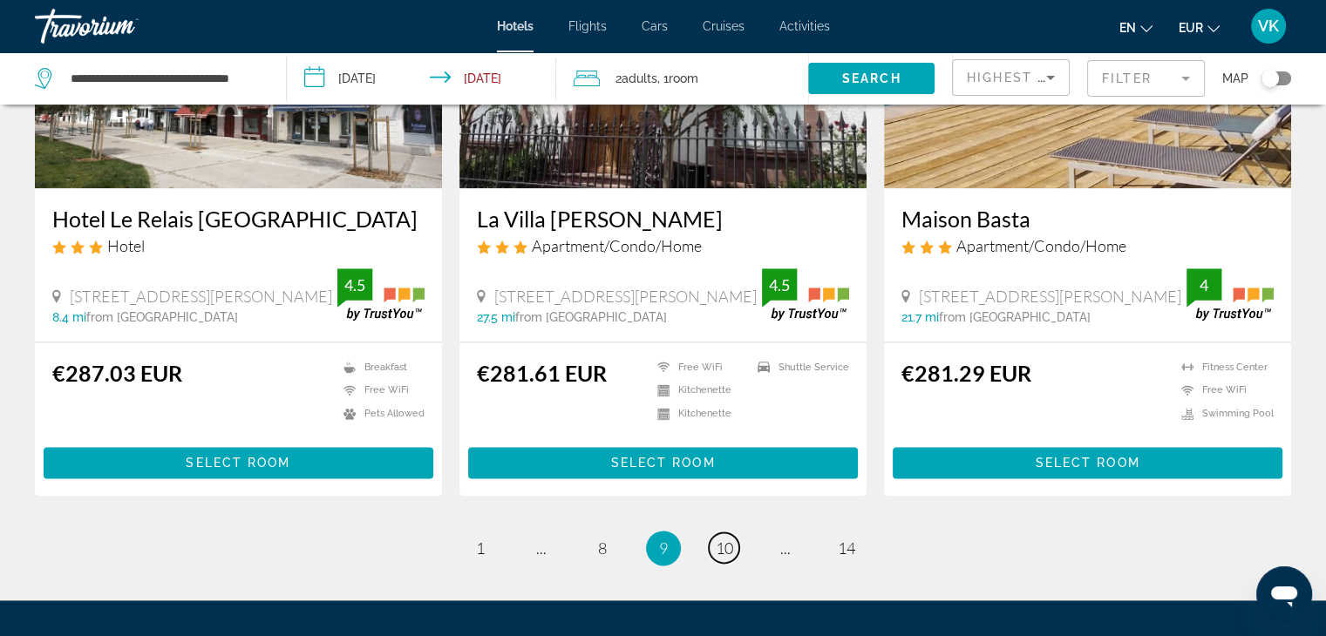
scroll to position [2308, 0]
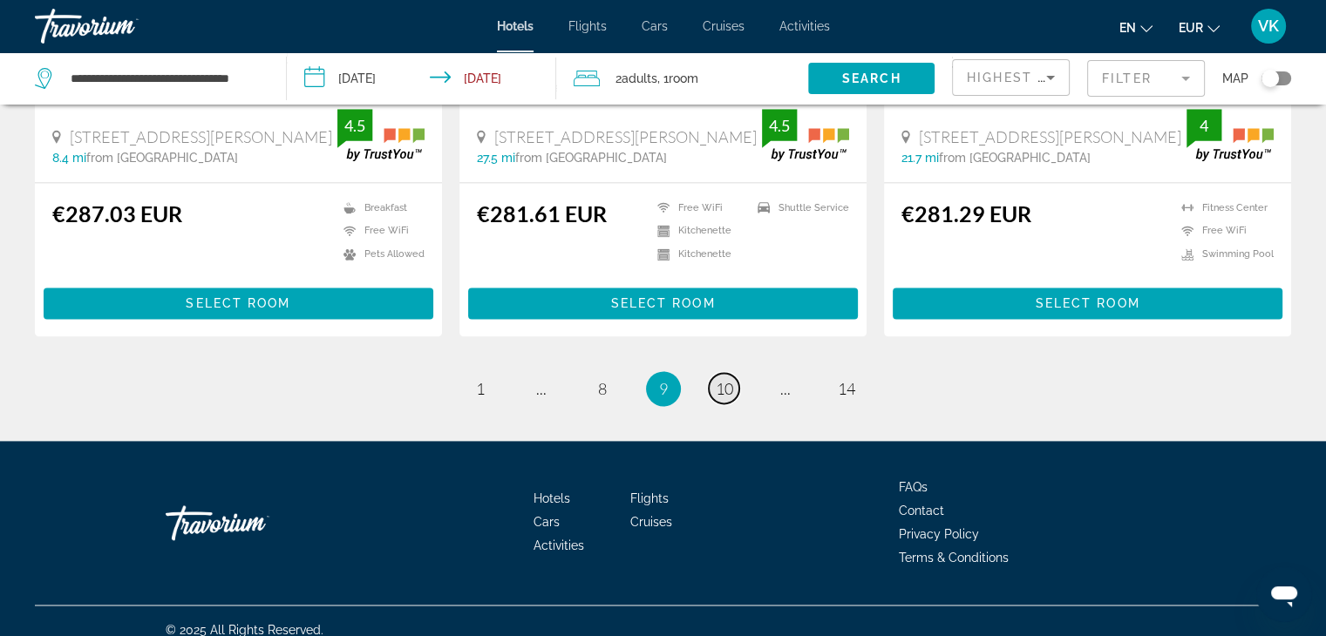
click at [731, 379] on span "10" at bounding box center [724, 388] width 17 height 19
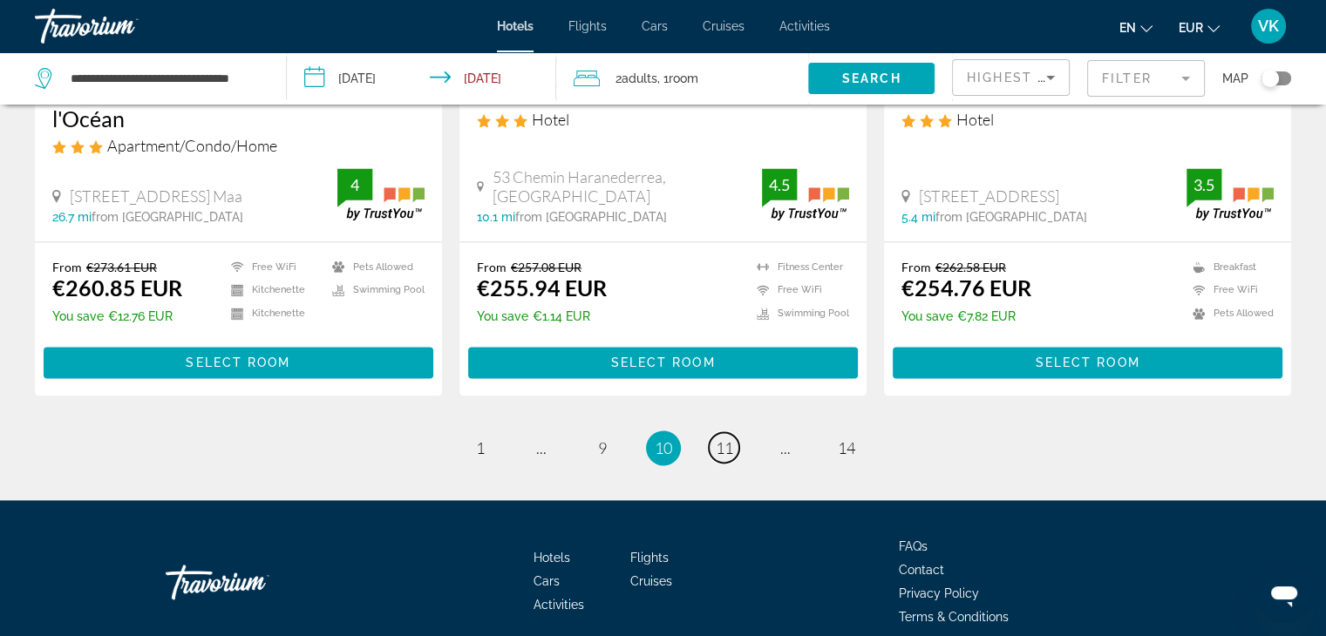
scroll to position [2357, 0]
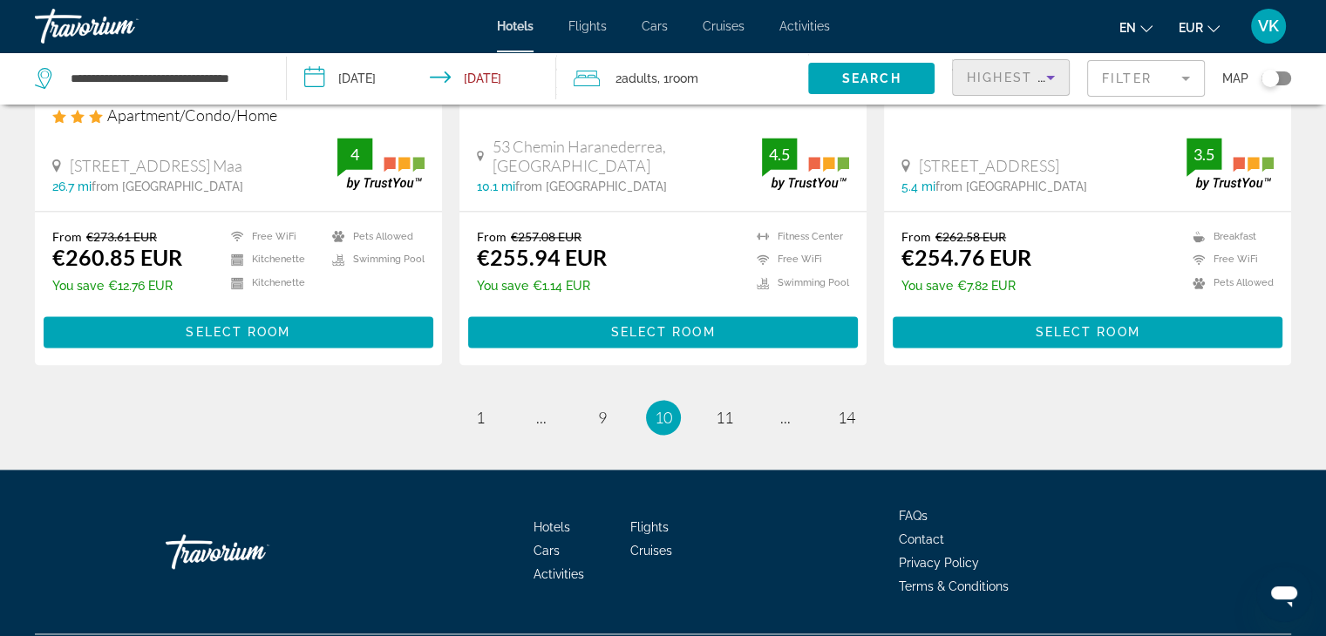
click at [1029, 80] on span "Highest Price" at bounding box center [1024, 78] width 114 height 14
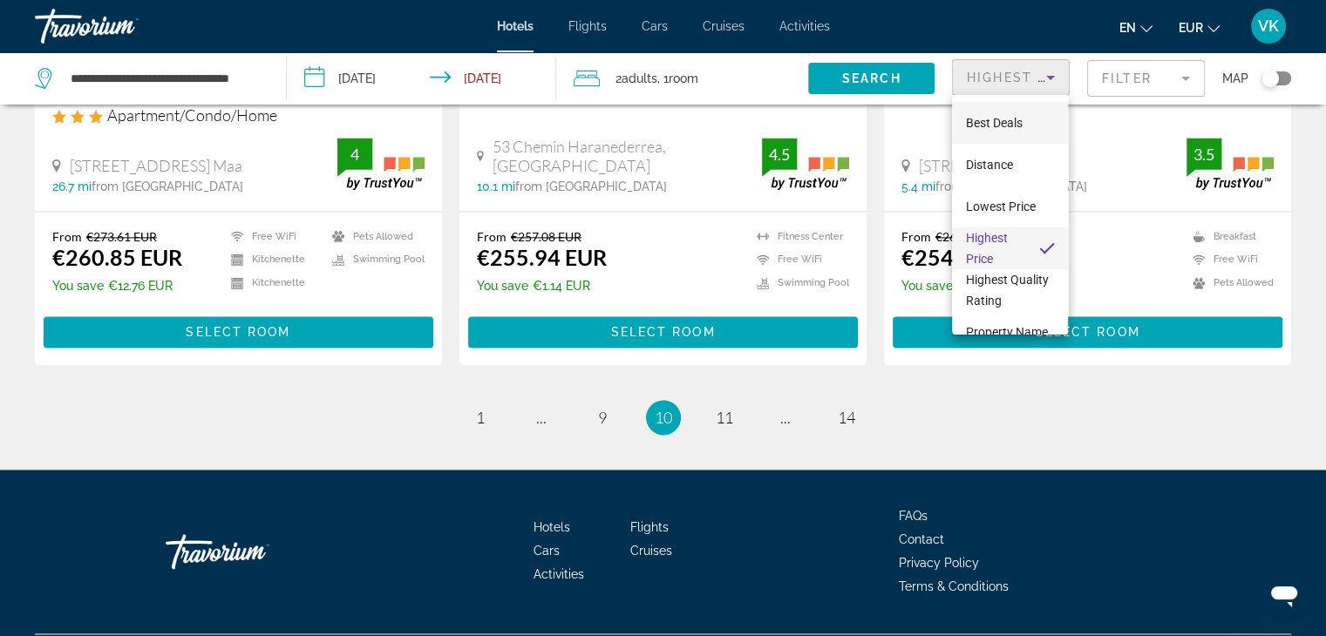
click at [1008, 120] on span "Best Deals" at bounding box center [994, 123] width 57 height 14
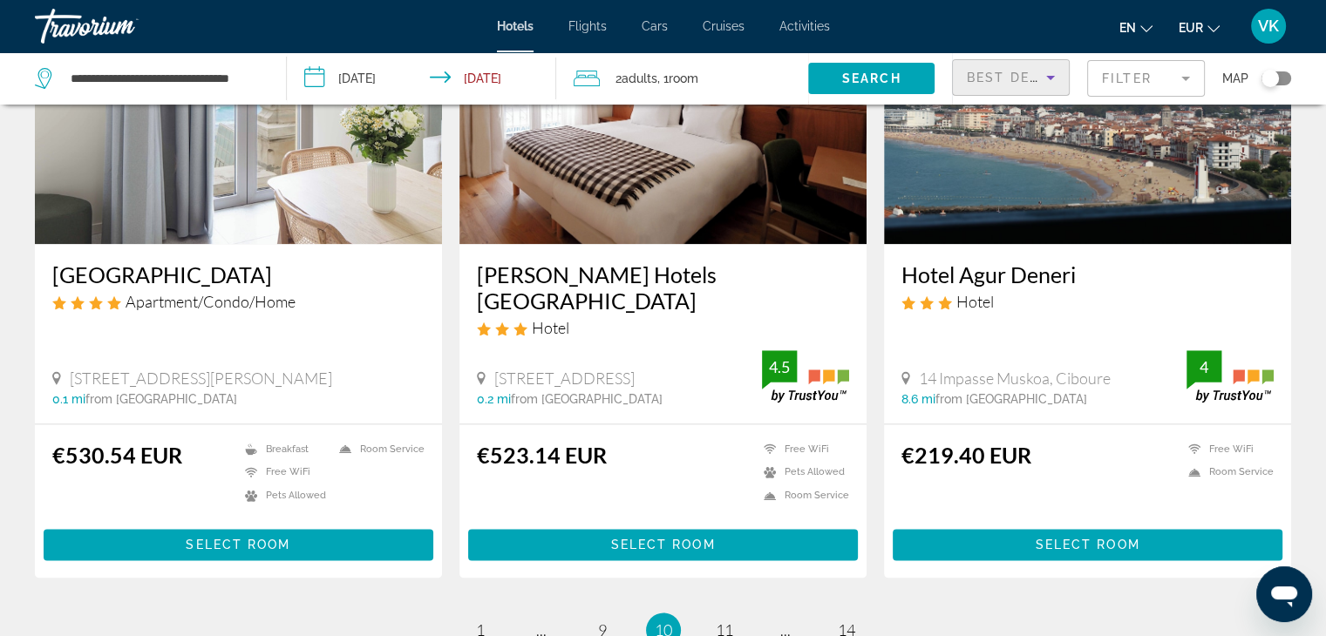
scroll to position [2298, 0]
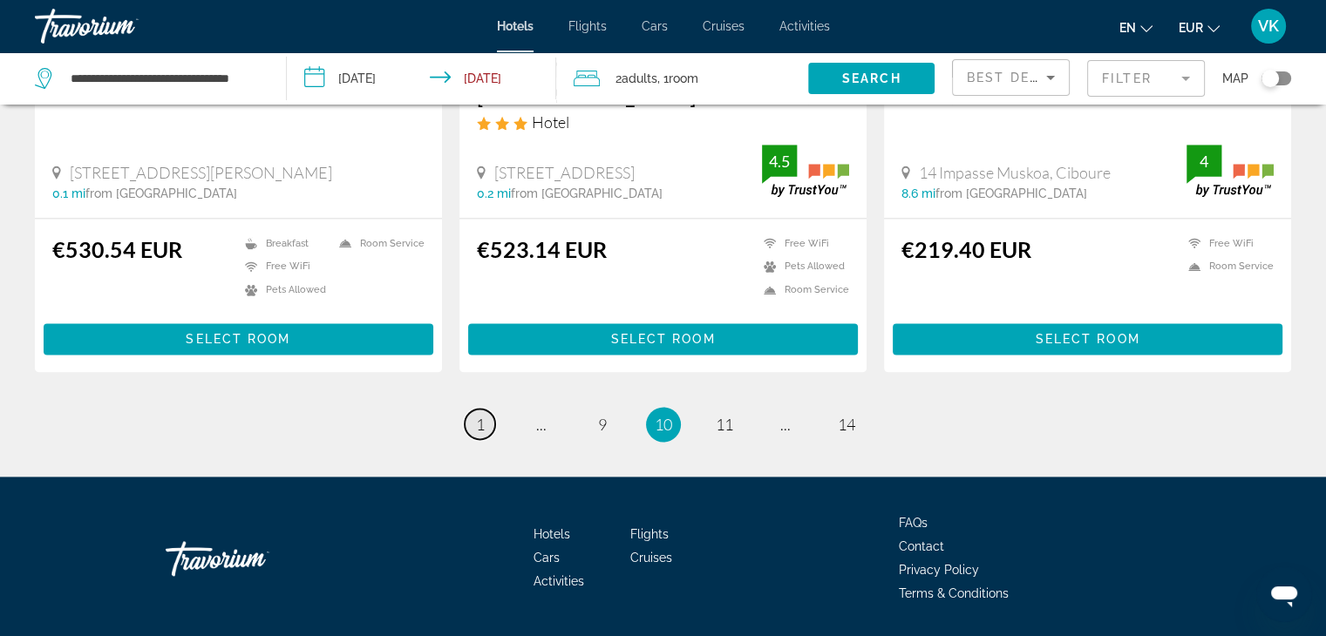
click at [483, 409] on link "page 1" at bounding box center [480, 424] width 31 height 31
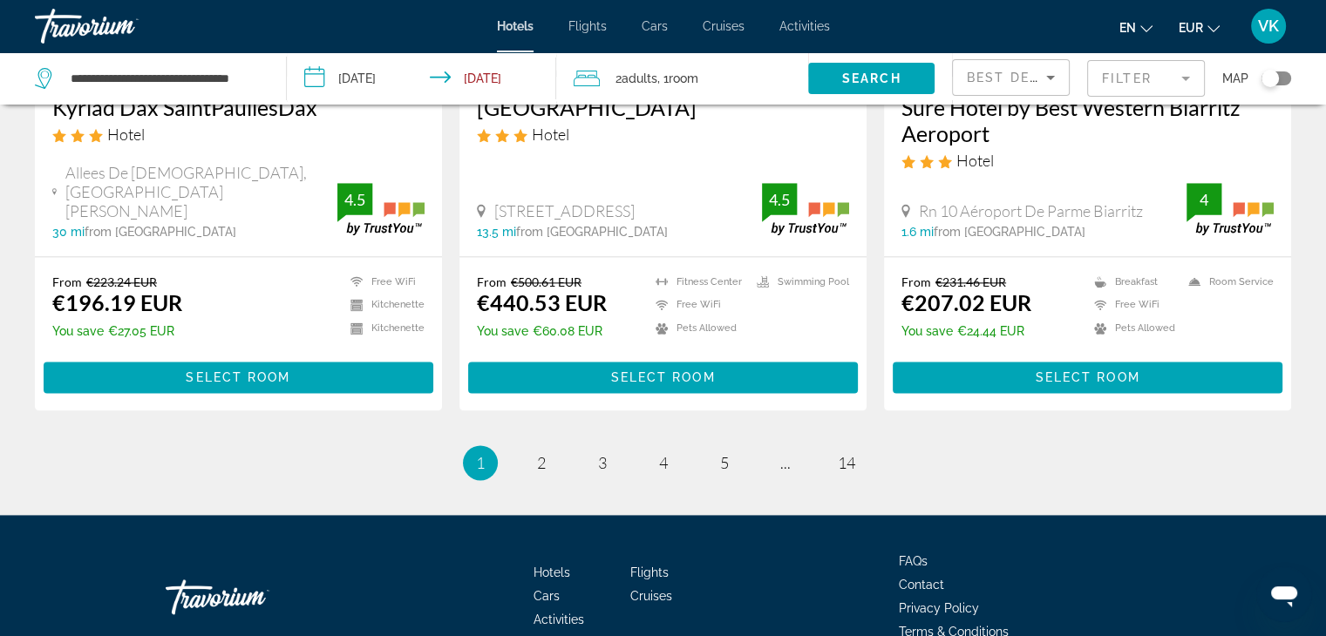
scroll to position [2354, 0]
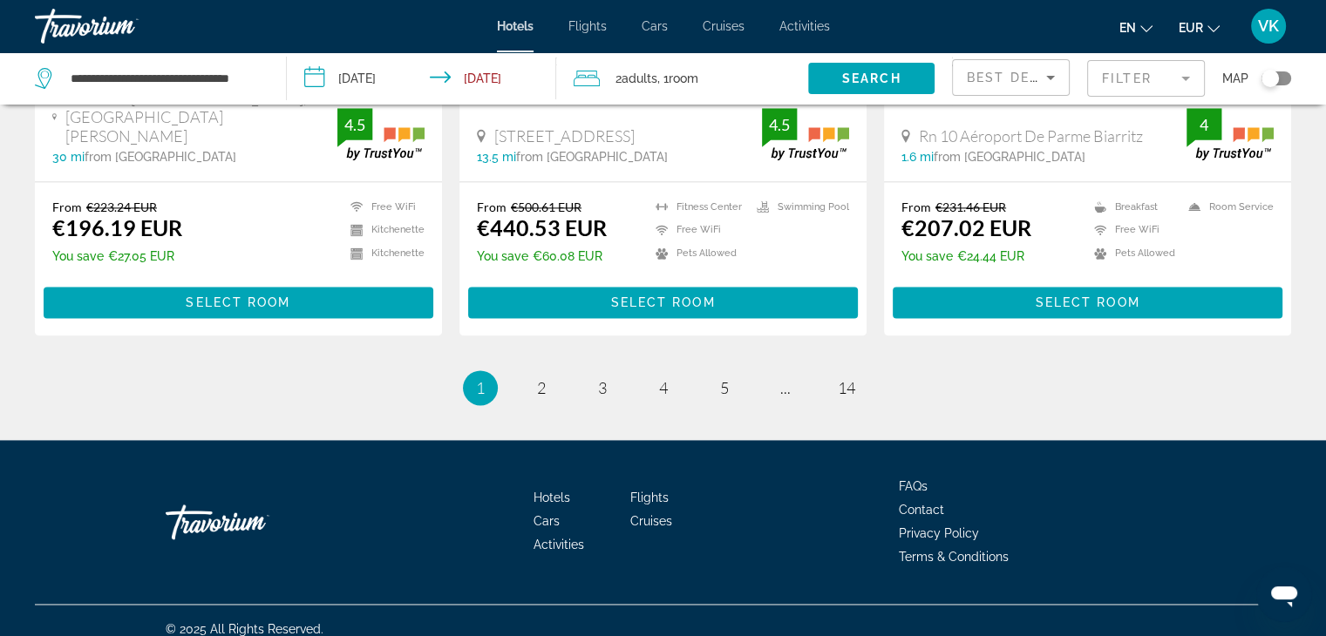
click at [965, 82] on div "Best Deals" at bounding box center [1011, 77] width 116 height 35
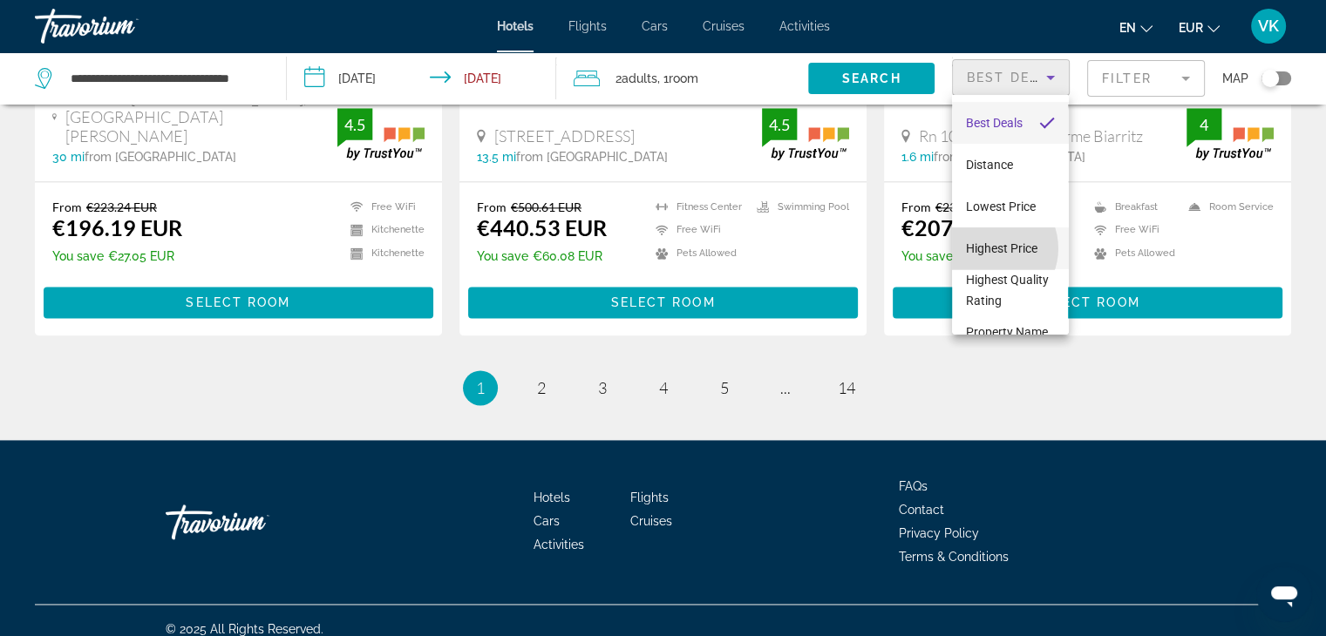
click at [989, 248] on span "Highest Price" at bounding box center [1001, 248] width 71 height 14
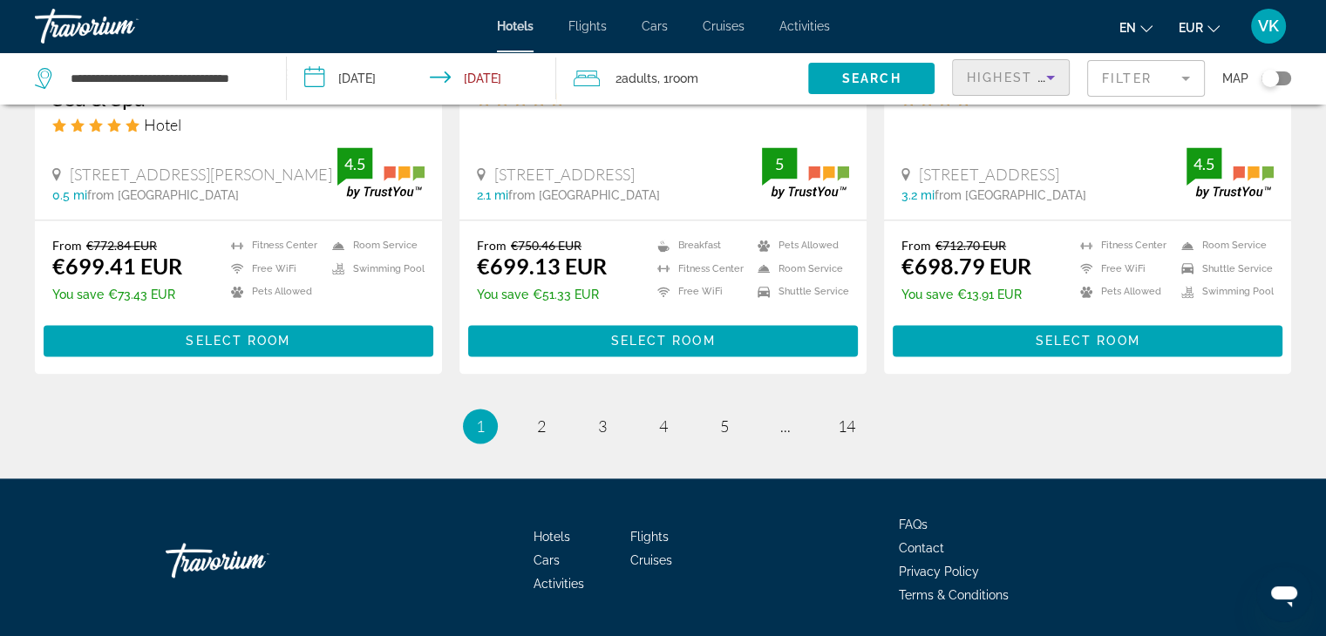
scroll to position [2377, 0]
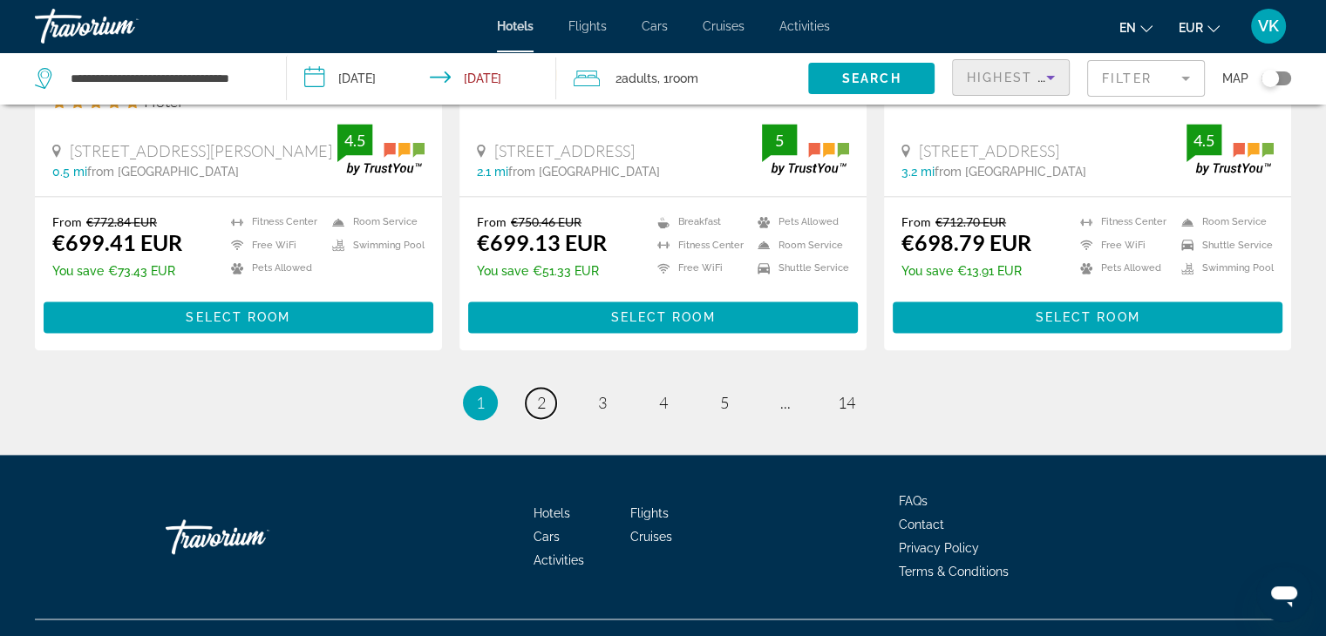
click at [534, 388] on link "page 2" at bounding box center [541, 403] width 31 height 31
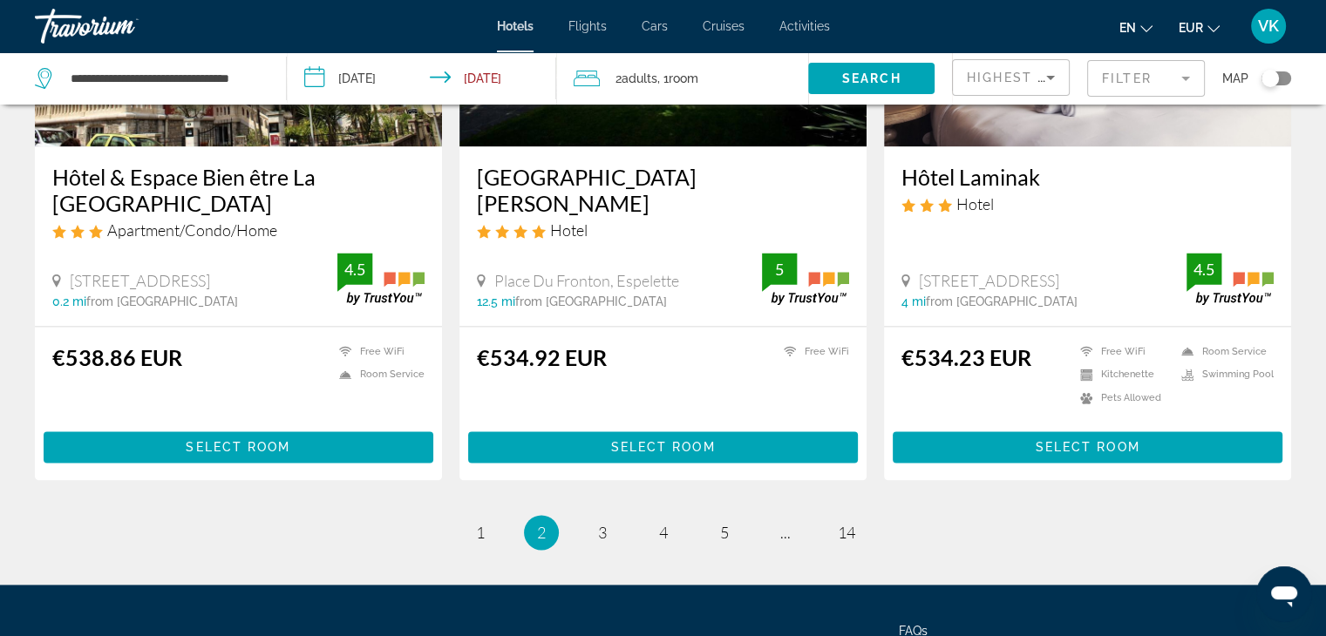
scroll to position [2377, 0]
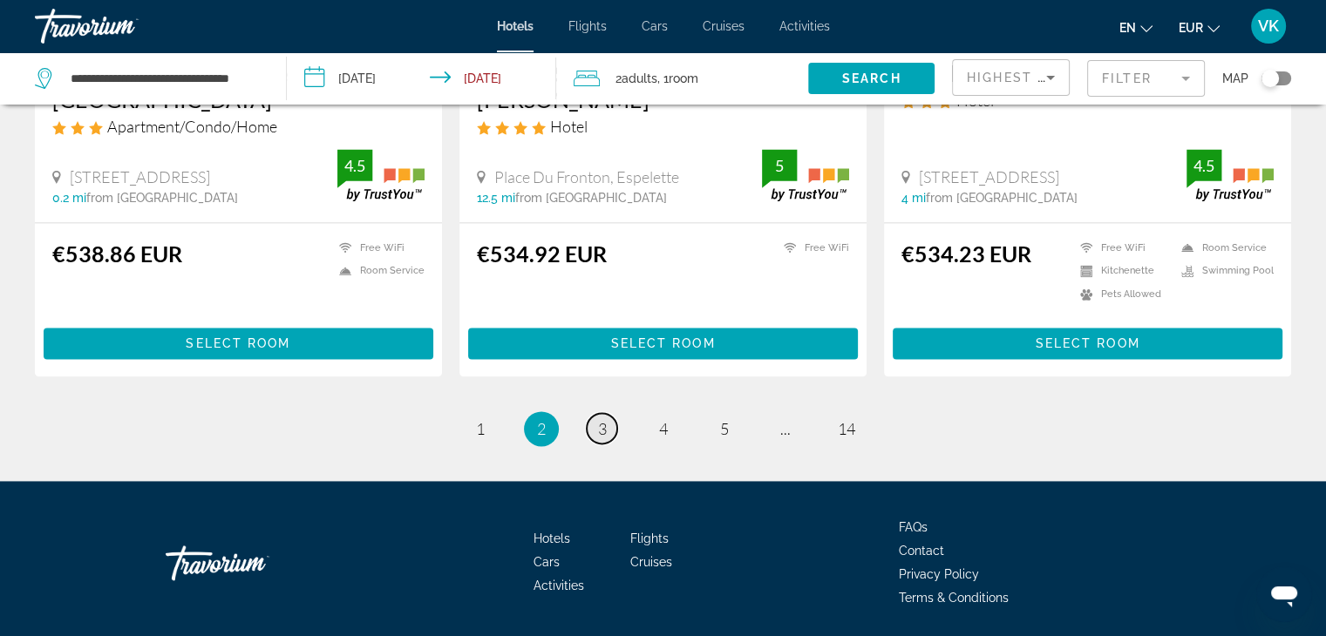
click at [609, 413] on link "page 3" at bounding box center [602, 428] width 31 height 31
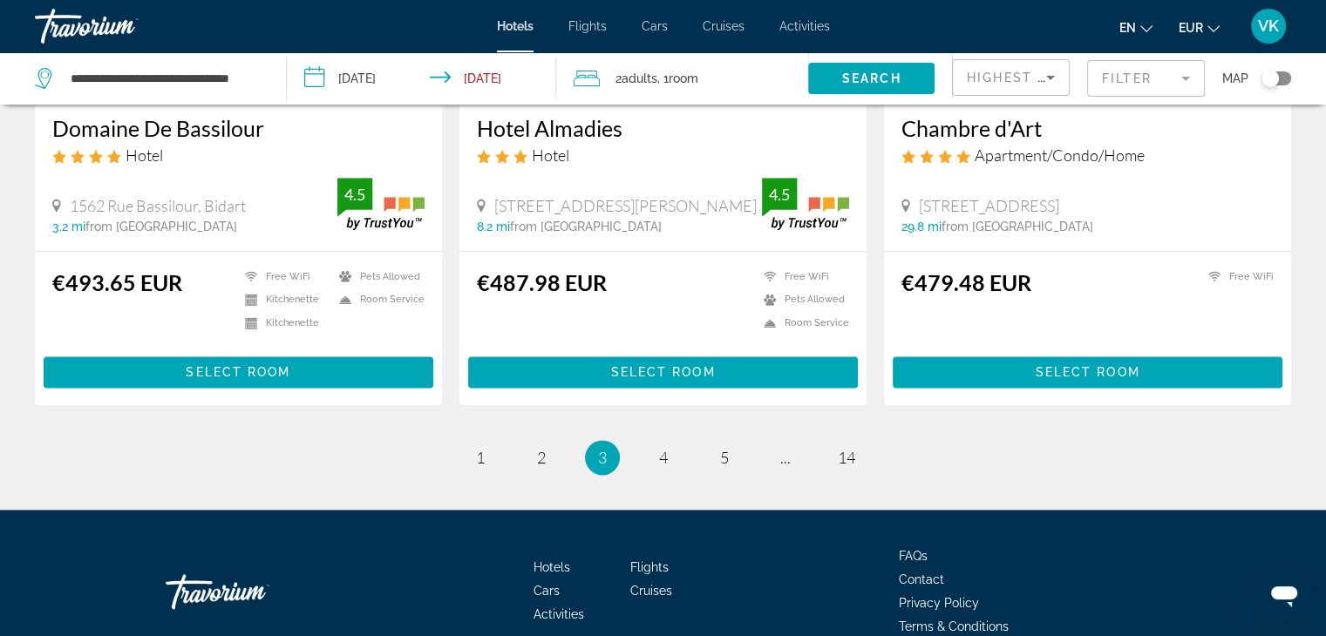
scroll to position [2301, 0]
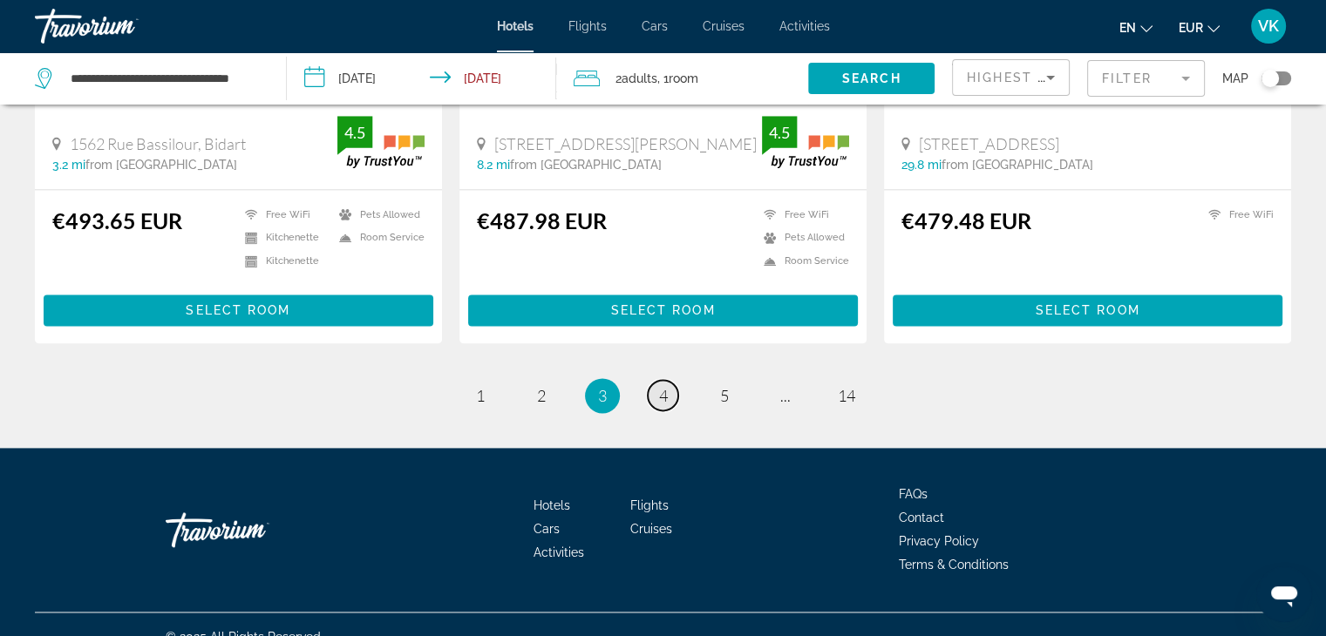
click at [663, 386] on span "4" at bounding box center [663, 395] width 9 height 19
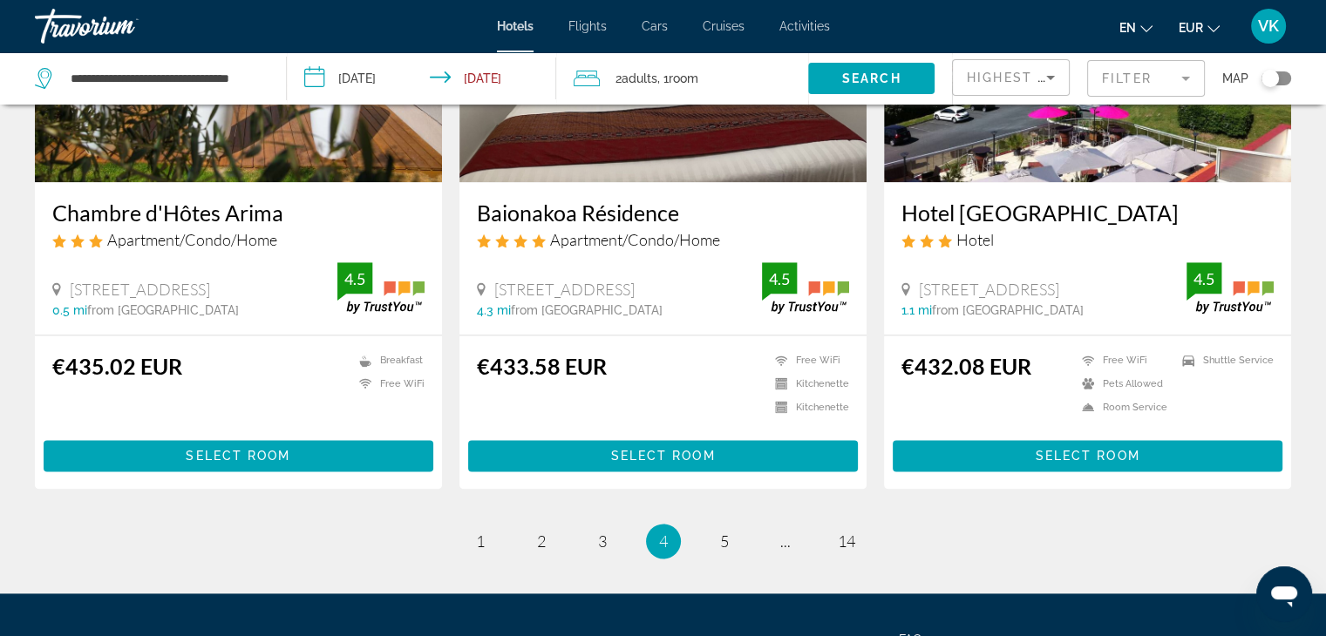
scroll to position [2179, 0]
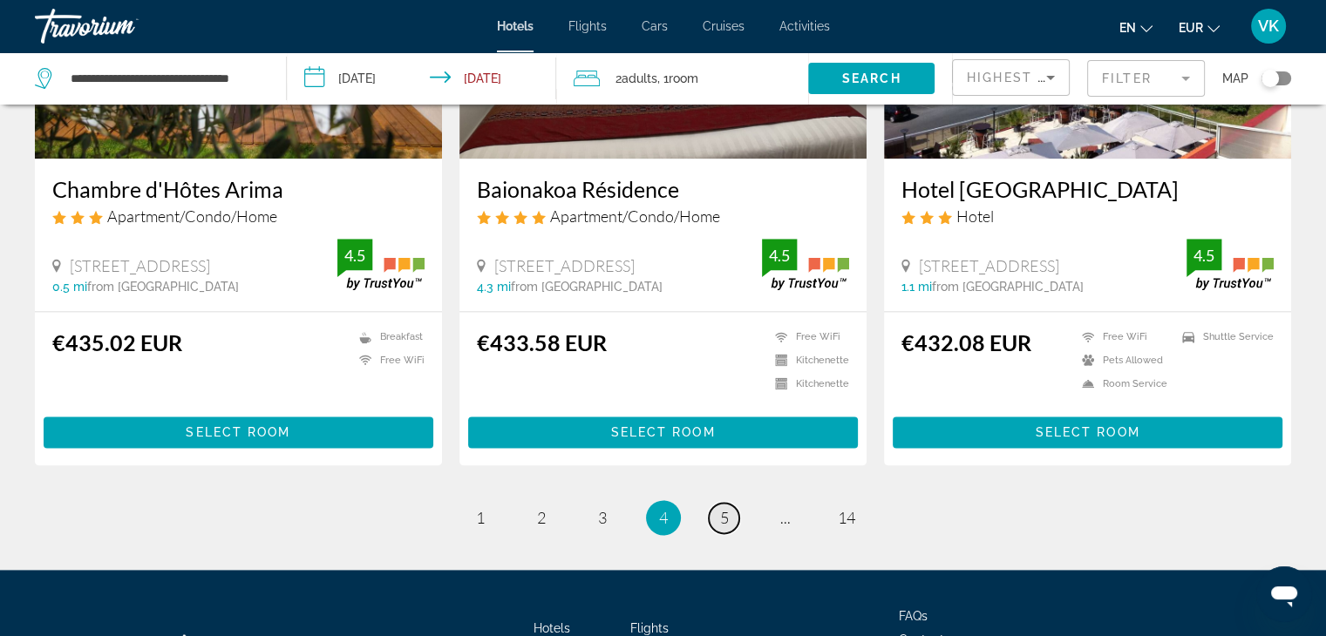
click at [725, 508] on span "5" at bounding box center [724, 517] width 9 height 19
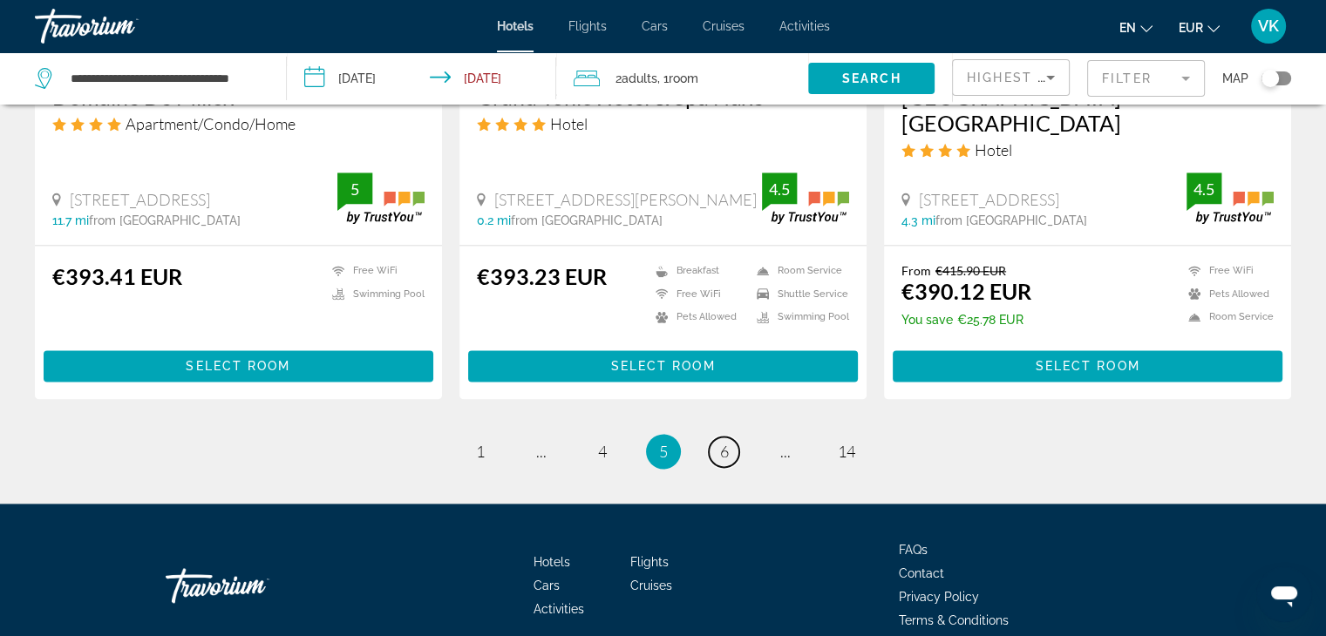
scroll to position [2323, 0]
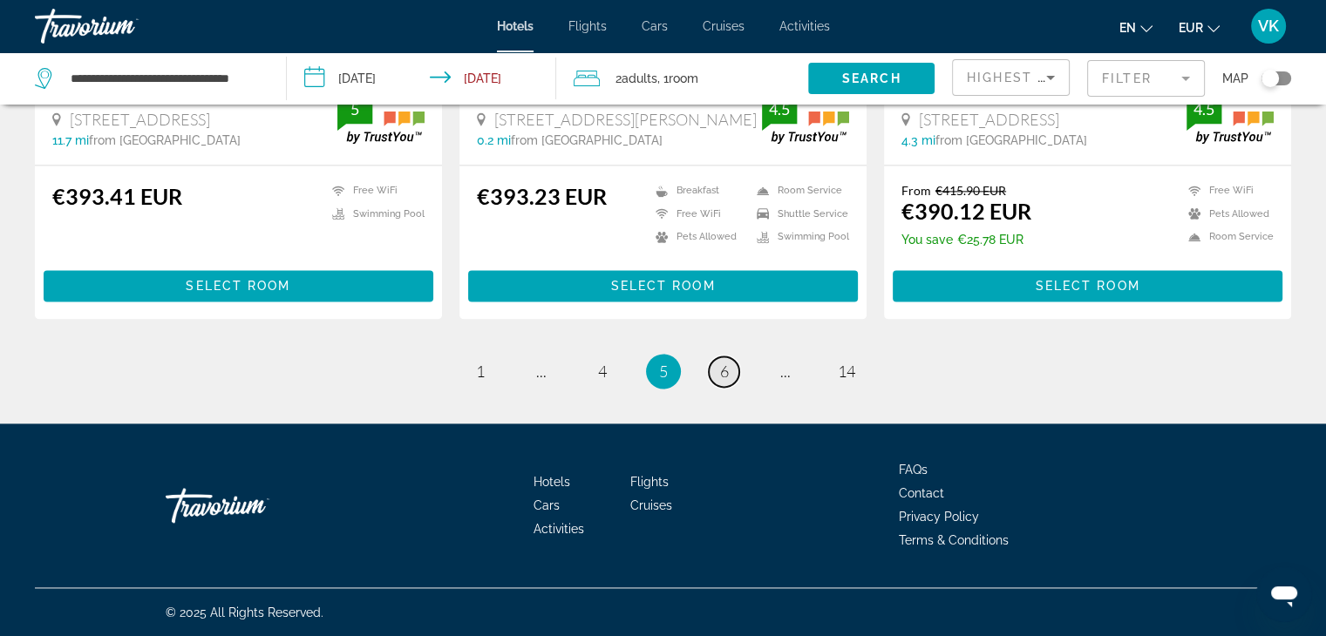
click at [723, 373] on span "6" at bounding box center [724, 371] width 9 height 19
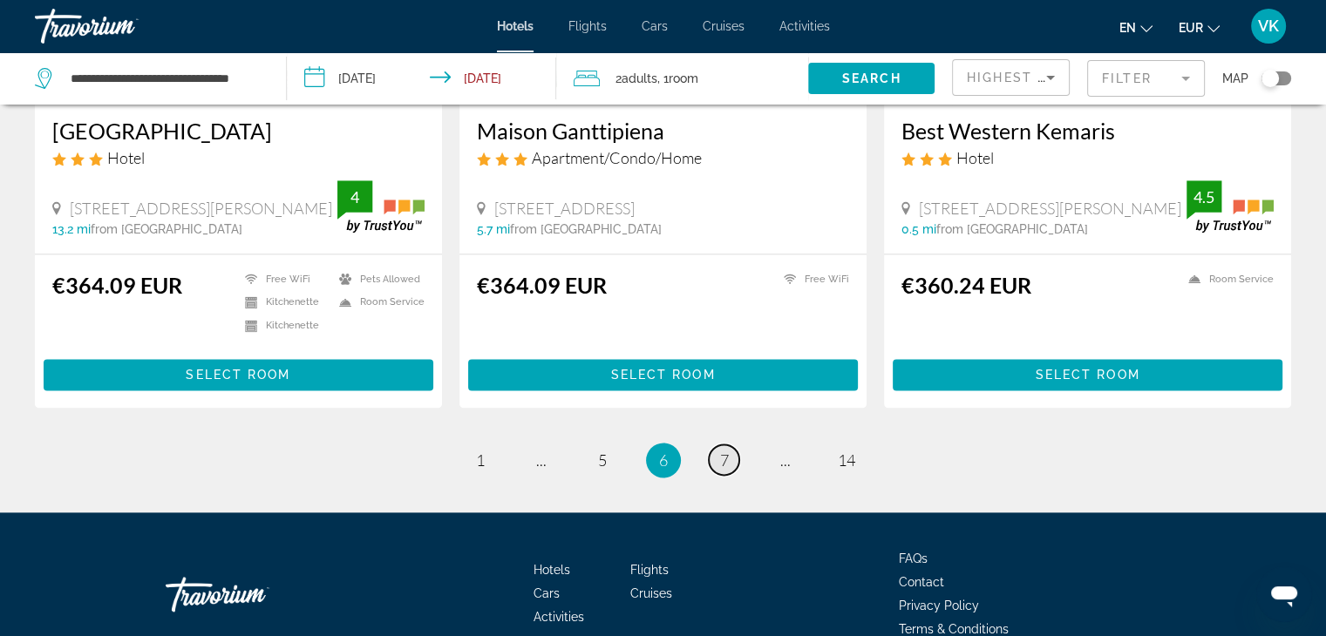
scroll to position [2300, 0]
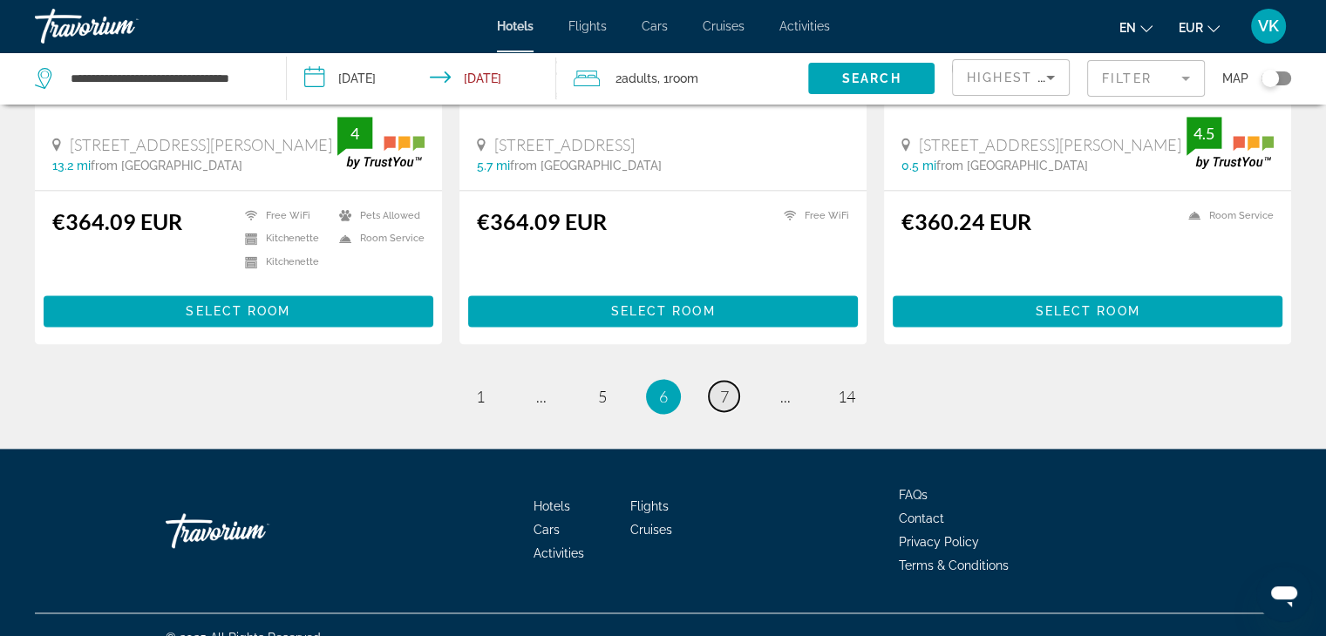
click at [725, 387] on span "7" at bounding box center [724, 396] width 9 height 19
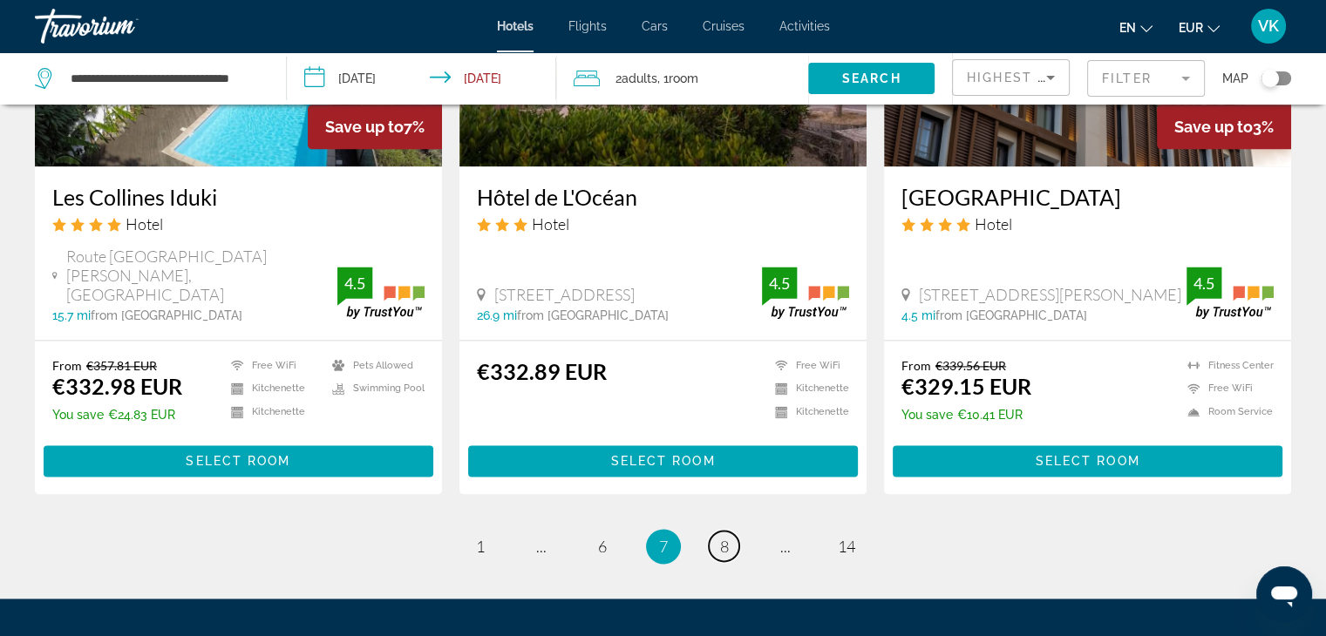
scroll to position [2326, 0]
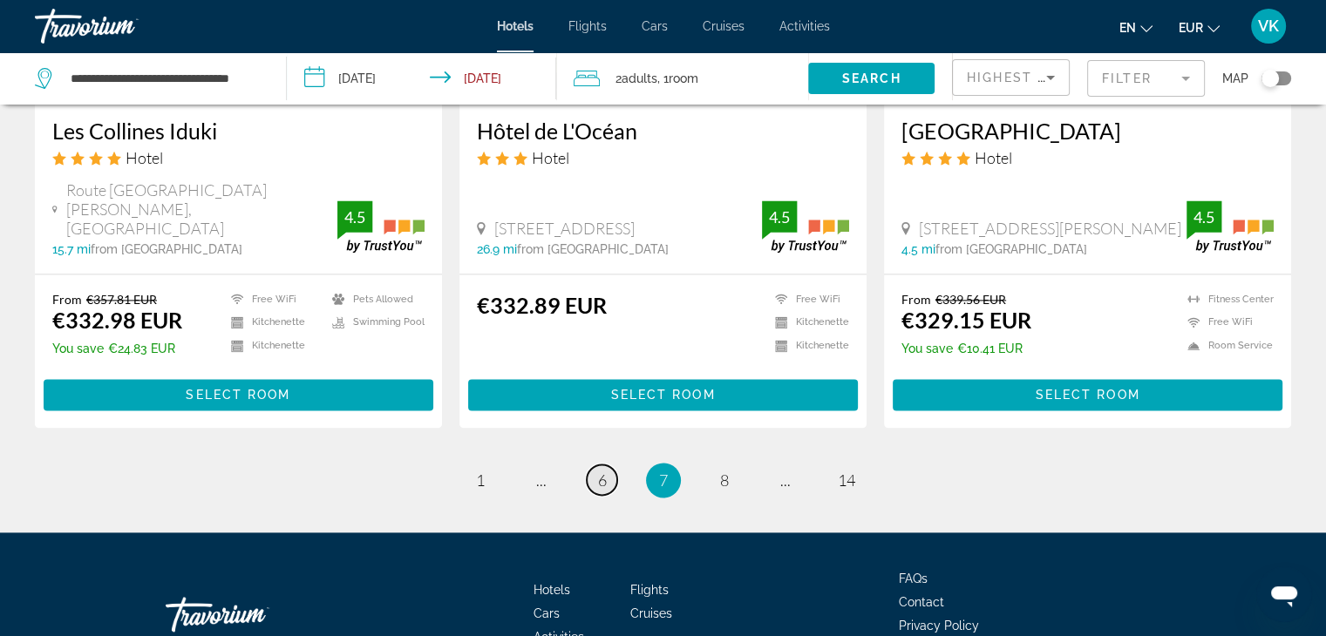
click at [603, 471] on span "6" at bounding box center [602, 480] width 9 height 19
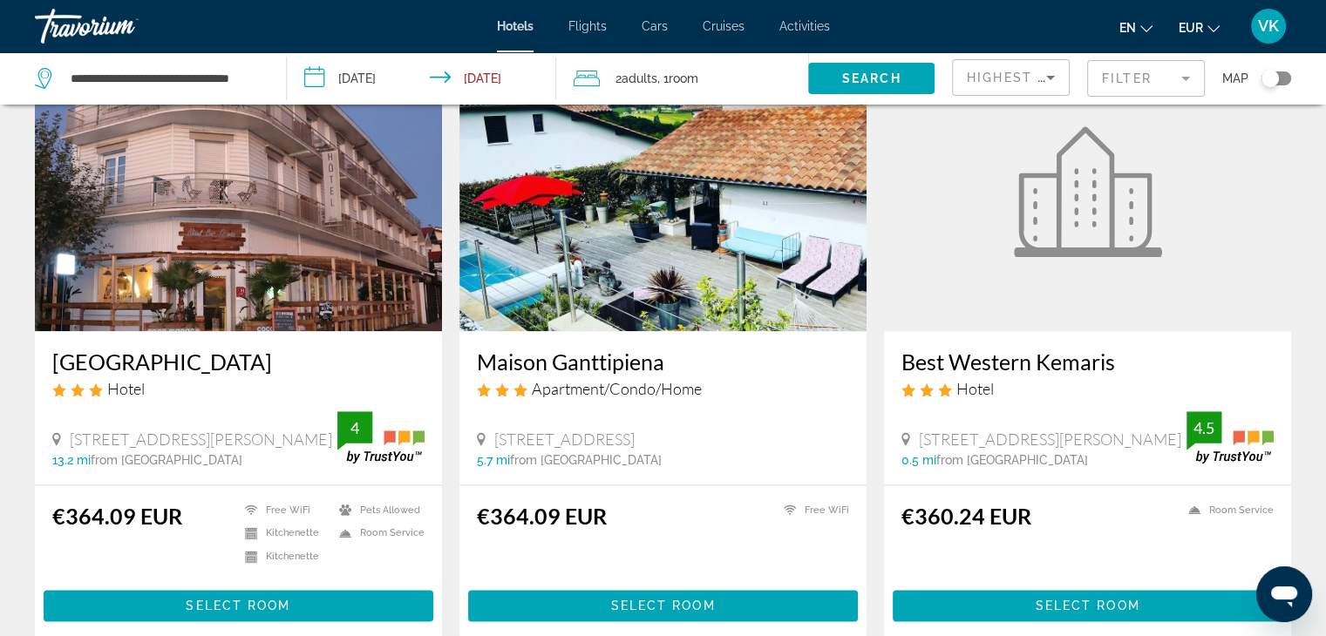
scroll to position [2300, 0]
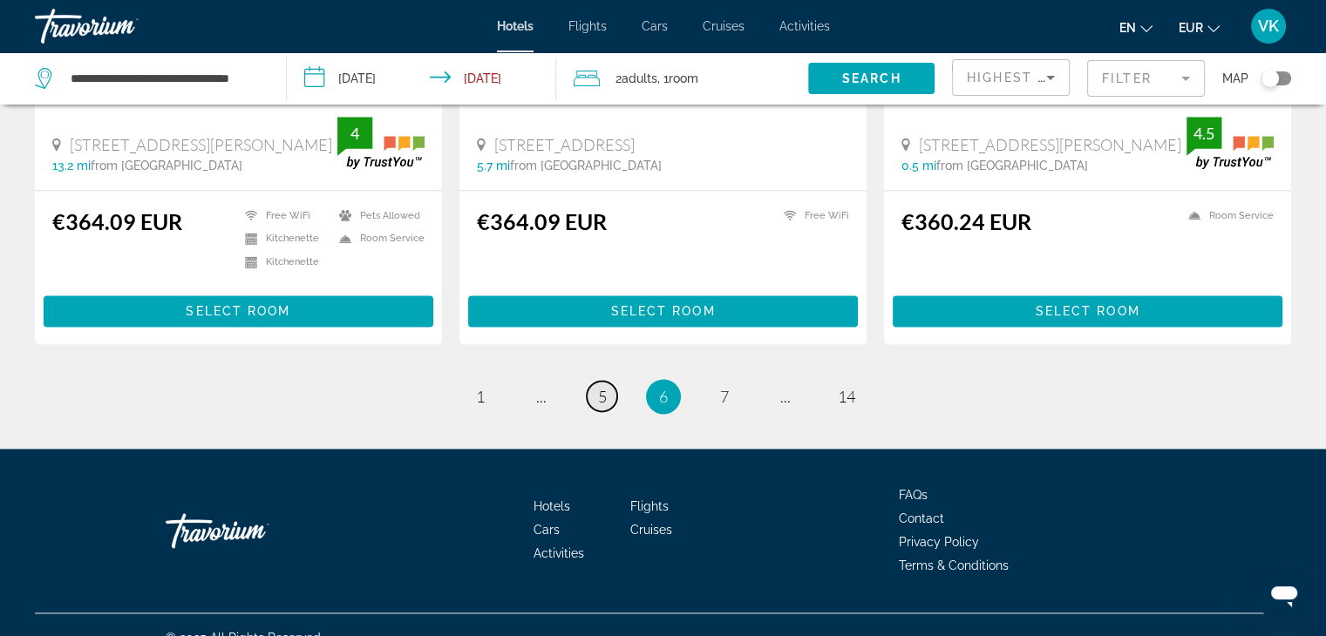
click at [599, 387] on span "5" at bounding box center [602, 396] width 9 height 19
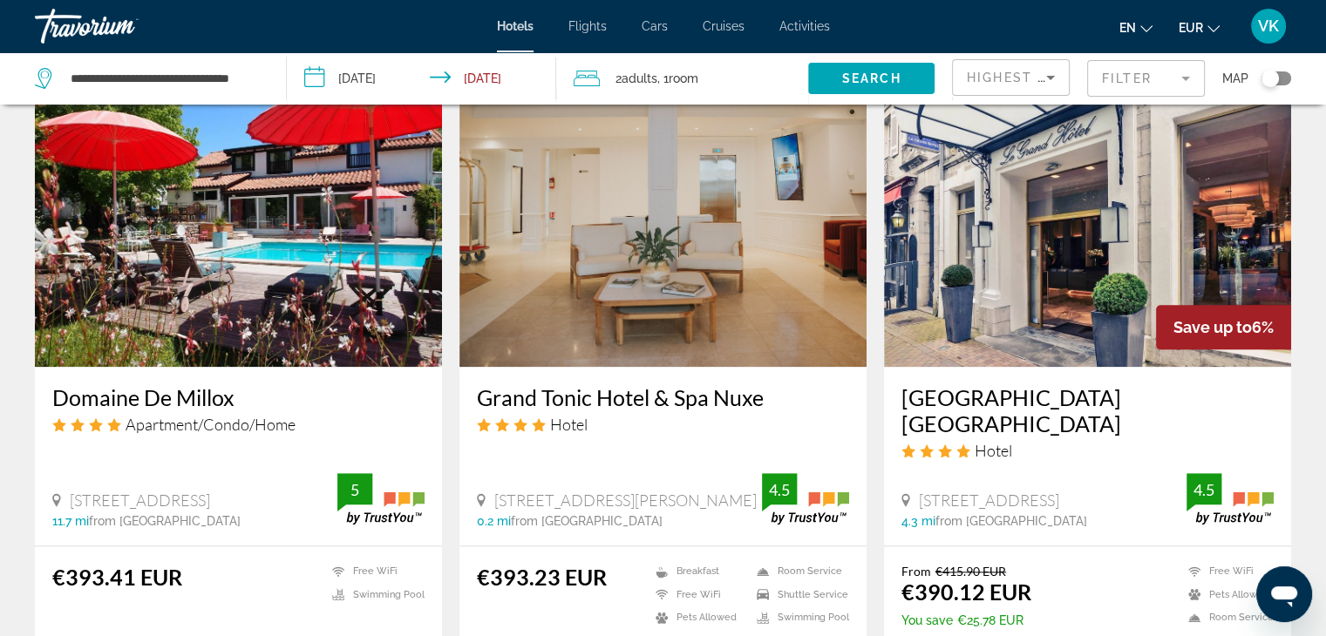
scroll to position [1918, 0]
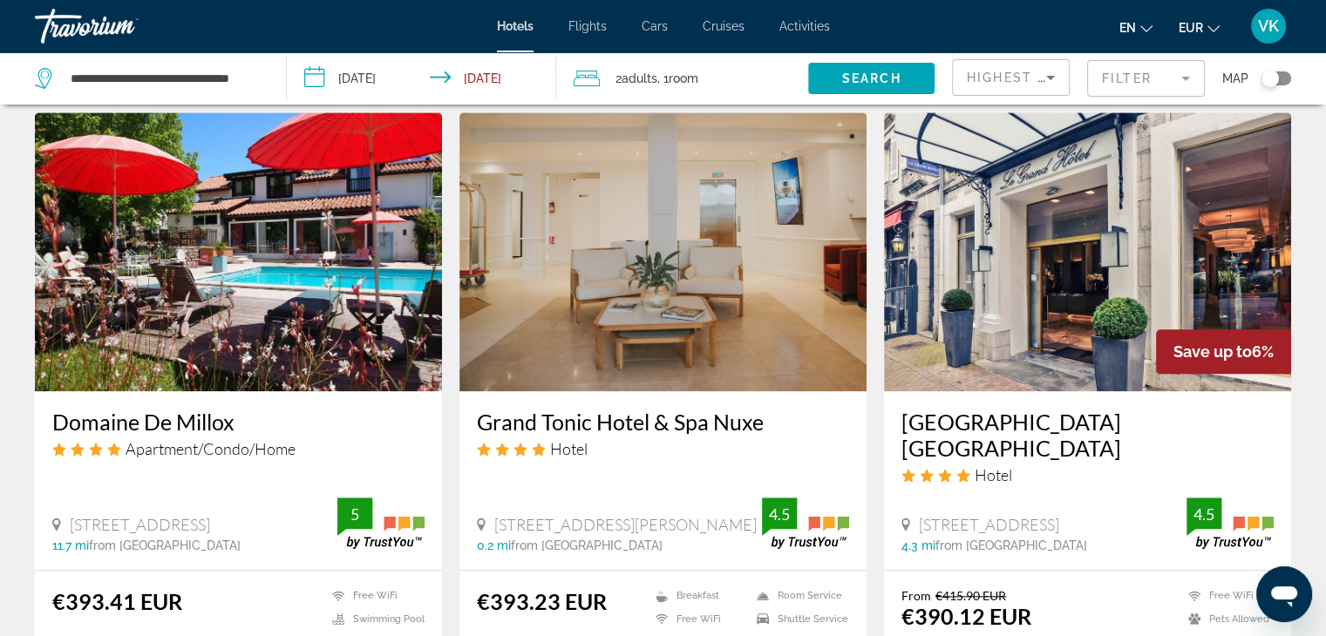
click at [788, 297] on img "Main content" at bounding box center [662, 251] width 407 height 279
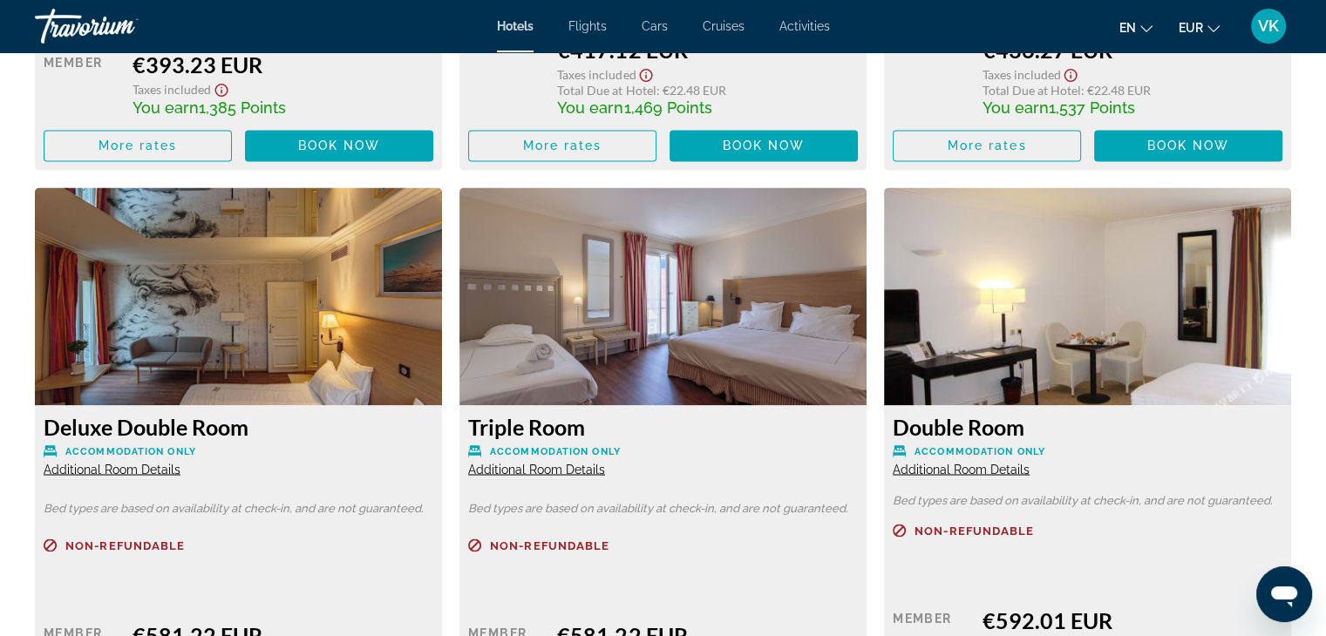
scroll to position [2964, 0]
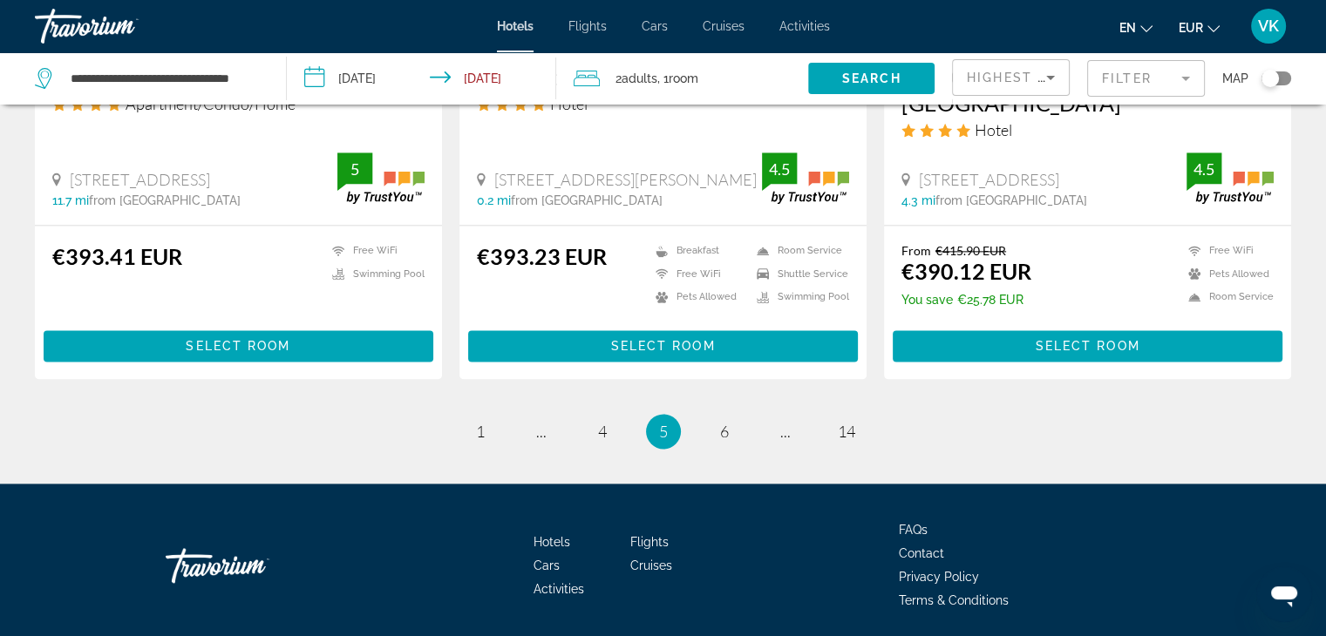
scroll to position [2267, 0]
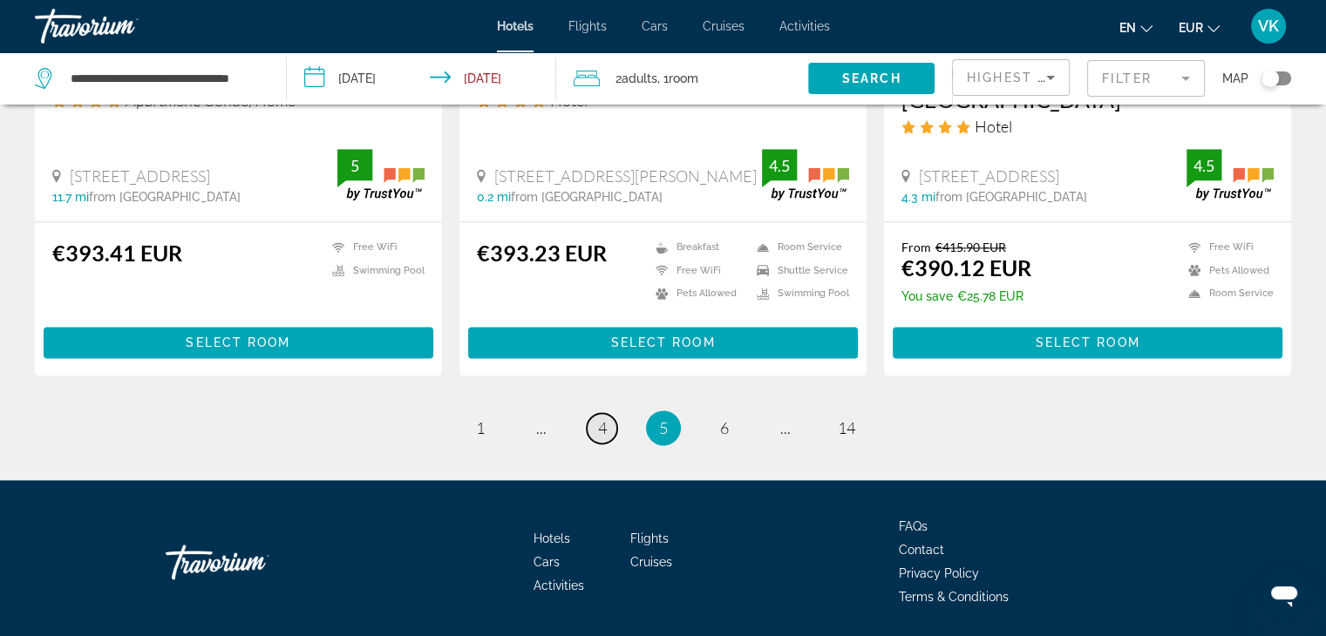
click at [604, 423] on span "4" at bounding box center [602, 427] width 9 height 19
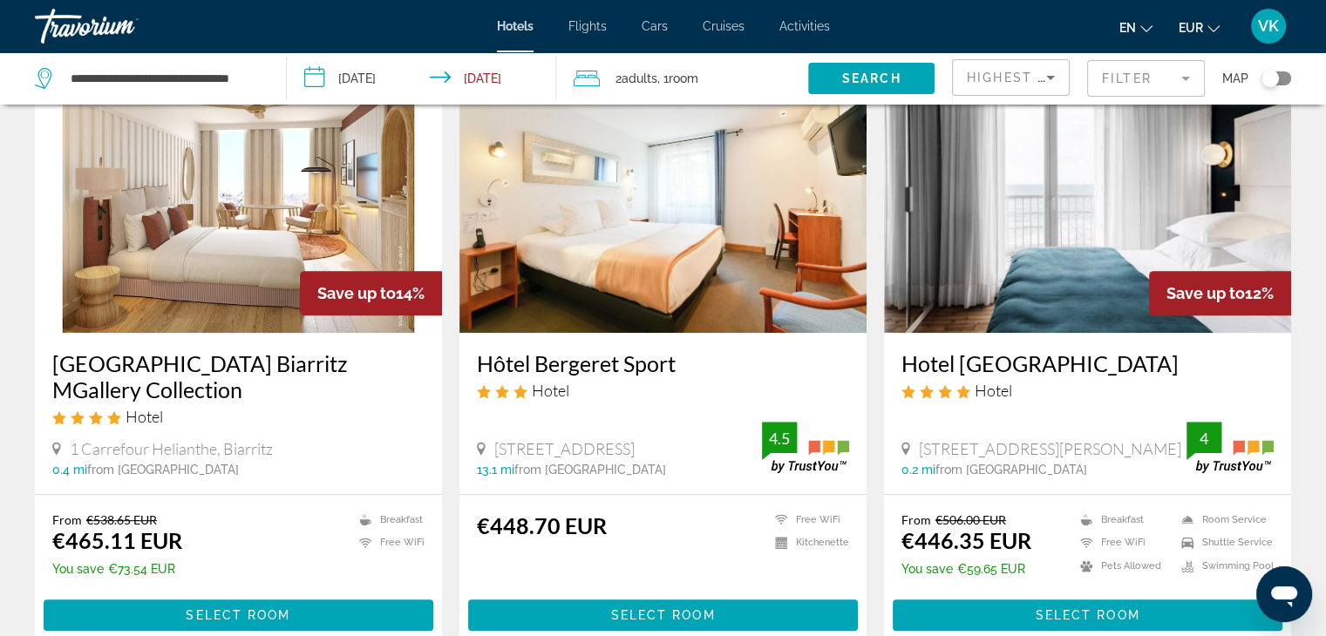
scroll to position [785, 0]
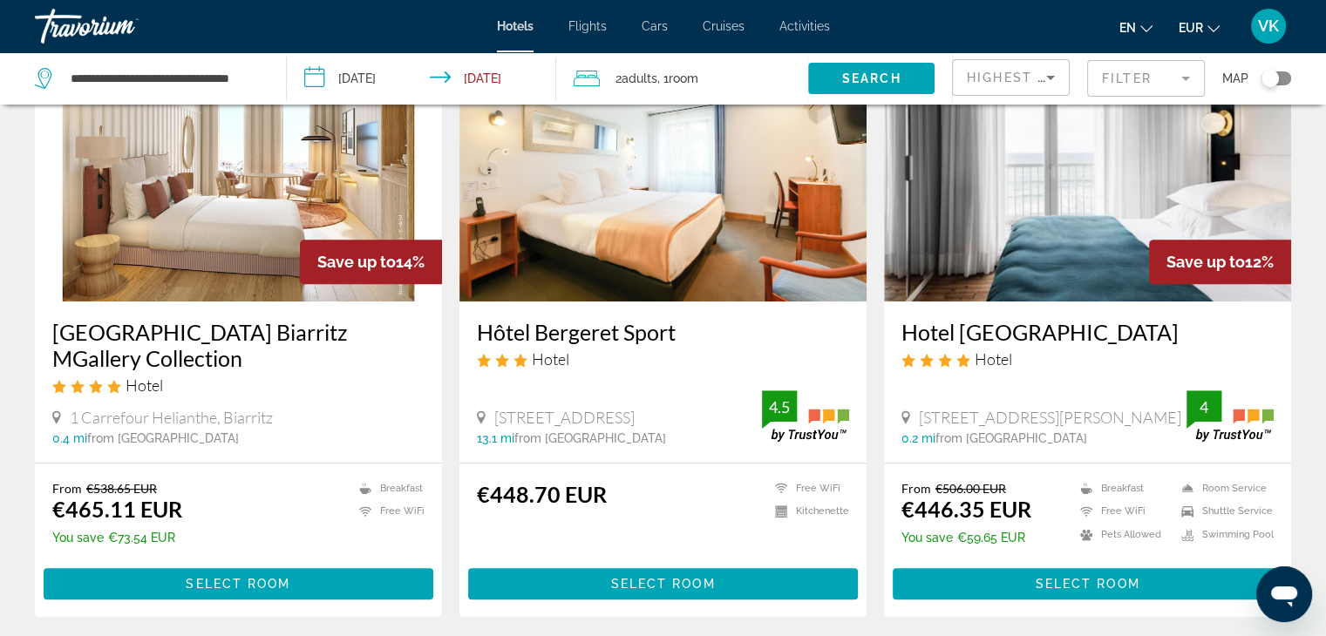
click at [178, 241] on img "Main content" at bounding box center [238, 162] width 407 height 279
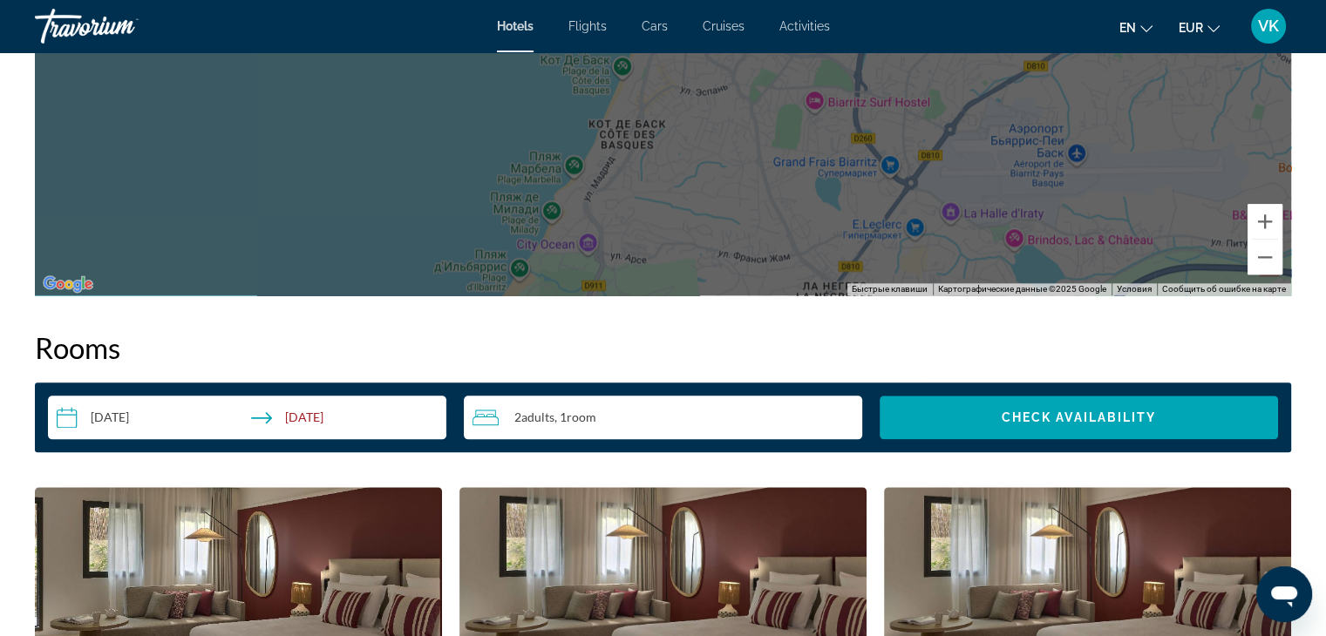
scroll to position [2092, 0]
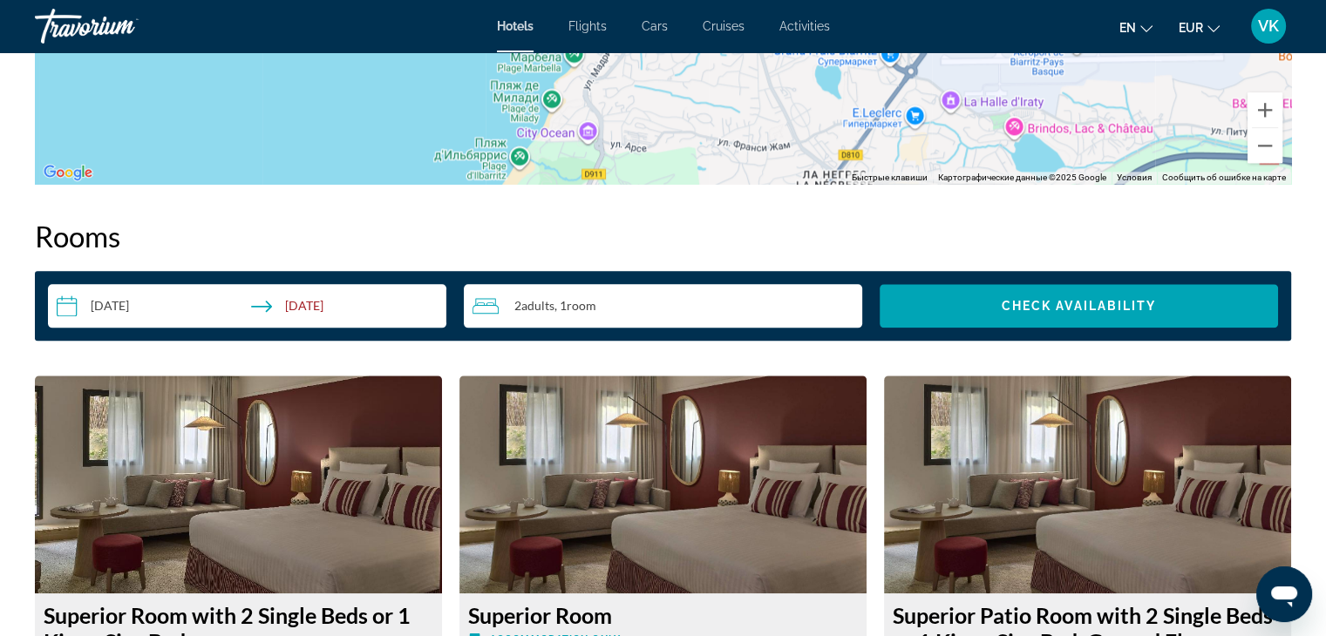
click at [116, 304] on input "**********" at bounding box center [250, 308] width 405 height 49
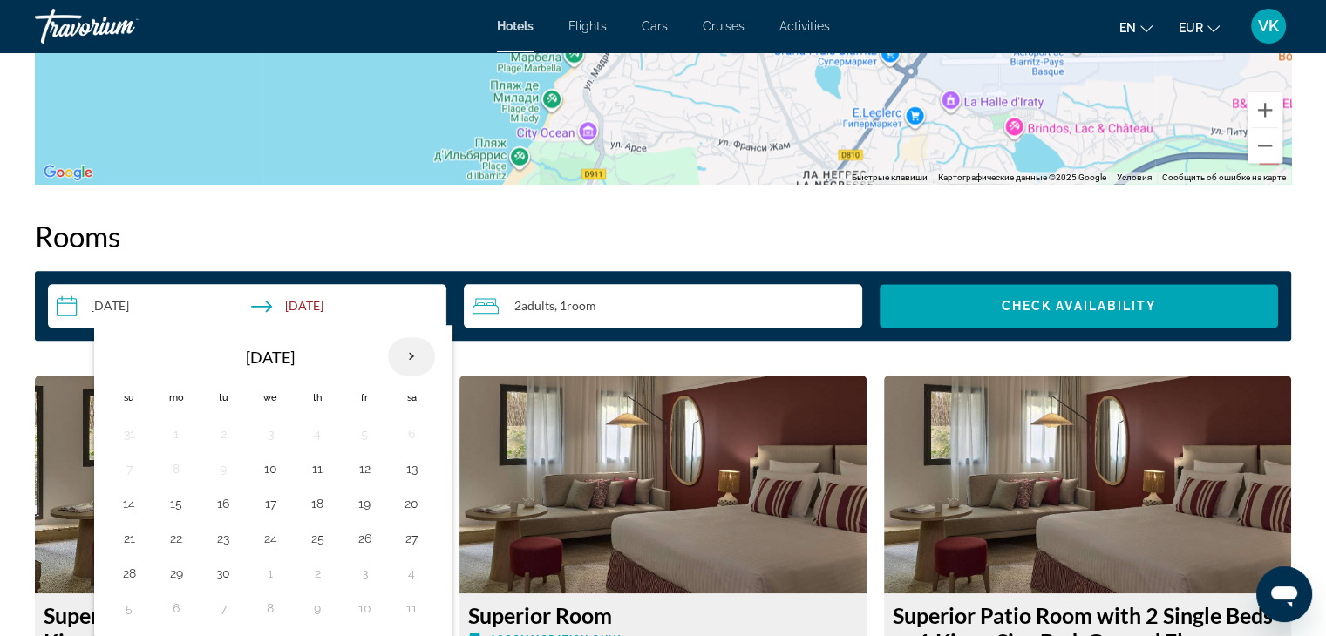
click at [407, 354] on th "Next month" at bounding box center [411, 356] width 47 height 38
click at [320, 505] on button "16" at bounding box center [317, 504] width 28 height 24
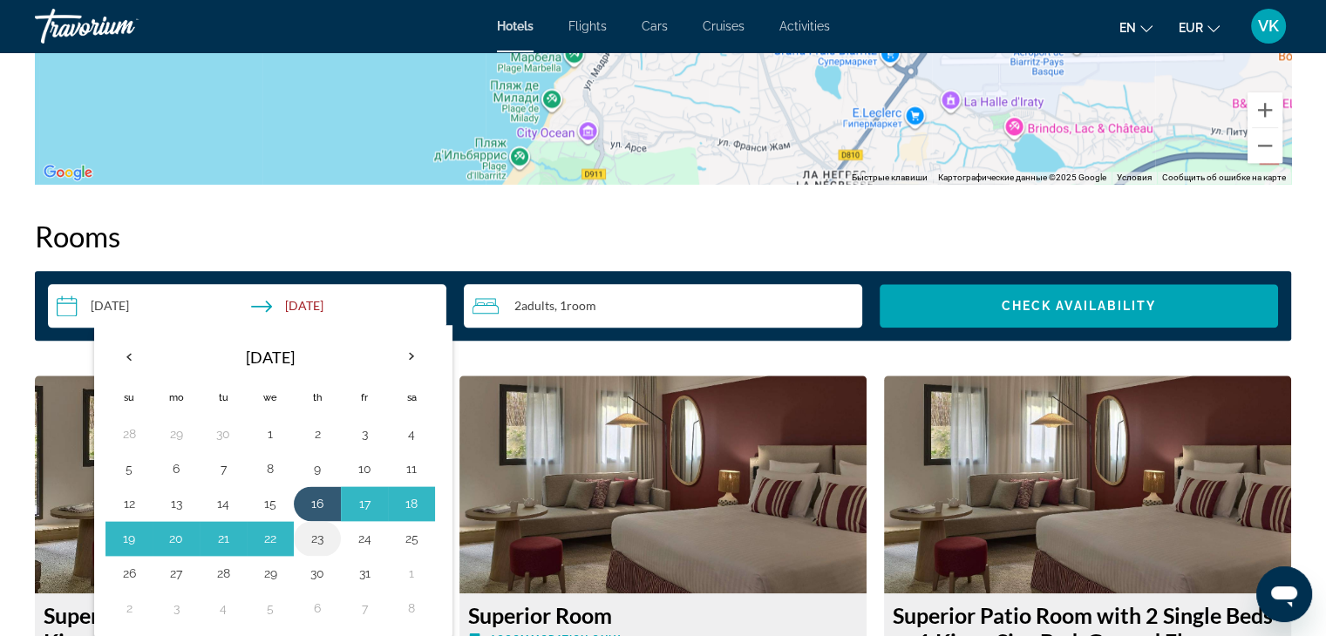
click at [314, 538] on button "23" at bounding box center [317, 539] width 28 height 24
type input "**********"
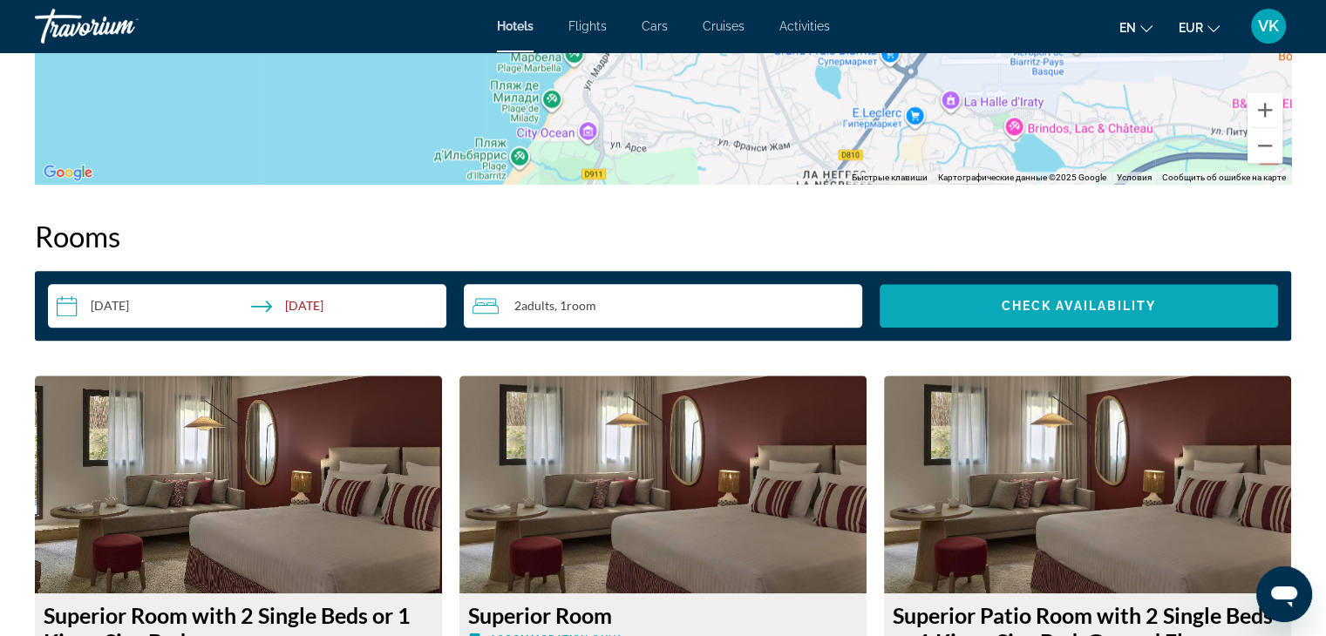
click at [1016, 301] on span "Check Availability" at bounding box center [1079, 306] width 155 height 14
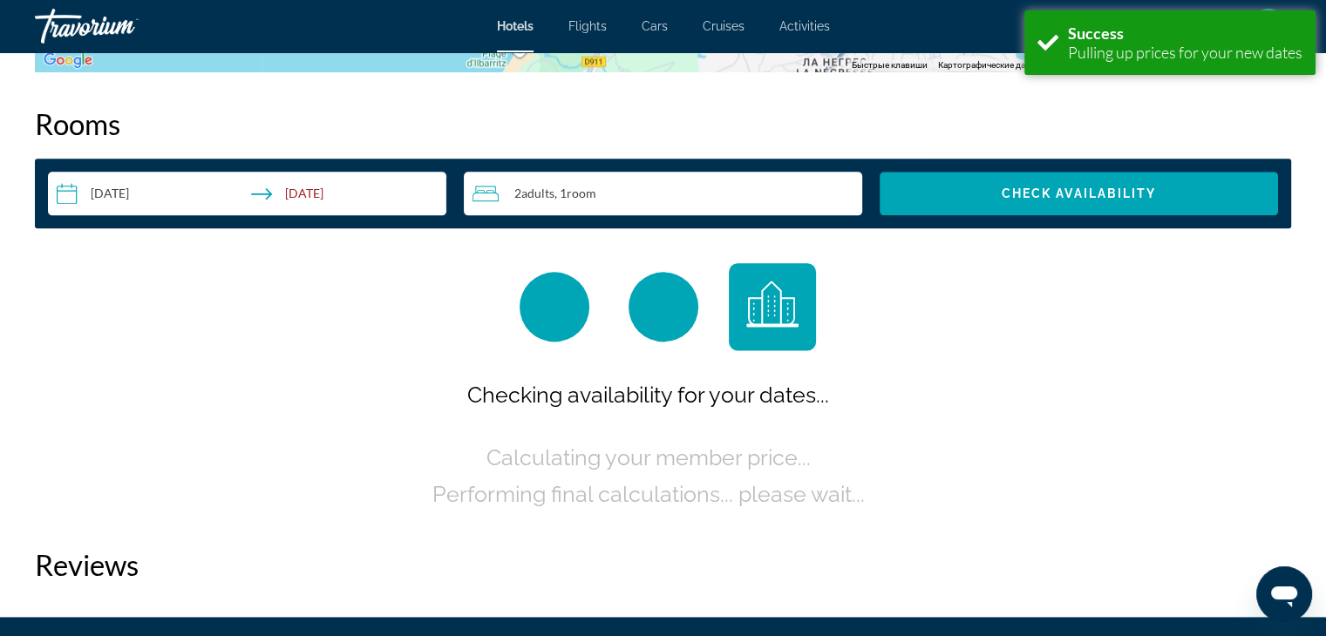
scroll to position [2206, 0]
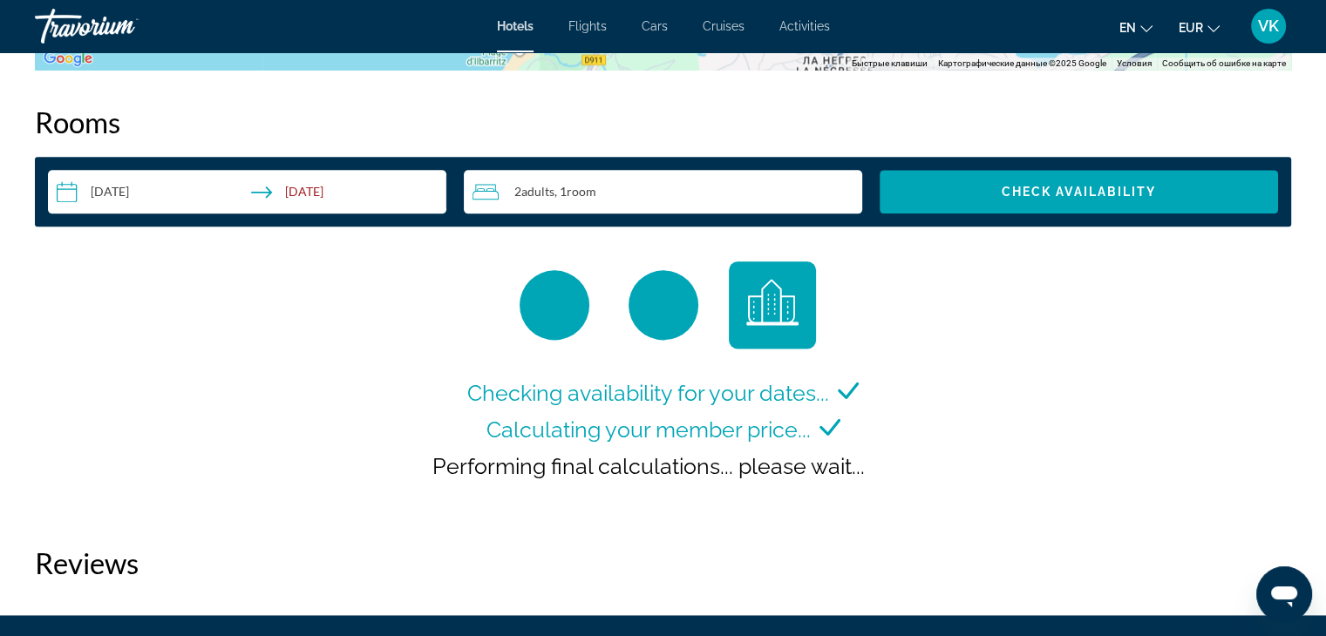
click at [1188, 25] on span "EUR" at bounding box center [1191, 28] width 24 height 14
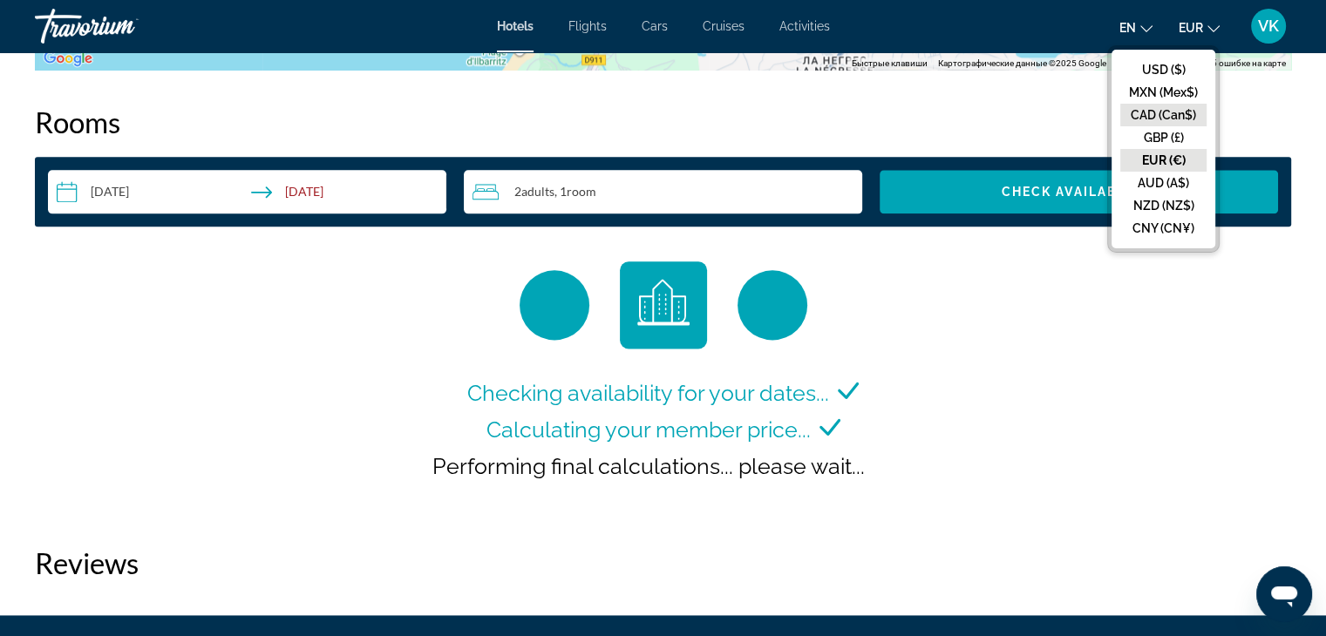
click at [1165, 109] on button "CAD (Can$)" at bounding box center [1163, 115] width 86 height 23
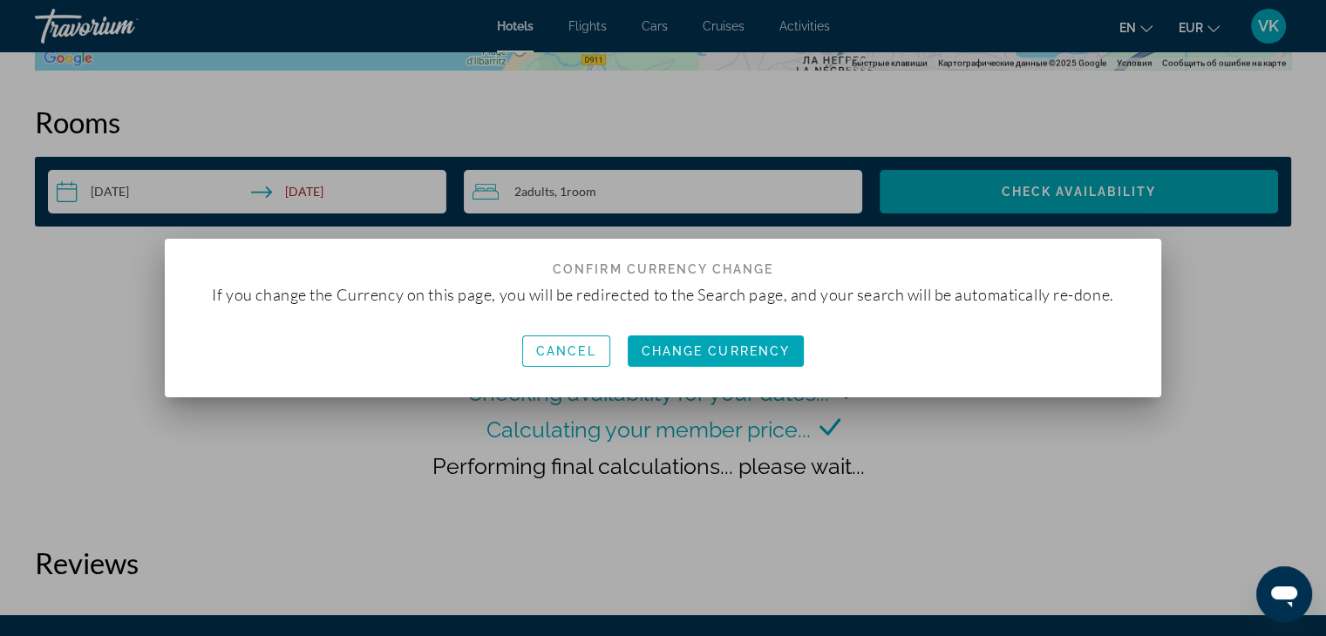
scroll to position [0, 0]
click at [752, 353] on span "Change Currency" at bounding box center [716, 351] width 149 height 14
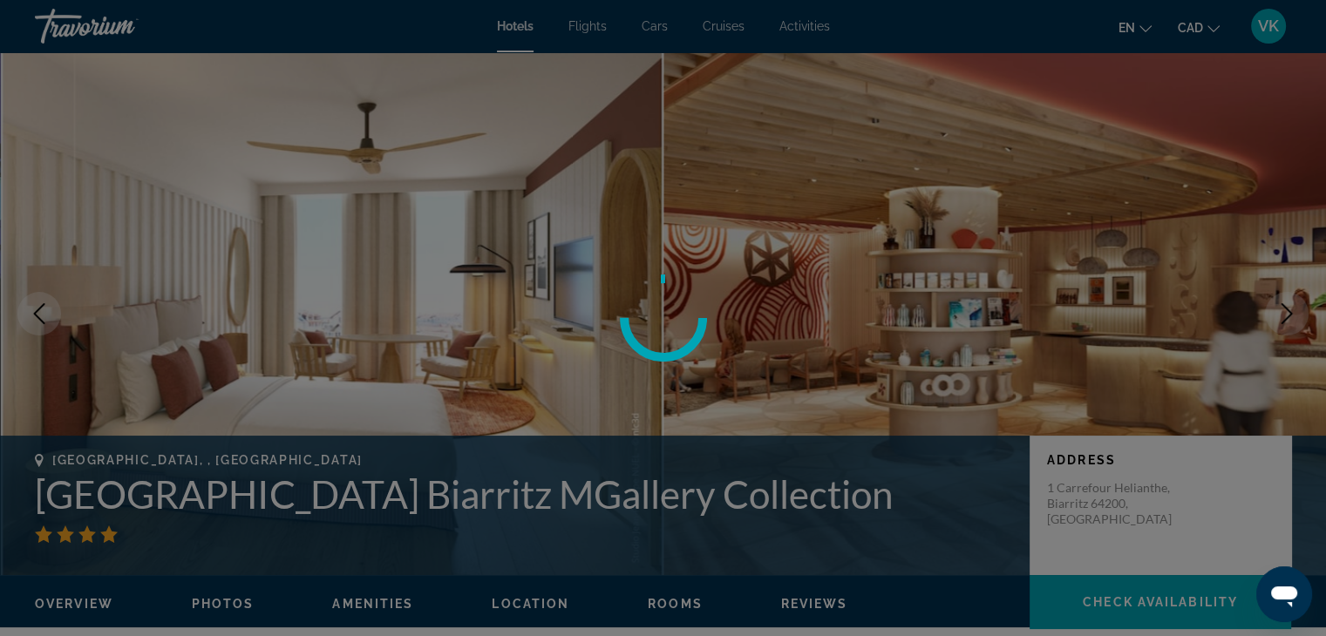
scroll to position [2206, 0]
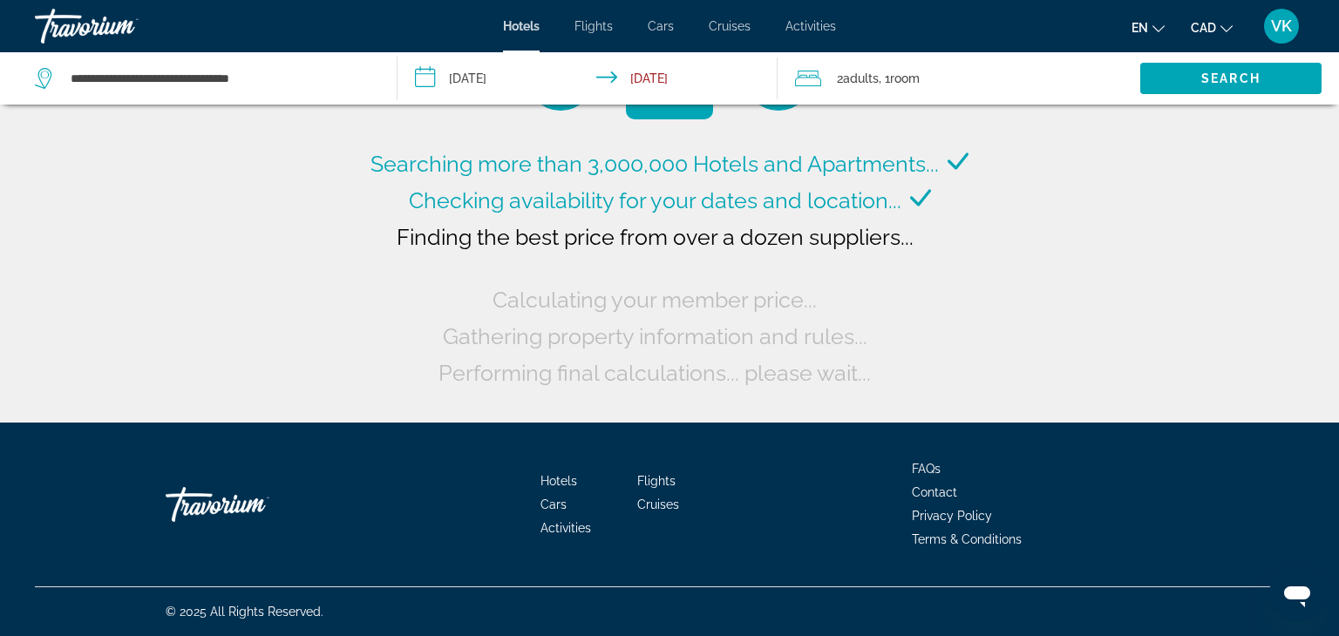
click at [479, 75] on input "**********" at bounding box center [591, 81] width 387 height 58
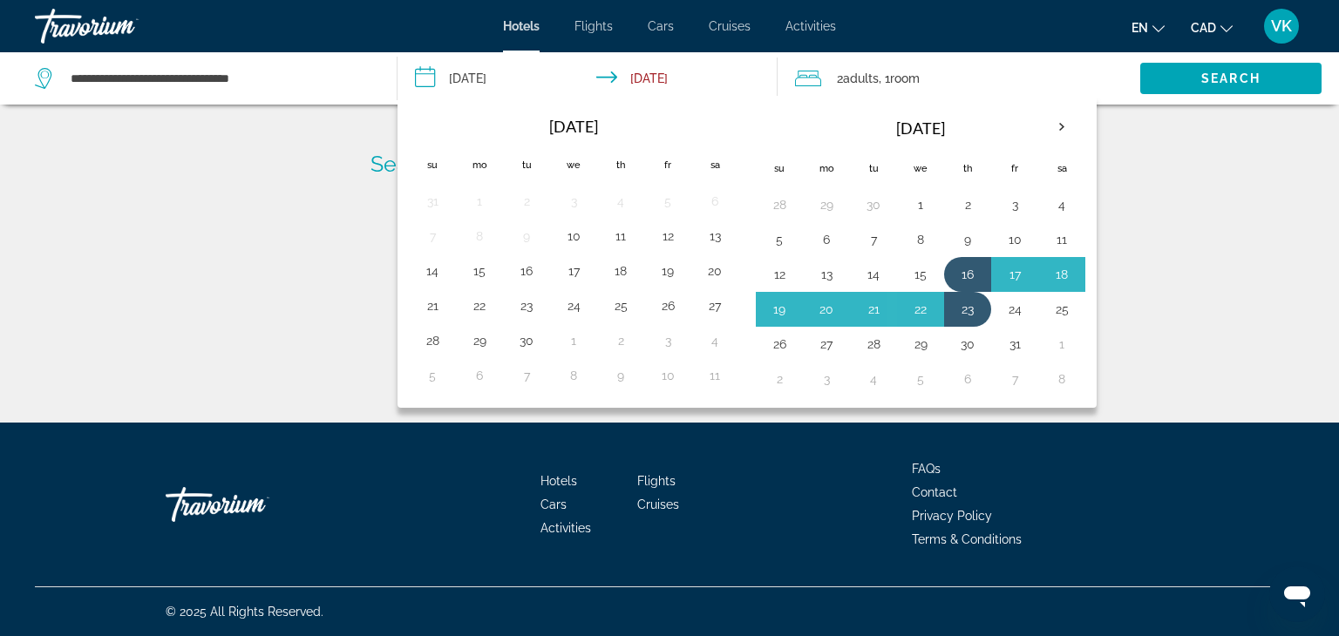
click at [1176, 257] on div "Searching more than 3,000,000 Hotels and Apartments... Checking availability fo…" at bounding box center [669, 211] width 1339 height 423
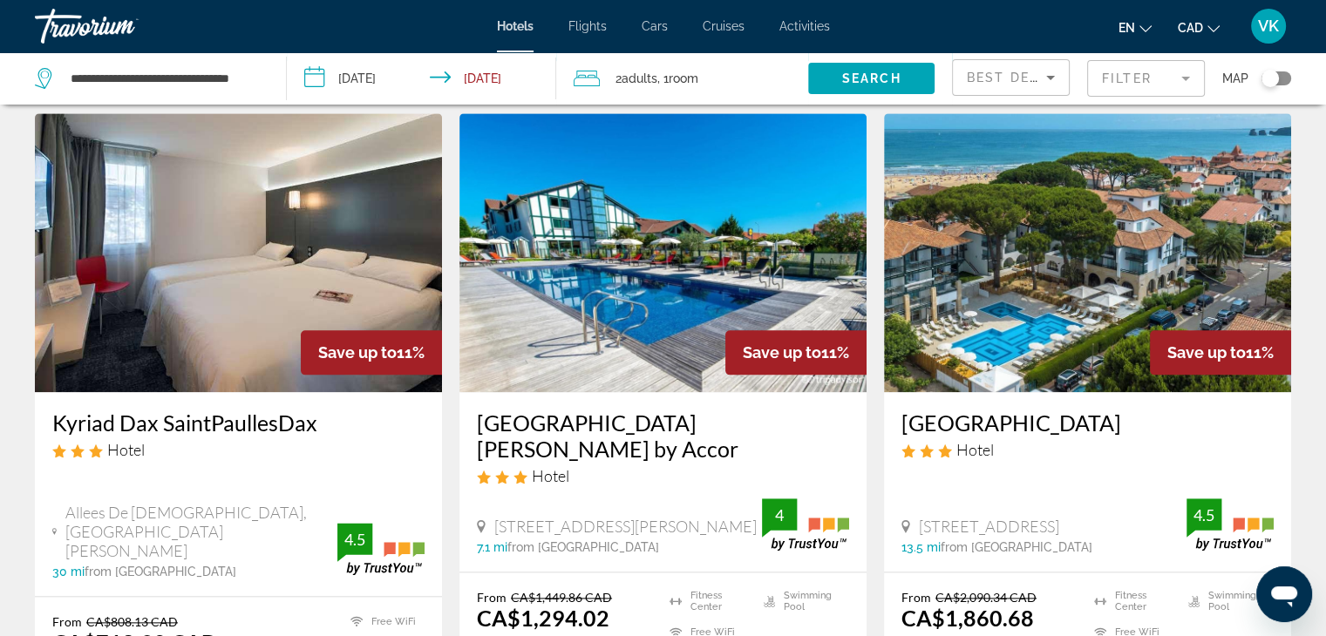
scroll to position [2005, 0]
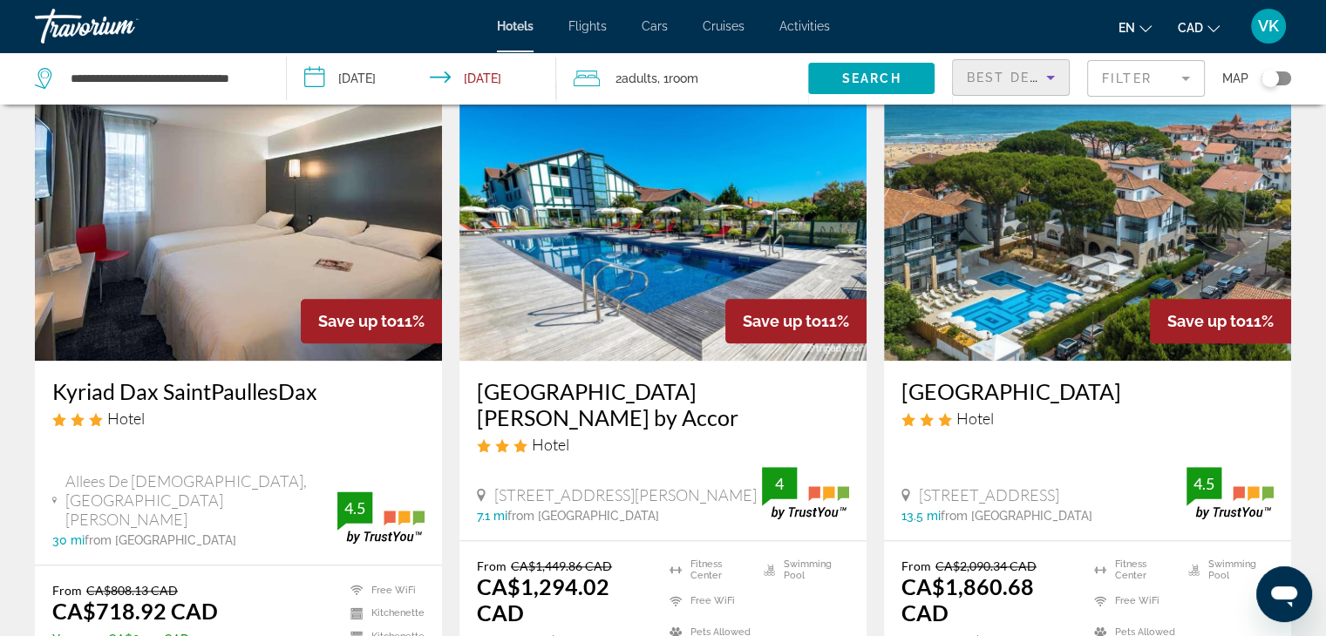
click at [997, 74] on span "Best Deals" at bounding box center [1012, 78] width 91 height 14
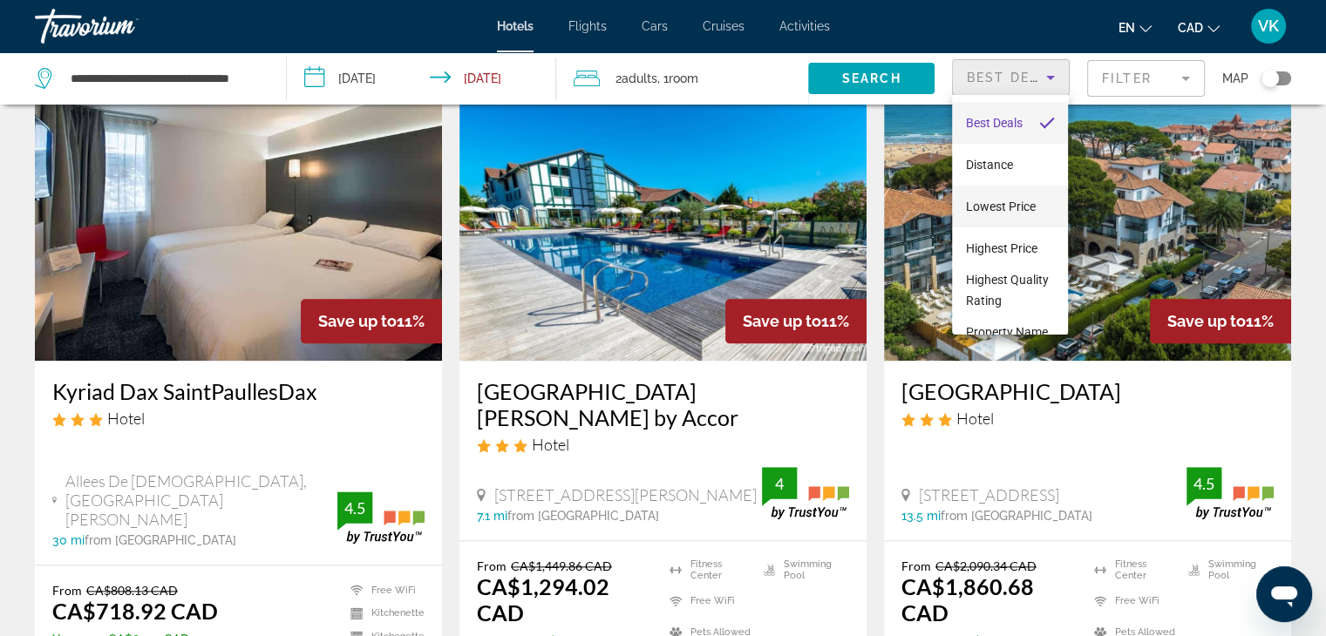
click at [993, 203] on span "Lowest Price" at bounding box center [1001, 207] width 70 height 14
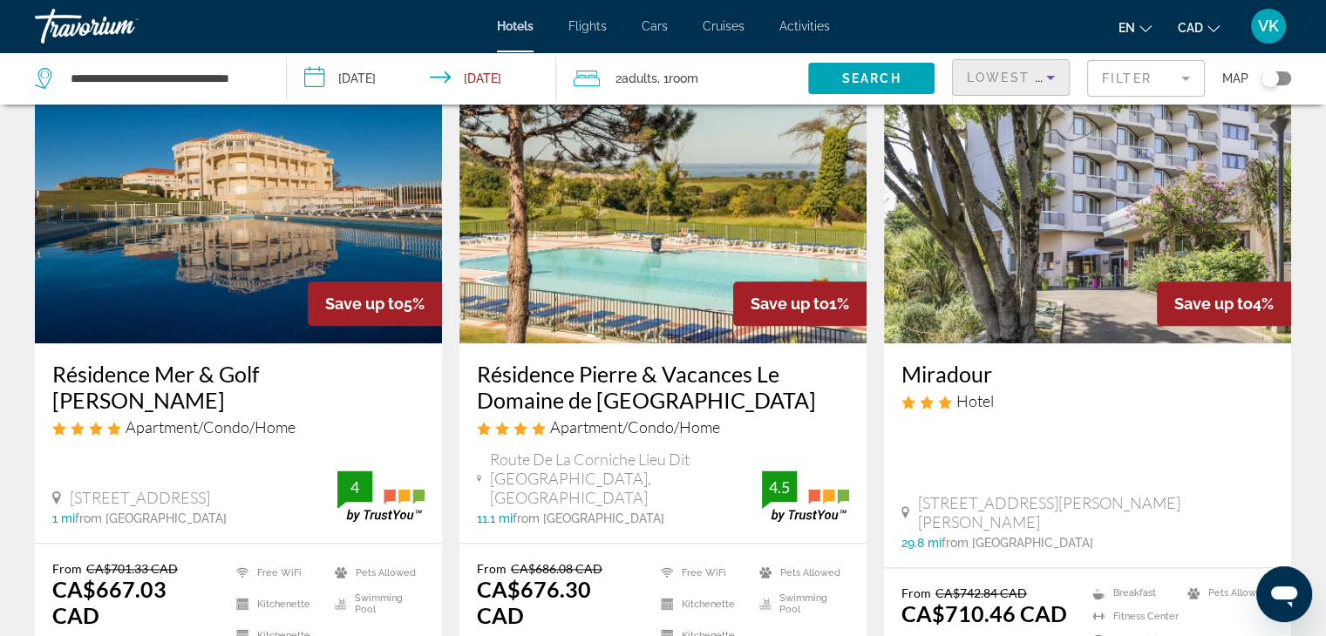
scroll to position [2267, 0]
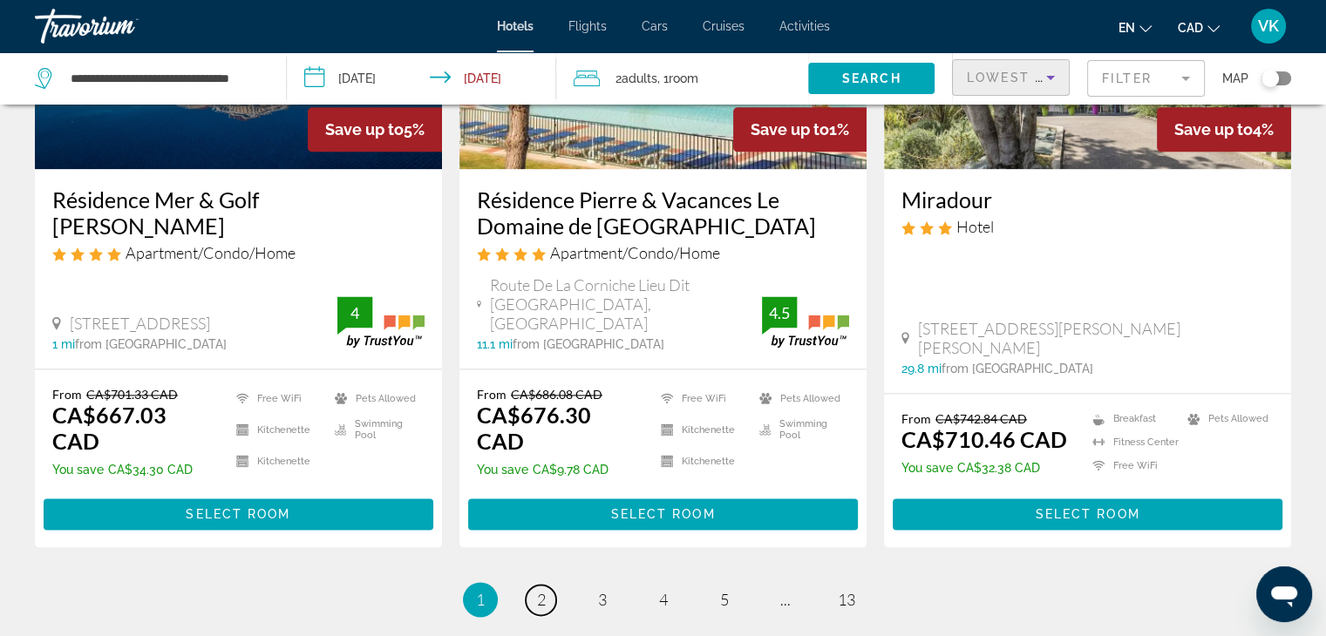
click at [540, 590] on span "2" at bounding box center [541, 599] width 9 height 19
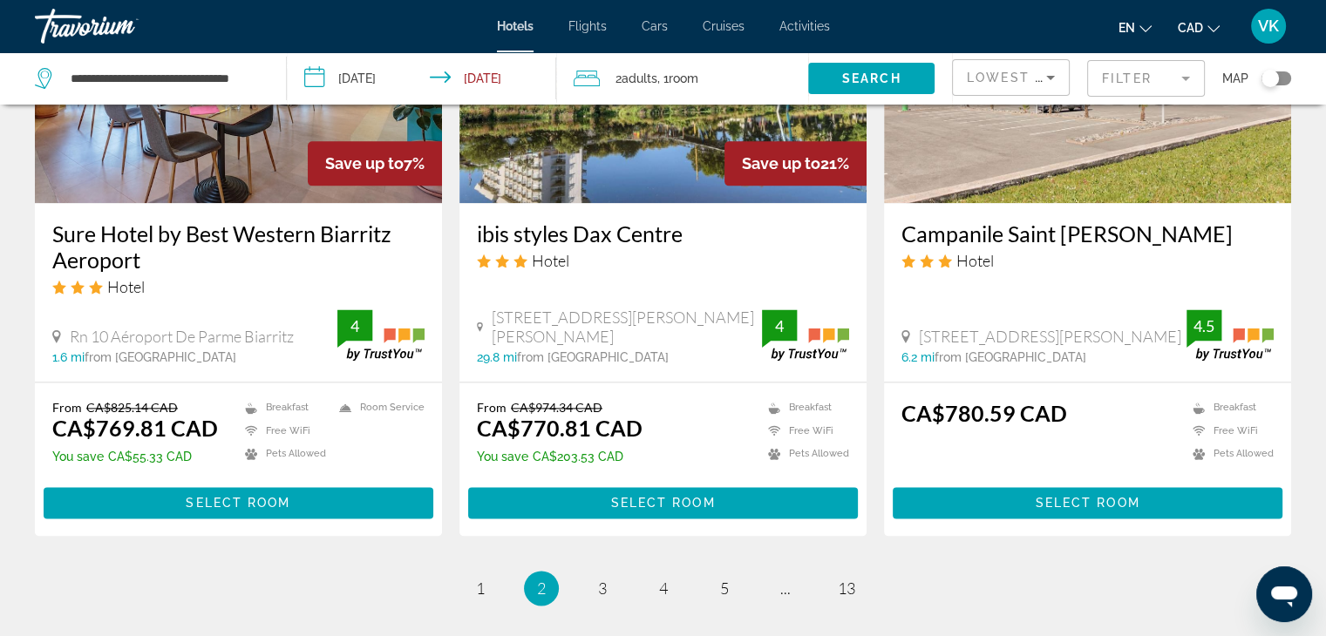
scroll to position [2354, 0]
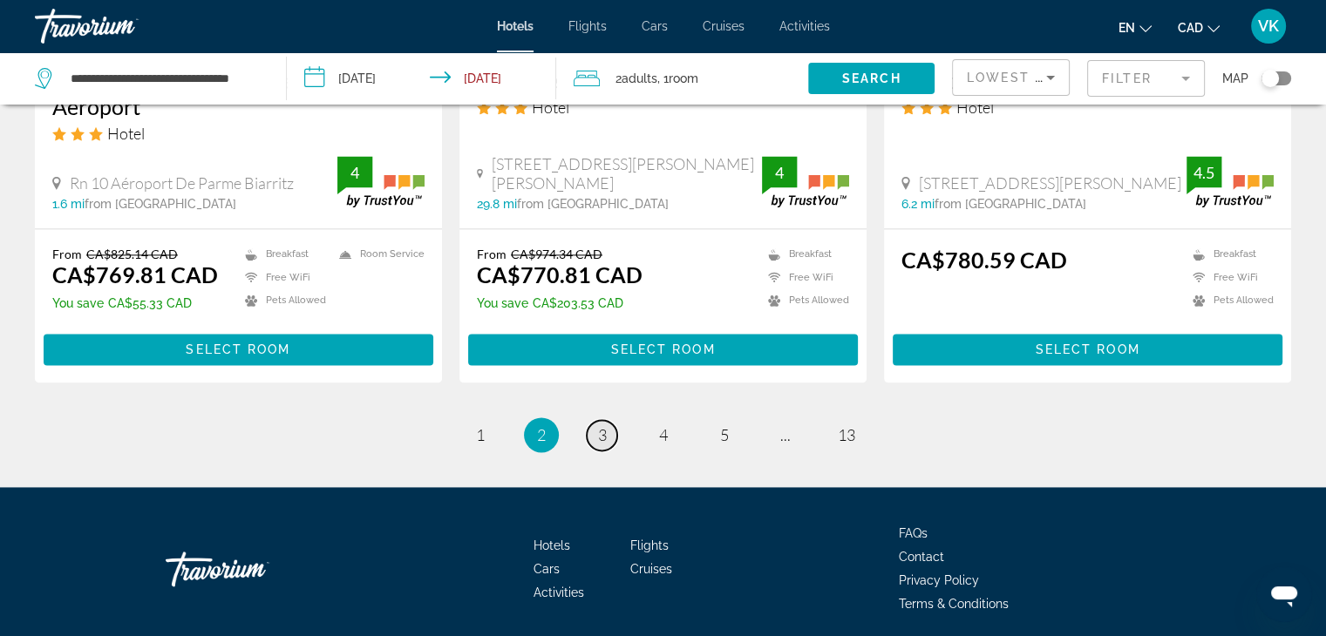
click at [595, 439] on link "page 3" at bounding box center [602, 435] width 31 height 31
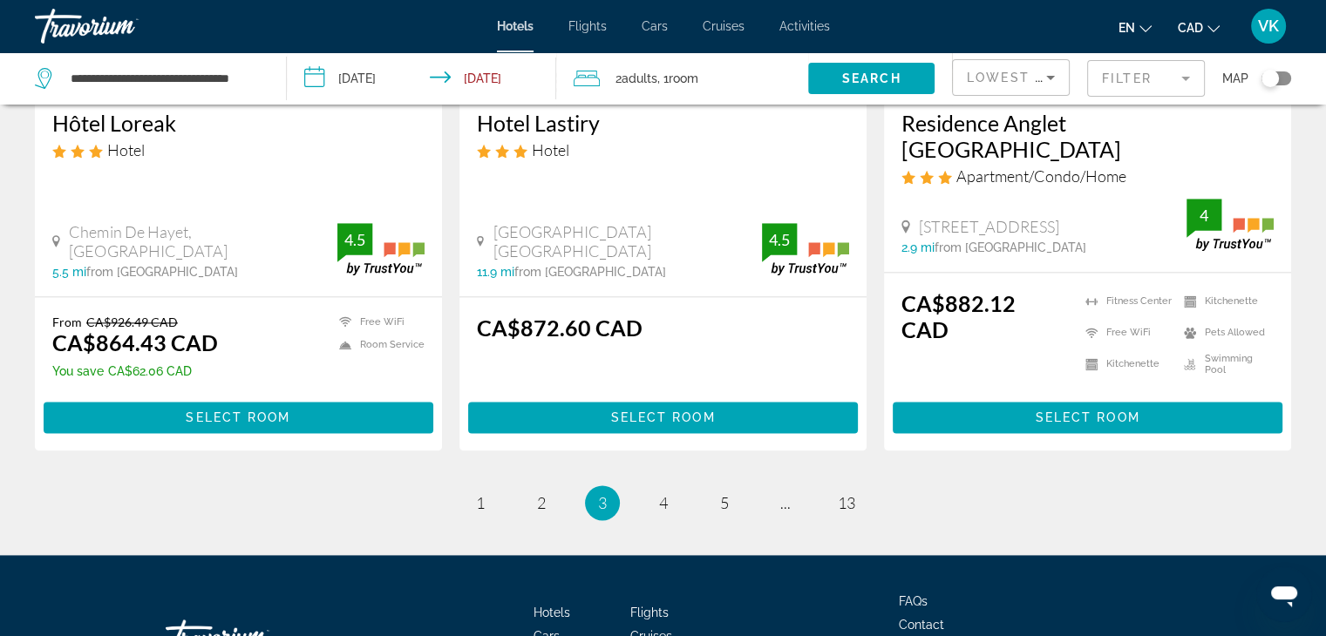
scroll to position [2267, 0]
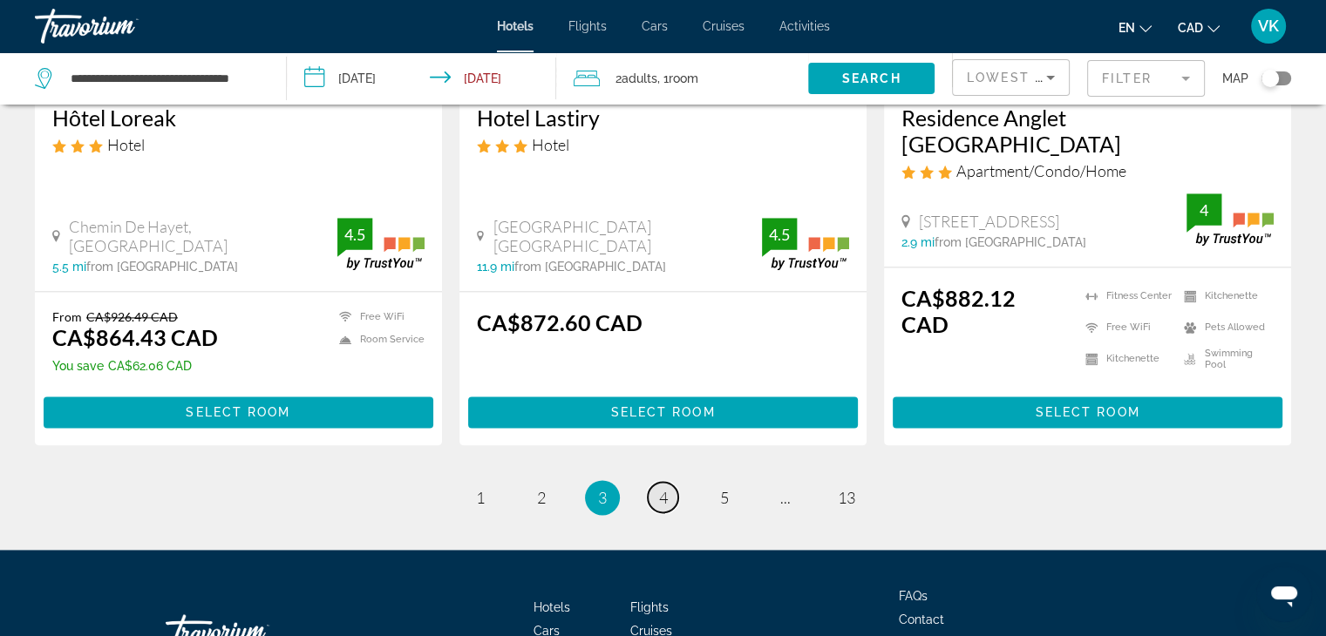
click at [659, 488] on span "4" at bounding box center [663, 497] width 9 height 19
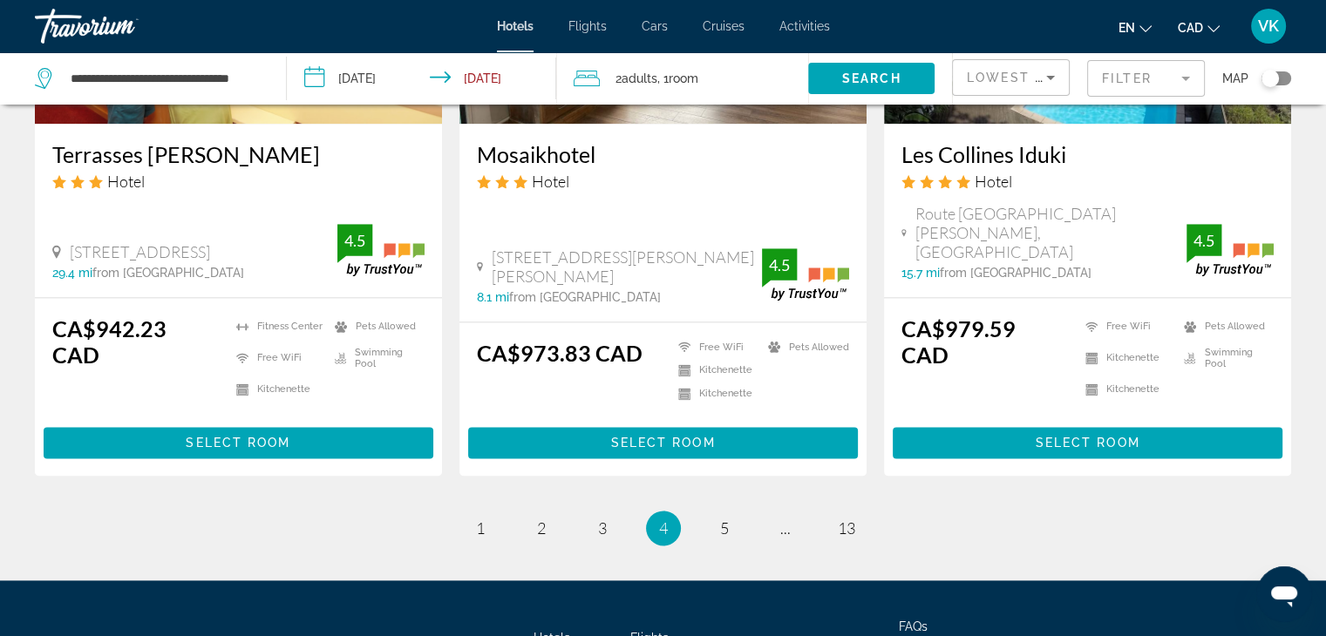
scroll to position [2267, 0]
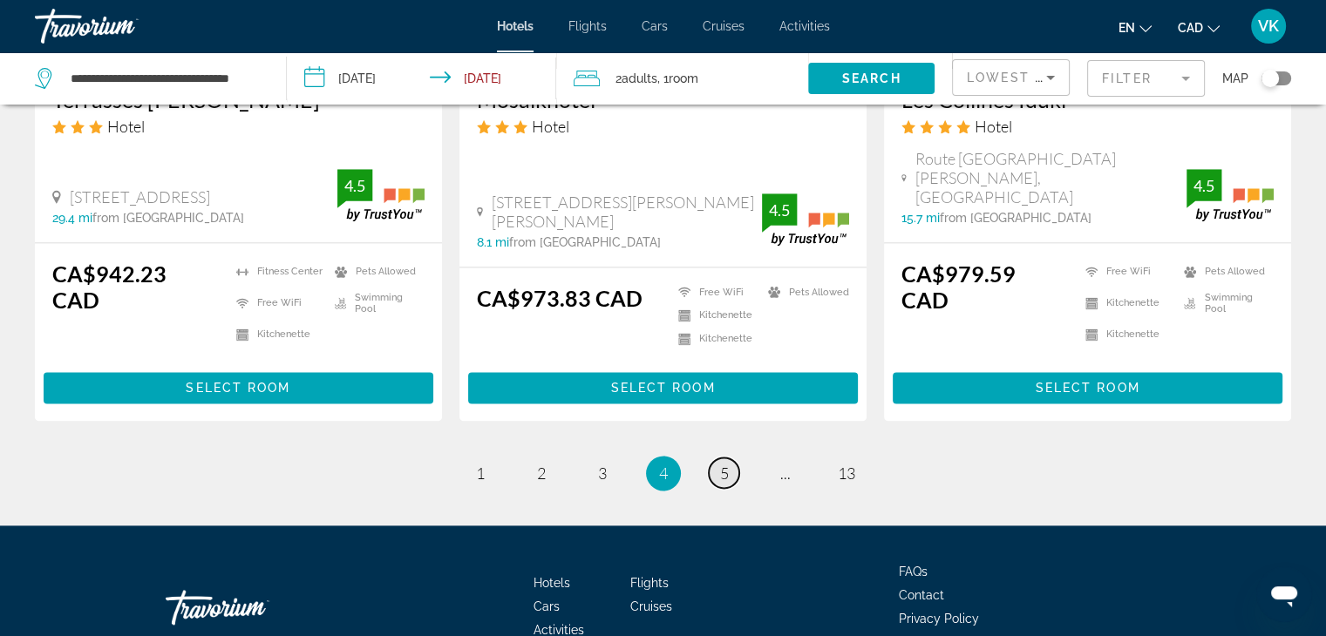
click at [718, 458] on link "page 5" at bounding box center [724, 473] width 31 height 31
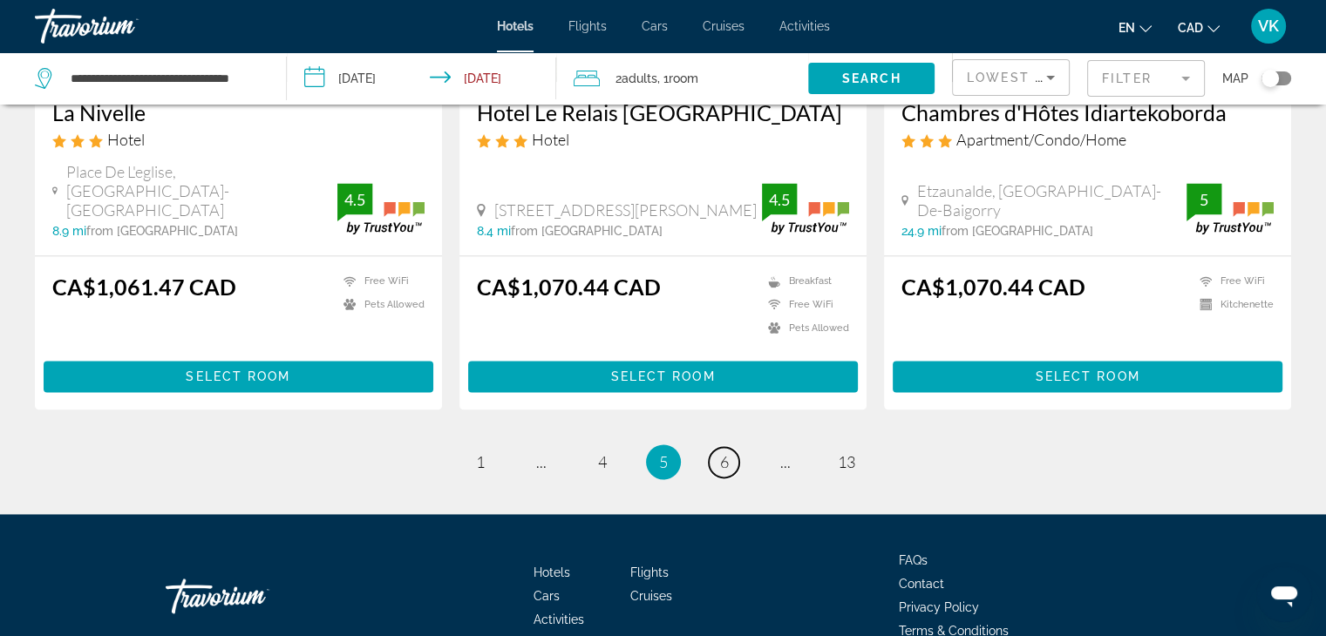
scroll to position [2390, 0]
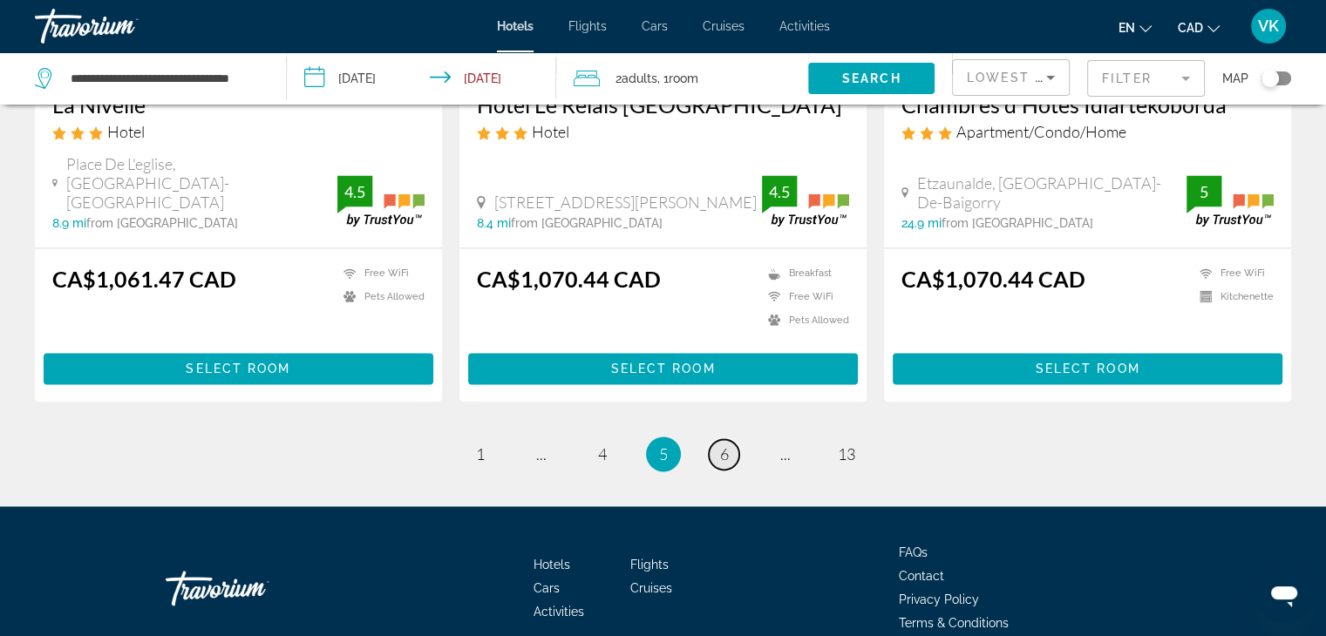
click at [725, 445] on span "6" at bounding box center [724, 454] width 9 height 19
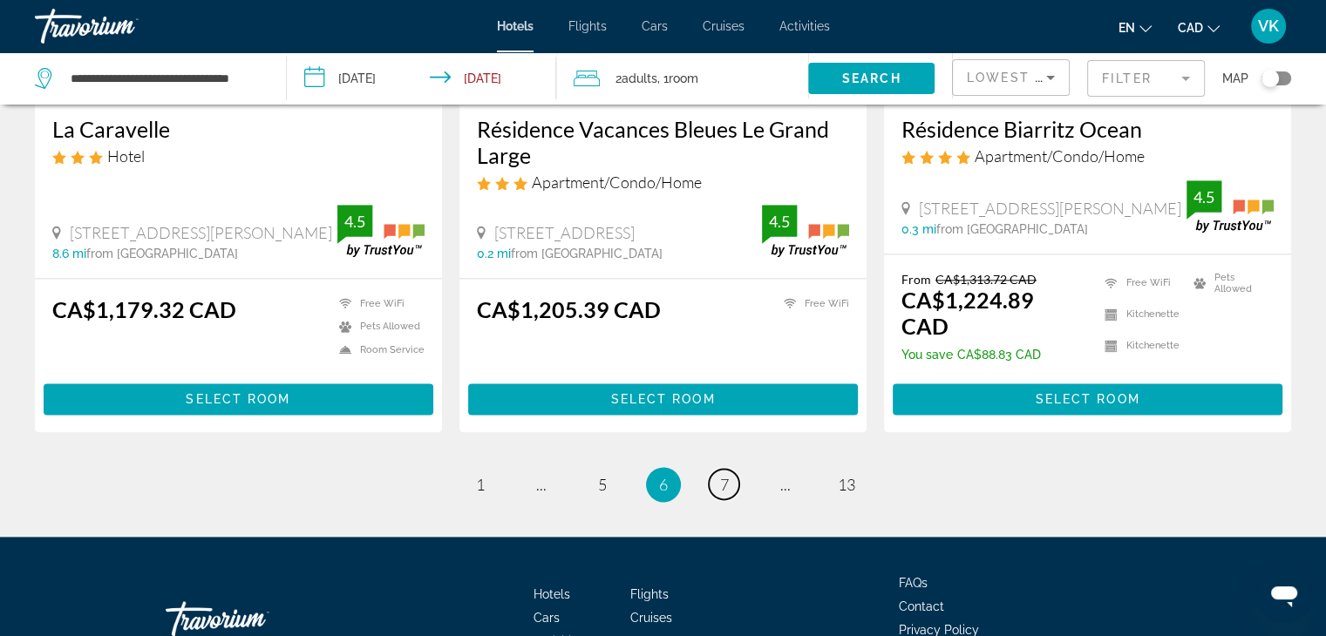
scroll to position [2267, 0]
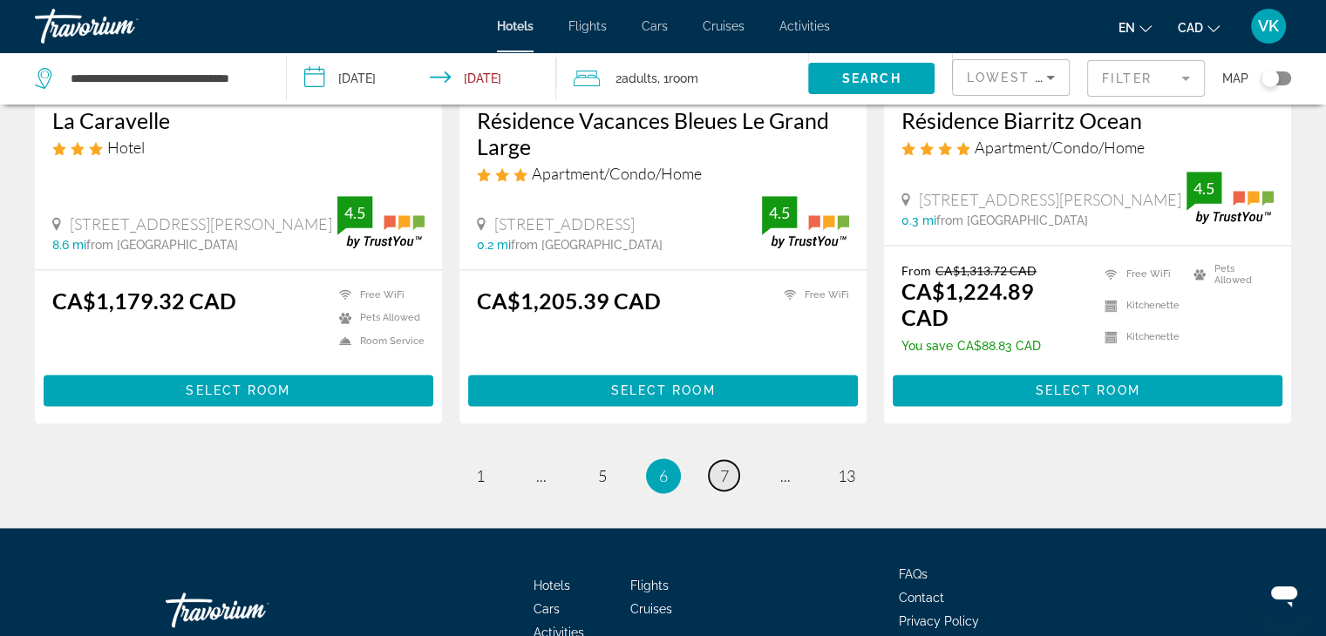
click at [725, 466] on span "7" at bounding box center [724, 475] width 9 height 19
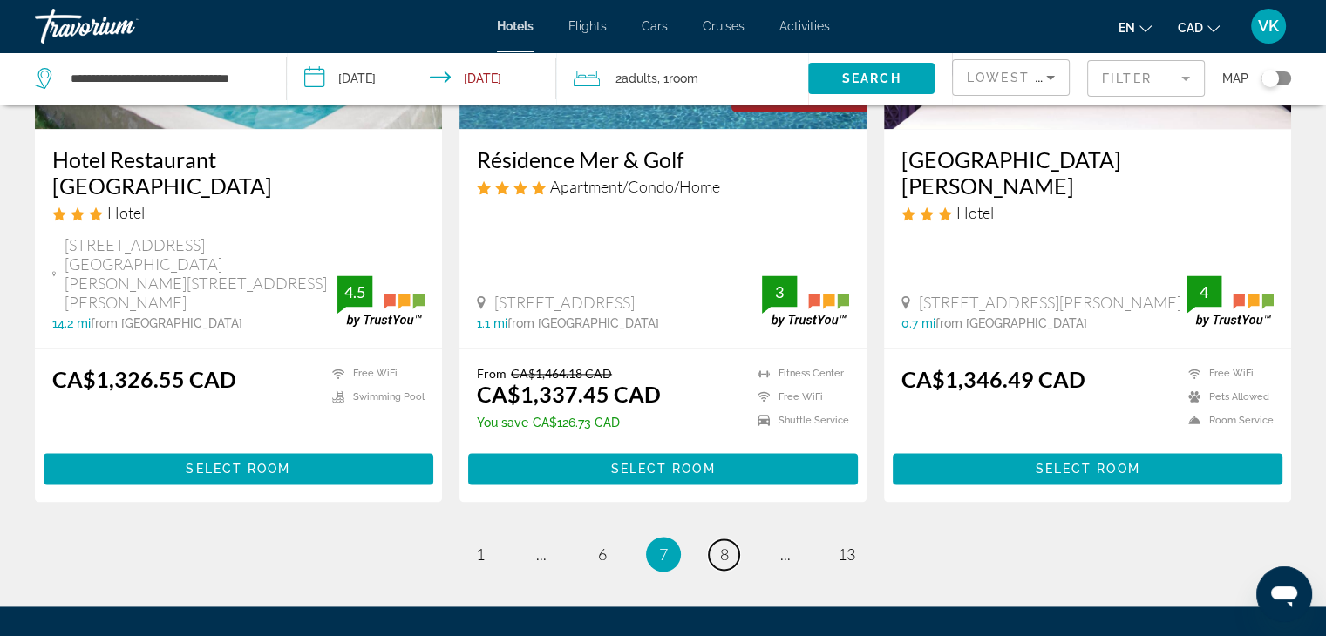
scroll to position [2376, 0]
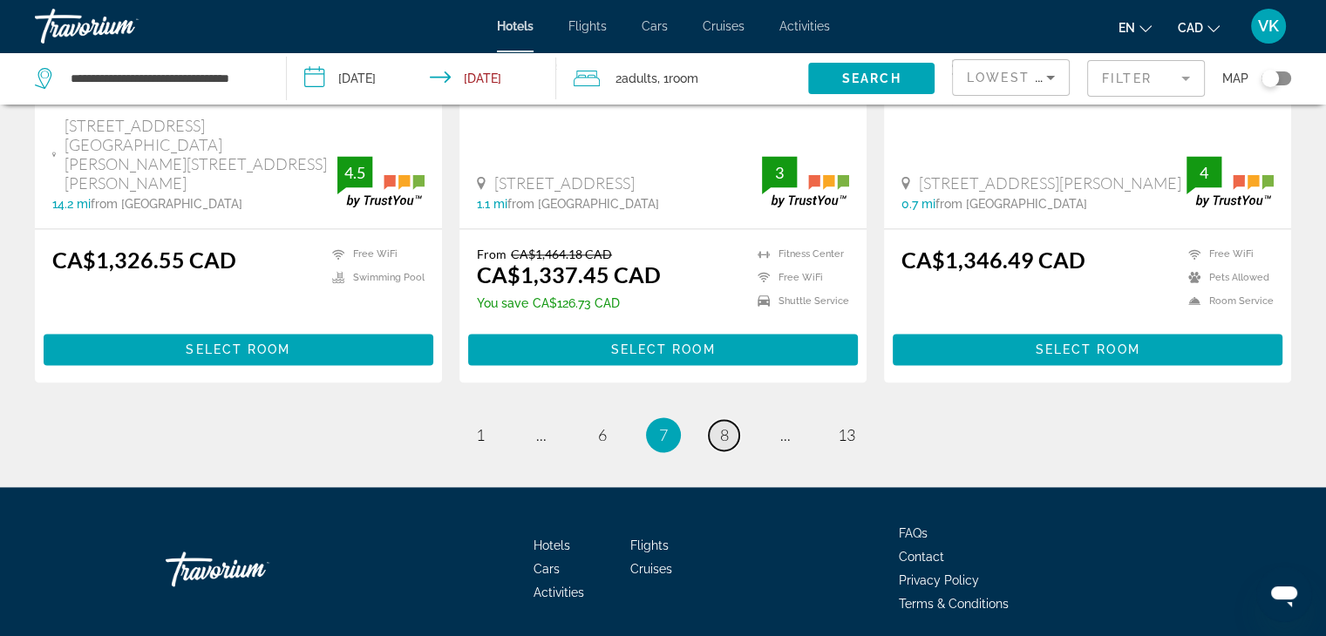
click at [725, 425] on span "8" at bounding box center [724, 434] width 9 height 19
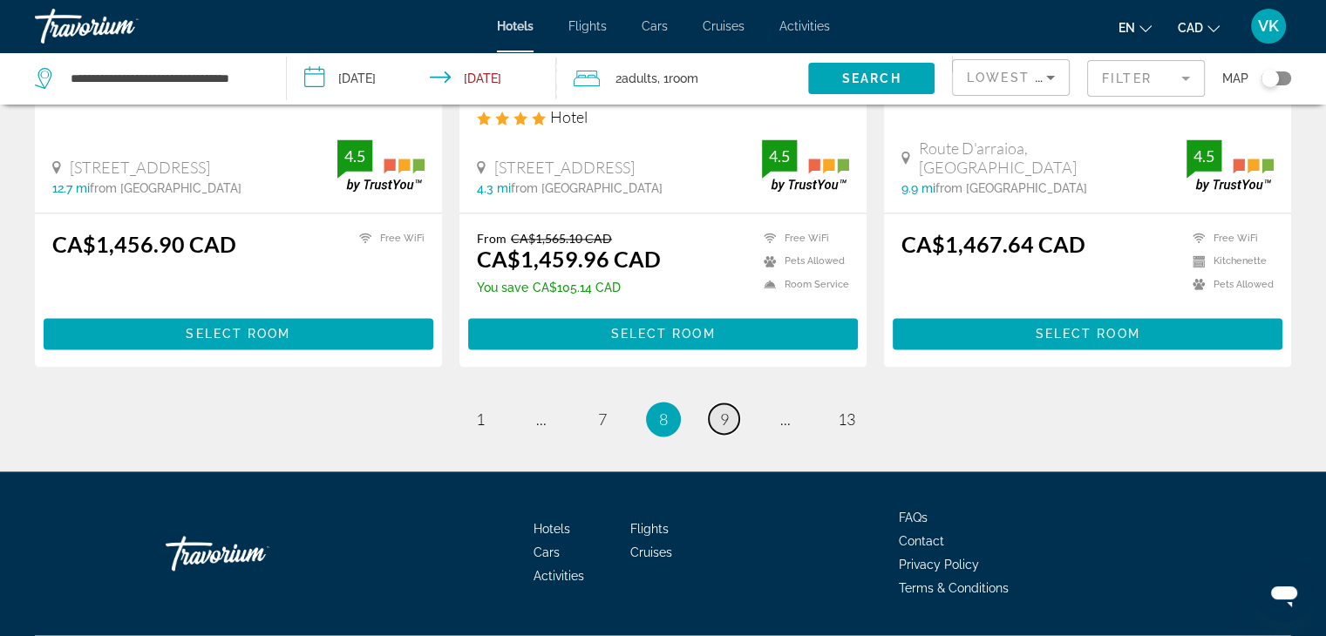
scroll to position [2426, 0]
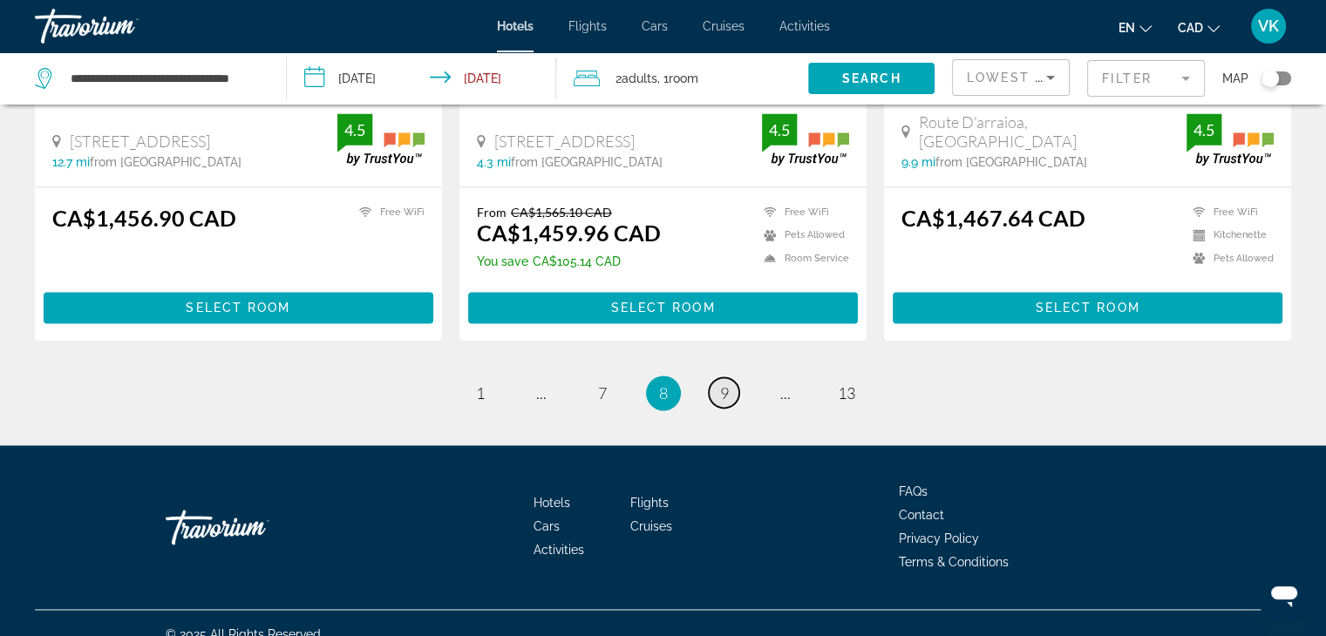
click at [725, 384] on span "9" at bounding box center [724, 393] width 9 height 19
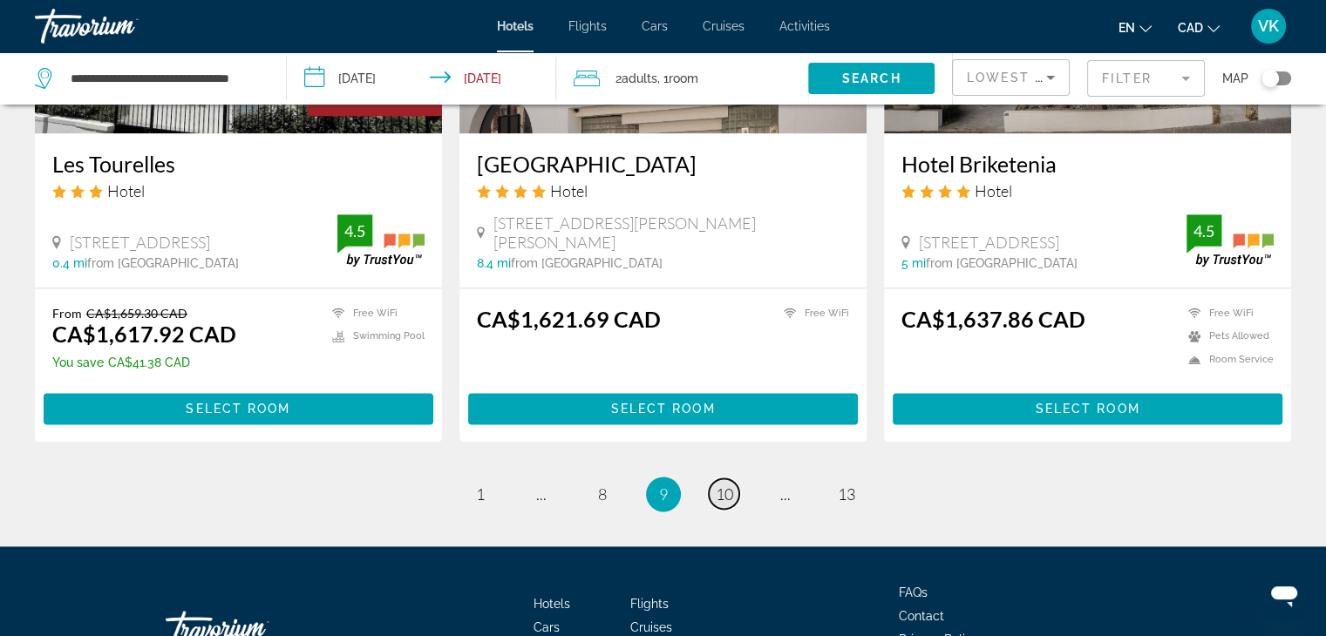
scroll to position [2322, 0]
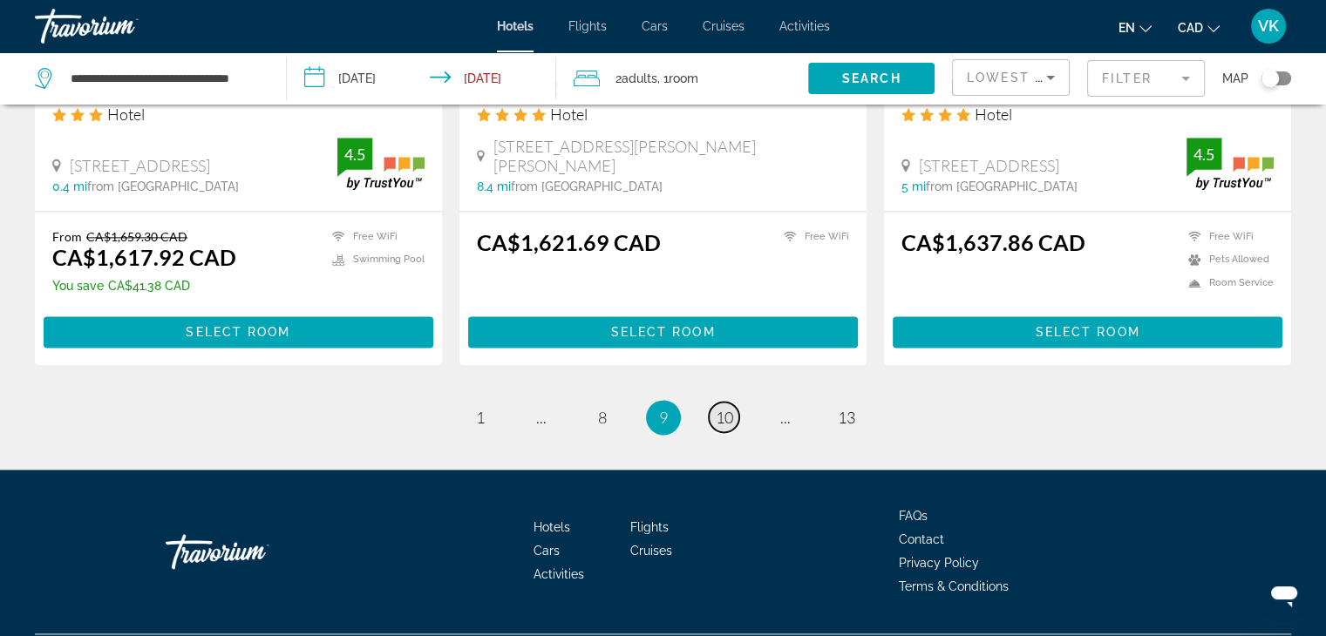
click at [725, 408] on span "10" at bounding box center [724, 417] width 17 height 19
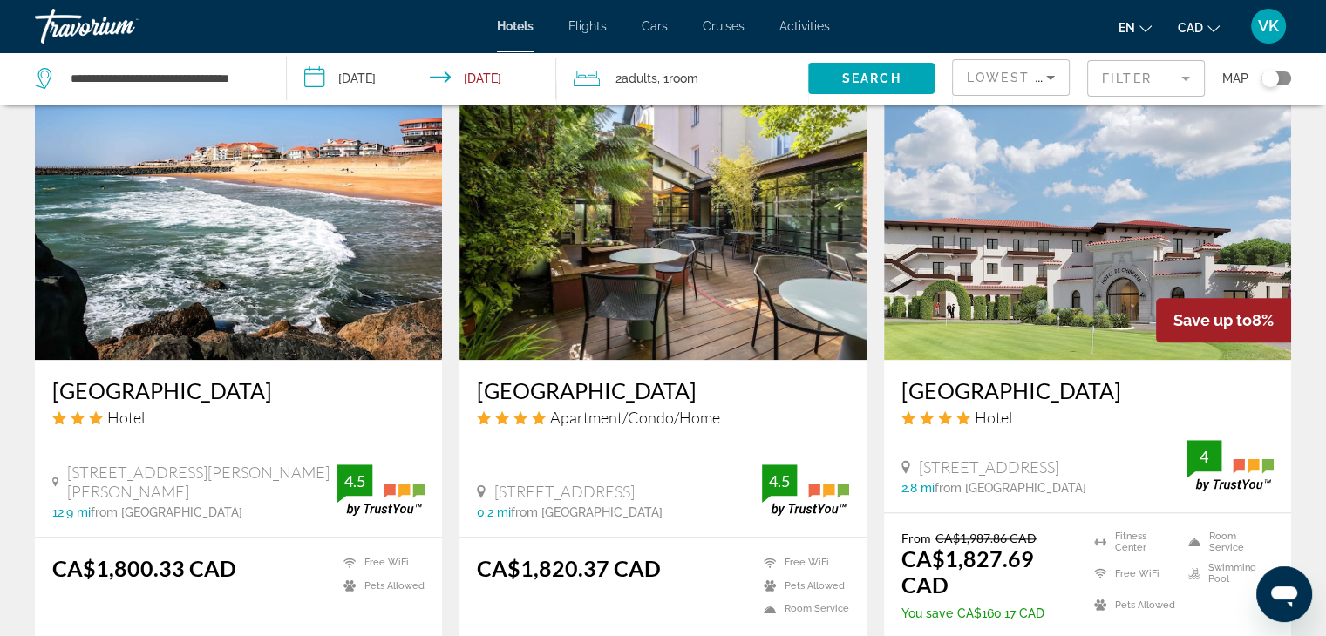
scroll to position [2267, 0]
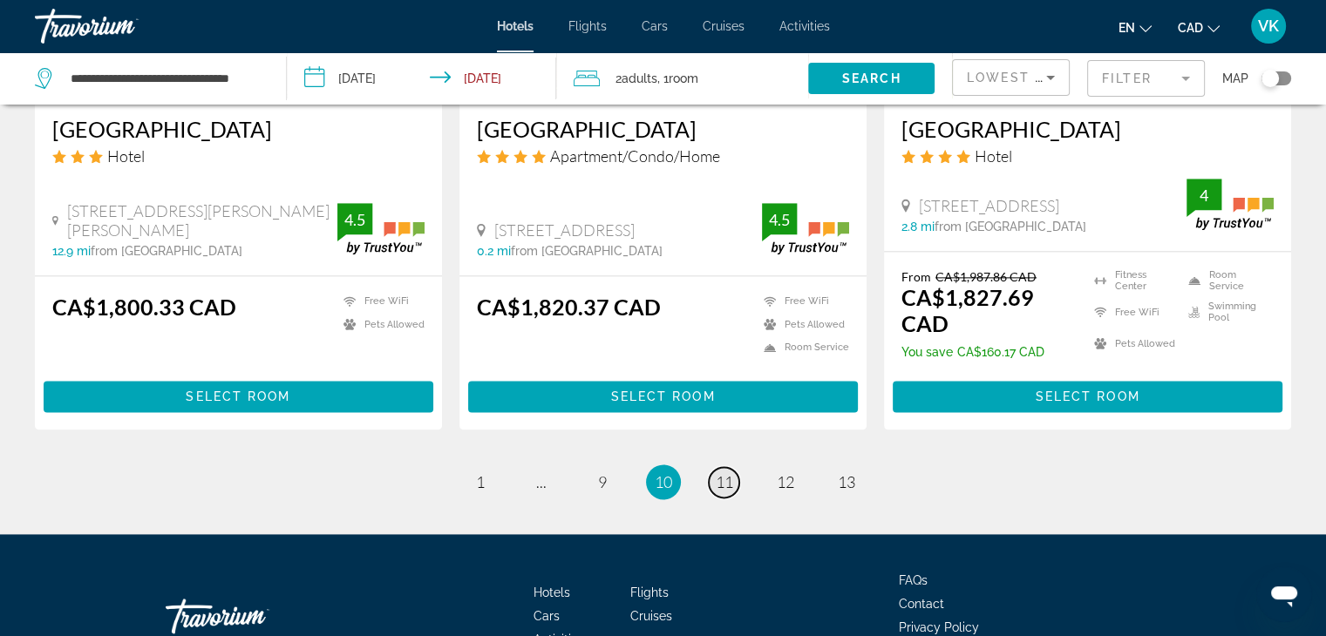
click at [718, 493] on link "page 11" at bounding box center [724, 482] width 31 height 31
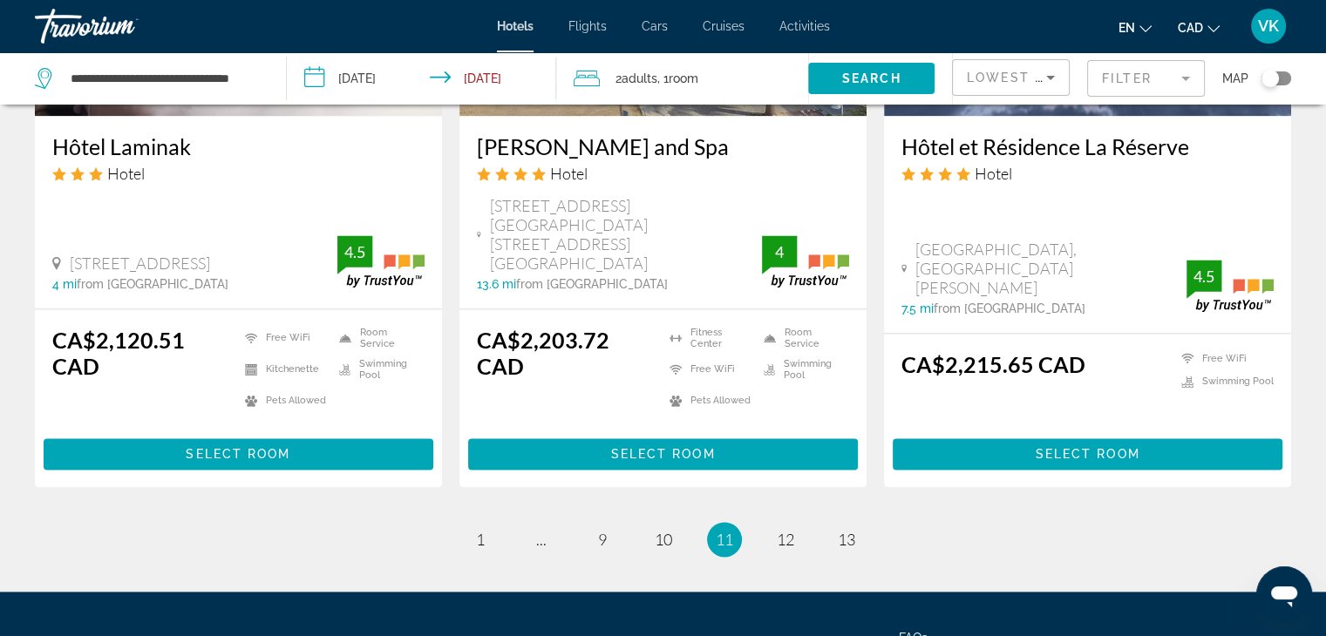
scroll to position [2396, 0]
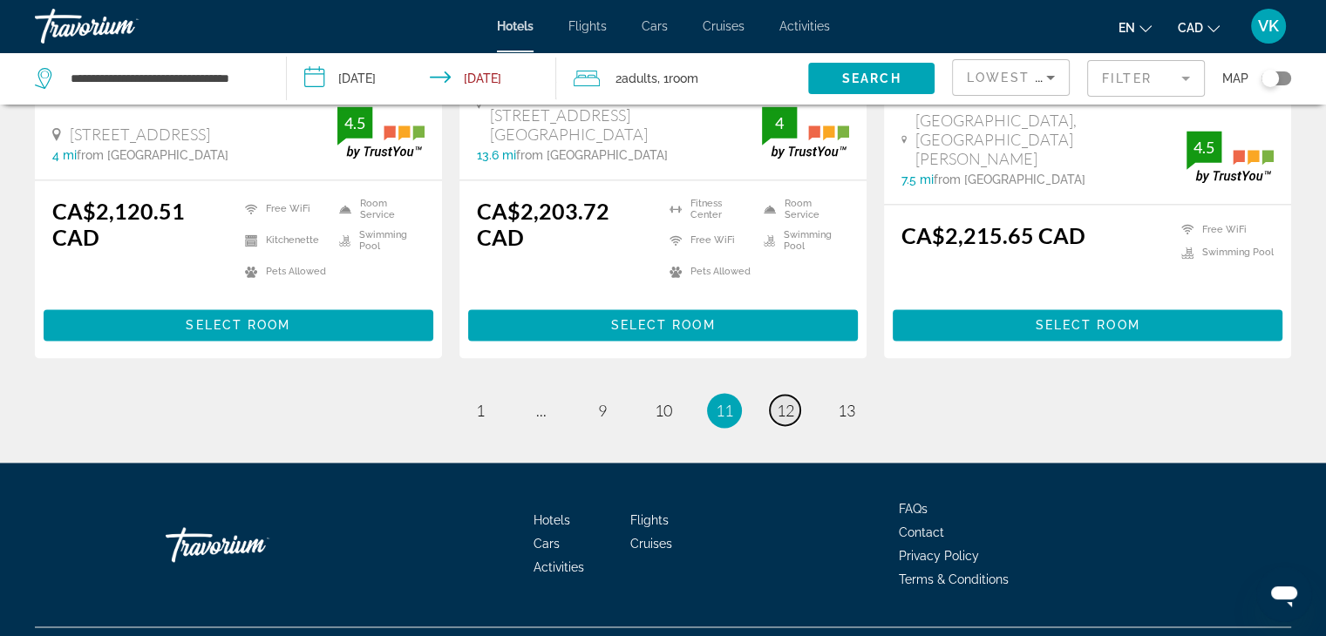
click at [785, 401] on span "12" at bounding box center [785, 410] width 17 height 19
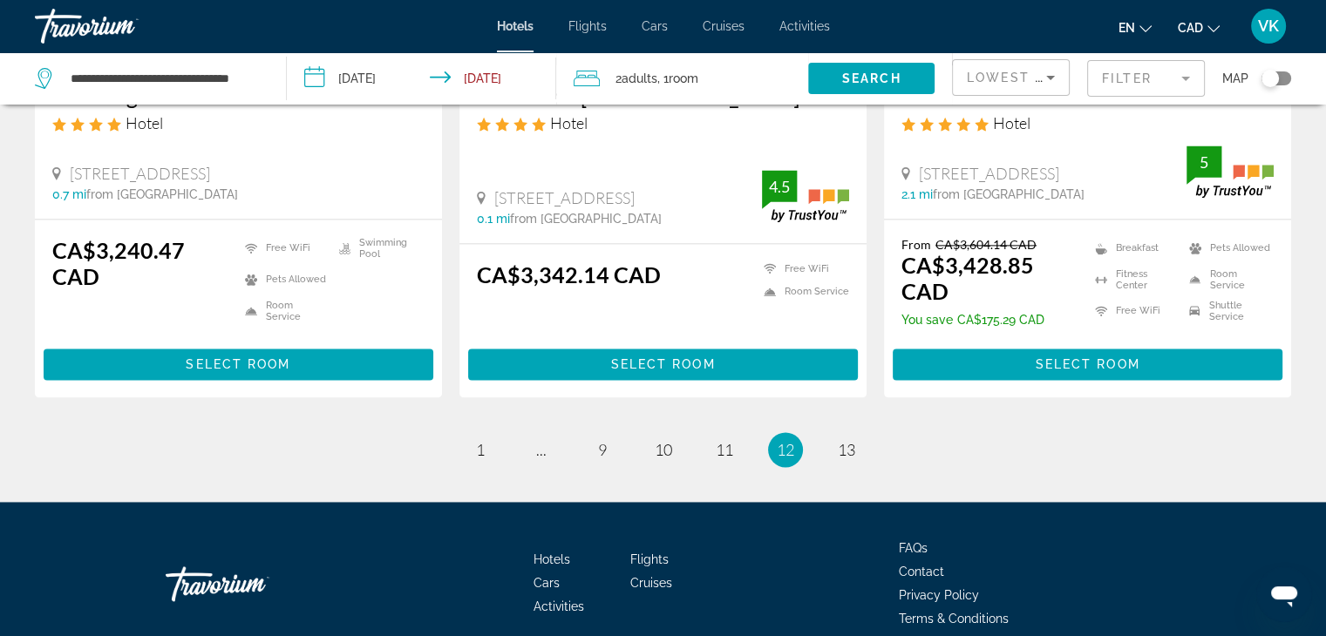
scroll to position [2396, 0]
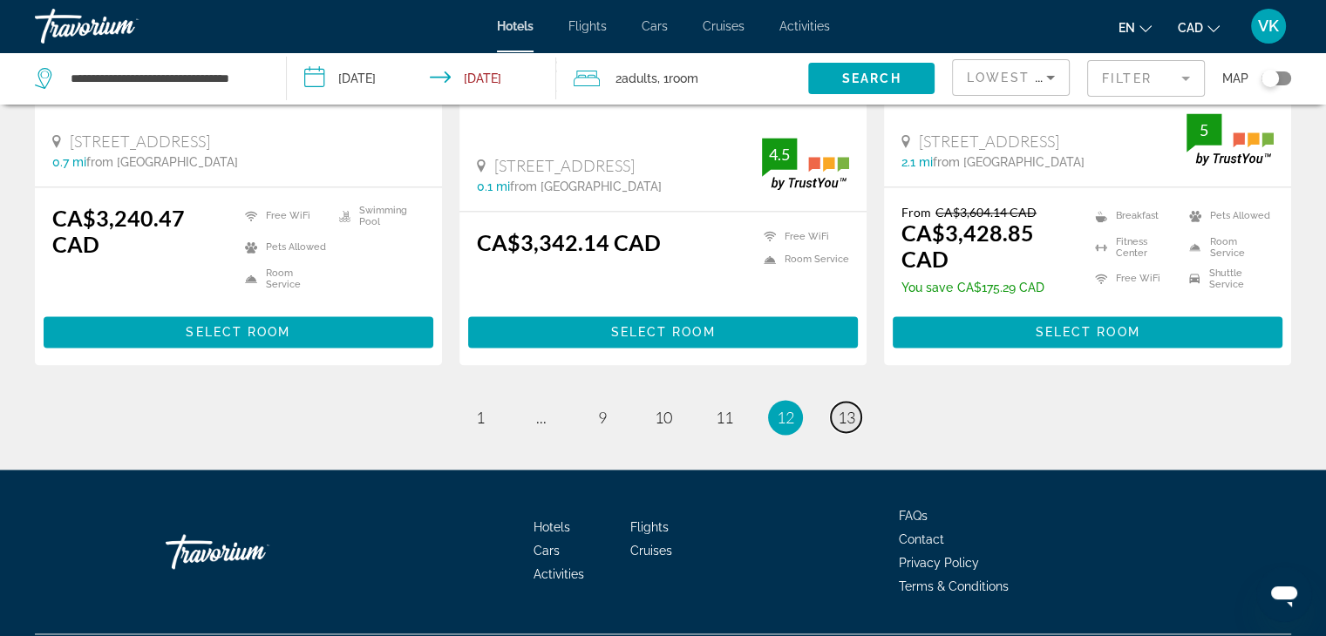
click at [847, 408] on span "13" at bounding box center [846, 417] width 17 height 19
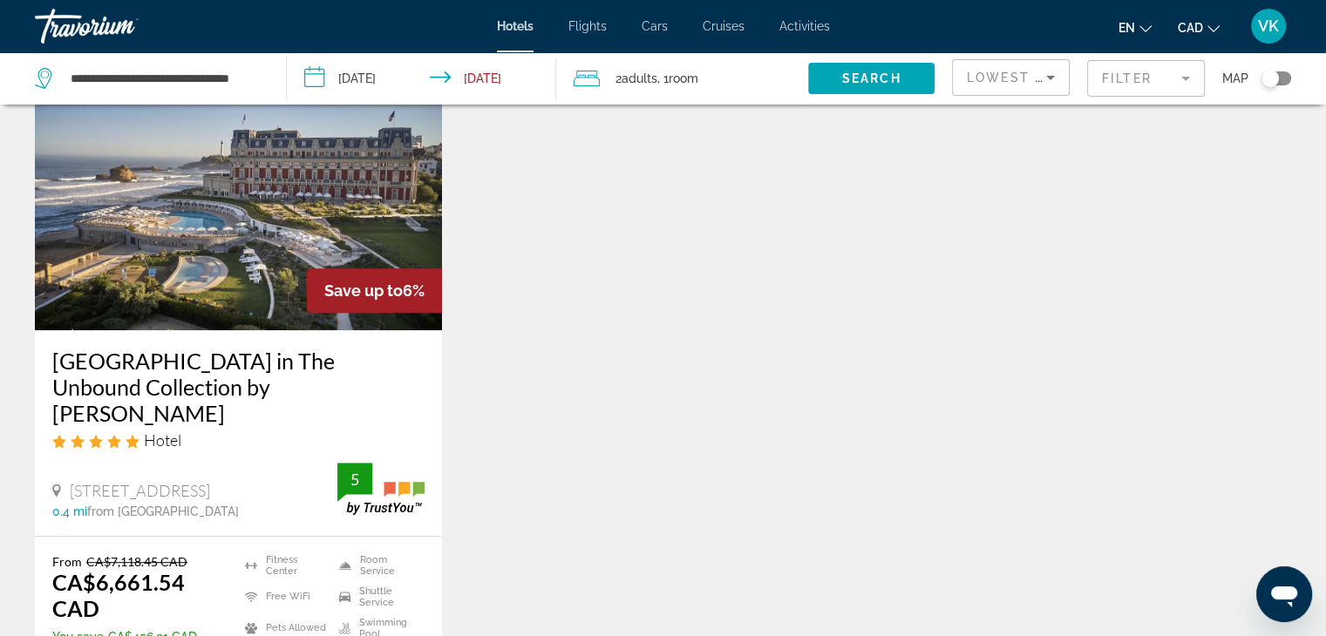
scroll to position [872, 0]
